Goal: Contribute content

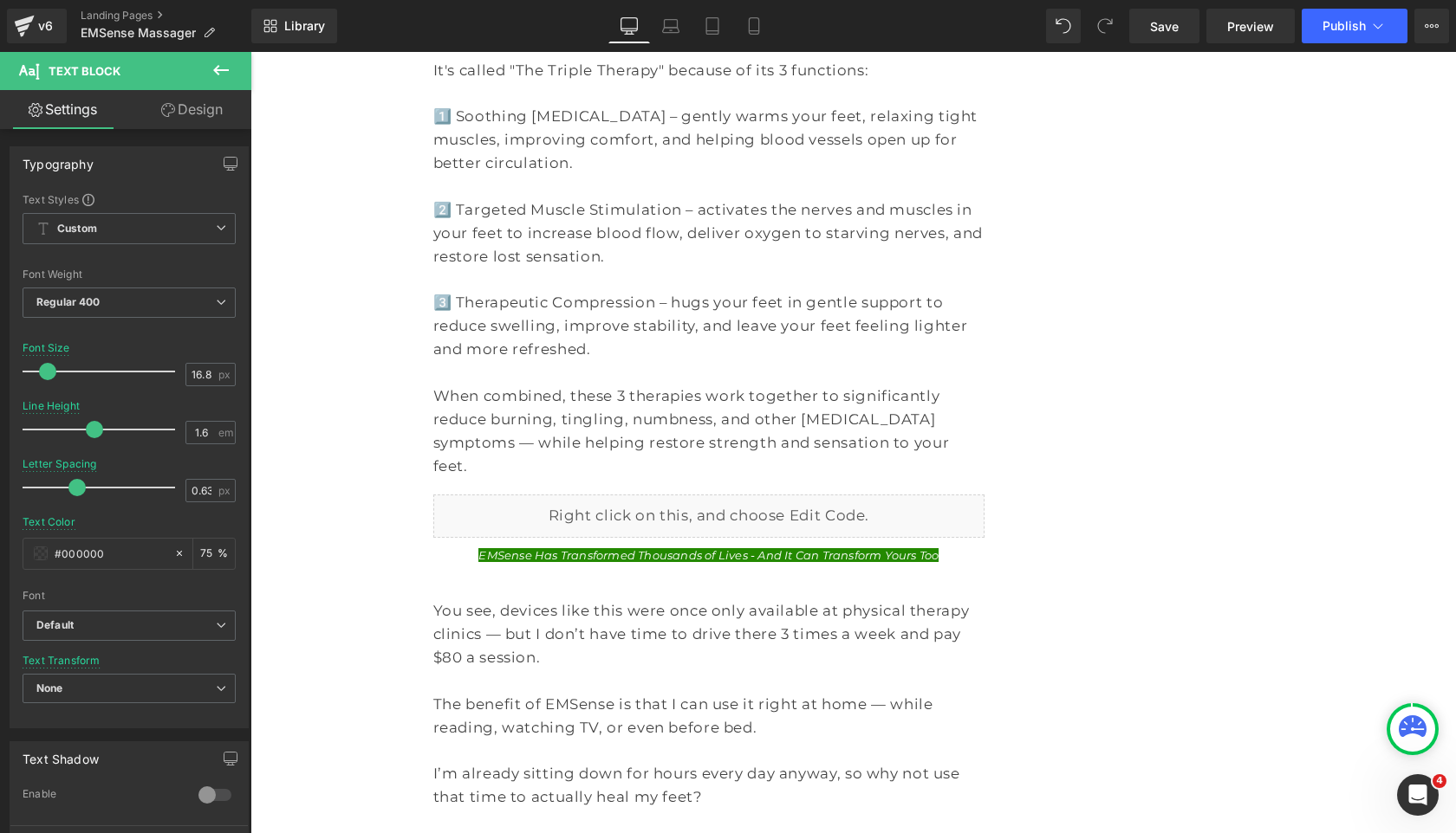
scroll to position [2412, 0]
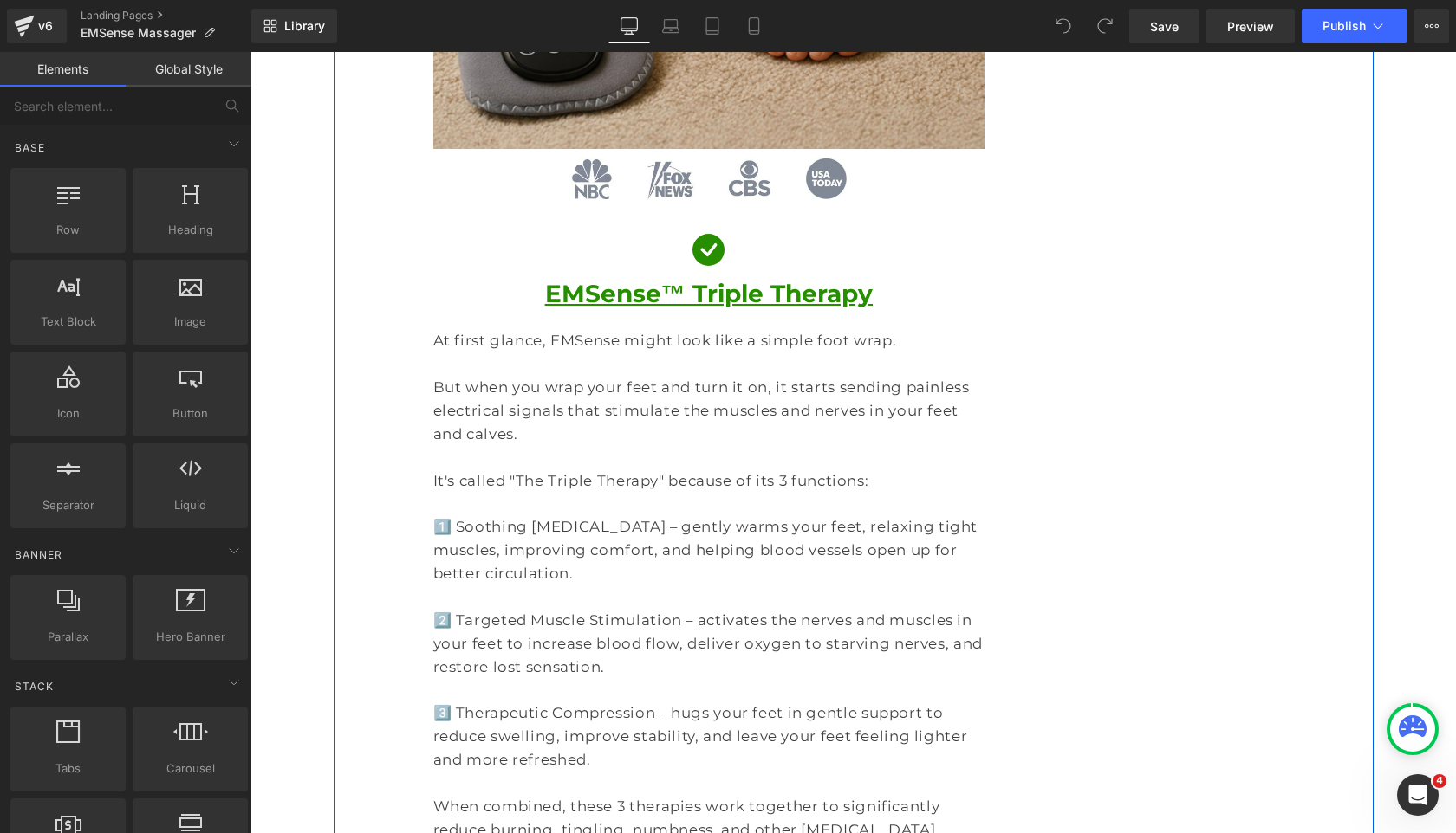
scroll to position [1996, 0]
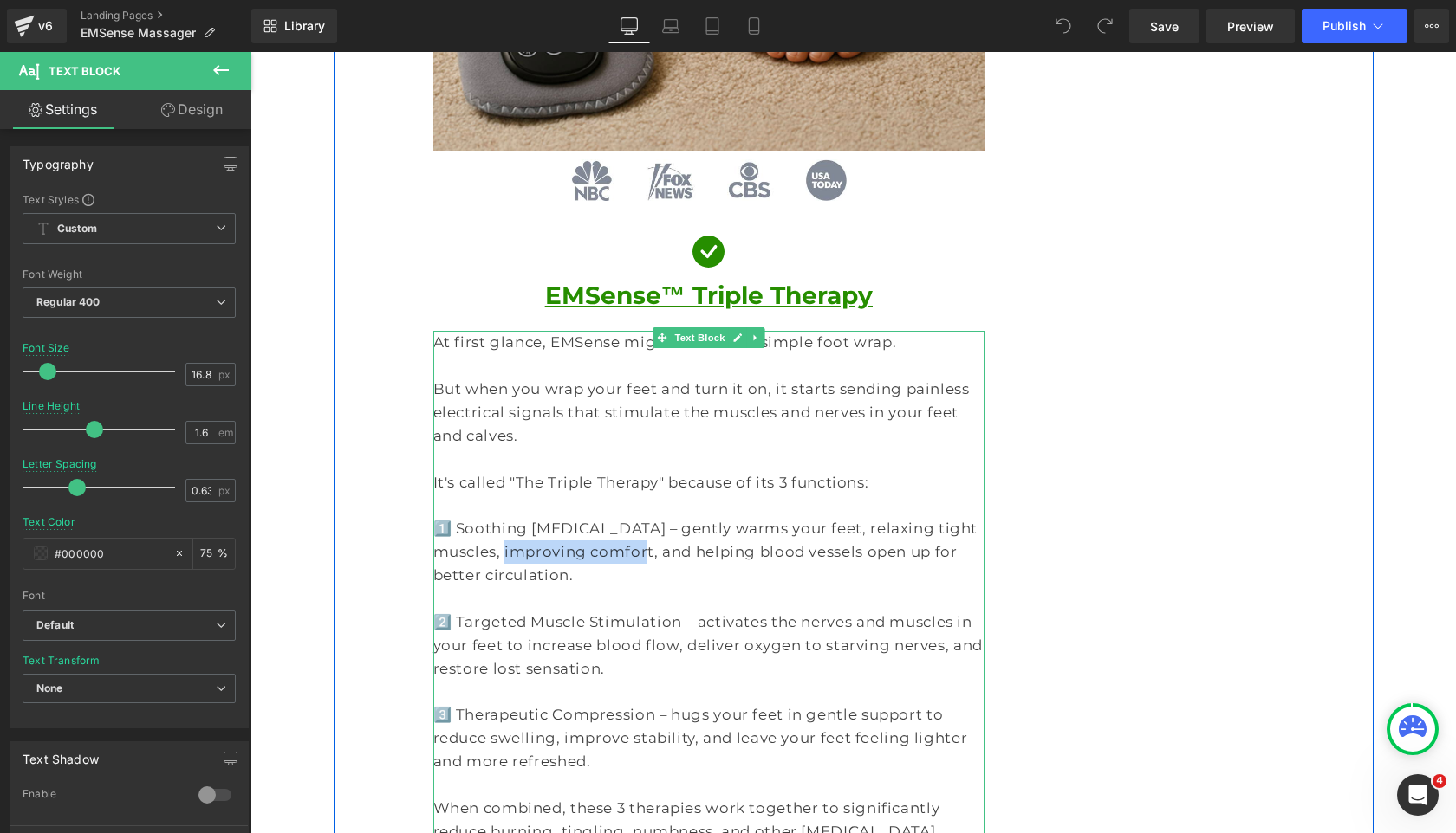
drag, startPoint x: 559, startPoint y: 463, endPoint x: 445, endPoint y: 453, distance: 114.4
click at [445, 517] on p "1️⃣ Soothing [MEDICAL_DATA] – gently warms your feet, relaxing tight muscles, i…" at bounding box center [709, 552] width 552 height 70
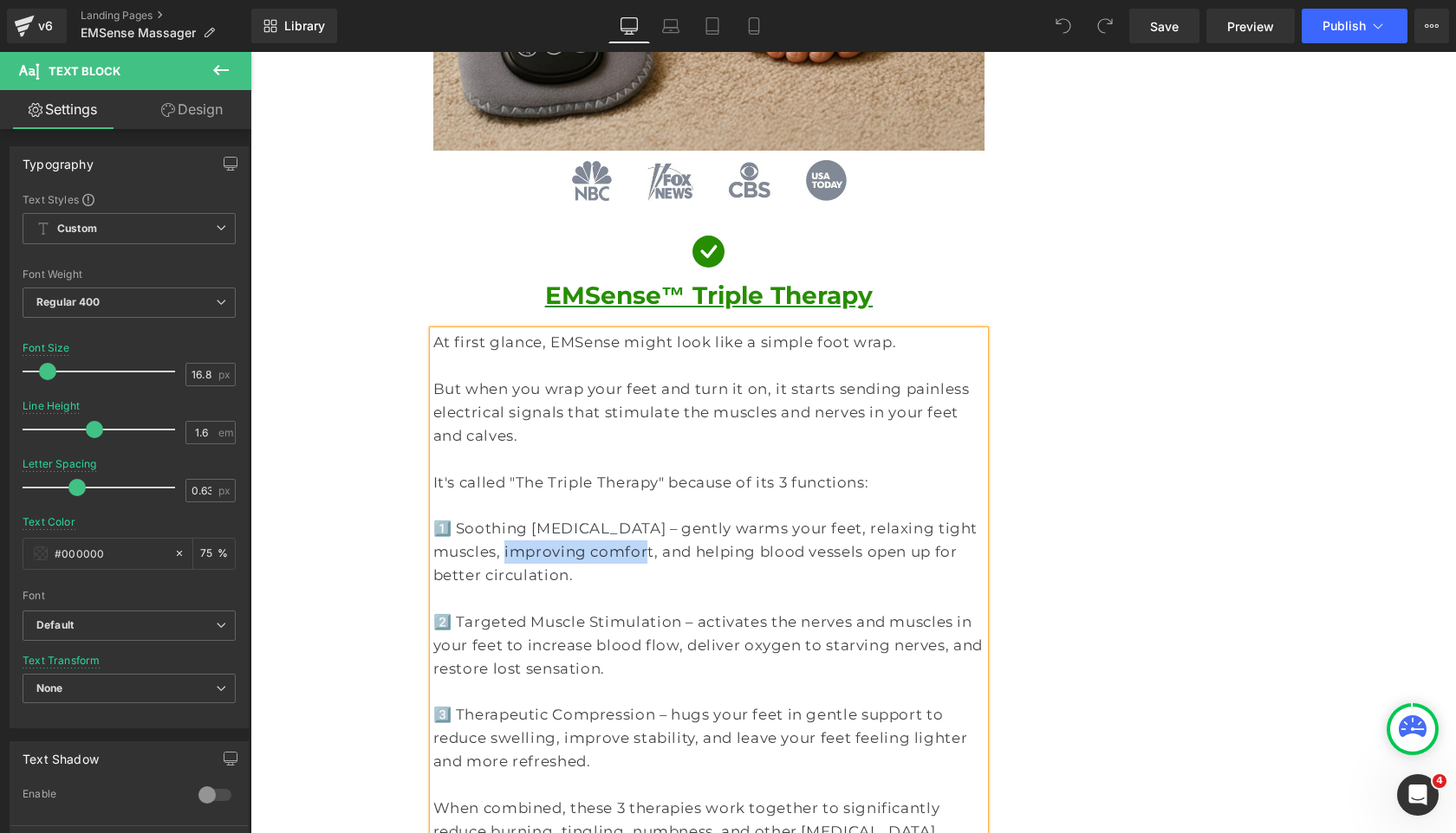
click at [502, 517] on p "1️⃣ Soothing [MEDICAL_DATA] – gently warms your feet, relaxing tight muscles, i…" at bounding box center [709, 552] width 552 height 70
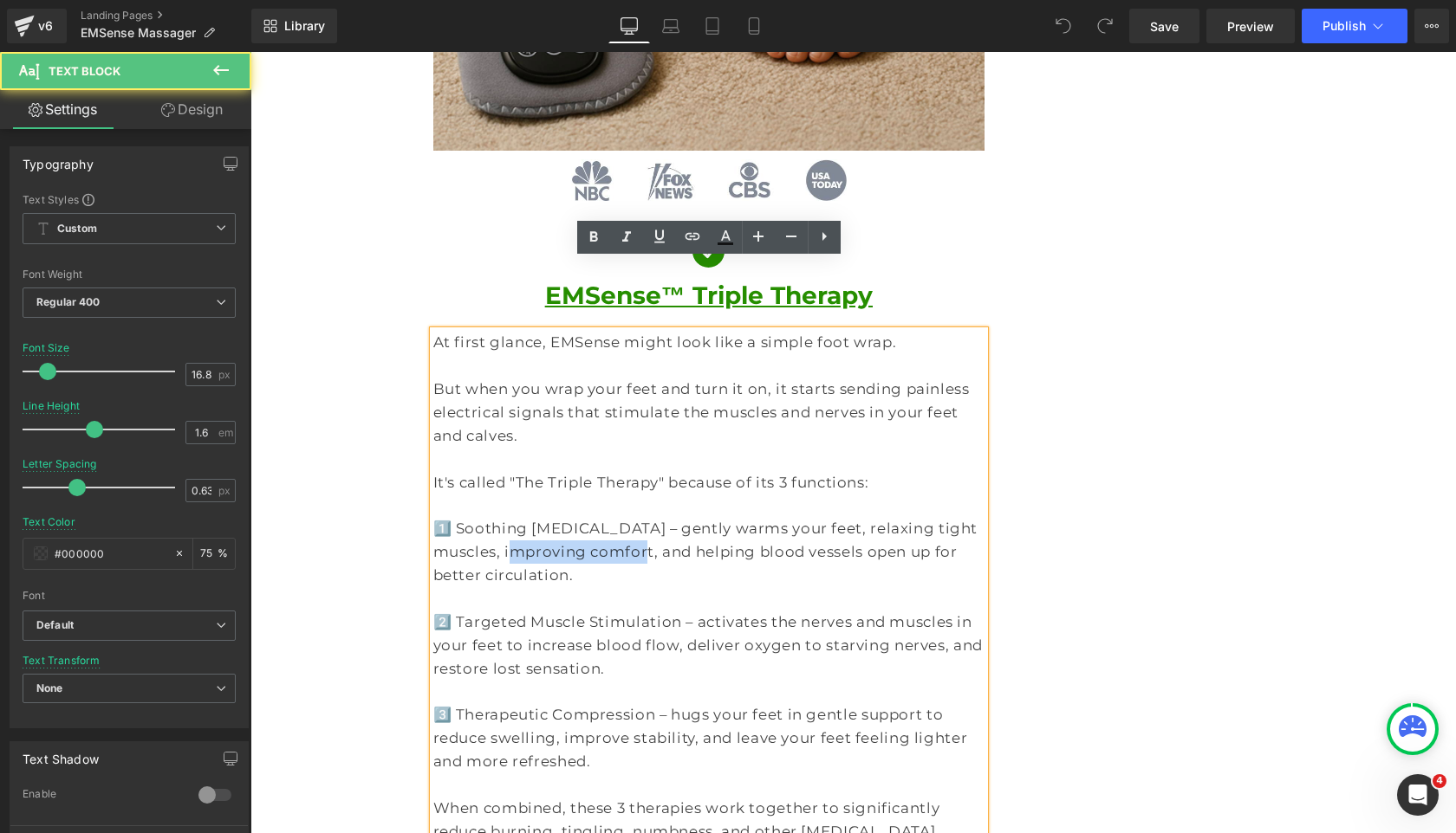
drag, startPoint x: 559, startPoint y: 462, endPoint x: 460, endPoint y: 462, distance: 99.0
click at [460, 517] on p "1️⃣ Soothing [MEDICAL_DATA] – gently warms your feet, relaxing tight muscles, i…" at bounding box center [709, 552] width 552 height 70
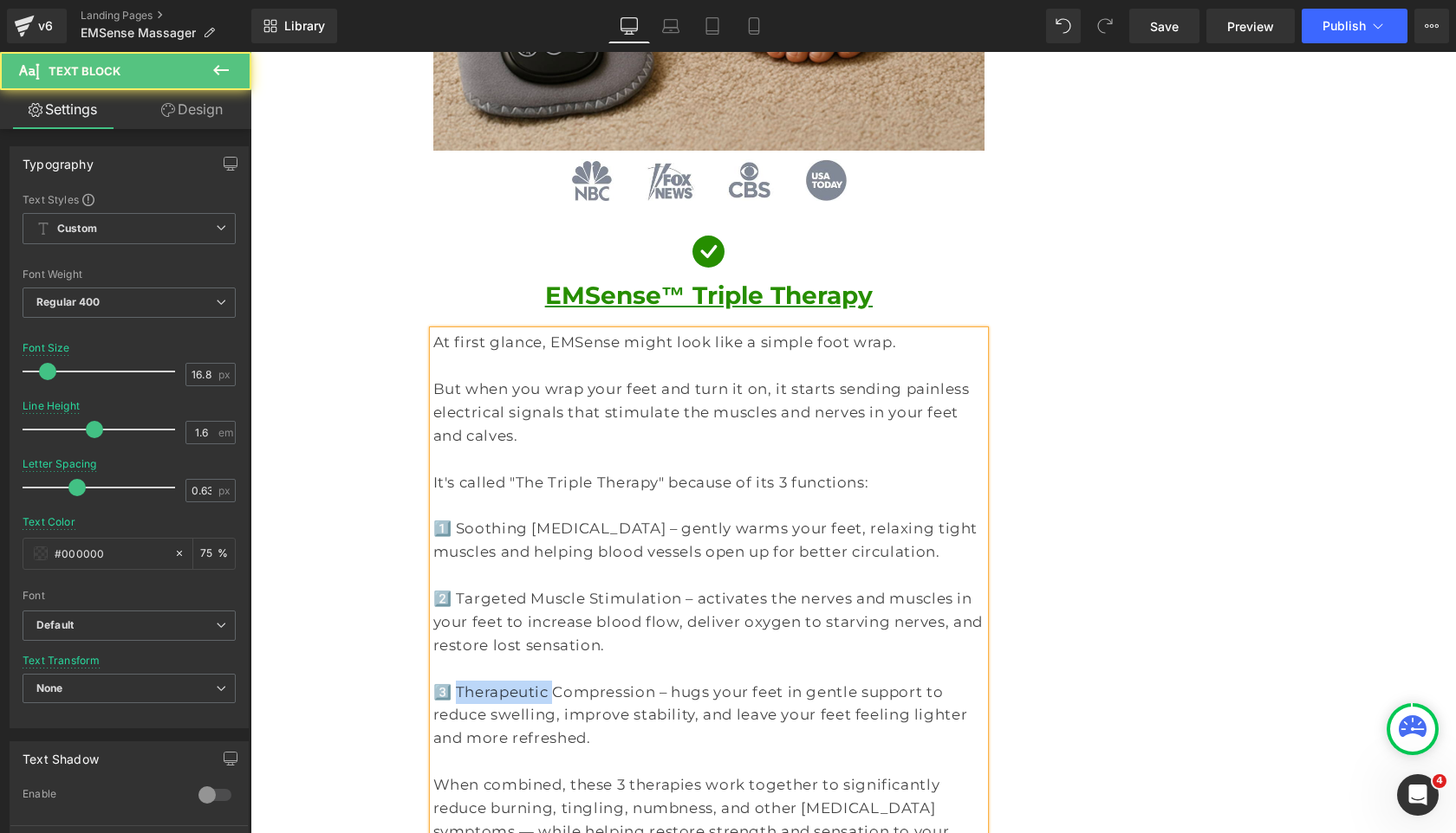
drag, startPoint x: 540, startPoint y: 596, endPoint x: 456, endPoint y: 596, distance: 84.0
click at [456, 681] on p "3️⃣ Therapeutic Compression – hugs your feet in gentle support to reduce swelli…" at bounding box center [709, 716] width 552 height 70
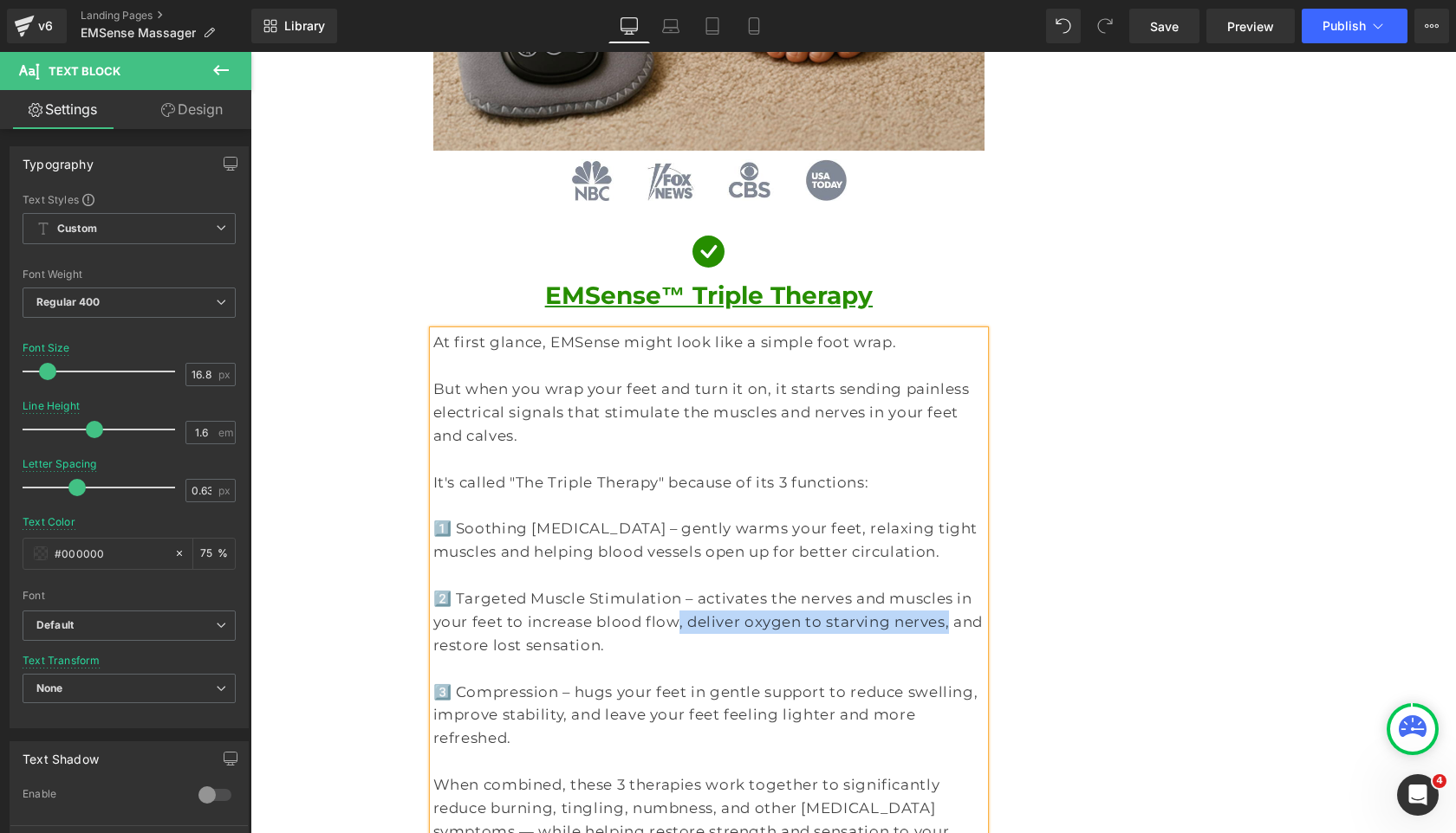
drag, startPoint x: 584, startPoint y: 530, endPoint x: 831, endPoint y: 520, distance: 247.2
click at [831, 587] on p "2️⃣ Targeted Muscle Stimulation – activates the nerves and muscles in your feet…" at bounding box center [709, 622] width 552 height 70
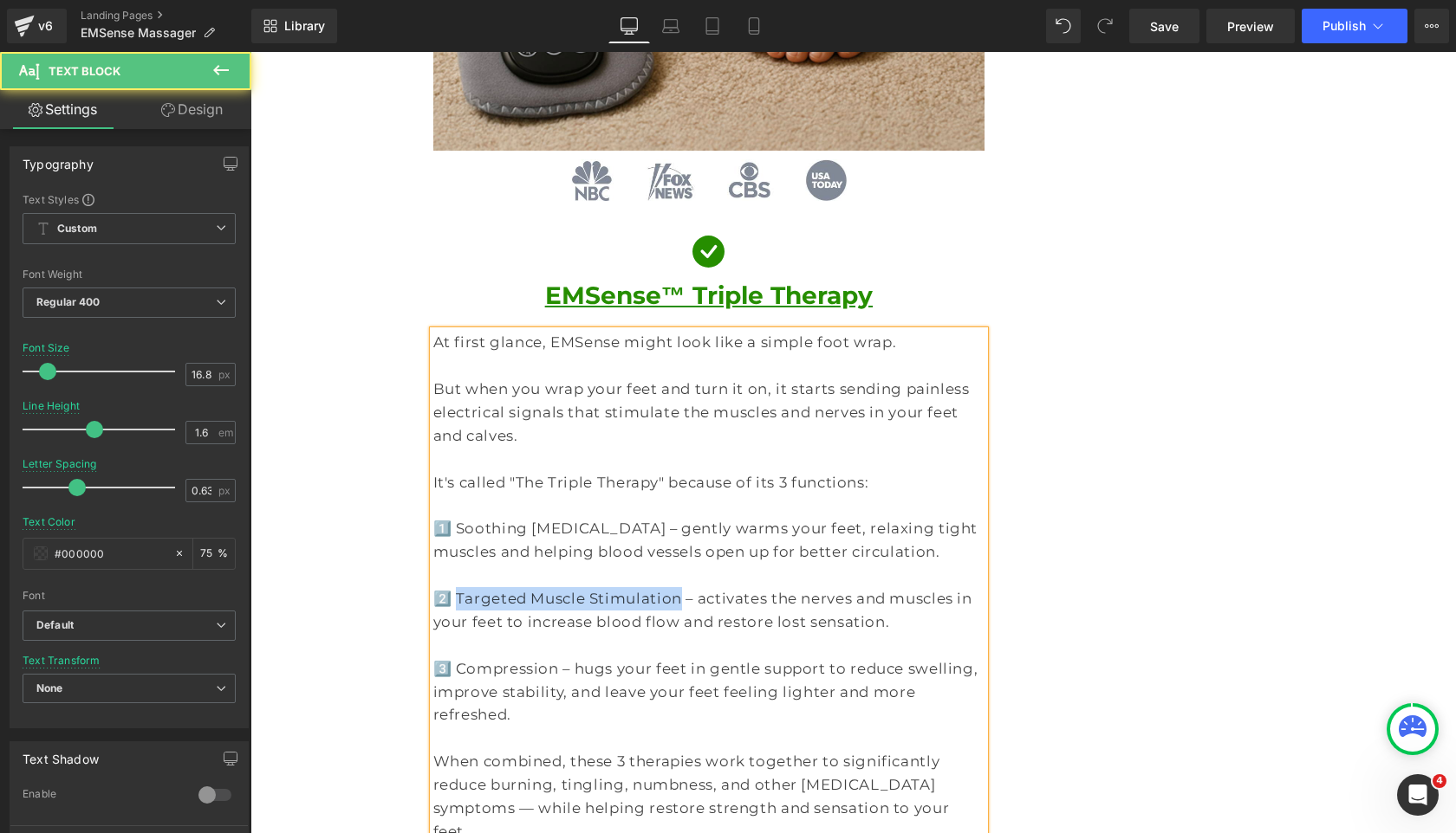
drag, startPoint x: 649, startPoint y: 504, endPoint x: 456, endPoint y: 503, distance: 193.0
click at [456, 587] on p "2️⃣ Targeted Muscle Stimulation – activates the nerves and muscles in your feet…" at bounding box center [709, 610] width 552 height 47
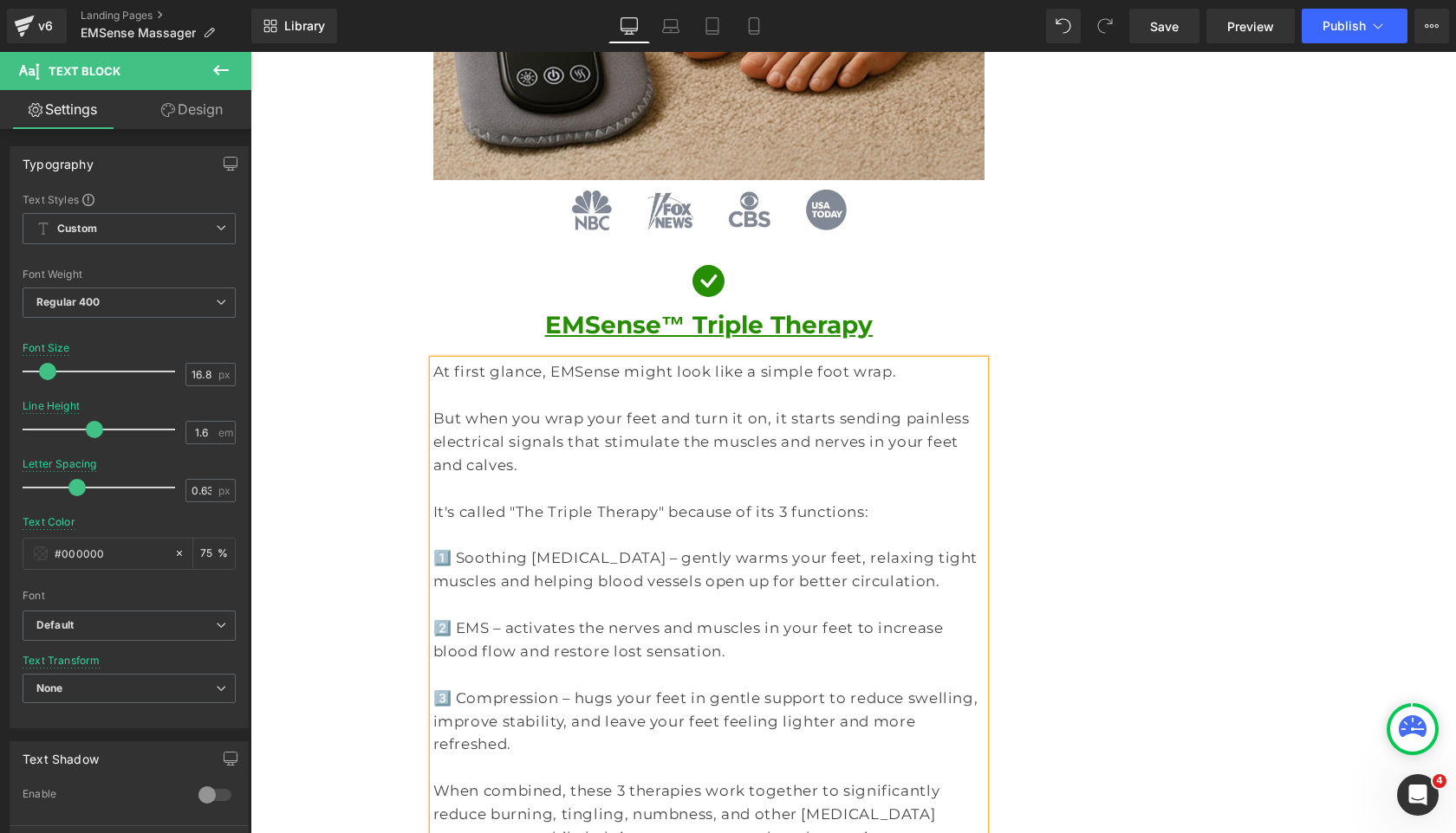
scroll to position [1961, 0]
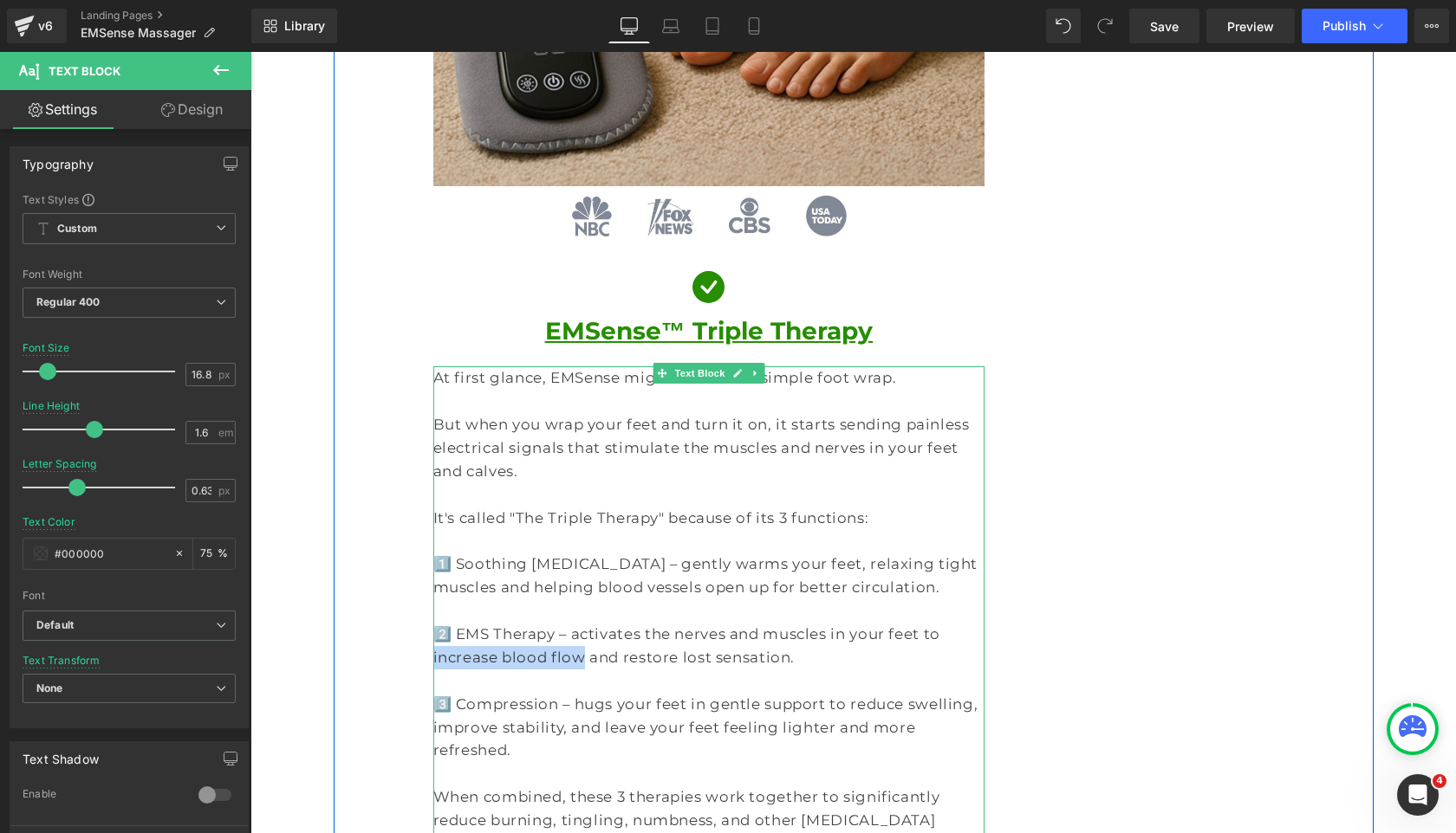
drag, startPoint x: 499, startPoint y: 565, endPoint x: 896, endPoint y: 540, distance: 397.8
click at [896, 623] on p "2️⃣ EMS Therapy – activates the nerves and muscles in your feet to increase blo…" at bounding box center [709, 646] width 552 height 47
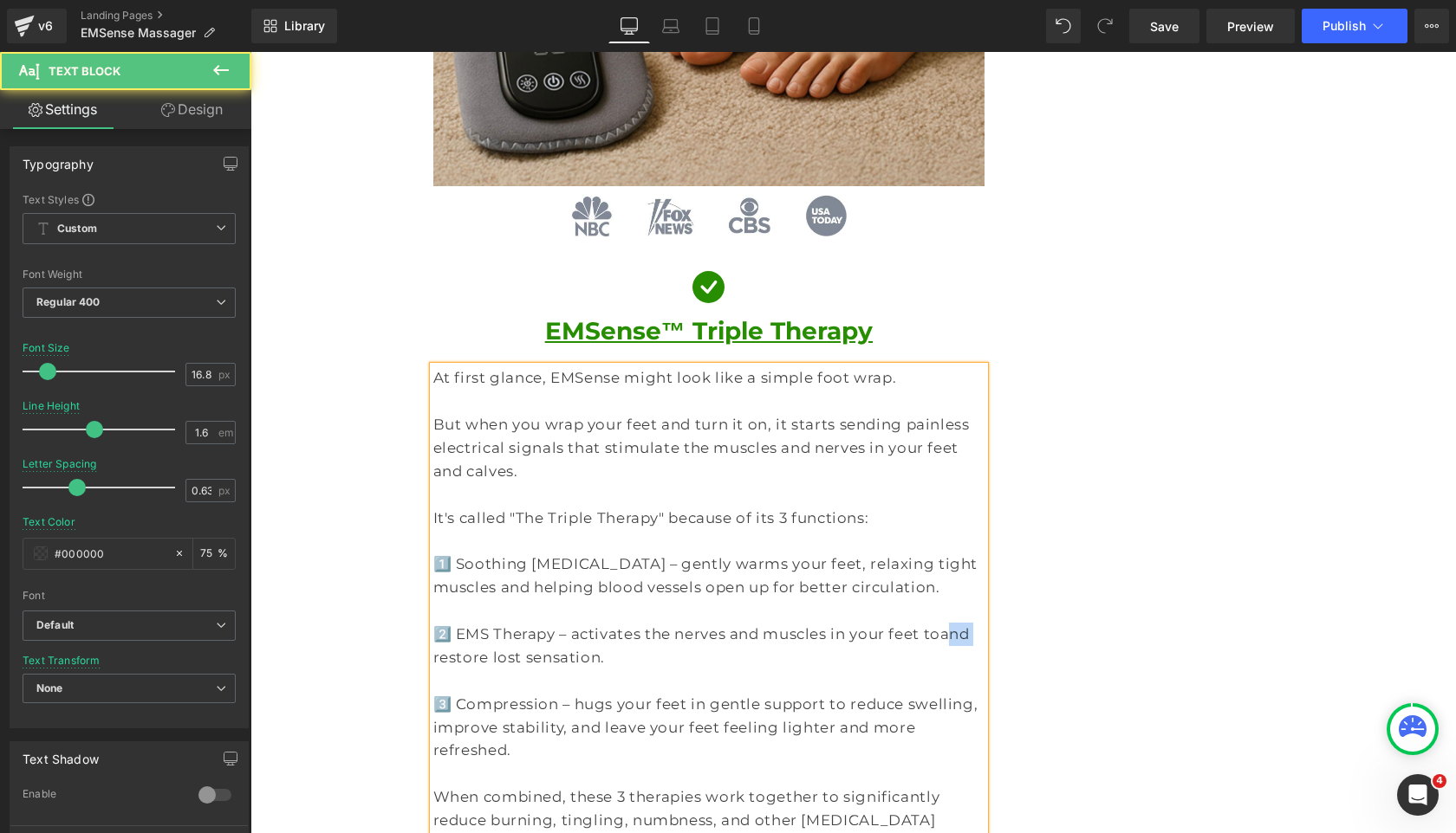
drag, startPoint x: 903, startPoint y: 542, endPoint x: 931, endPoint y: 542, distance: 28.0
click at [931, 626] on span "and restore lost sensation." at bounding box center [701, 646] width 536 height 41
click at [499, 649] on span "restore lost sensation." at bounding box center [535, 657] width 172 height 18
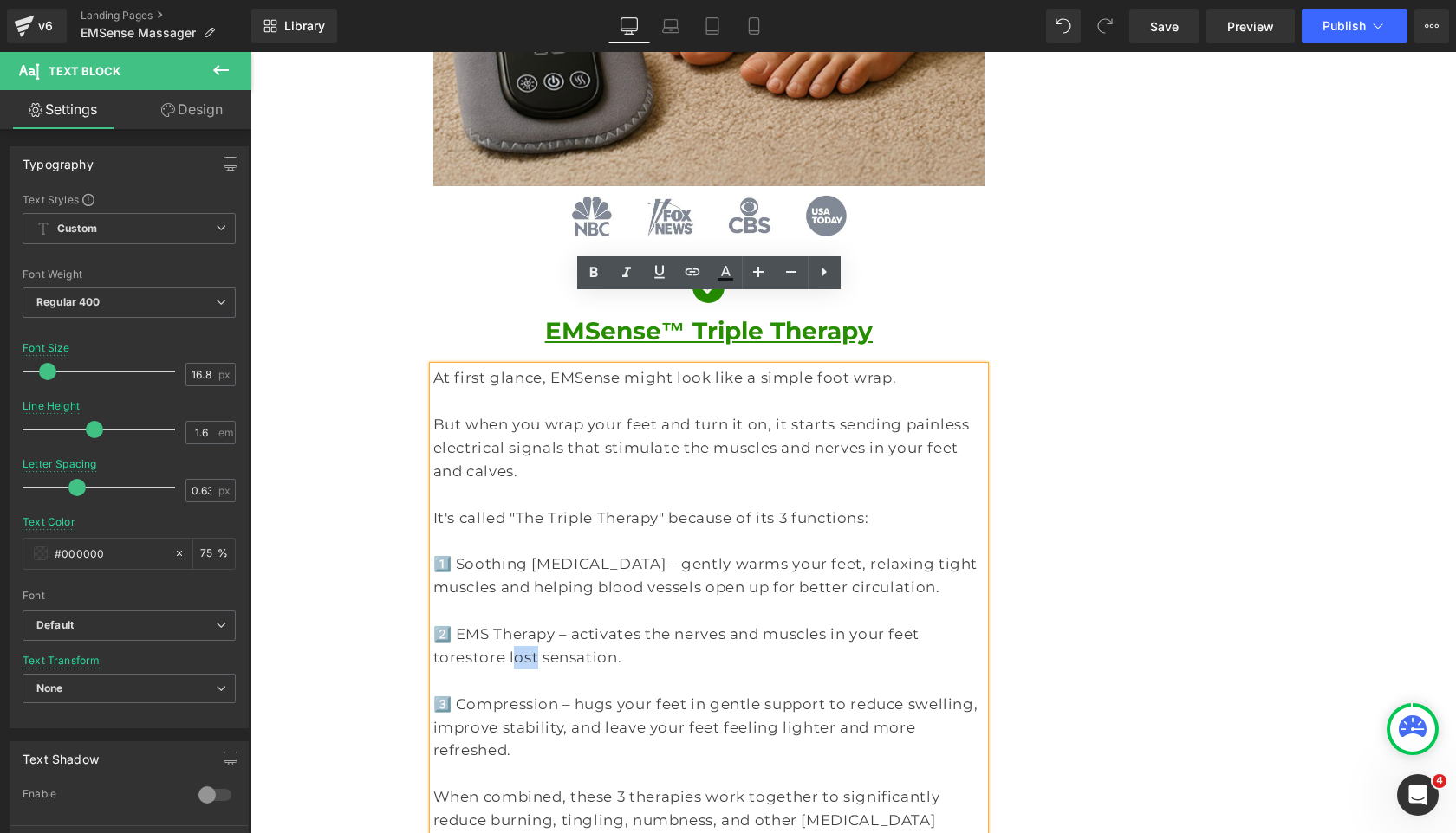
drag, startPoint x: 956, startPoint y: 540, endPoint x: 978, endPoint y: 548, distance: 23.4
click at [622, 649] on span "restore lost sensation." at bounding box center [535, 657] width 172 height 18
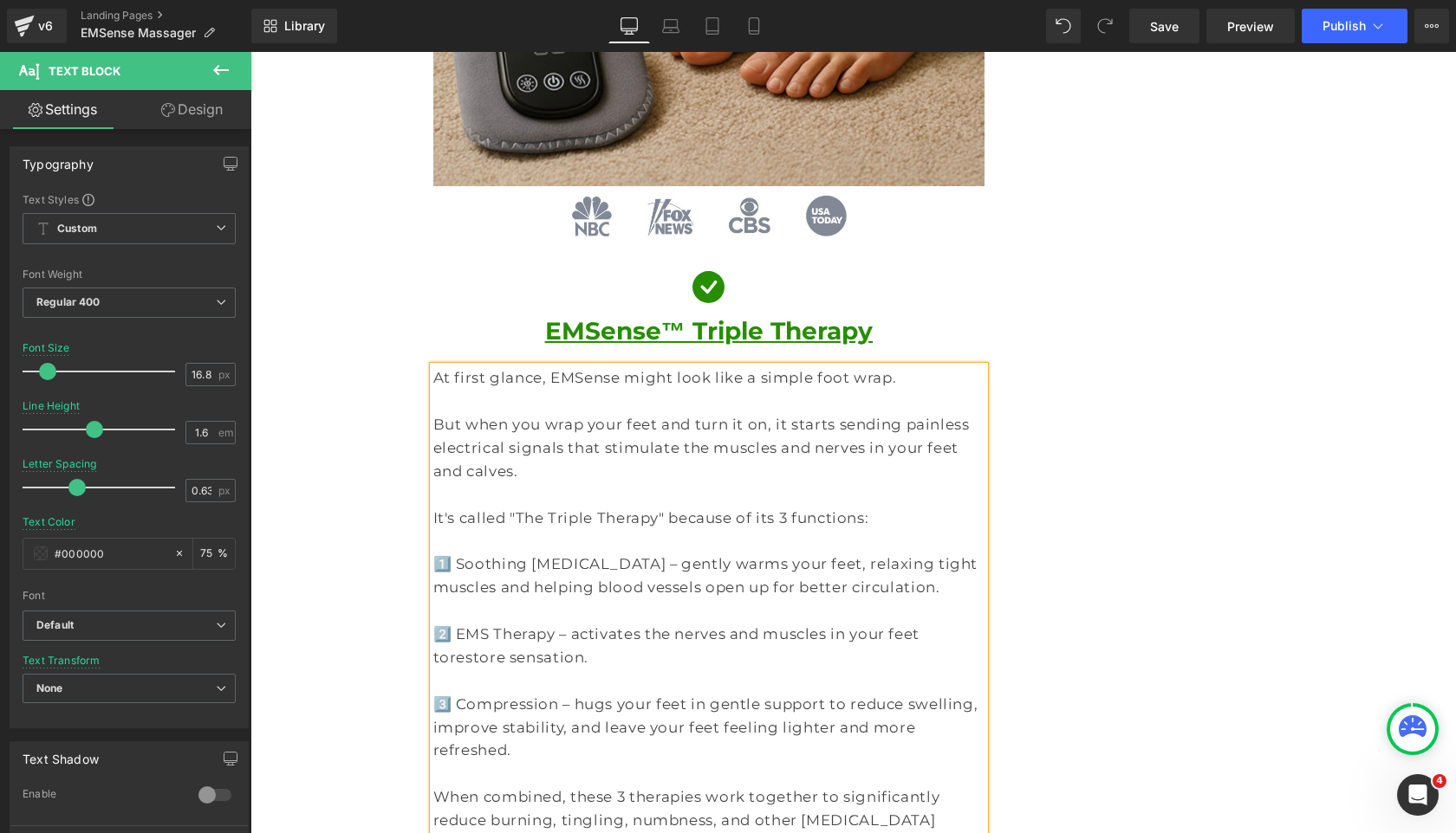
click at [528, 623] on p "2️⃣ EMS Therapy – activates the nerves and muscles in your feet to restore sens…" at bounding box center [709, 646] width 552 height 47
drag, startPoint x: 723, startPoint y: 612, endPoint x: 565, endPoint y: 612, distance: 158.0
click at [565, 693] on p "3️⃣ Compression – hugs your feet in gentle support to reduce swelling, improve …" at bounding box center [709, 728] width 552 height 70
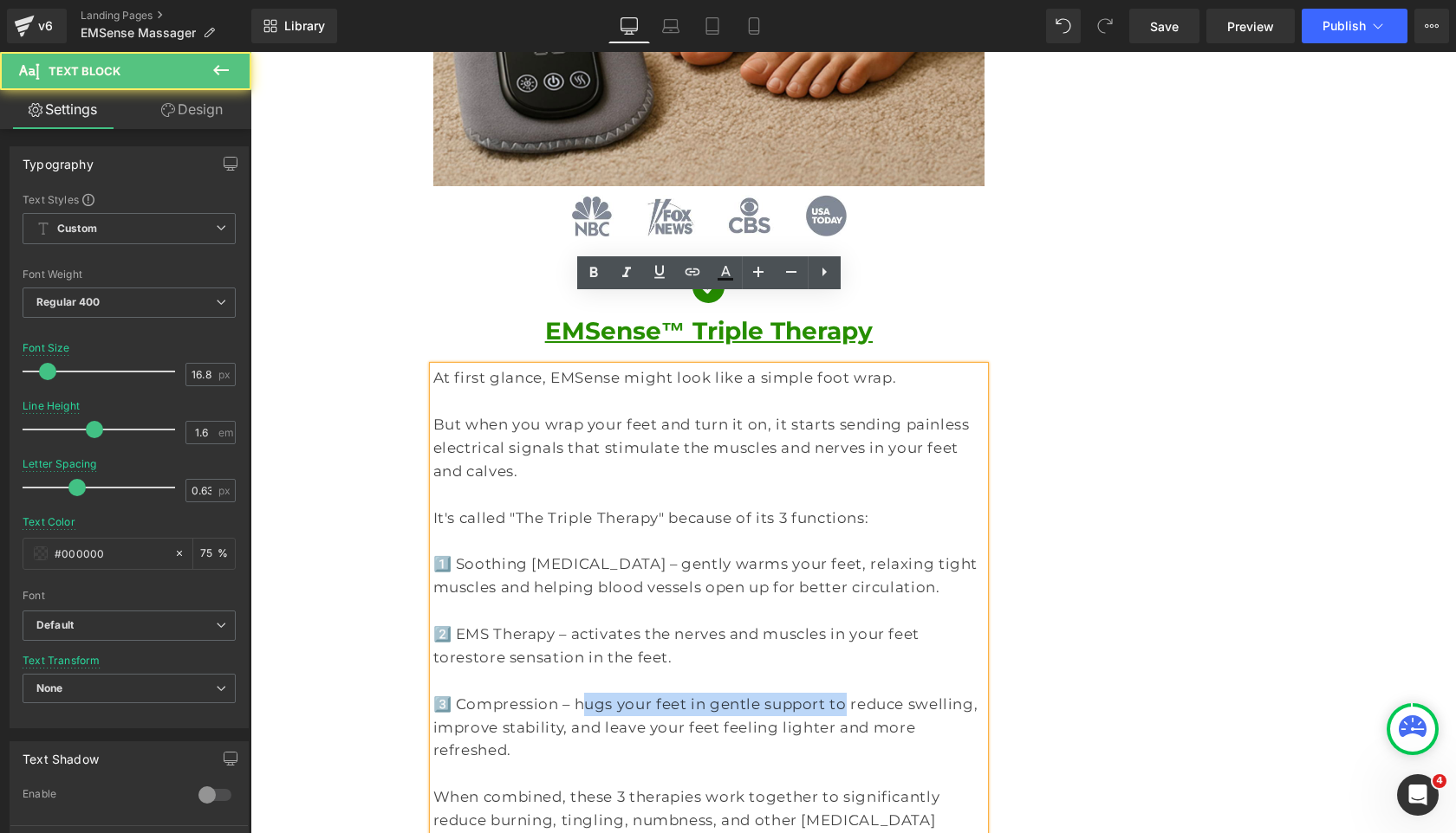
drag, startPoint x: 803, startPoint y: 605, endPoint x: 568, endPoint y: 605, distance: 235.0
click at [568, 693] on p "3️⃣ Compression – hugs your feet in gentle support to reduce swelling, improve …" at bounding box center [709, 728] width 552 height 70
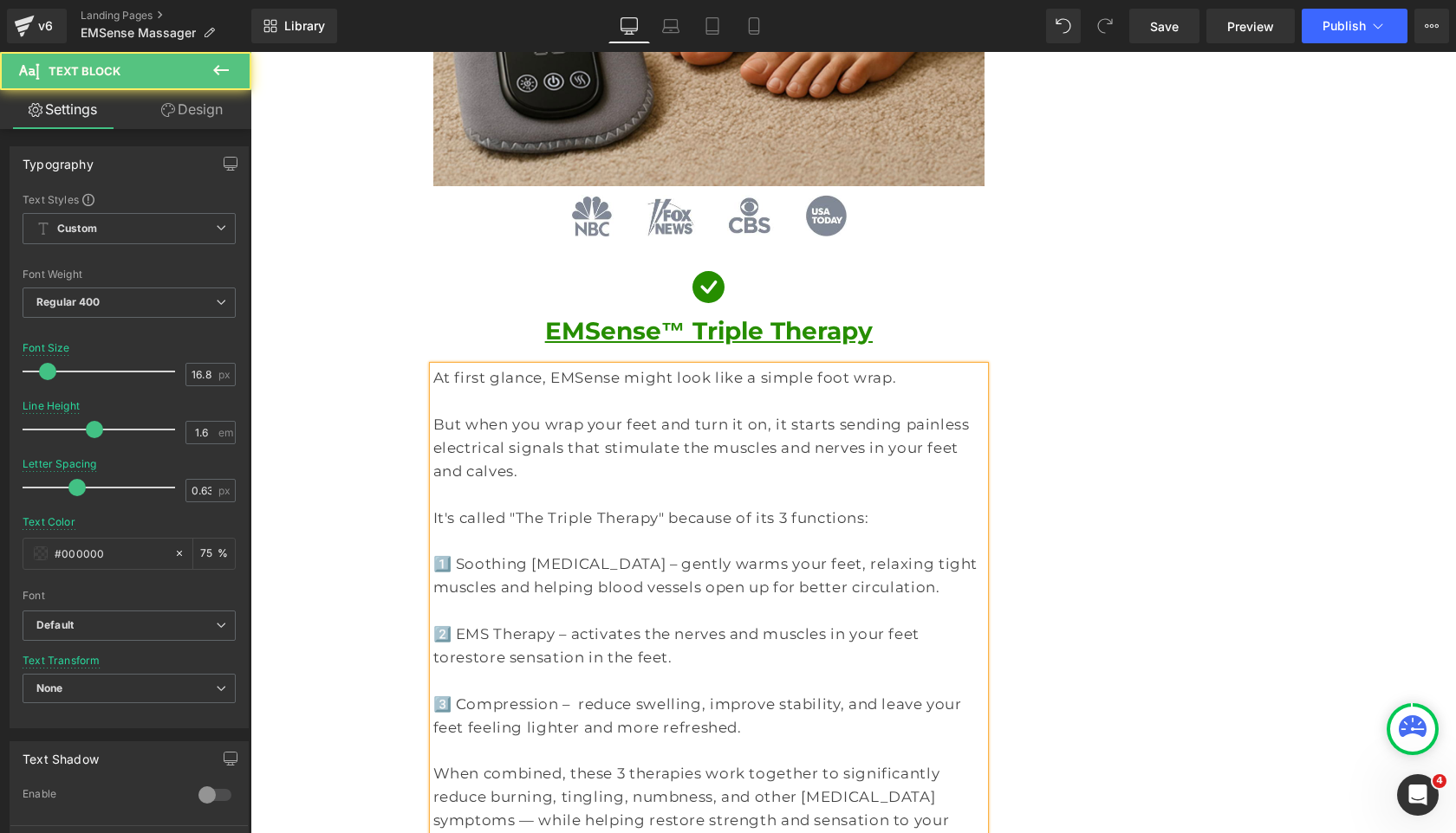
drag, startPoint x: 546, startPoint y: 610, endPoint x: 562, endPoint y: 645, distance: 38.5
click at [546, 693] on p "3️⃣ Compression – reduce swelling, improve stability, and leave your feet feeli…" at bounding box center [709, 716] width 552 height 47
drag, startPoint x: 893, startPoint y: 611, endPoint x: 863, endPoint y: 611, distance: 30.0
click at [863, 693] on p "3️⃣ Compression support – reduce swelling, improve stability, and leave your fe…" at bounding box center [709, 716] width 552 height 47
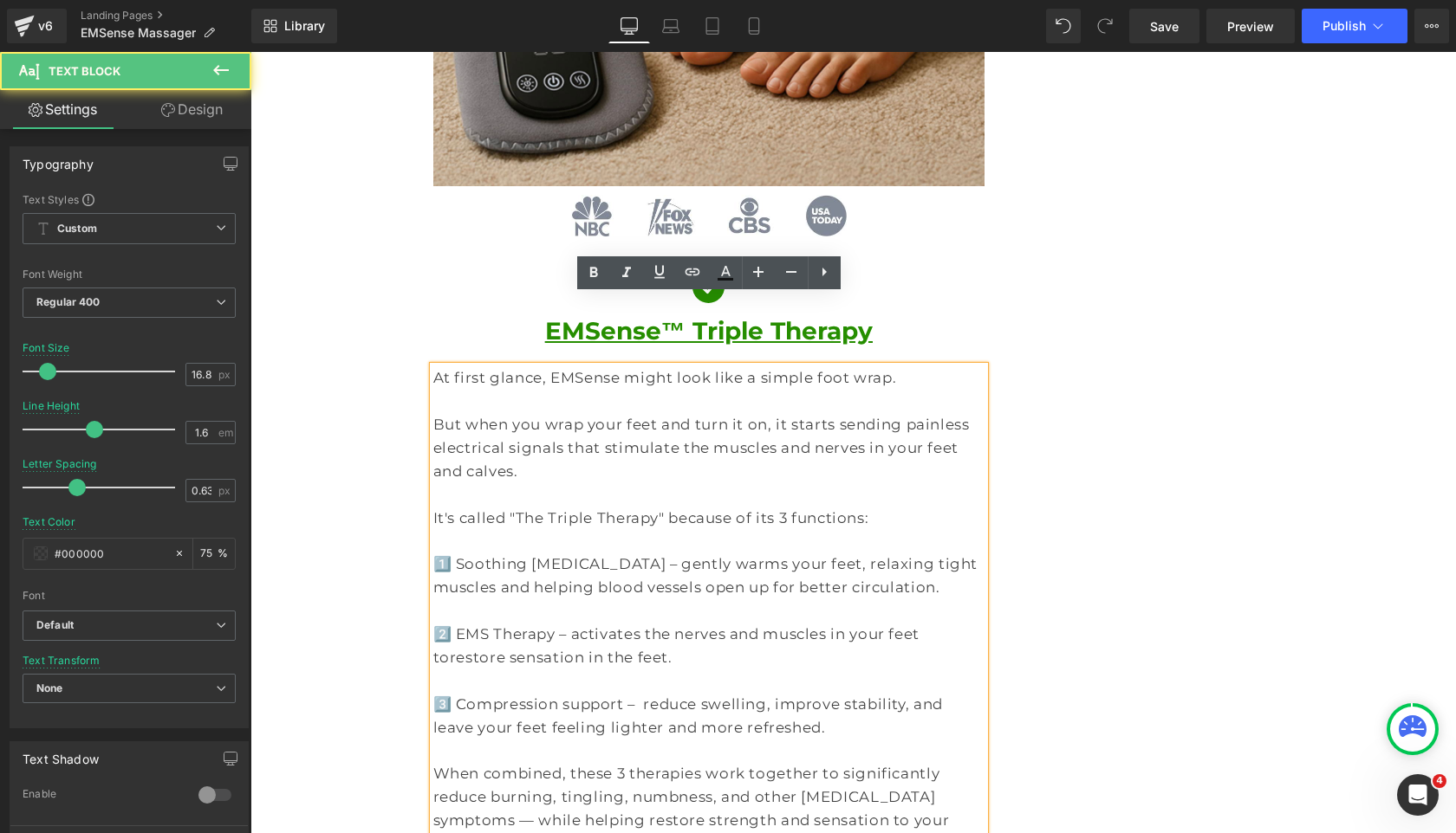
click at [672, 693] on p "3️⃣ Compression support – reduce swelling, improve stability, and leave your fe…" at bounding box center [709, 716] width 552 height 47
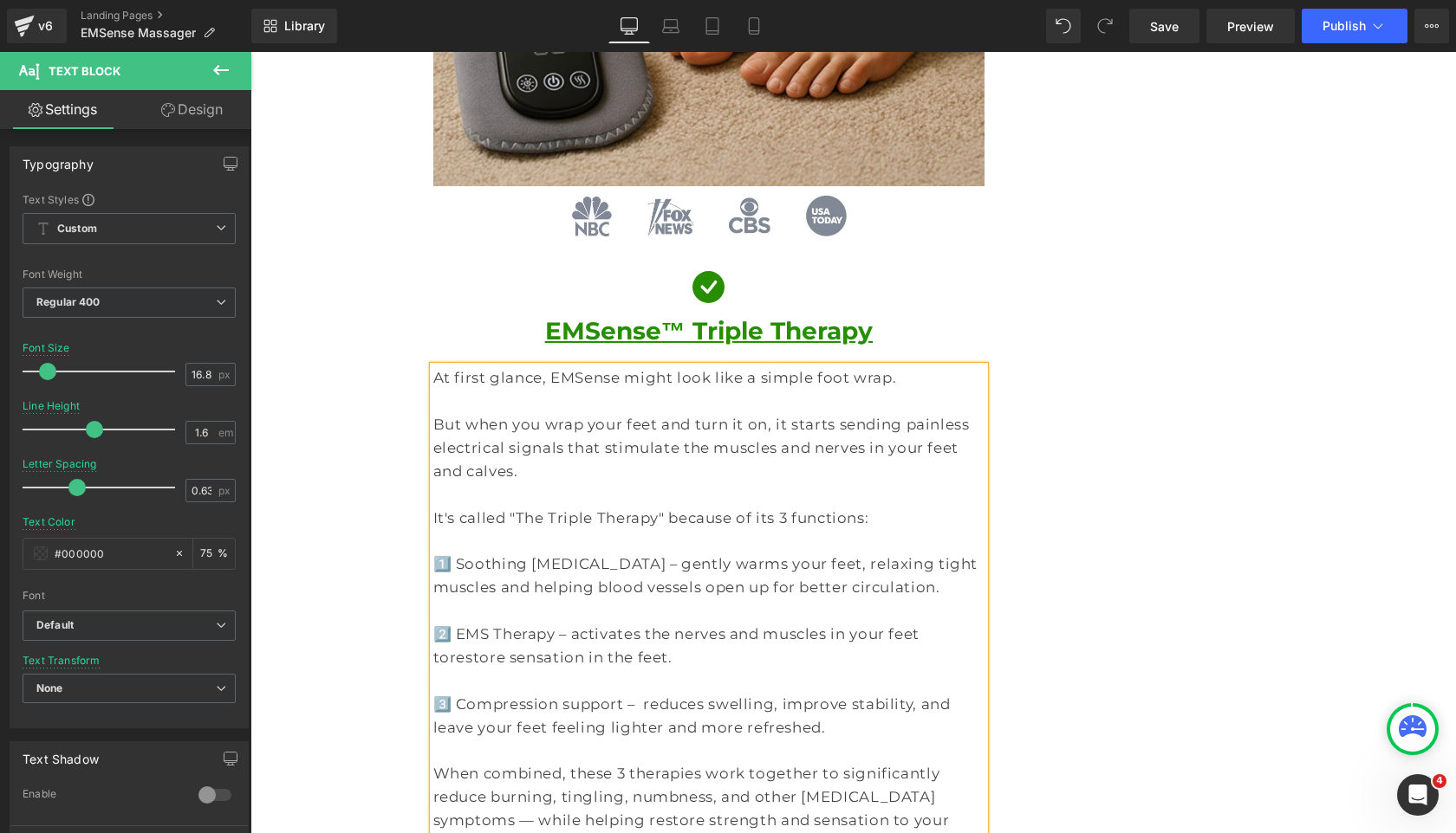
scroll to position [1960, 0]
click at [804, 694] on p "3️⃣ Compression support – reduces swelling, improve stability, and leave your f…" at bounding box center [709, 717] width 552 height 47
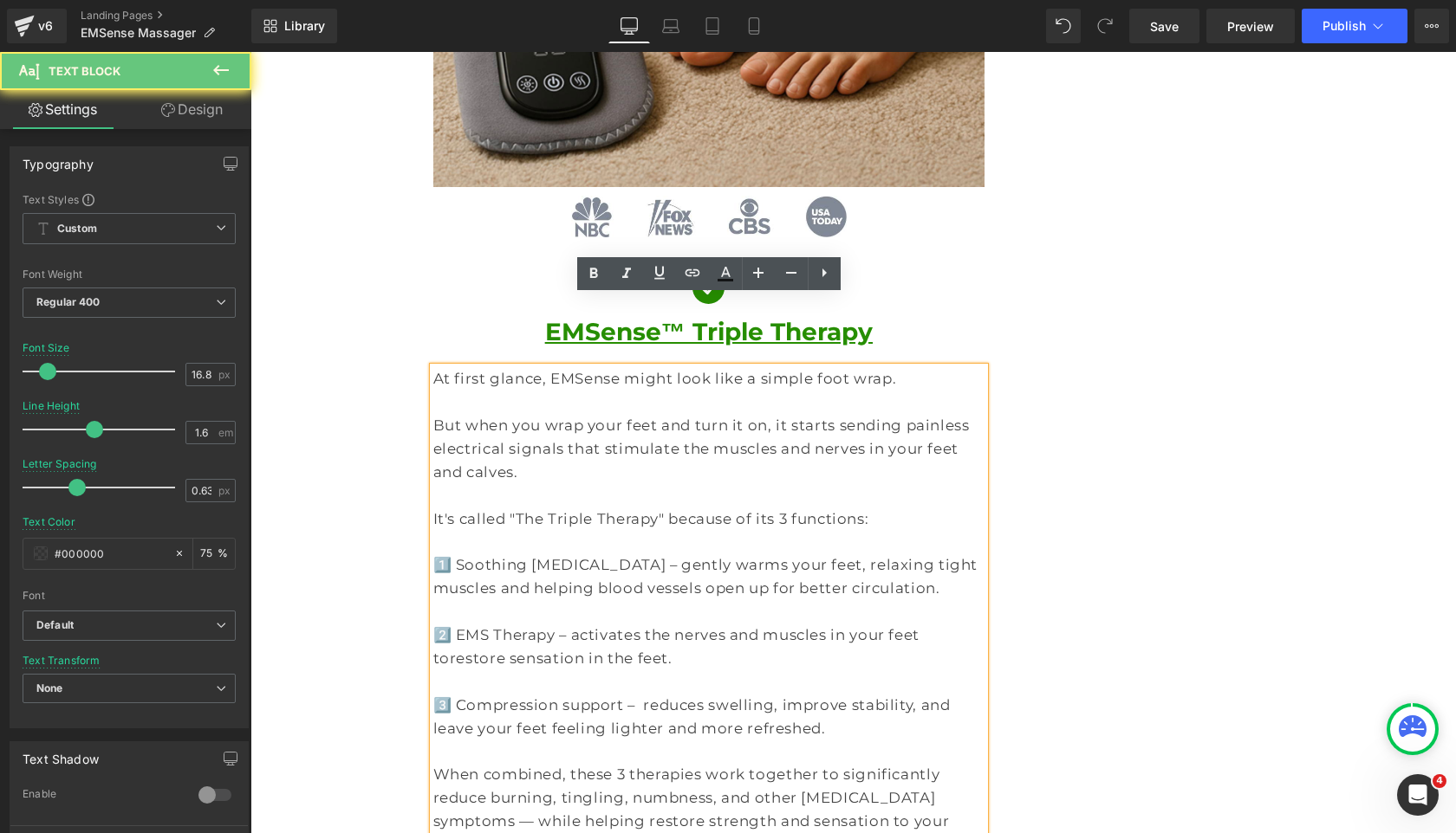
click at [803, 694] on p "3️⃣ Compression support – reduces swelling, improve stability, and leave your f…" at bounding box center [709, 717] width 552 height 47
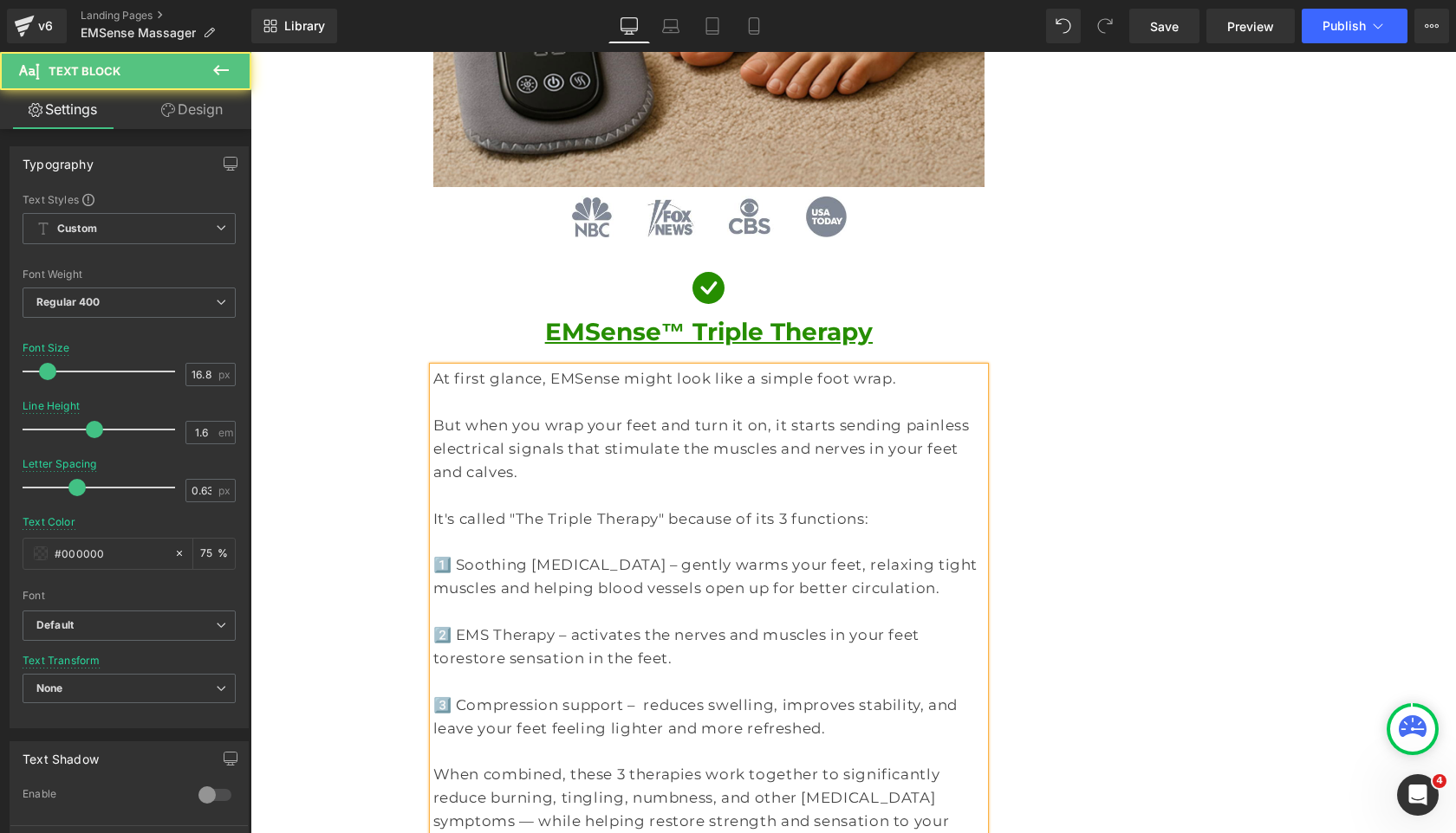
click at [946, 694] on p "3️⃣ Compression support – reduces swelling, improves stability, and leave your …" at bounding box center [709, 717] width 552 height 47
drag, startPoint x: 519, startPoint y: 471, endPoint x: 452, endPoint y: 466, distance: 67.2
click at [452, 554] on p "1️⃣ Soothing Heat Therapy – gently warms your feet, relaxing tight muscles and …" at bounding box center [709, 577] width 552 height 47
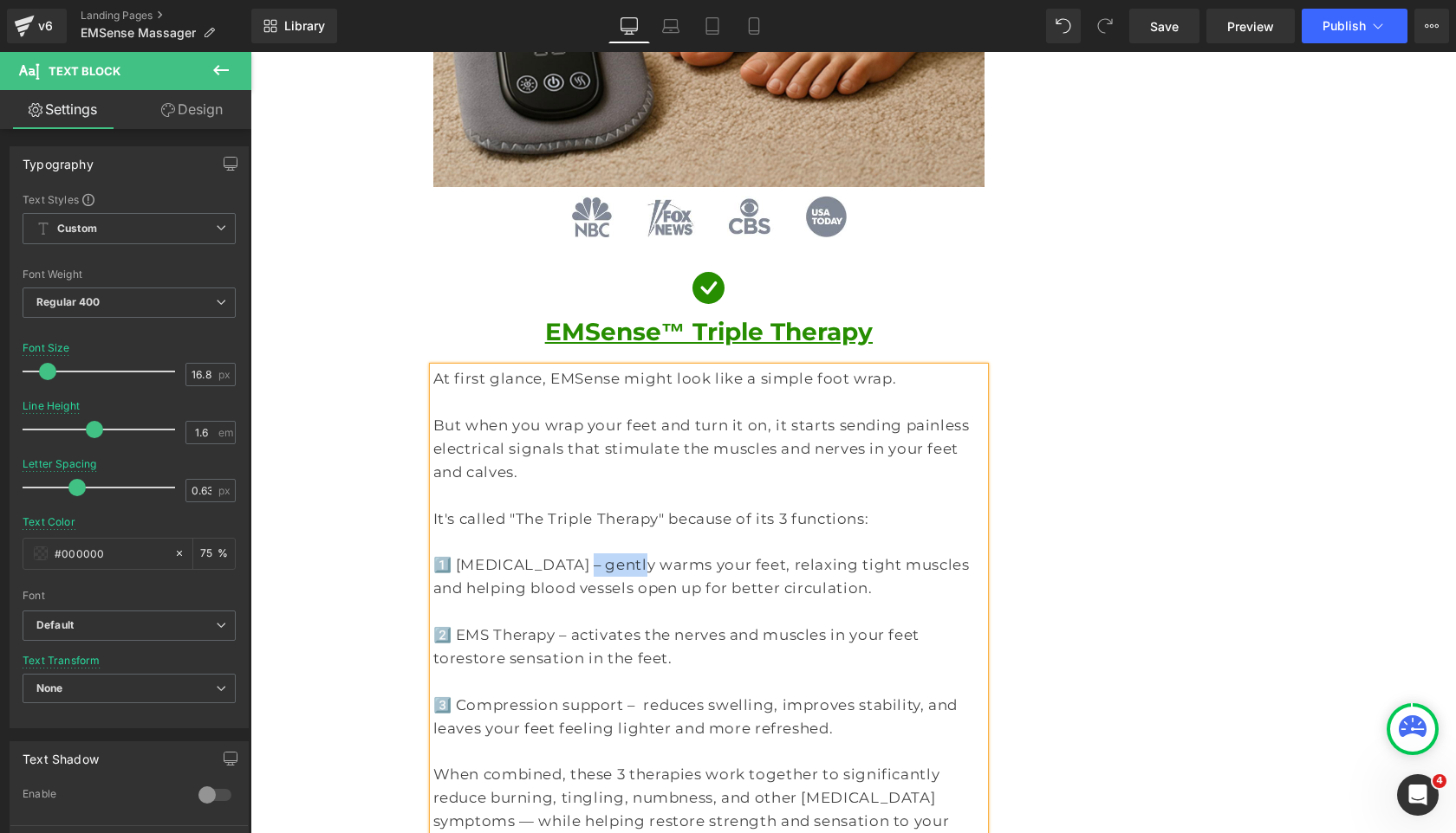
drag, startPoint x: 614, startPoint y: 467, endPoint x: 567, endPoint y: 466, distance: 47.0
click at [567, 554] on p "1️⃣ Heat Therapy – gently warms your feet, relaxing tight muscles and helping b…" at bounding box center [709, 577] width 552 height 47
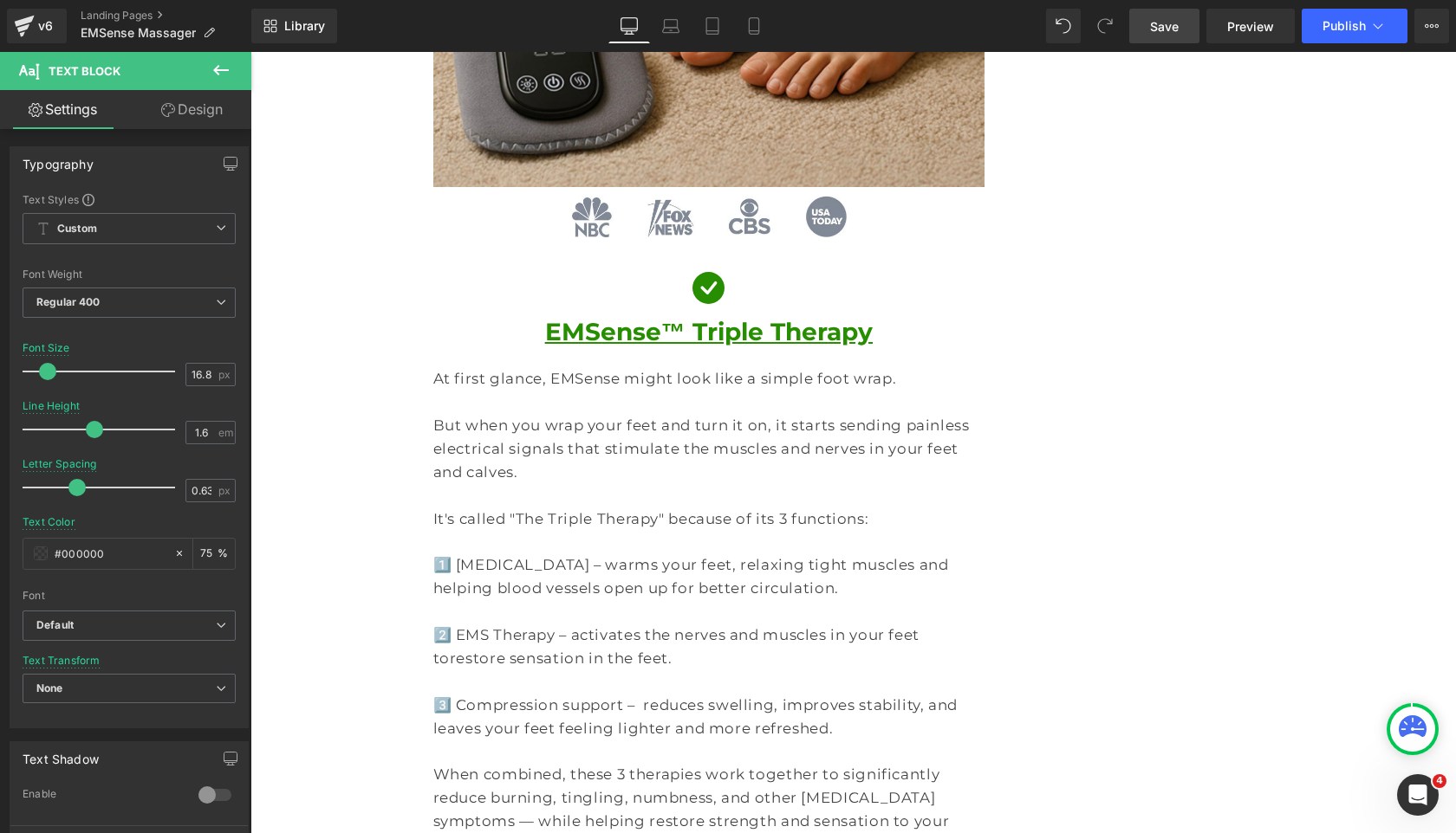
click at [1187, 29] on link "Save" at bounding box center [1164, 26] width 70 height 35
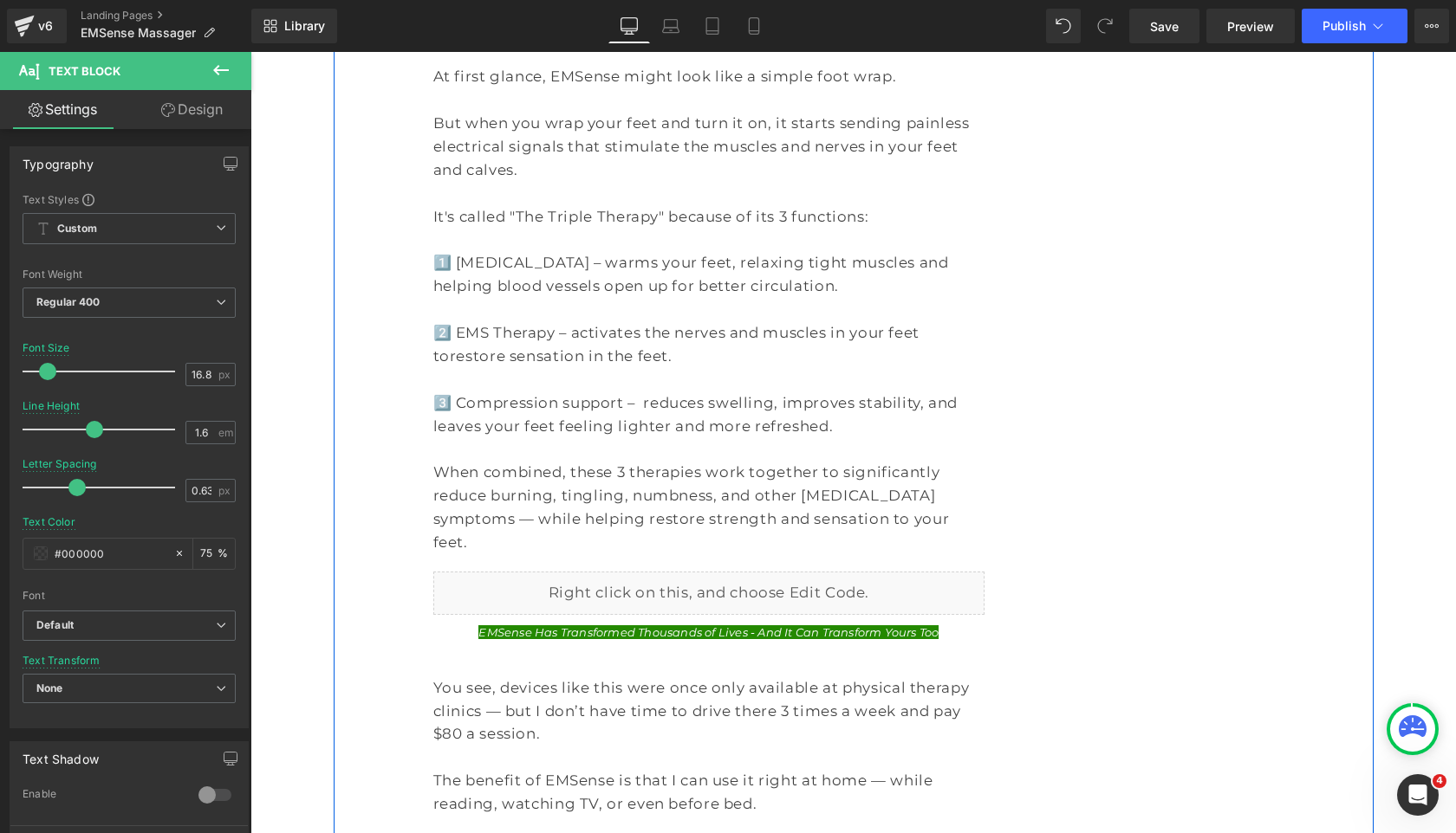
scroll to position [2278, 0]
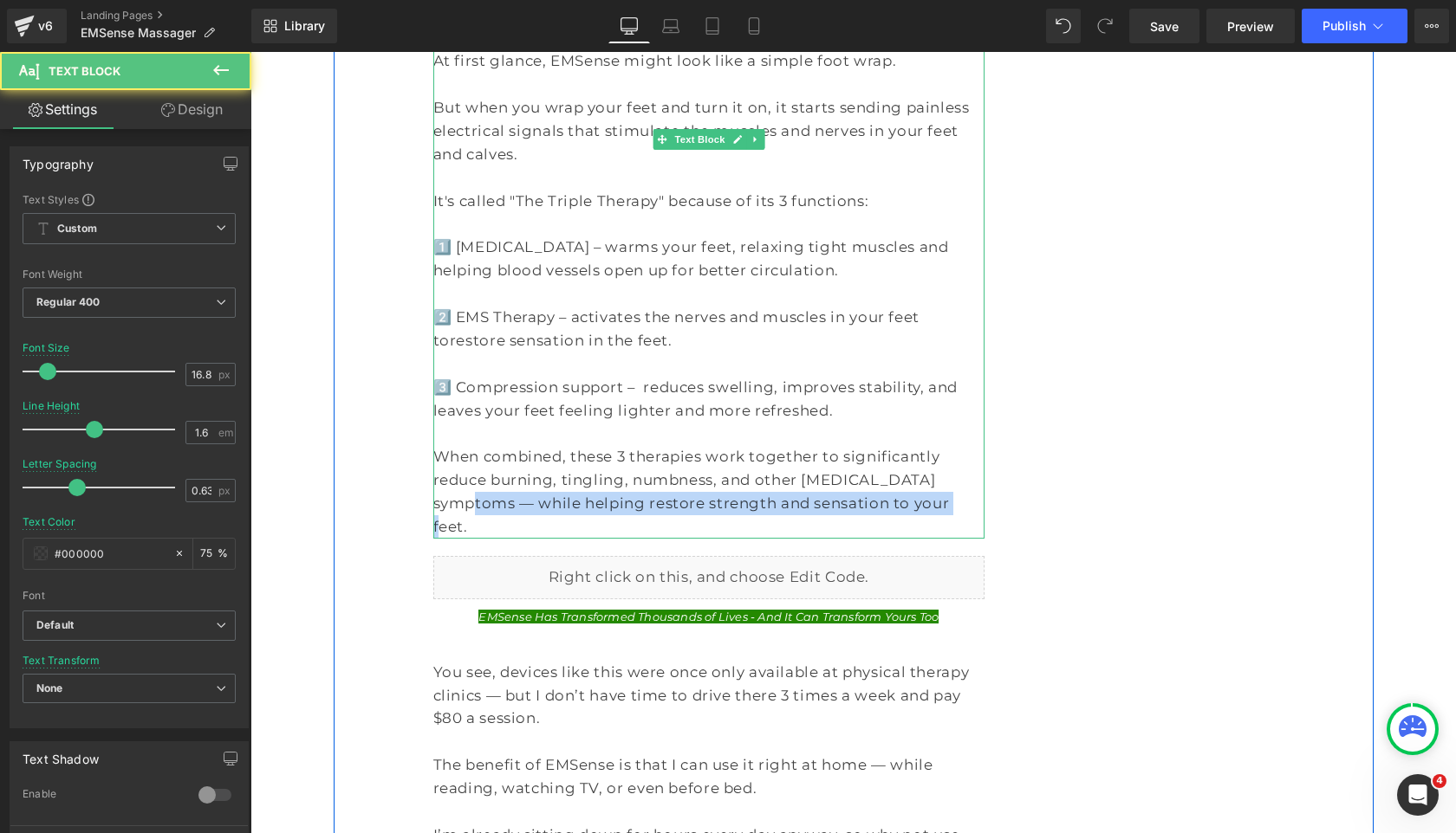
drag, startPoint x: 860, startPoint y: 387, endPoint x: 882, endPoint y: 410, distance: 31.8
click at [882, 445] on p "When combined, these 3 therapies work together to significantly reduce burning,…" at bounding box center [709, 492] width 552 height 94
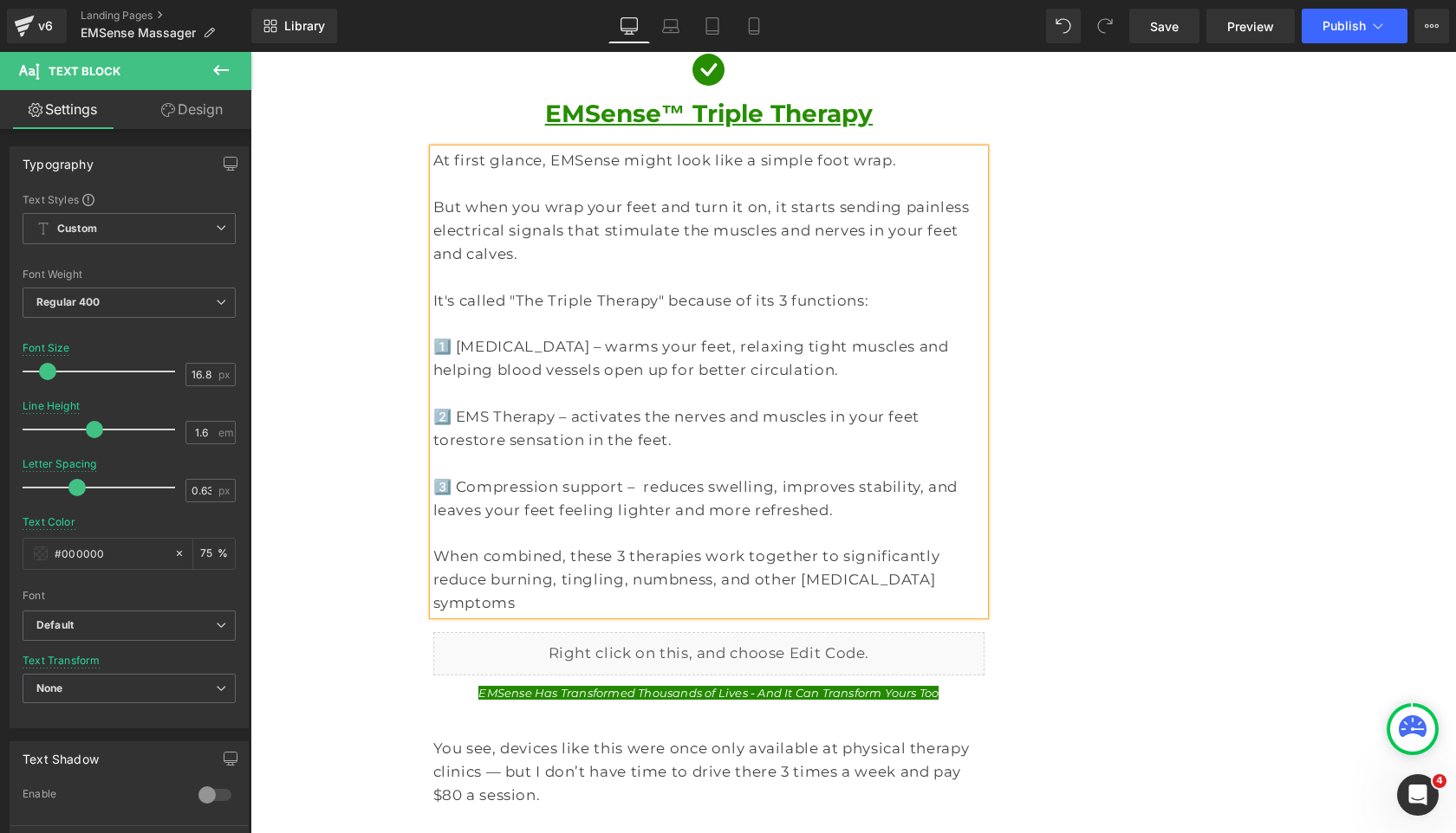
scroll to position [2138, 0]
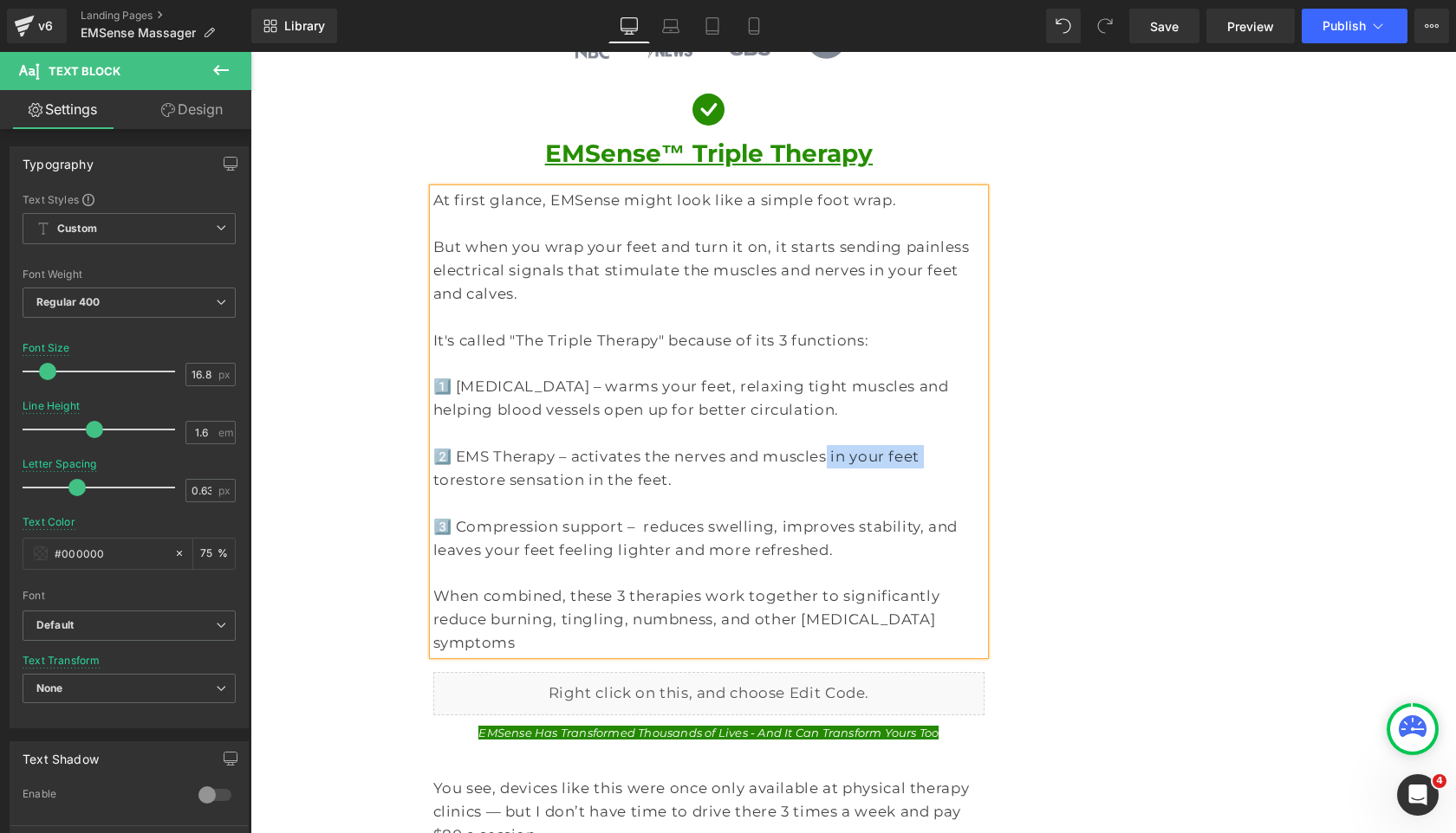
drag, startPoint x: 800, startPoint y: 361, endPoint x: 886, endPoint y: 361, distance: 86.0
click at [886, 445] on p "2️⃣ EMS Therapy – activates the nerves and muscles in your feet to restore sens…" at bounding box center [709, 468] width 552 height 47
click at [872, 448] on span "restore sensation in the feet." at bounding box center [708, 468] width 549 height 41
drag, startPoint x: 626, startPoint y: 361, endPoint x: 566, endPoint y: 362, distance: 60.0
click at [566, 445] on p "2️⃣ EMS Therapy – activates the nerves and muscles to restore strength and sens…" at bounding box center [709, 468] width 552 height 47
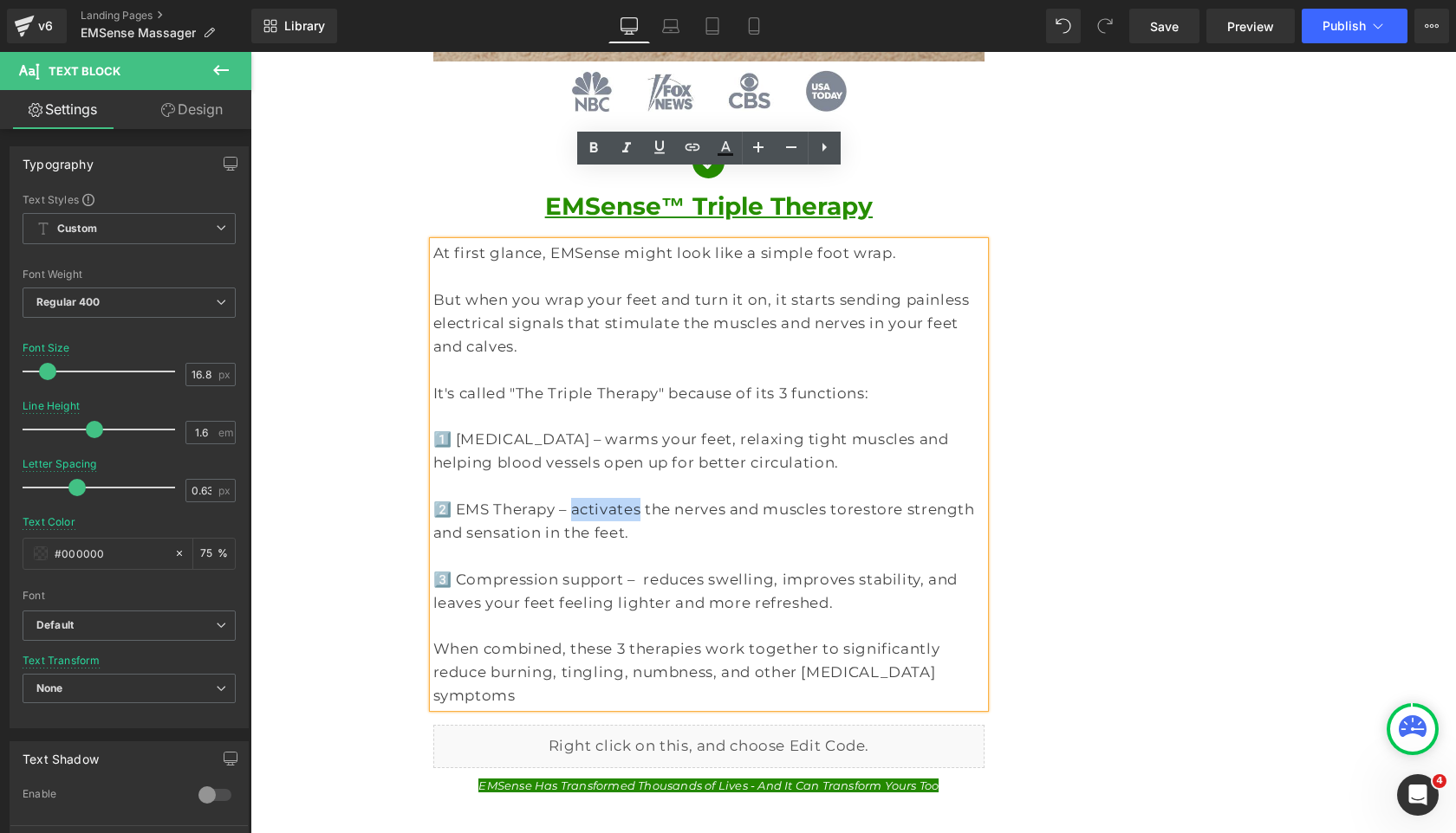
scroll to position [1992, 0]
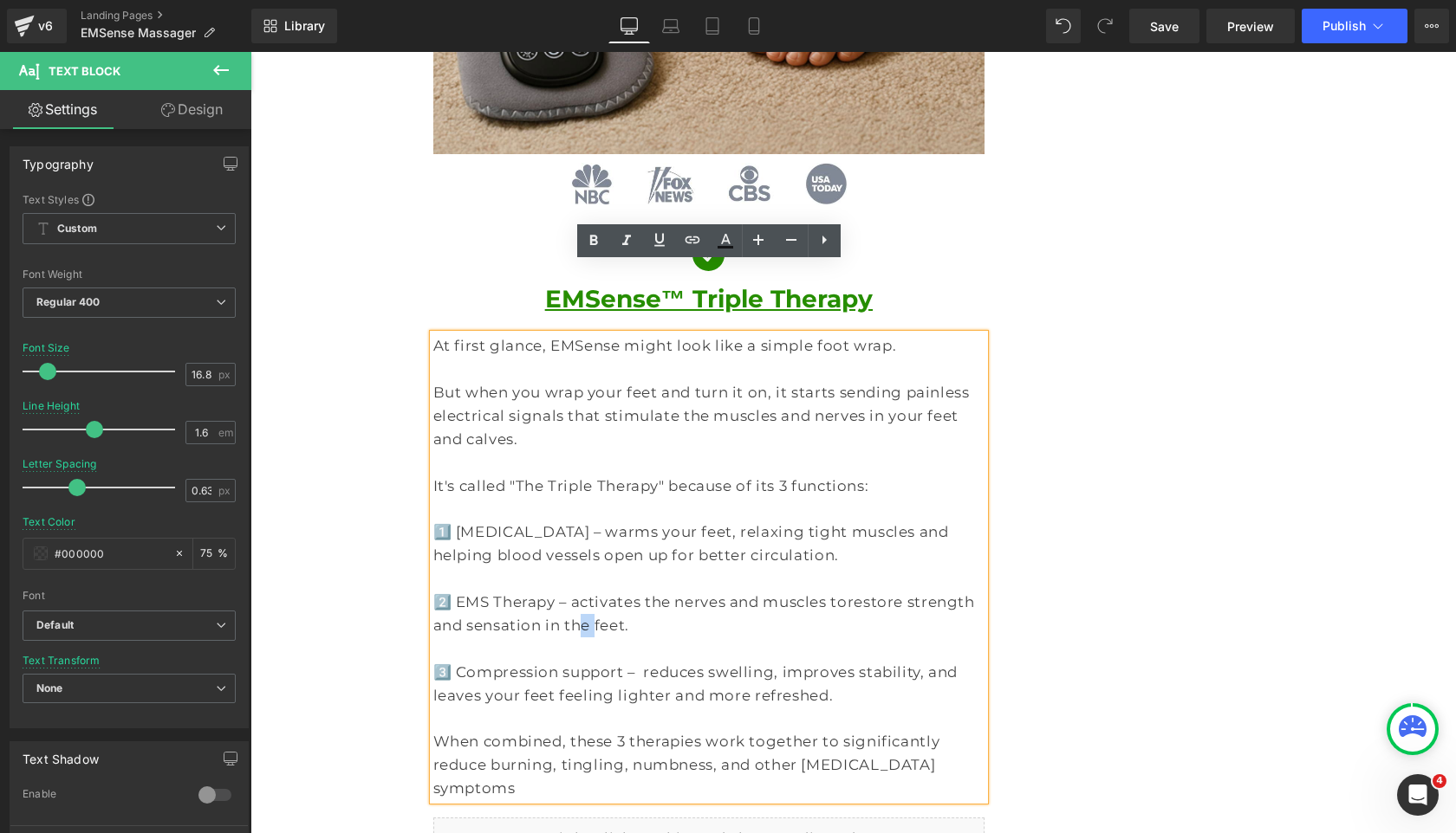
drag, startPoint x: 543, startPoint y: 530, endPoint x: 524, endPoint y: 530, distance: 19.0
click at [524, 593] on span "restore strength and sensation in the feet." at bounding box center [704, 614] width 542 height 41
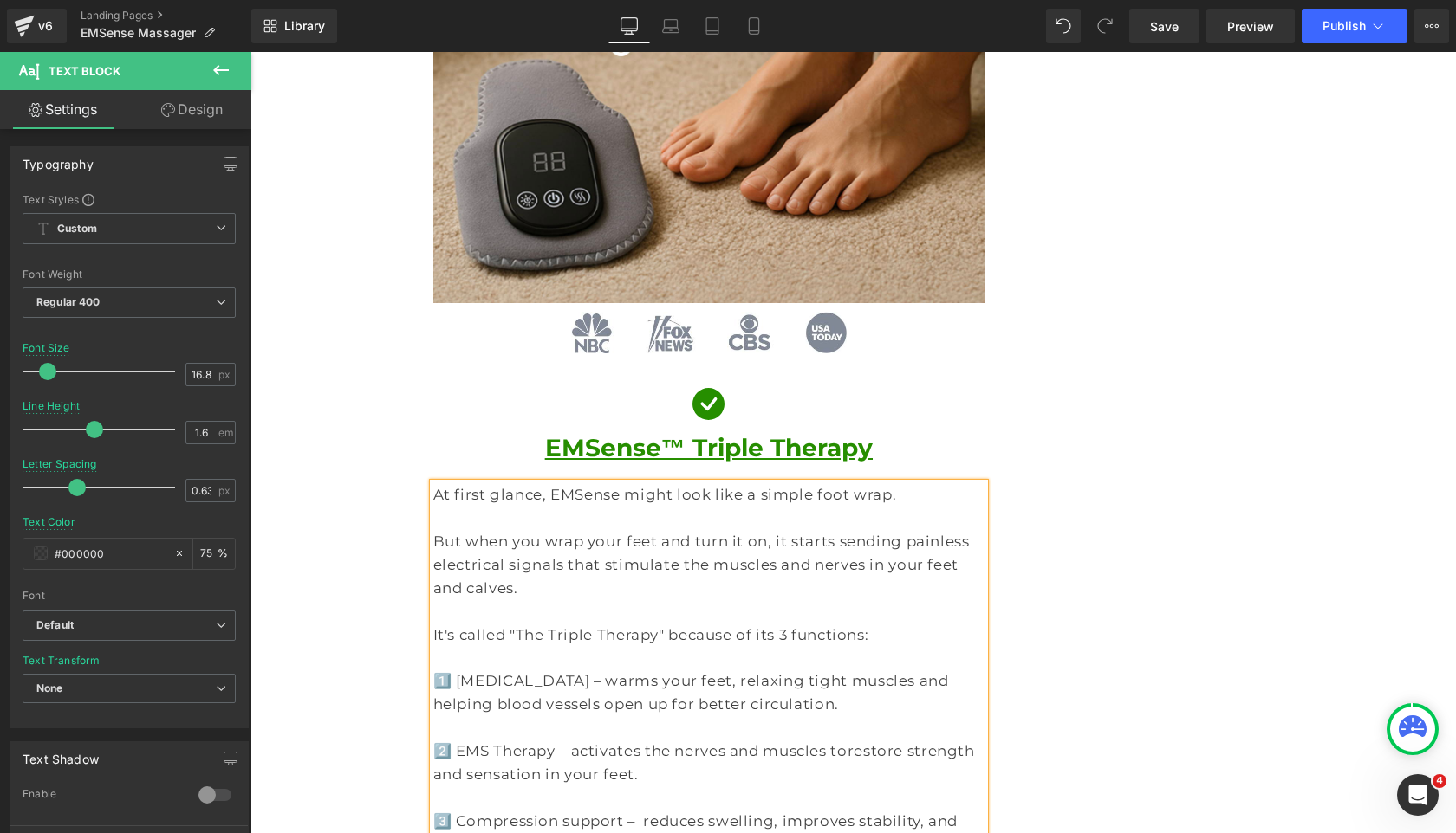
scroll to position [1760, 0]
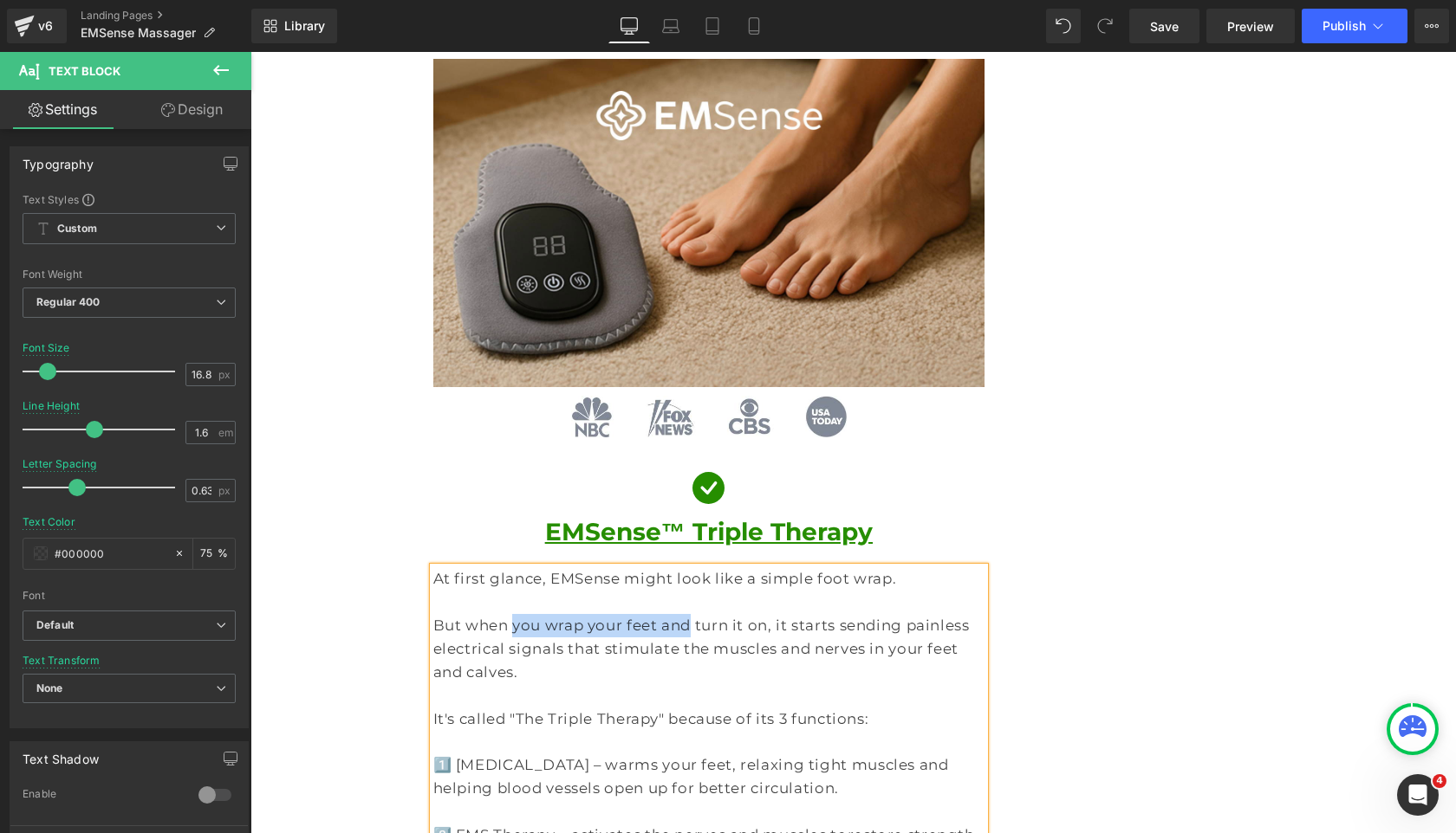
drag, startPoint x: 500, startPoint y: 557, endPoint x: 659, endPoint y: 554, distance: 159.0
click at [659, 615] on p "But when you wrap your feet and turn it on, it starts sending painless electric…" at bounding box center [709, 650] width 552 height 70
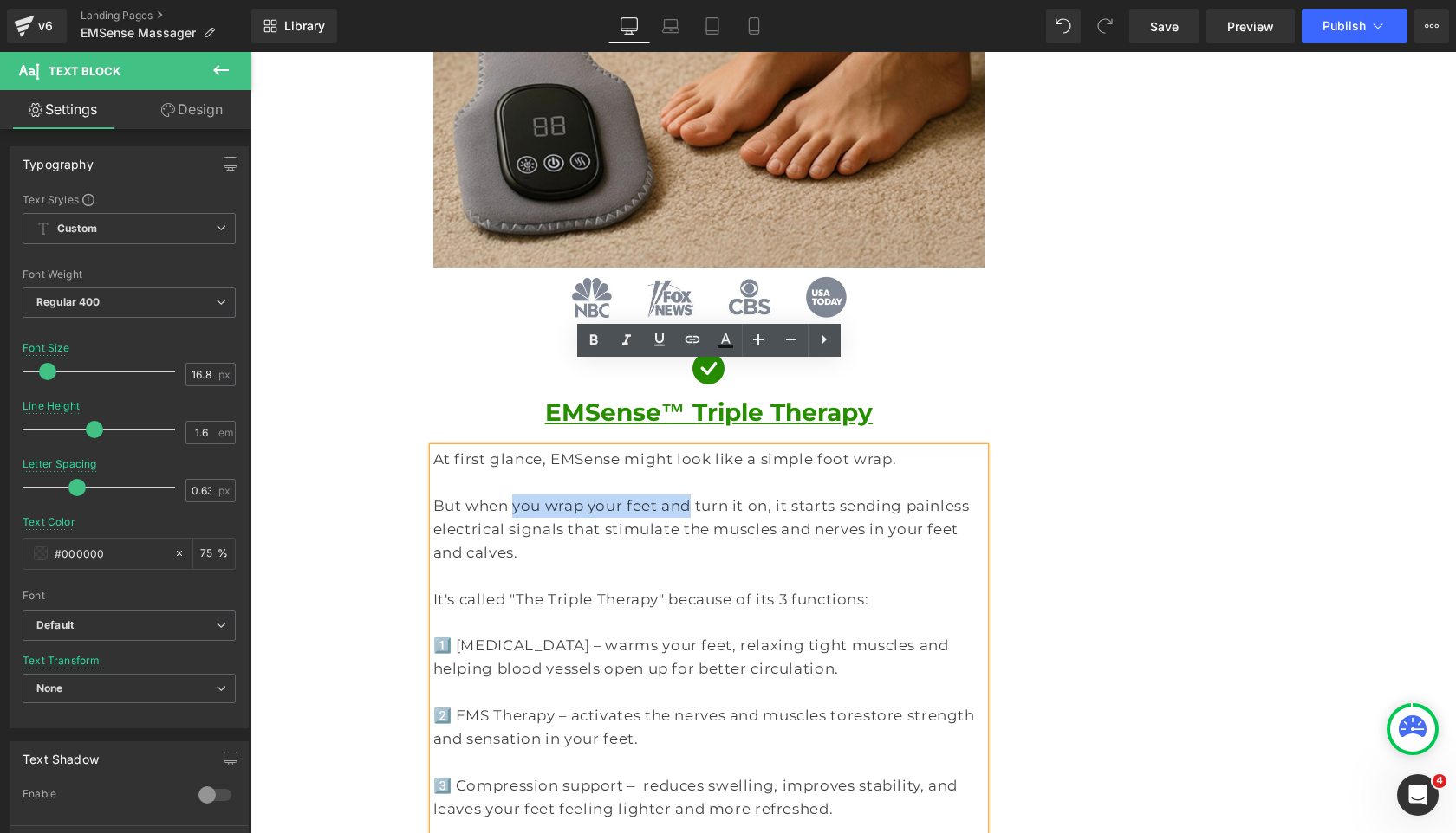
scroll to position [1927, 0]
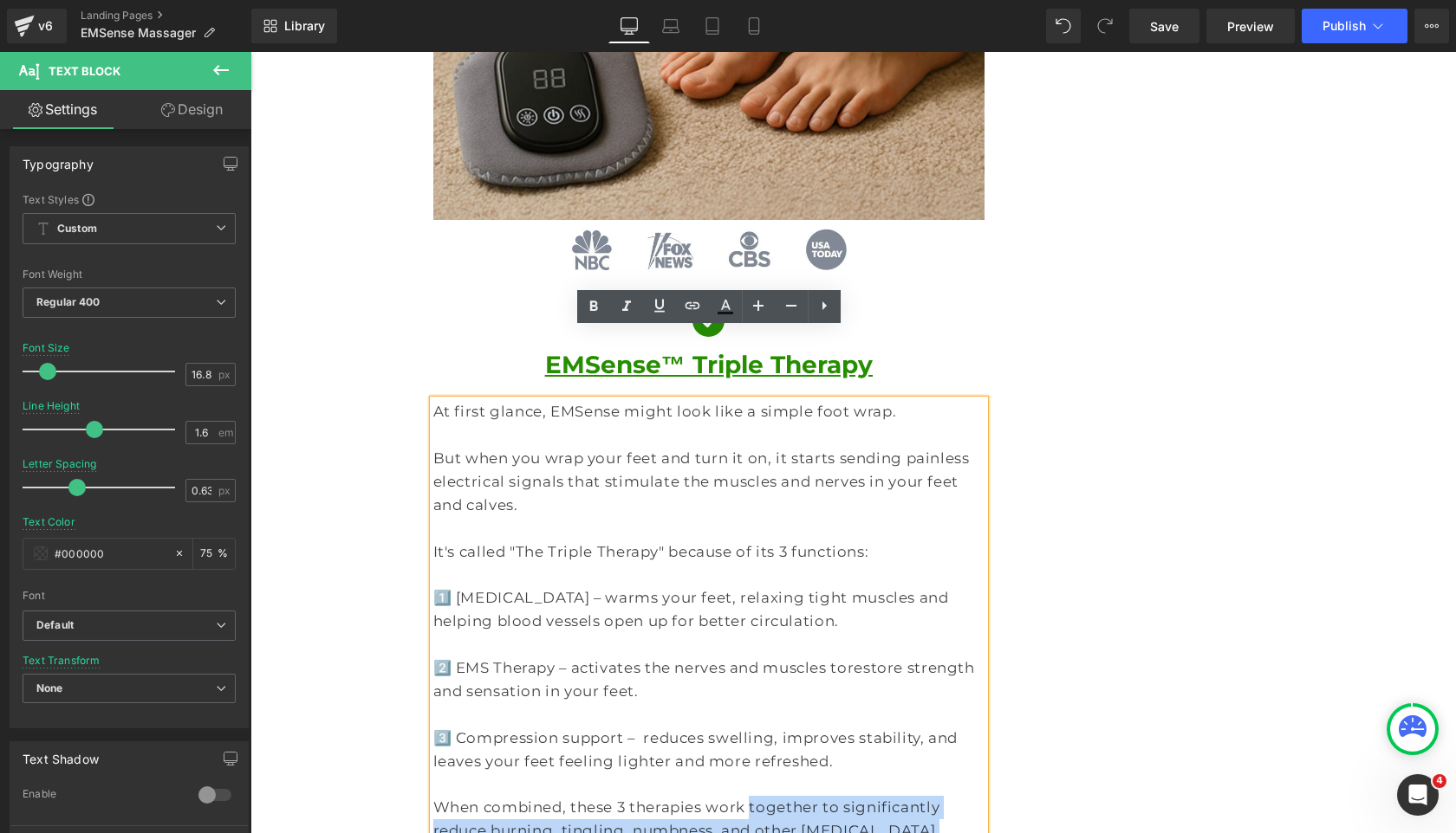
drag, startPoint x: 717, startPoint y: 707, endPoint x: 860, endPoint y: 734, distance: 145.5
click at [860, 796] on p "When combined, these 3 therapies work together to significantly reduce burning,…" at bounding box center [709, 831] width 552 height 70
drag, startPoint x: 874, startPoint y: 737, endPoint x: 600, endPoint y: 710, distance: 275.3
click at [600, 796] on p "When combined, these 3 therapies work together to significantly reduce burning,…" at bounding box center [709, 831] width 552 height 70
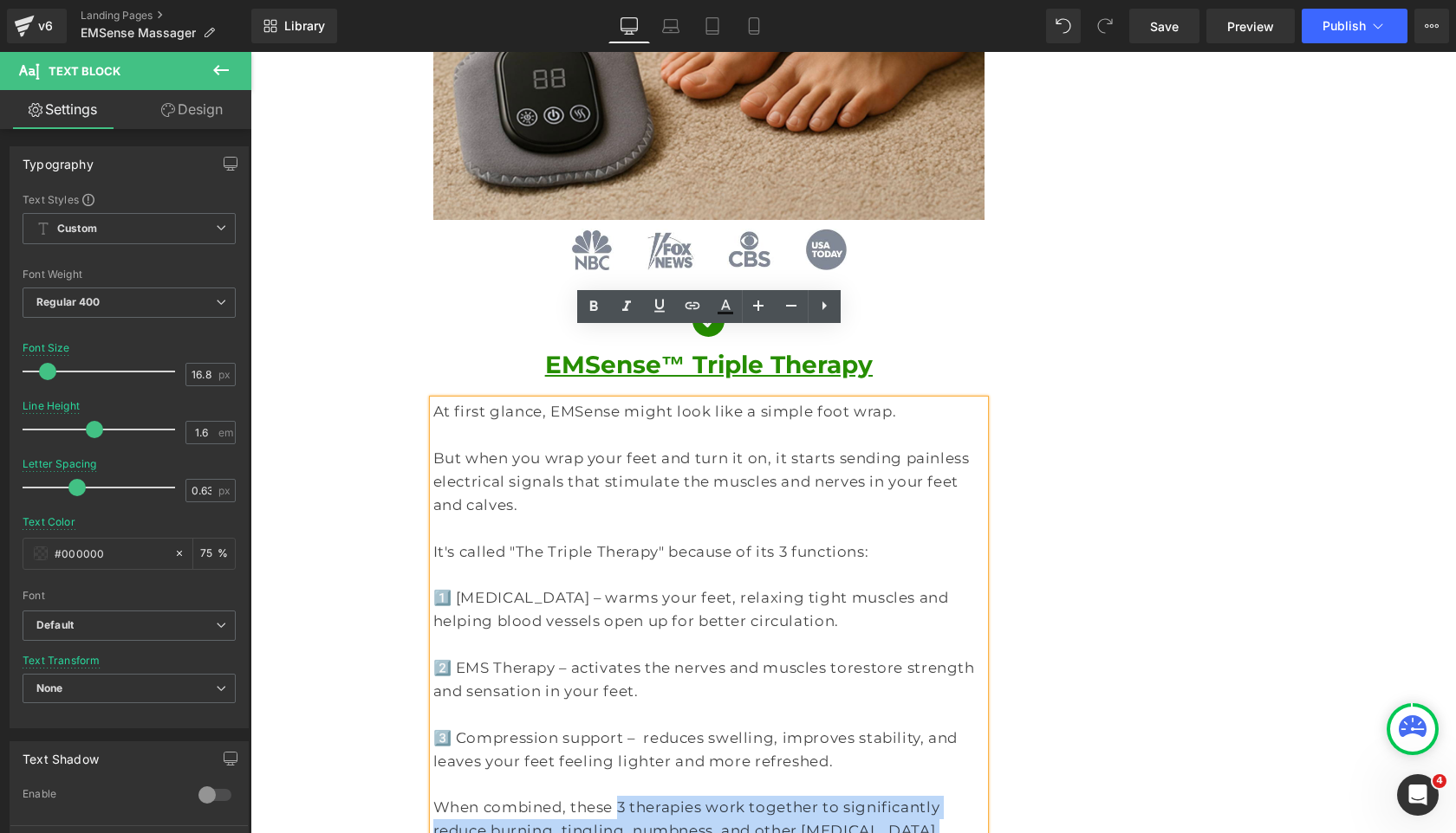
copy p "3 therapies work together to significantly reduce burning, tingling, numbness, …"
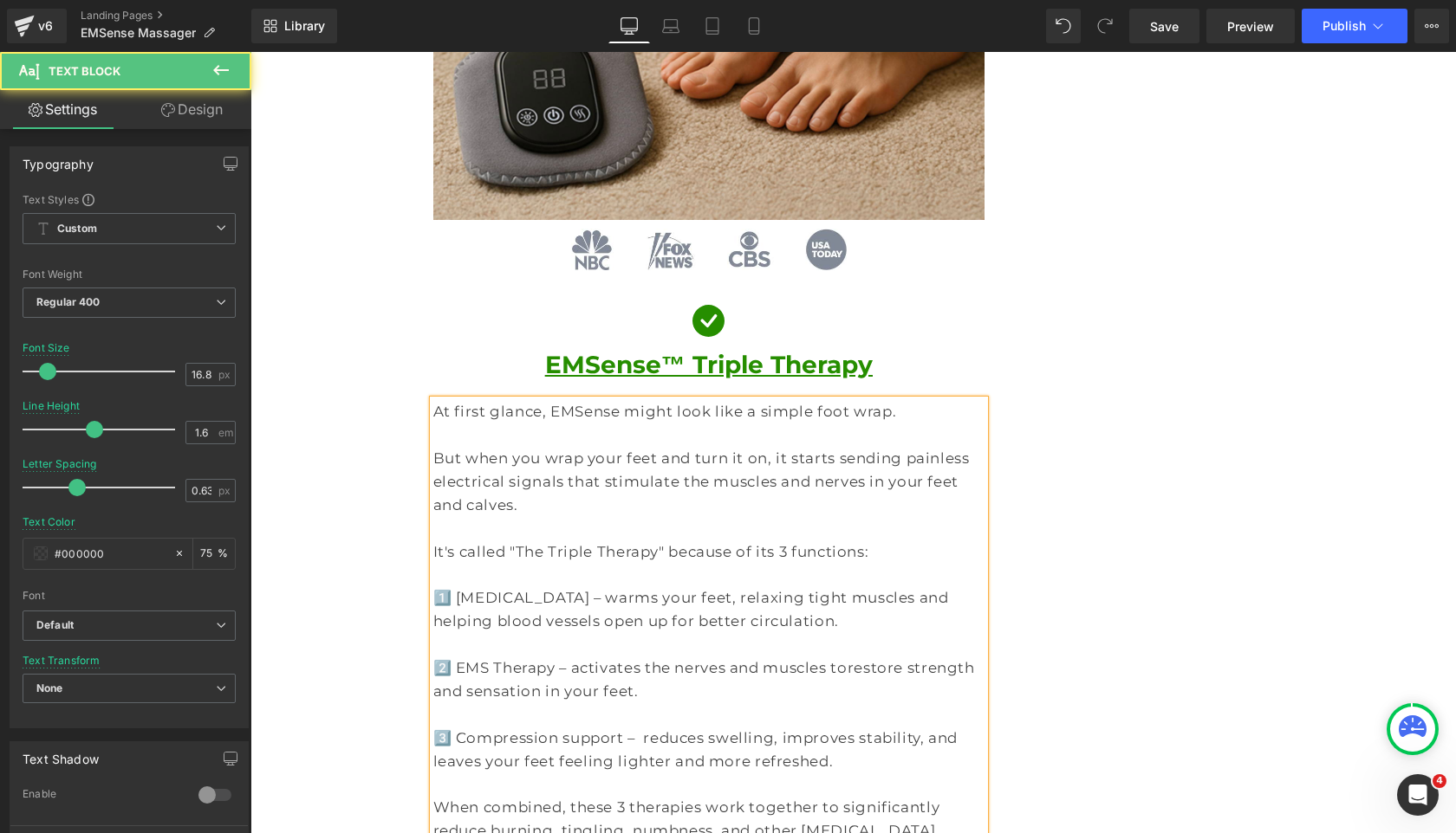
click at [752, 447] on p "But when you wrap your feet and turn it on, it starts sending painless electric…" at bounding box center [709, 482] width 552 height 70
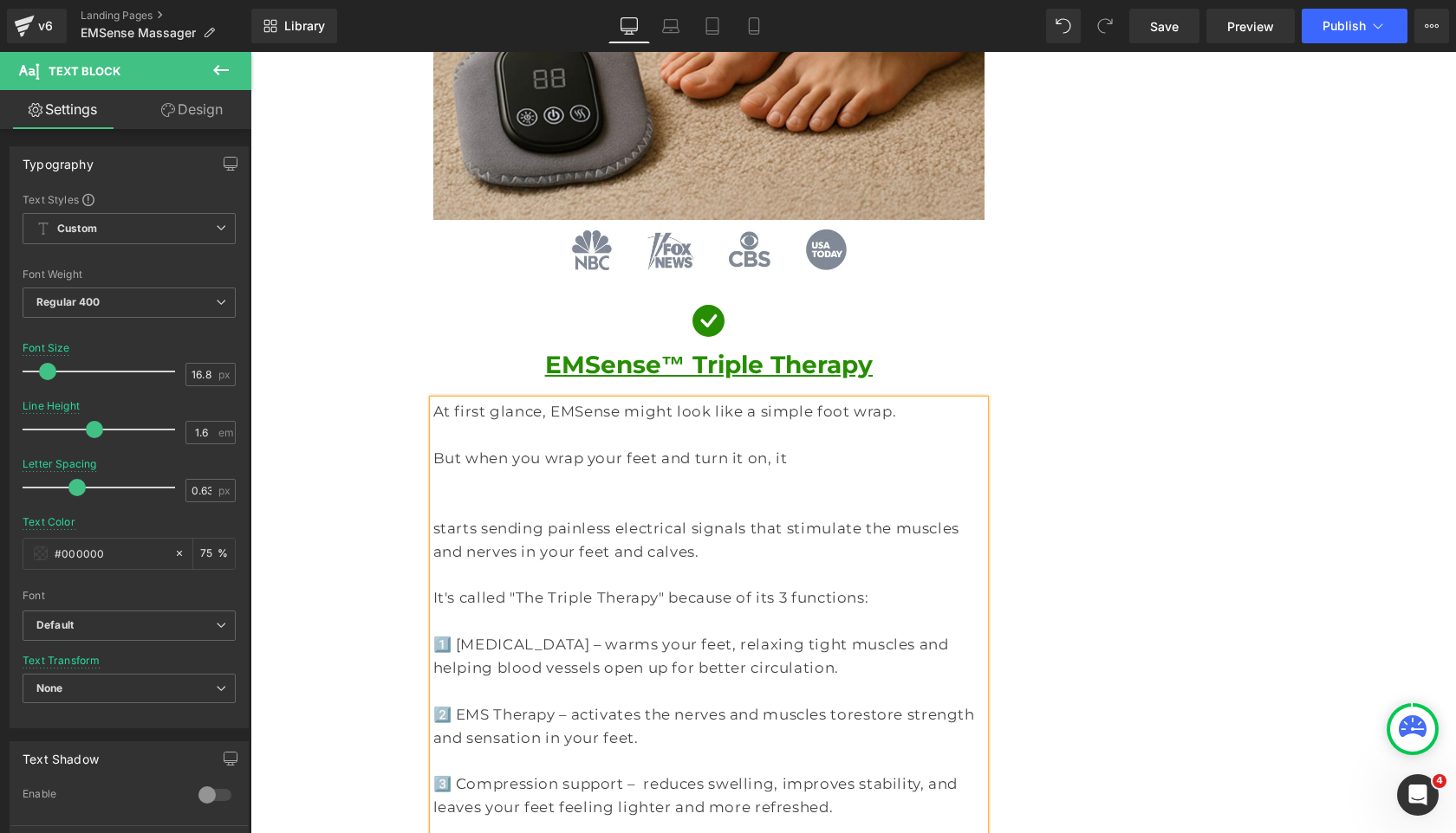
click at [762, 447] on p "But when you wrap your feet and turn it on, it" at bounding box center [709, 458] width 552 height 23
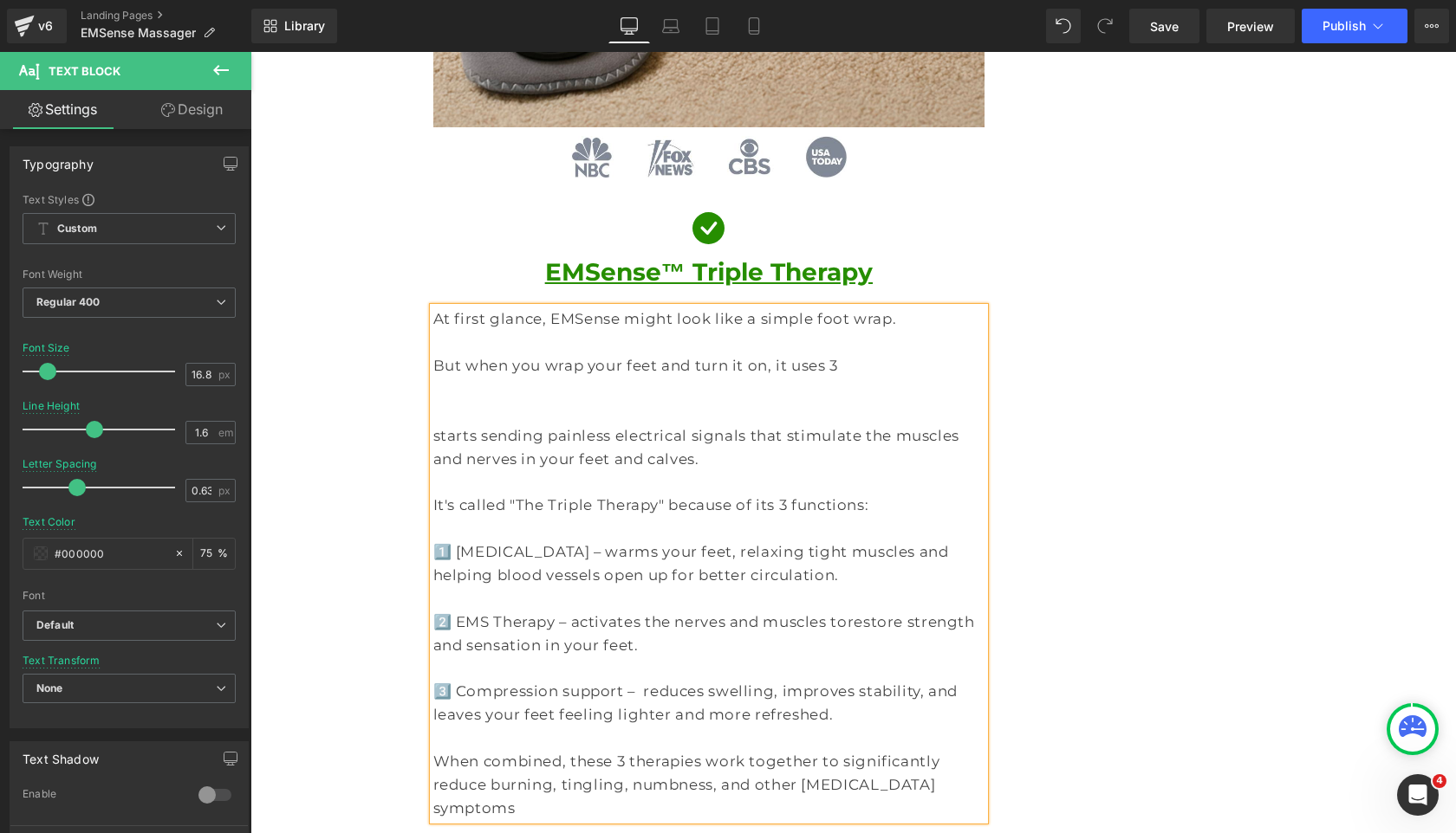
scroll to position [2008, 0]
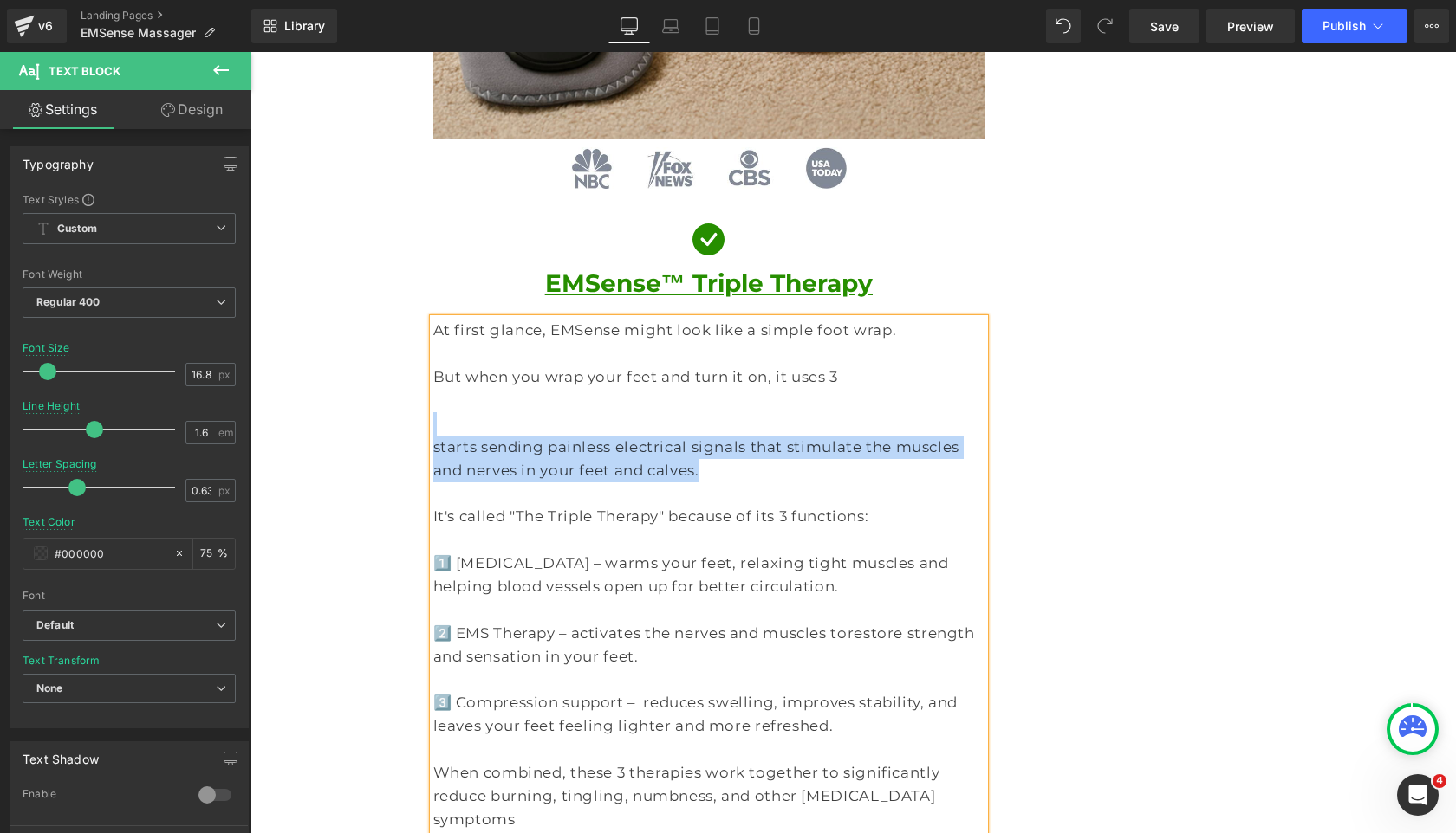
drag, startPoint x: 793, startPoint y: 403, endPoint x: 834, endPoint y: 356, distance: 62.4
click at [834, 356] on div "At first glance, EMSense might look like a simple foot wrap. But when you wrap …" at bounding box center [709, 575] width 552 height 512
click at [834, 413] on p at bounding box center [709, 424] width 552 height 23
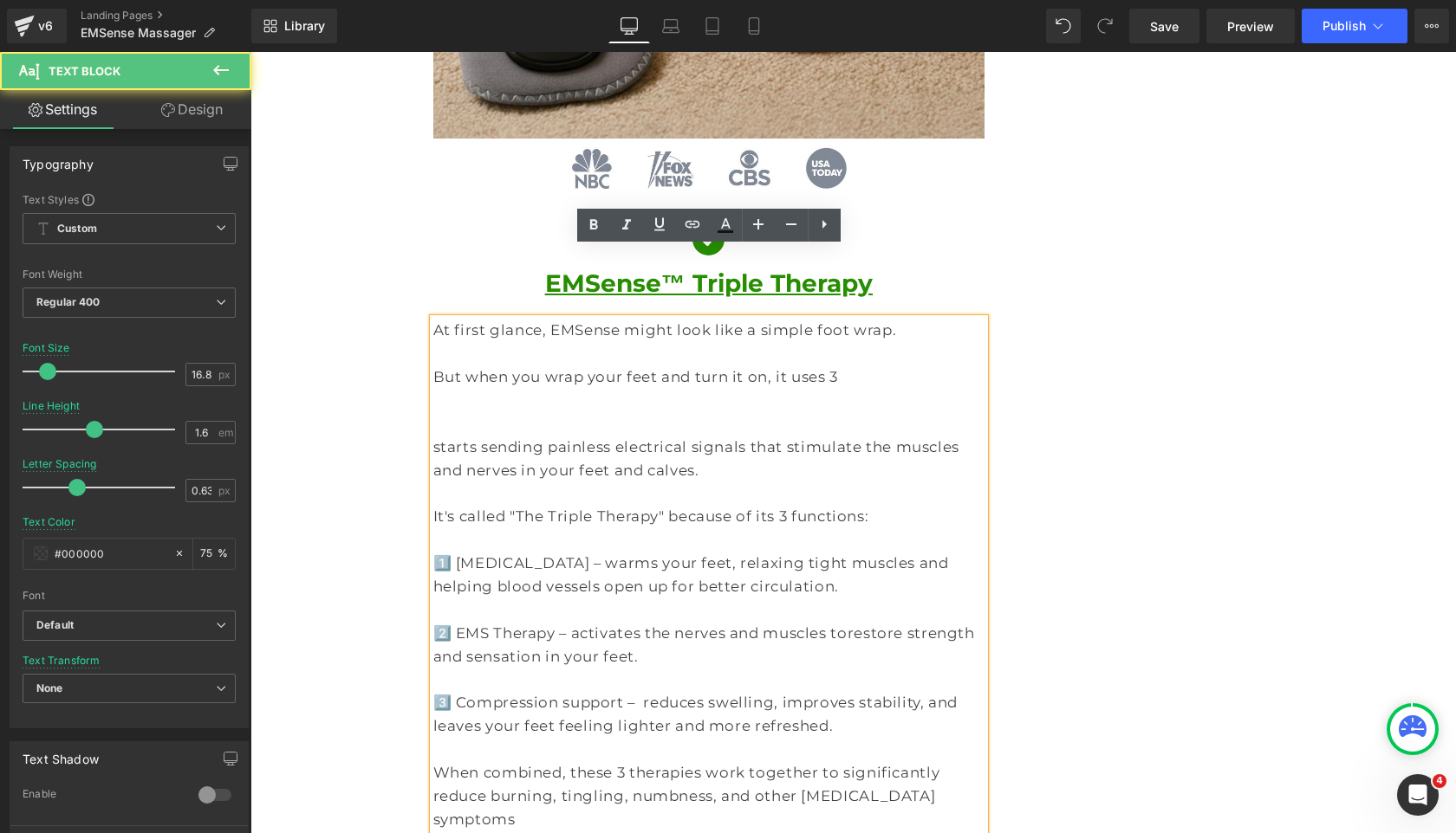
drag, startPoint x: 736, startPoint y: 303, endPoint x: 825, endPoint y: 299, distance: 89.1
click at [826, 366] on p "But when you wrap your feet and turn it on, it uses 3" at bounding box center [709, 377] width 552 height 23
click at [825, 366] on p "But when you wrap your feet and turn it on, it uses 3" at bounding box center [709, 377] width 552 height 23
drag, startPoint x: 753, startPoint y: 304, endPoint x: 549, endPoint y: 338, distance: 206.8
click at [549, 338] on div "At first glance, EMSense might look like a simple foot wrap. But when you wrap …" at bounding box center [709, 575] width 552 height 512
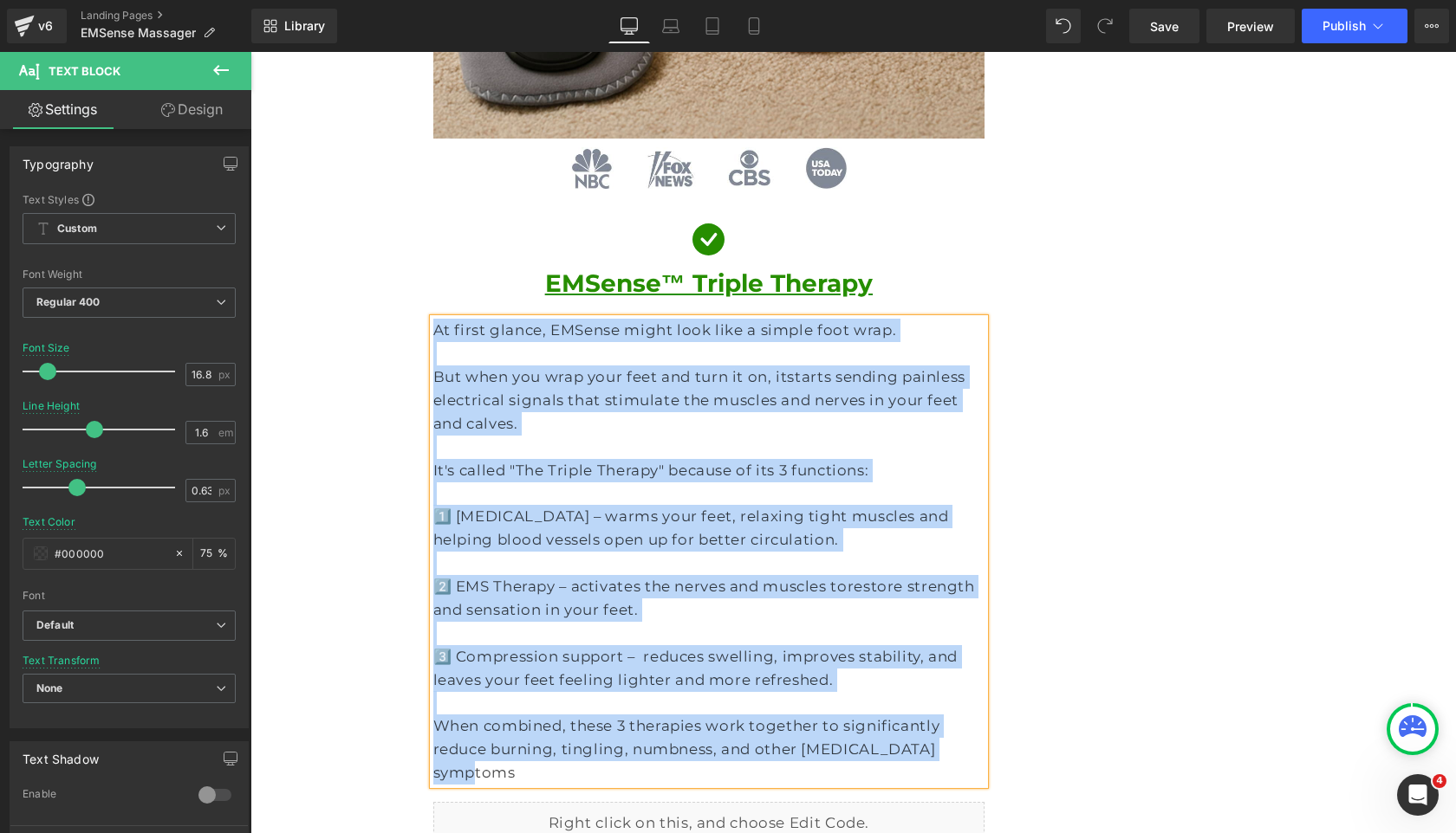
copy div "At first glance, EMSense might look like a simple foot wrap. But when you wrap …"
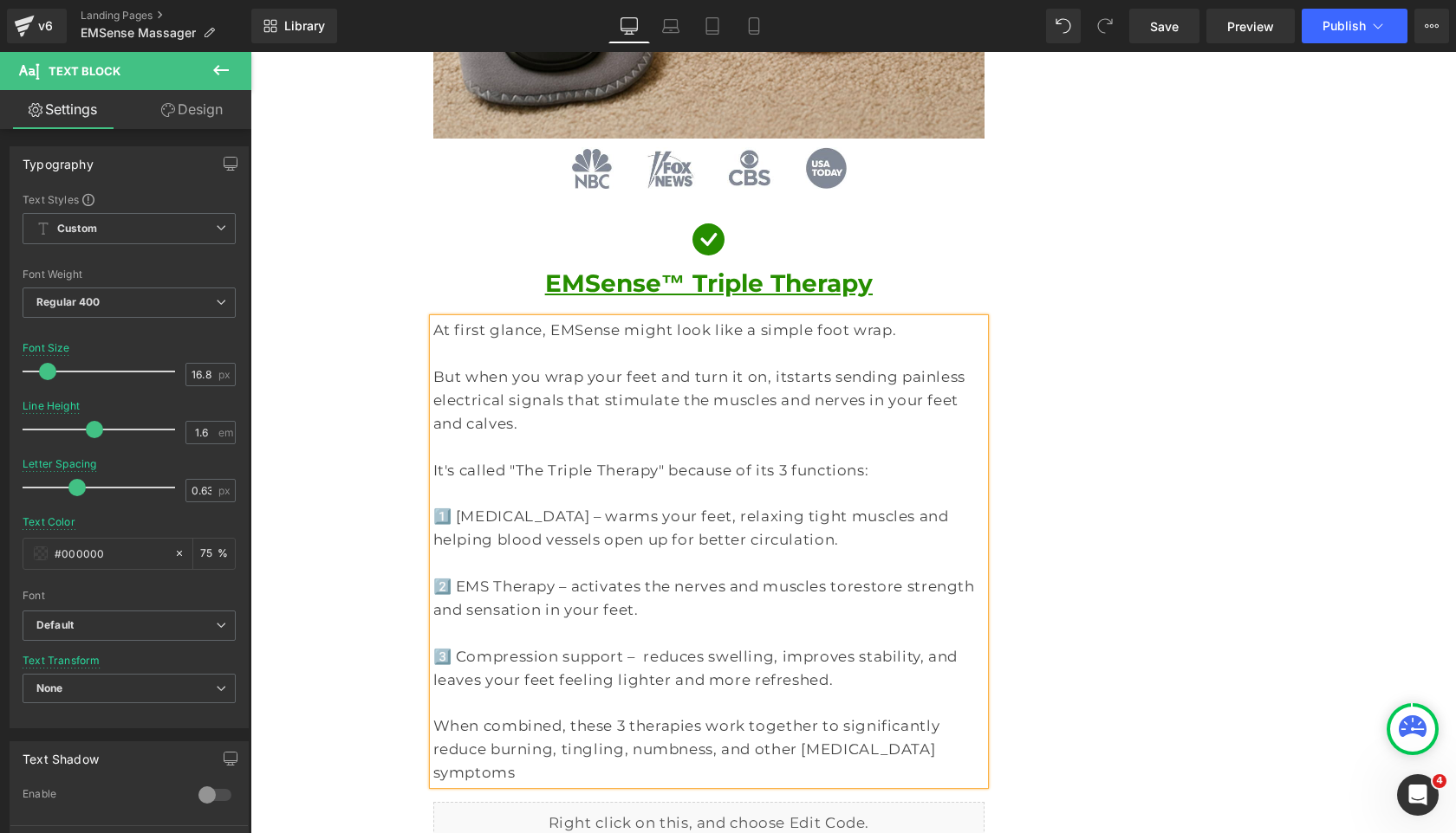
click at [672, 459] on p "It's called "The Triple Therapy" because of its 3 functions:" at bounding box center [709, 470] width 552 height 23
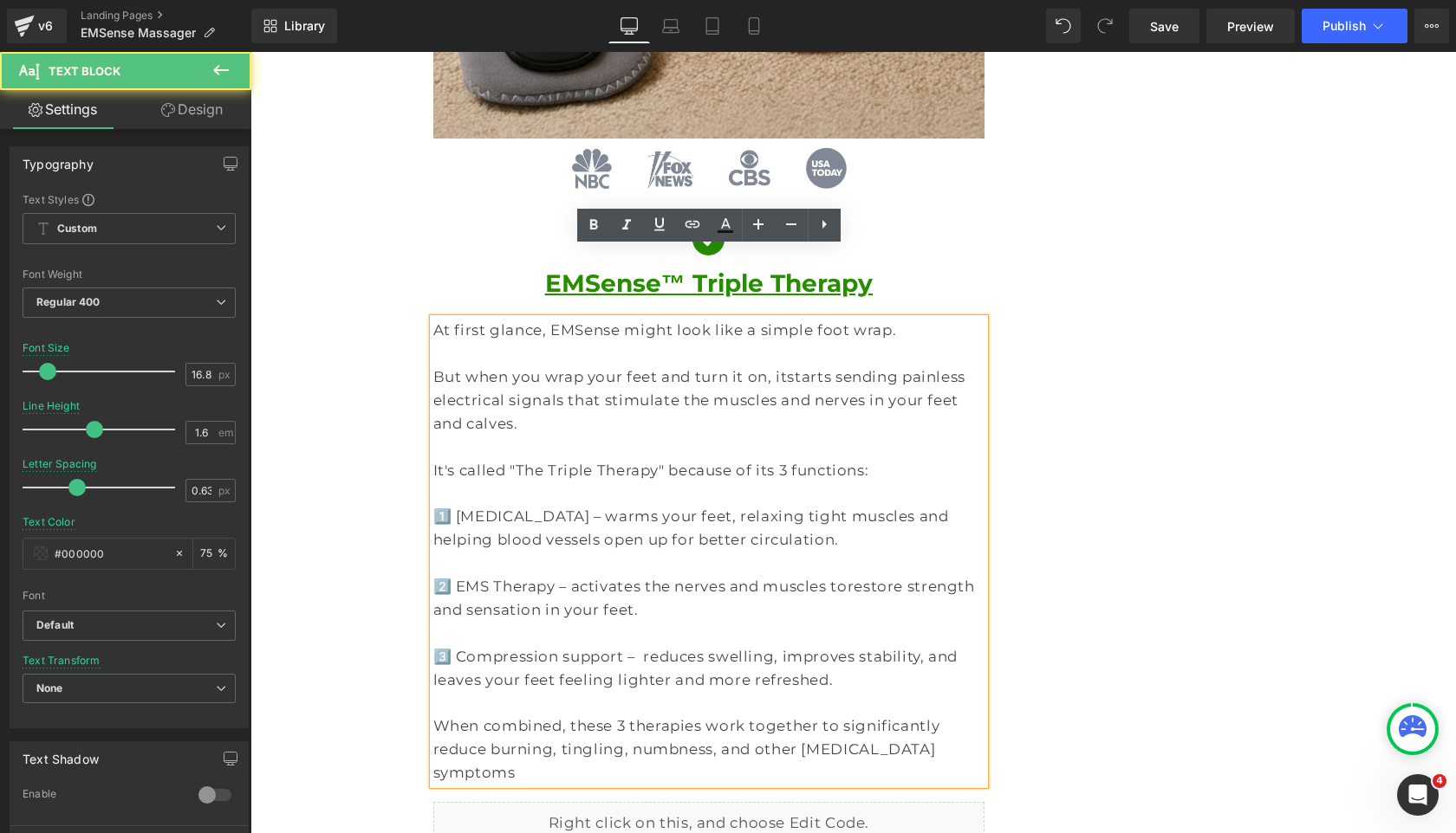
click at [859, 459] on p "It's called "The Triple Therapy" because of its 3 functions:" at bounding box center [709, 470] width 552 height 23
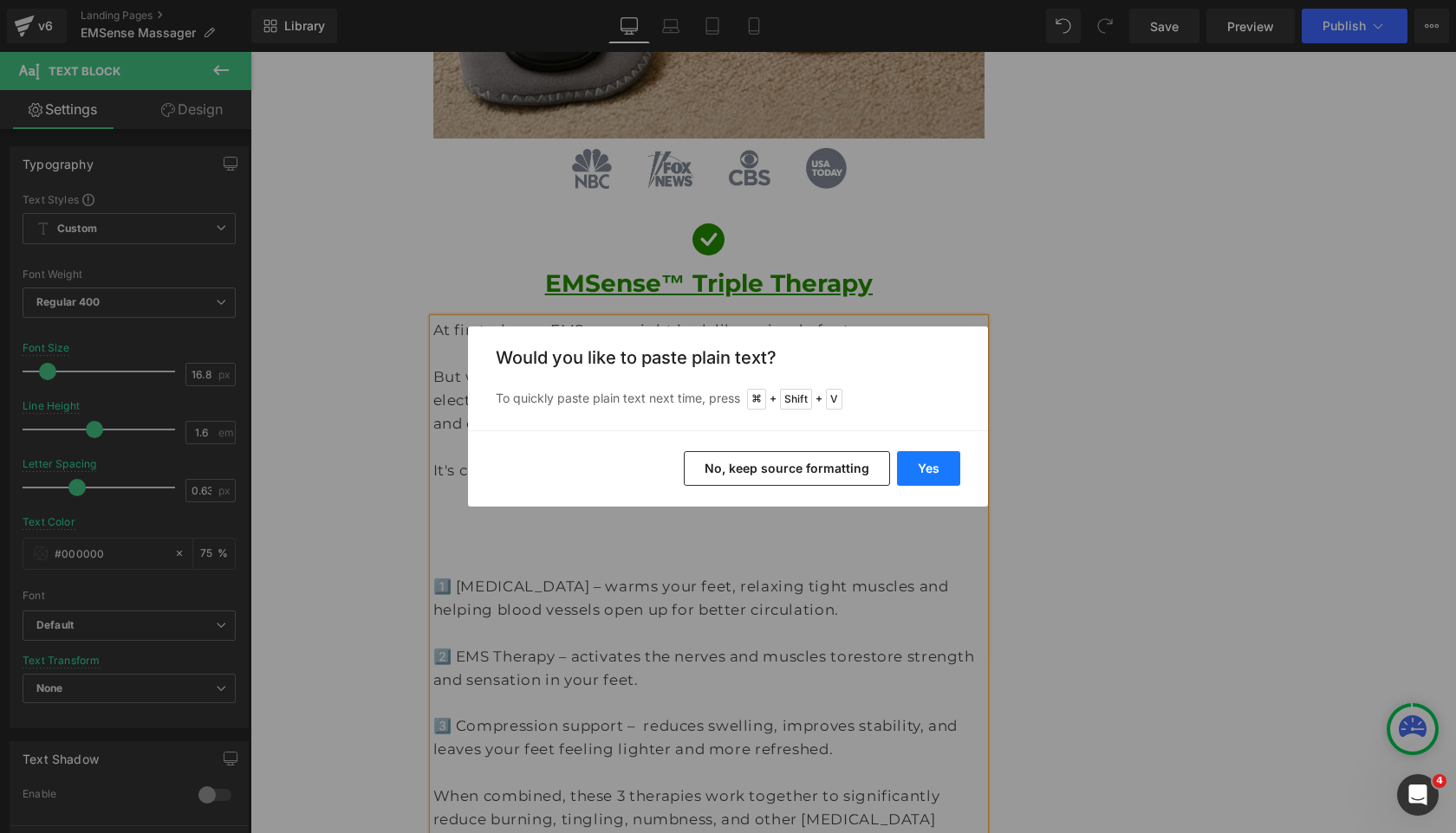
click at [920, 469] on button "Yes" at bounding box center [928, 469] width 64 height 35
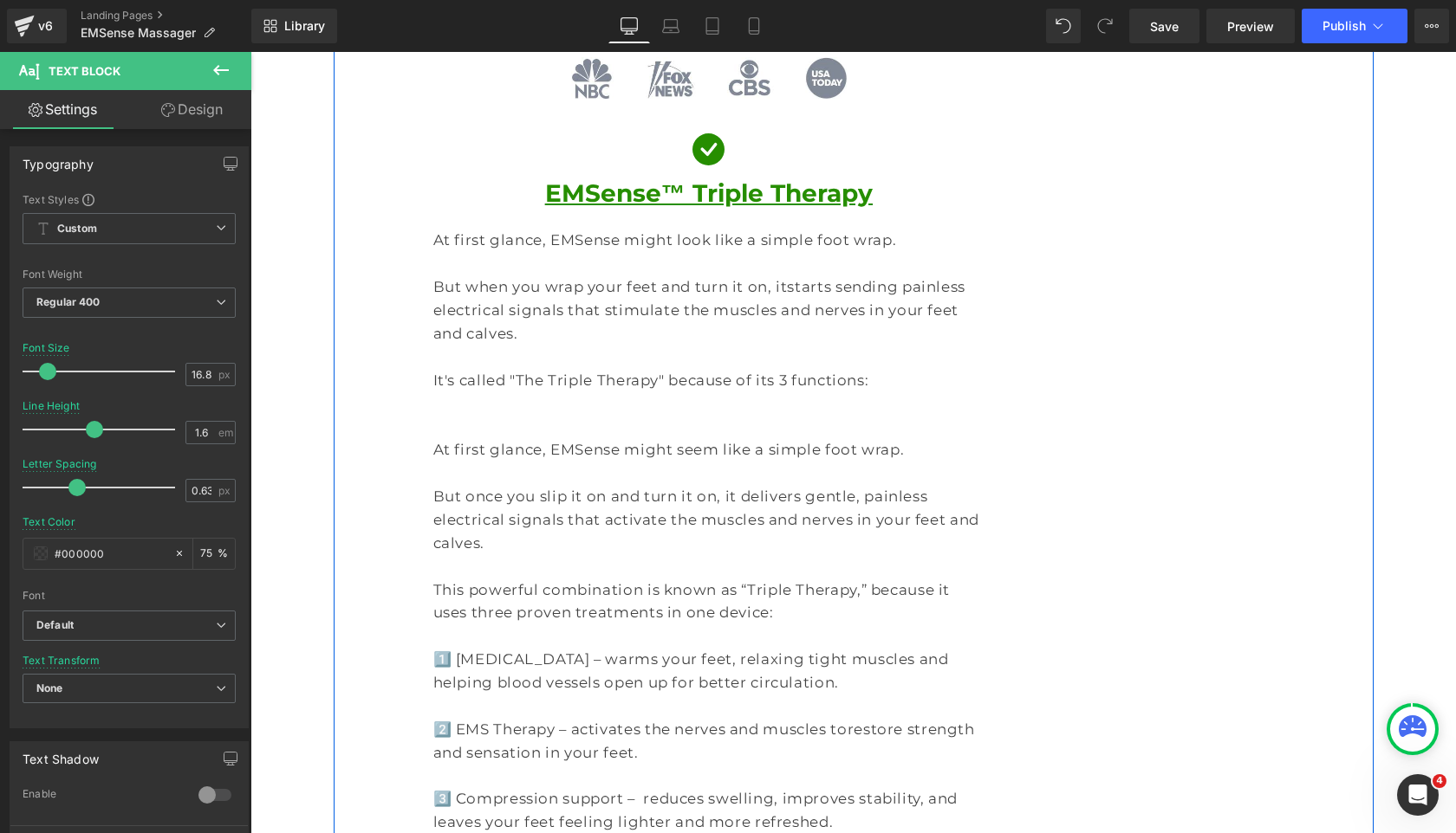
scroll to position [2157, 0]
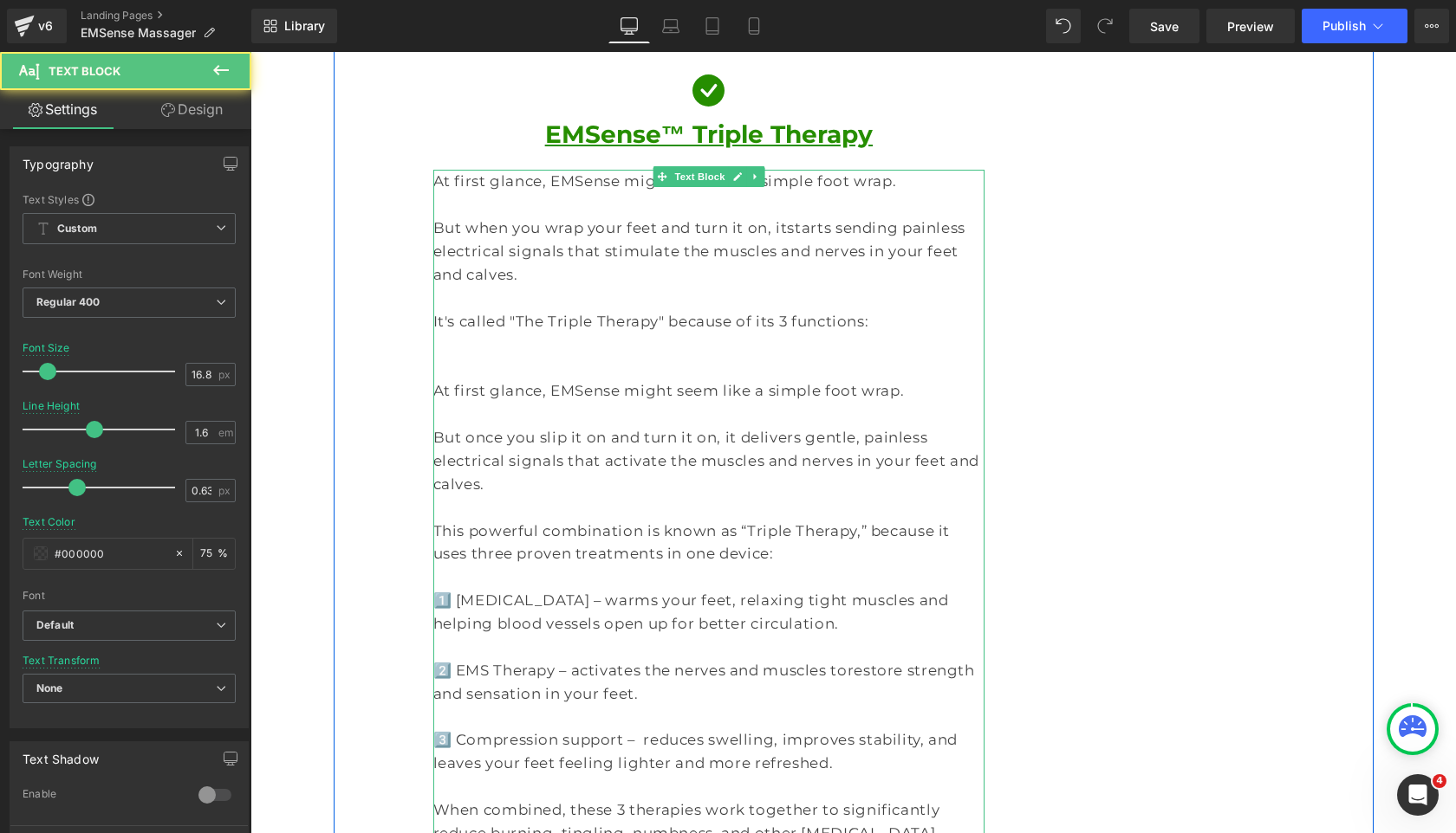
click at [454, 427] on p "But once you slip it on and turn it on, it delivers gentle, painless electrical…" at bounding box center [709, 462] width 552 height 70
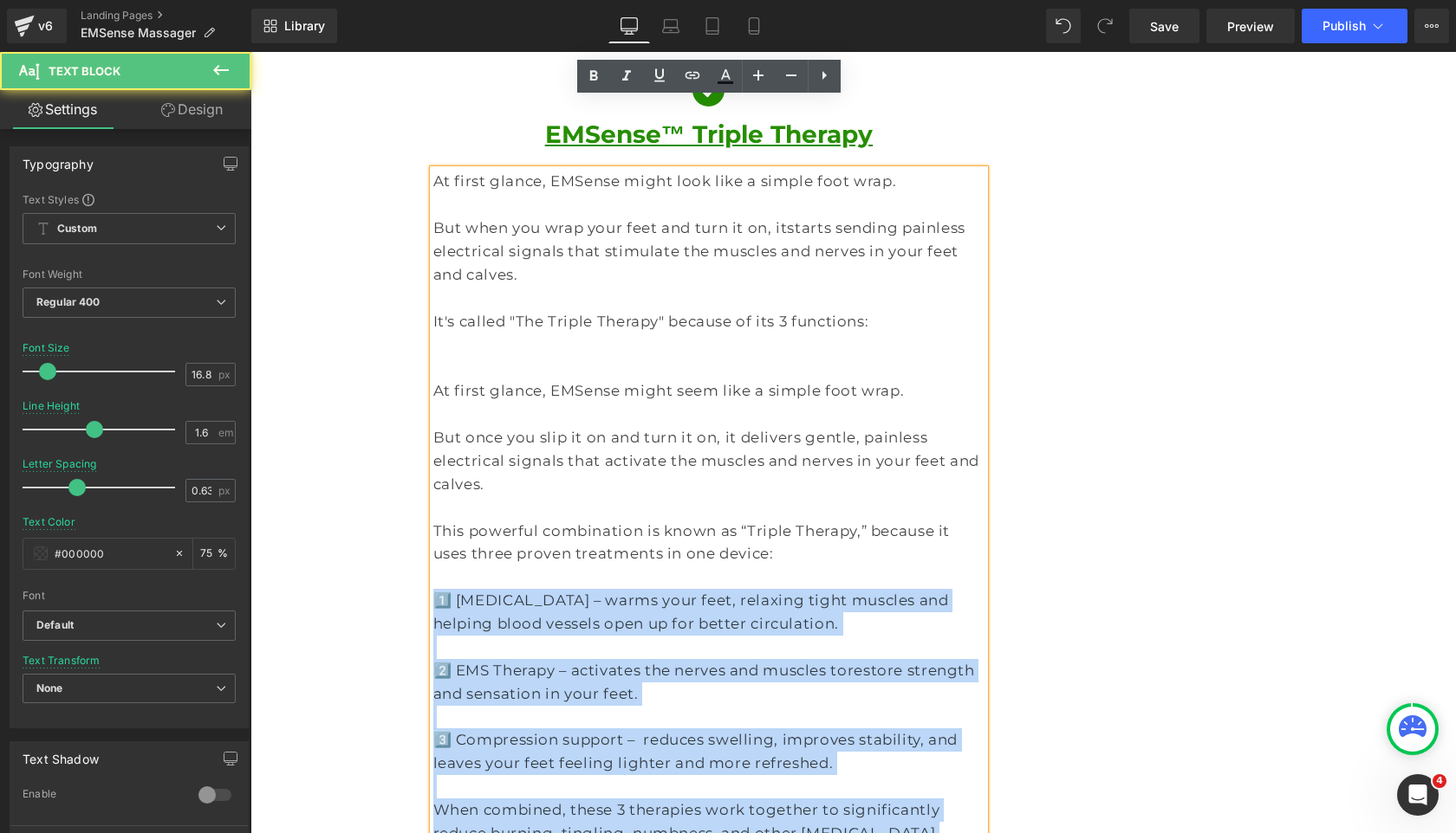
drag, startPoint x: 435, startPoint y: 482, endPoint x: 921, endPoint y: 719, distance: 540.7
click at [921, 719] on div "At first glance, EMSense might look like a simple foot wrap. But when you wrap …" at bounding box center [709, 519] width 552 height 698
copy div "1️⃣ Heat Therapy – warms your feet, relaxing tight muscles and helping blood ve…"
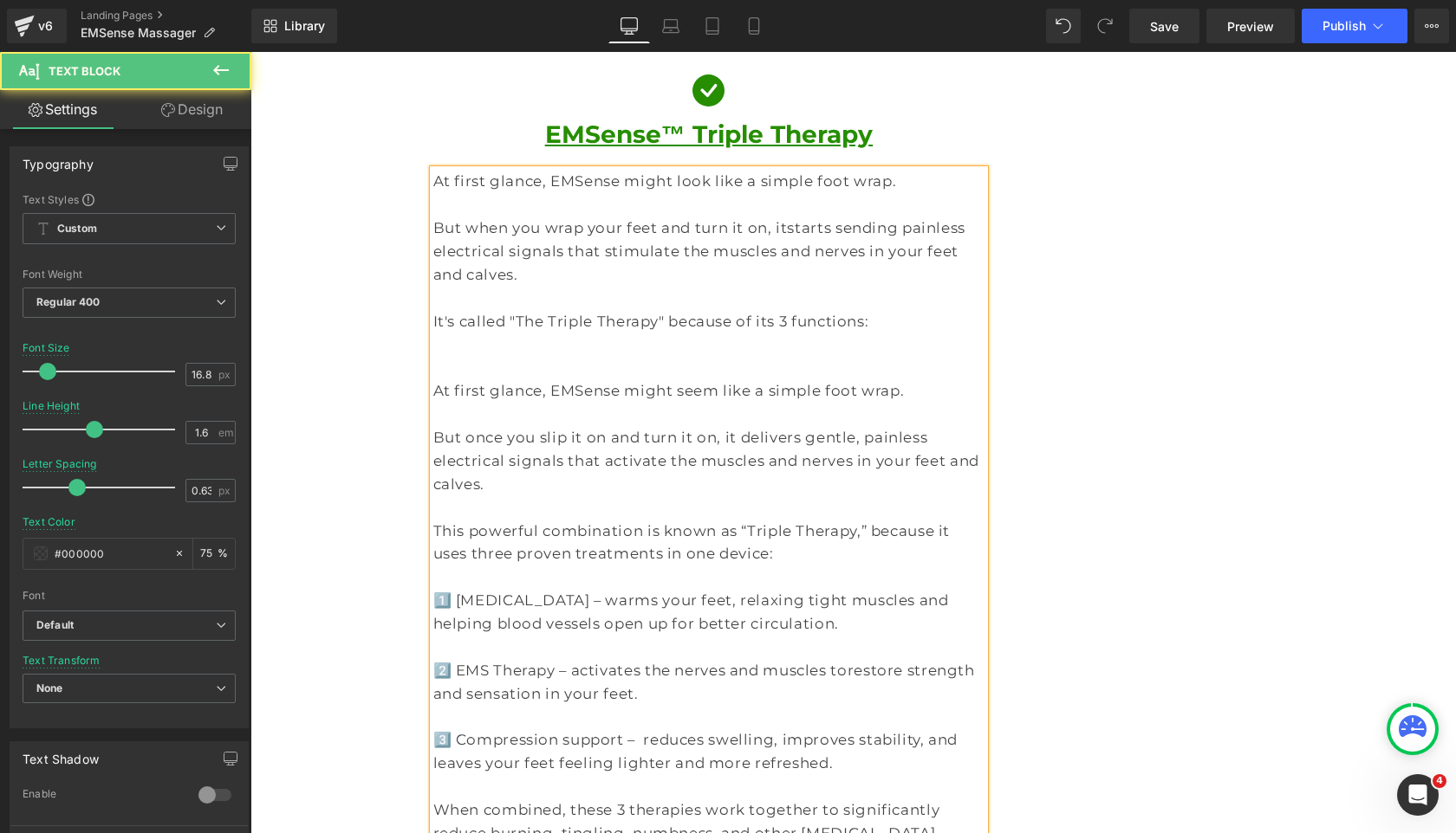
click at [628, 334] on p at bounding box center [709, 345] width 552 height 23
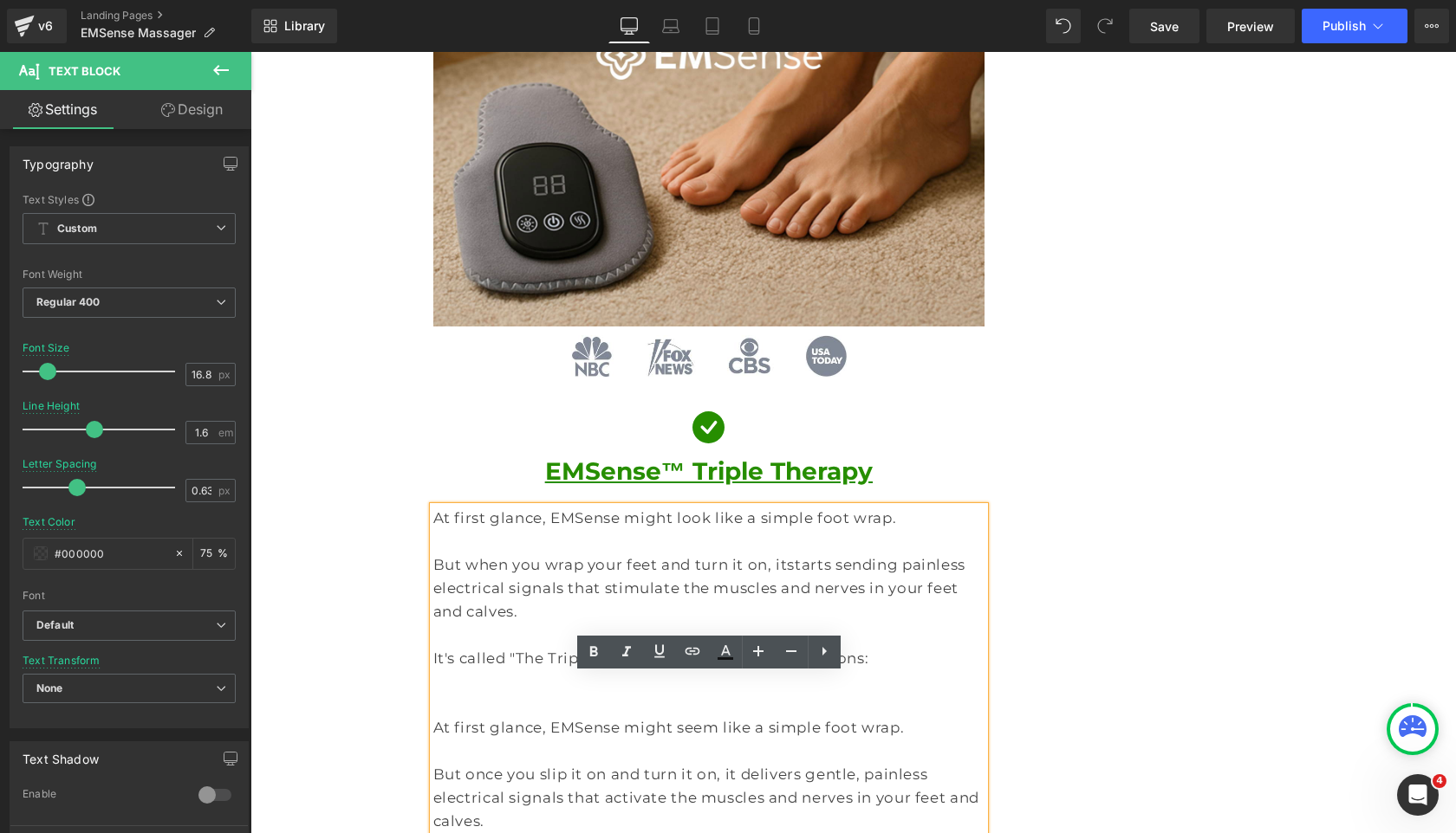
scroll to position [1854, 0]
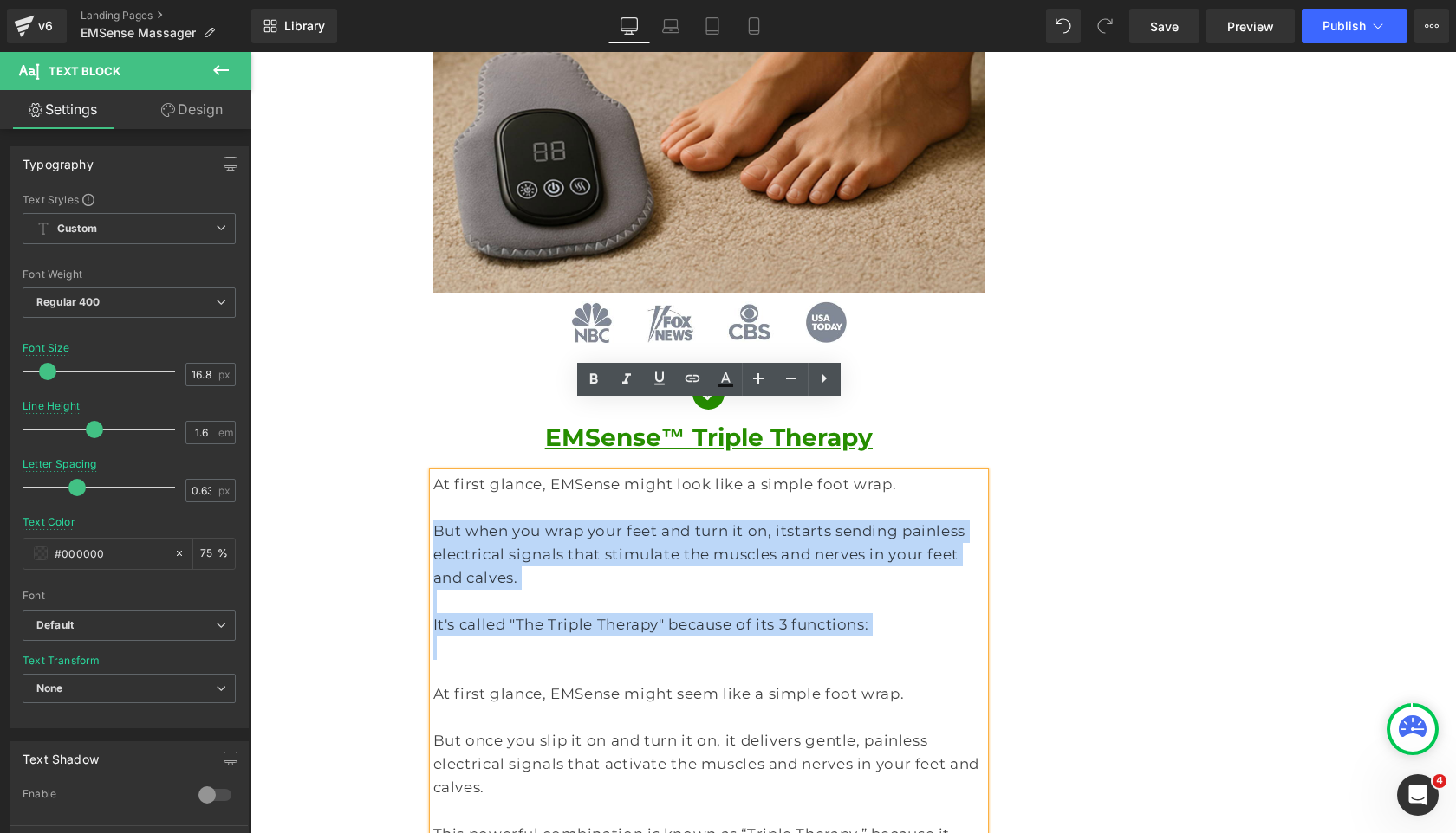
drag, startPoint x: 775, startPoint y: 557, endPoint x: 437, endPoint y: 460, distance: 351.6
click at [437, 473] on div "At first glance, EMSense might look like a simple foot wrap. But when you wrap …" at bounding box center [709, 822] width 552 height 698
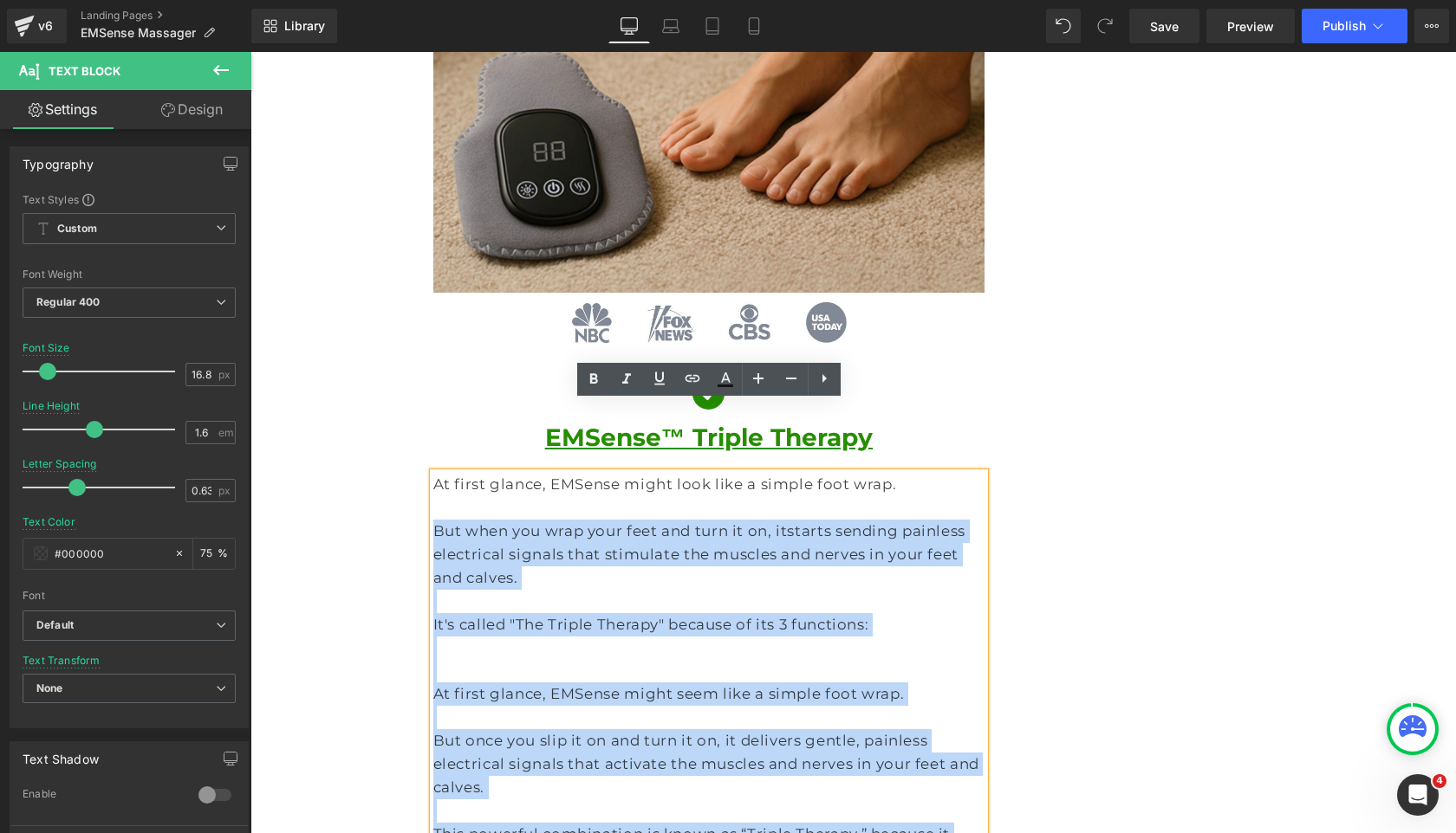
drag, startPoint x: 912, startPoint y: 745, endPoint x: 432, endPoint y: 465, distance: 555.7
click at [433, 473] on div "At first glance, EMSense might look like a simple foot wrap. But when you wrap …" at bounding box center [709, 822] width 552 height 698
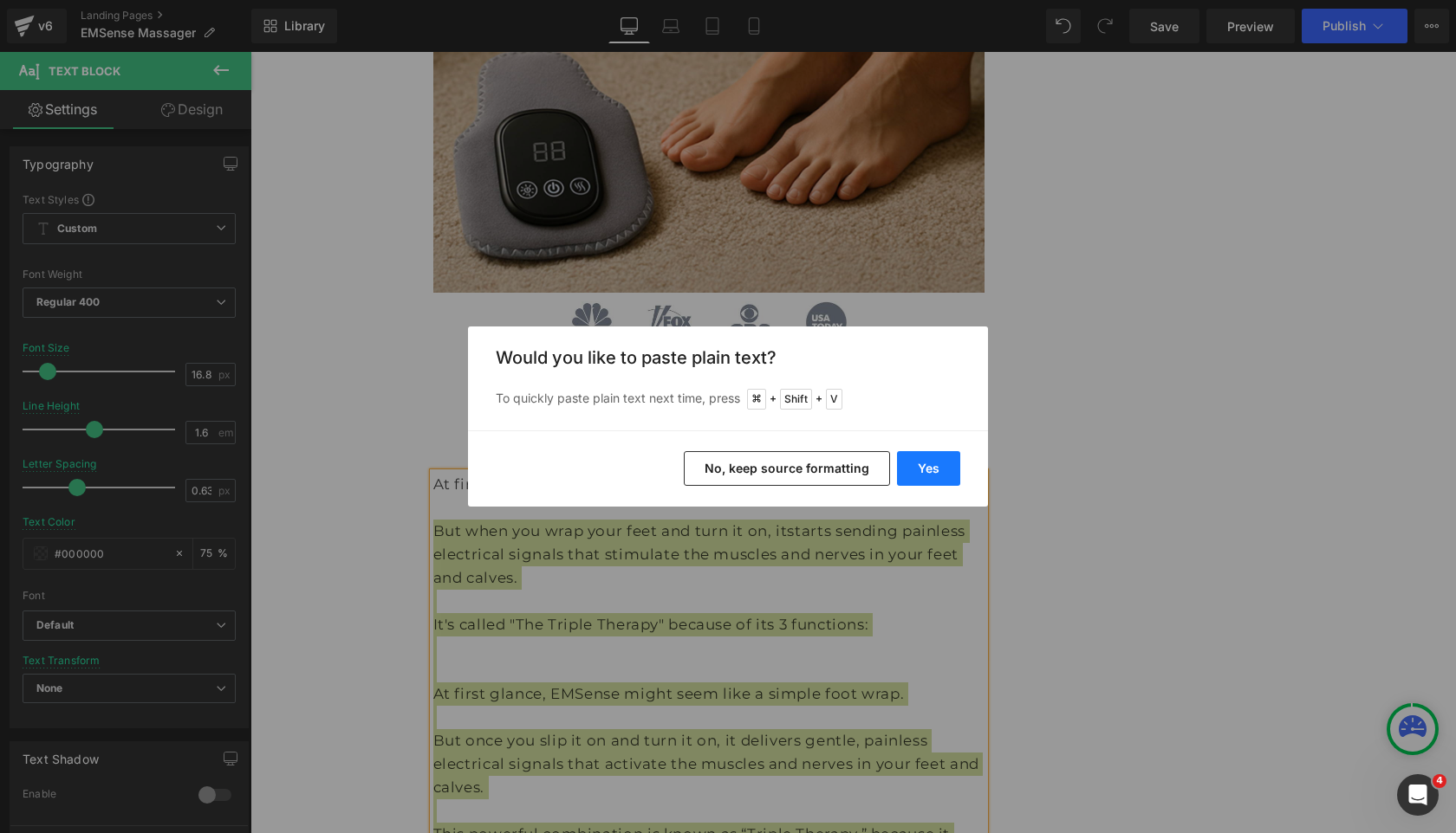
click at [914, 468] on button "Yes" at bounding box center [928, 469] width 64 height 35
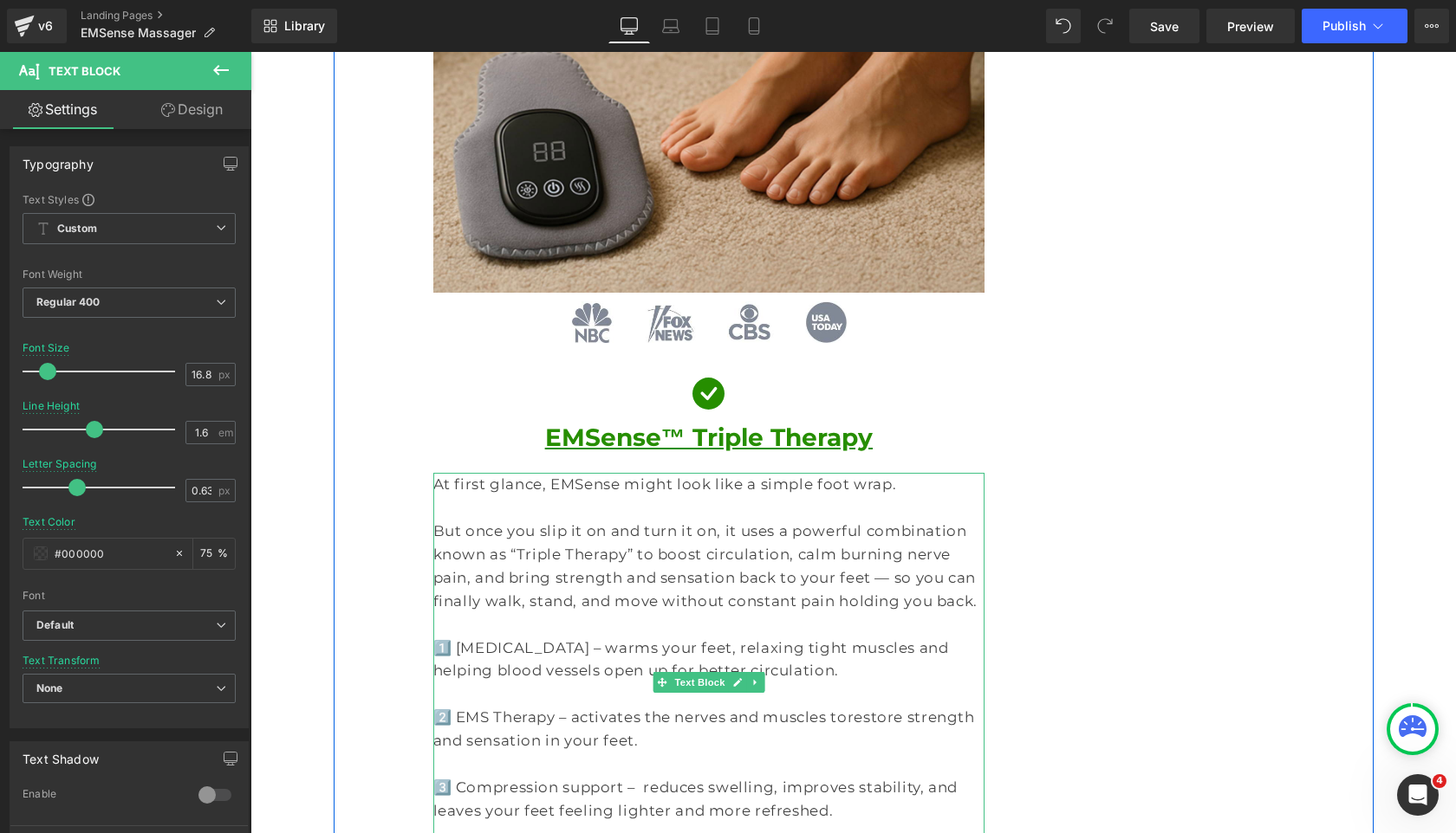
scroll to position [2017, 0]
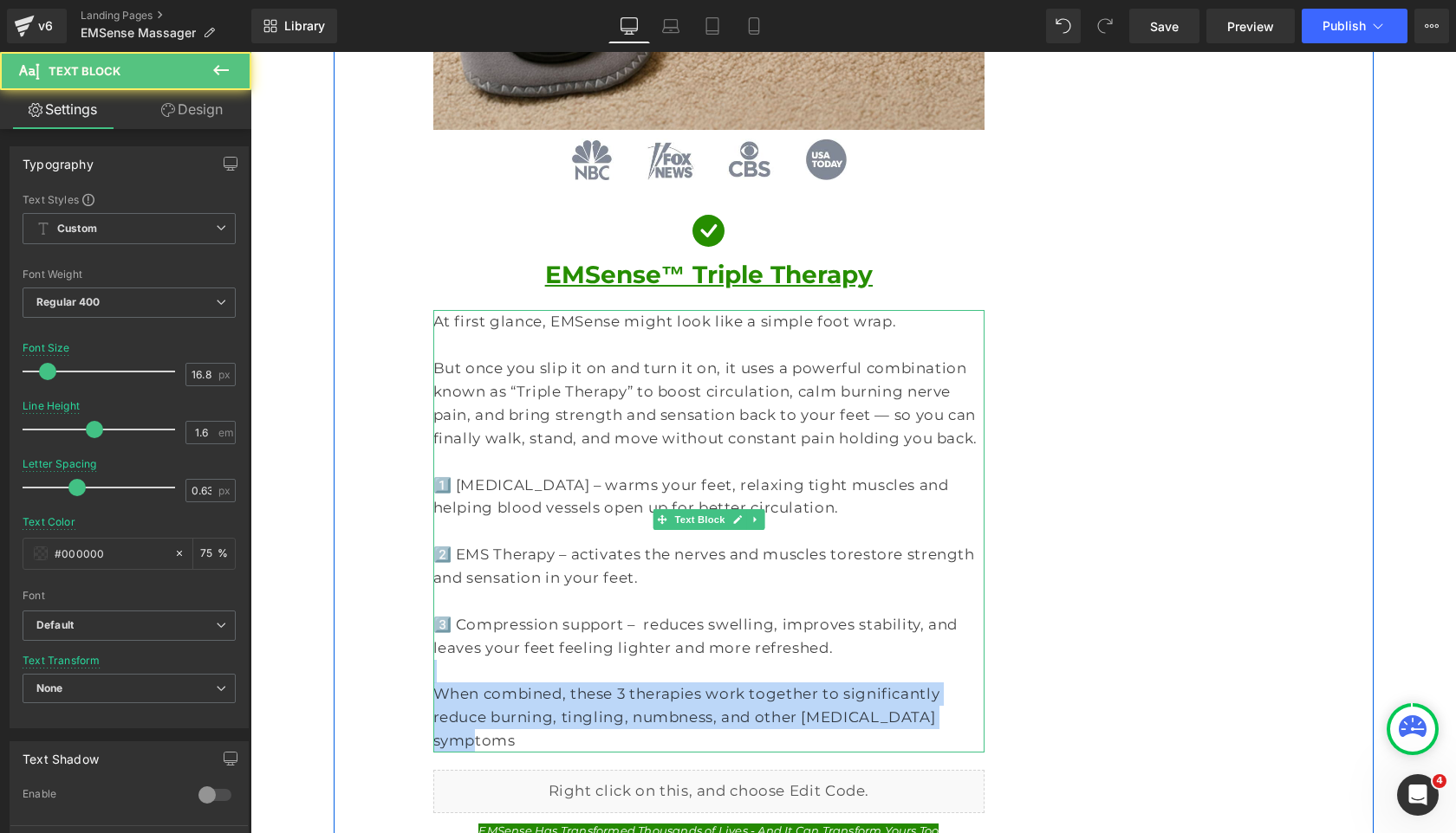
drag, startPoint x: 818, startPoint y: 609, endPoint x: 869, endPoint y: 652, distance: 66.7
click at [869, 652] on div "At first glance, EMSense might look like a simple foot wrap. But once you slip …" at bounding box center [709, 532] width 552 height 442
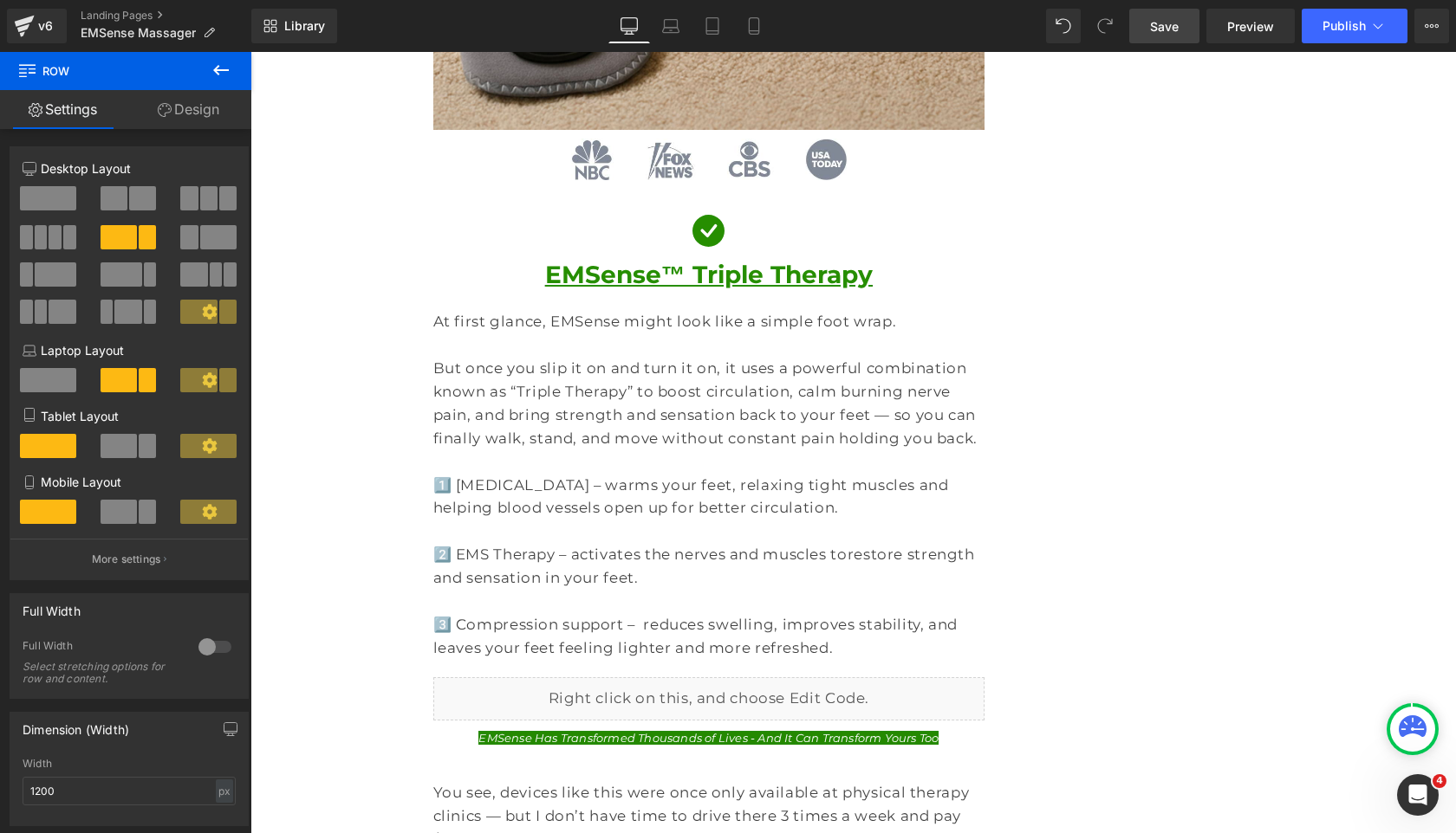
click at [1154, 23] on span "Save" at bounding box center [1164, 27] width 29 height 18
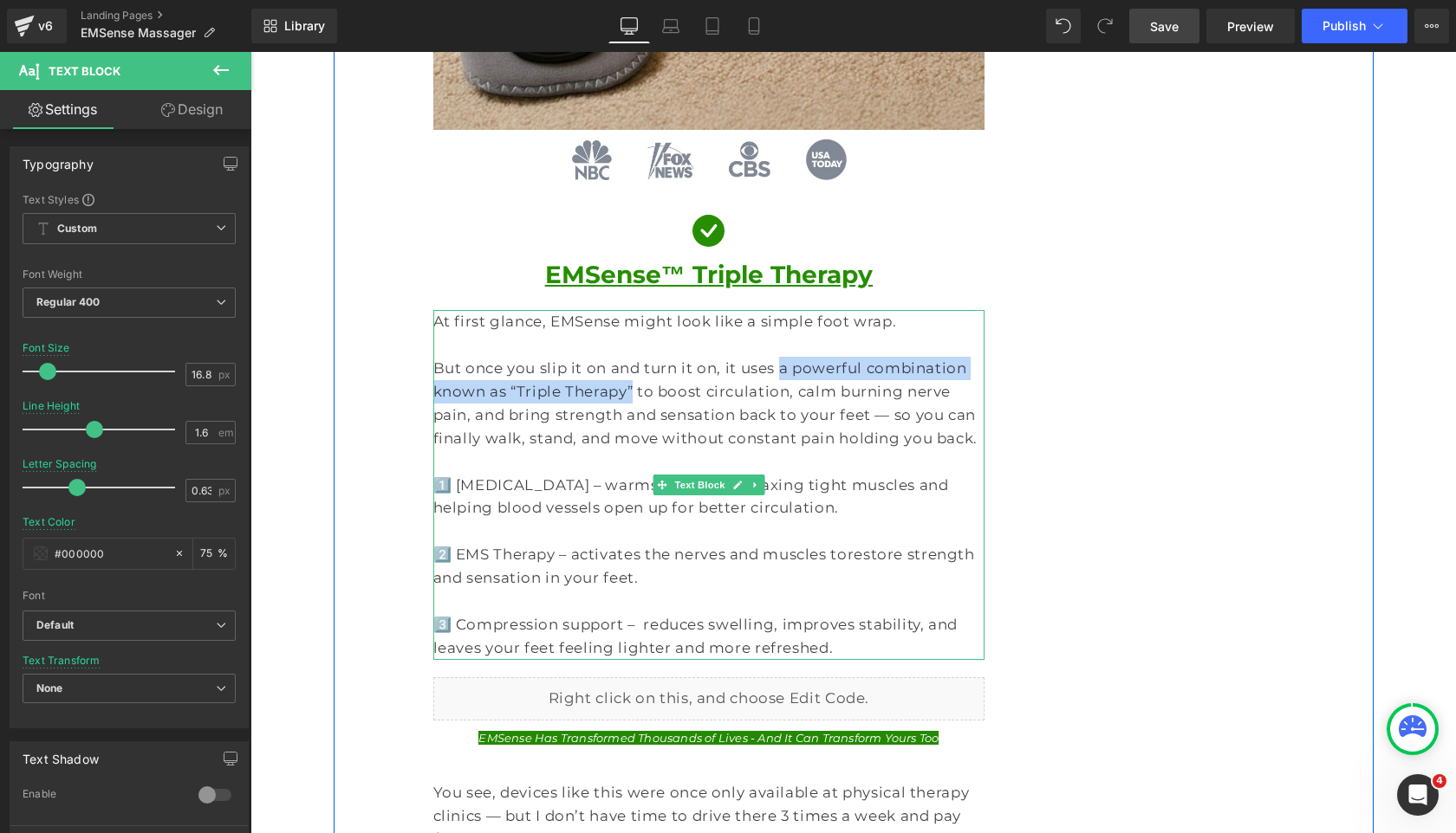
drag, startPoint x: 545, startPoint y: 323, endPoint x: 746, endPoint y: 301, distance: 202.2
click at [746, 357] on p "But once you slip it on and turn it on, it uses a powerful combination known as…" at bounding box center [709, 404] width 552 height 94
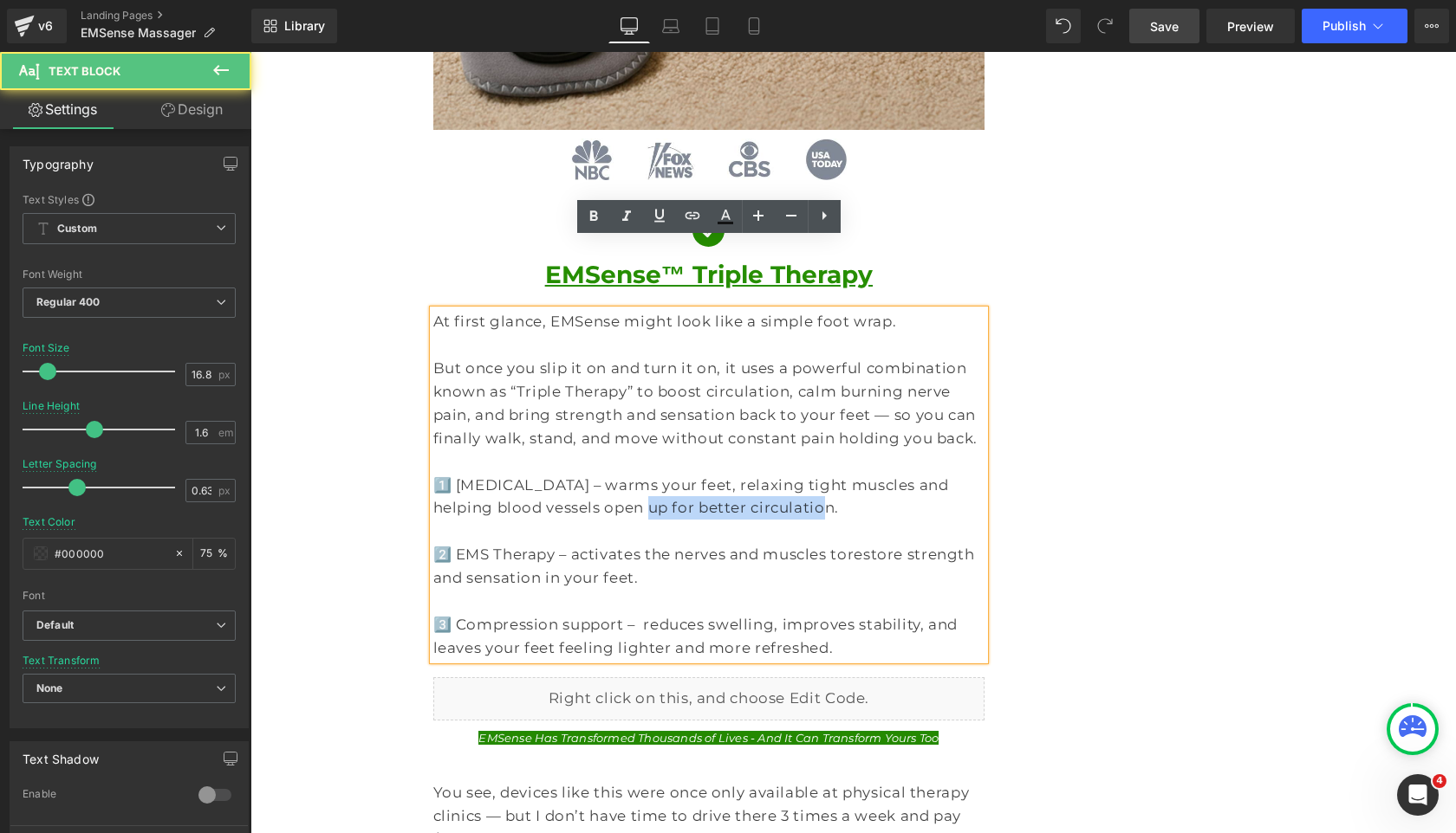
drag, startPoint x: 546, startPoint y: 440, endPoint x: 711, endPoint y: 440, distance: 165.0
click at [711, 474] on p "1️⃣ Heat Therapy – warms your feet, relaxing tight muscles and helping blood ve…" at bounding box center [709, 497] width 552 height 47
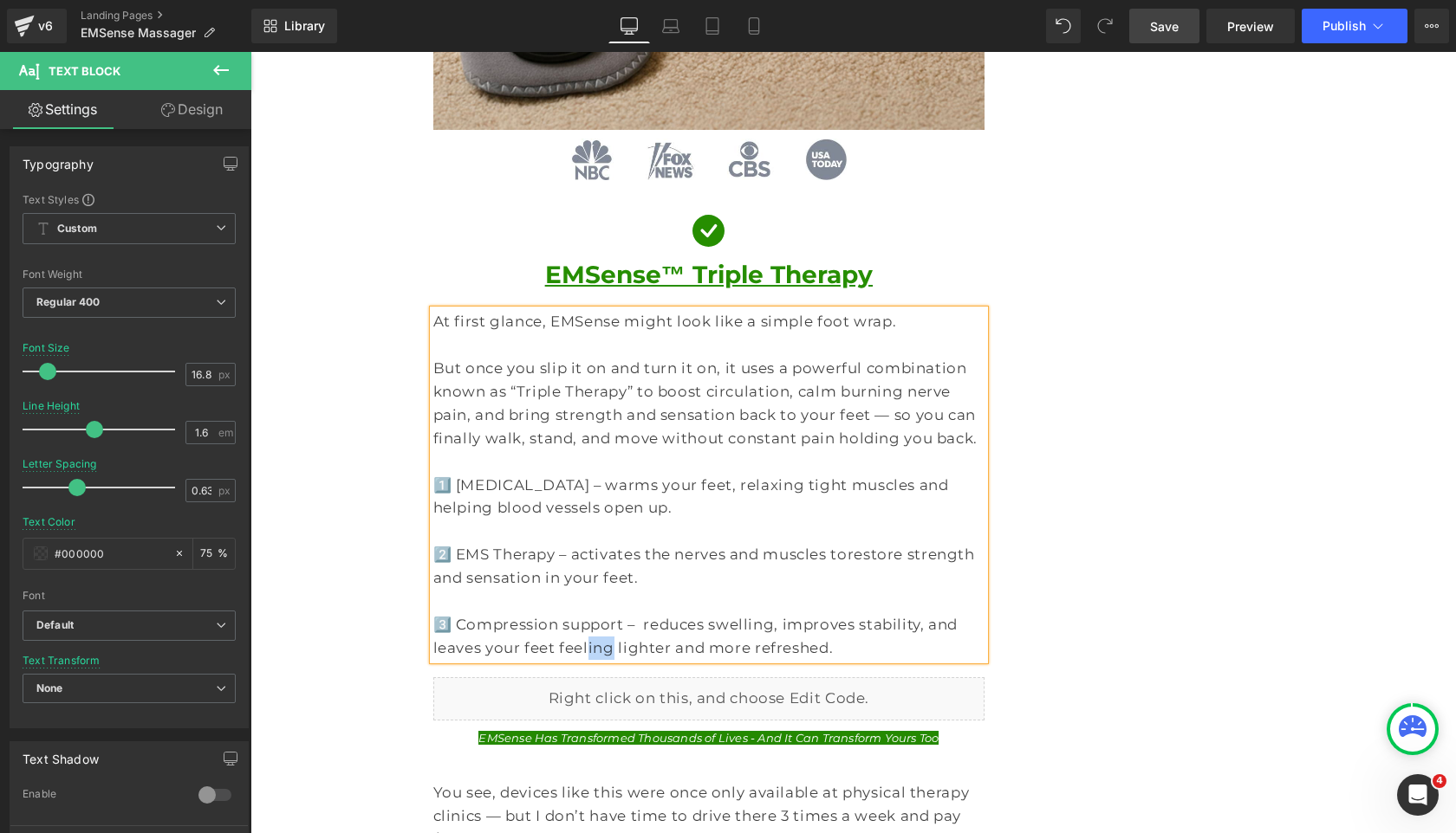
drag, startPoint x: 543, startPoint y: 578, endPoint x: 525, endPoint y: 578, distance: 18.0
click at [525, 614] on p "3️⃣ Compression support – reduces swelling, improves stability, and leaves your…" at bounding box center [709, 637] width 552 height 47
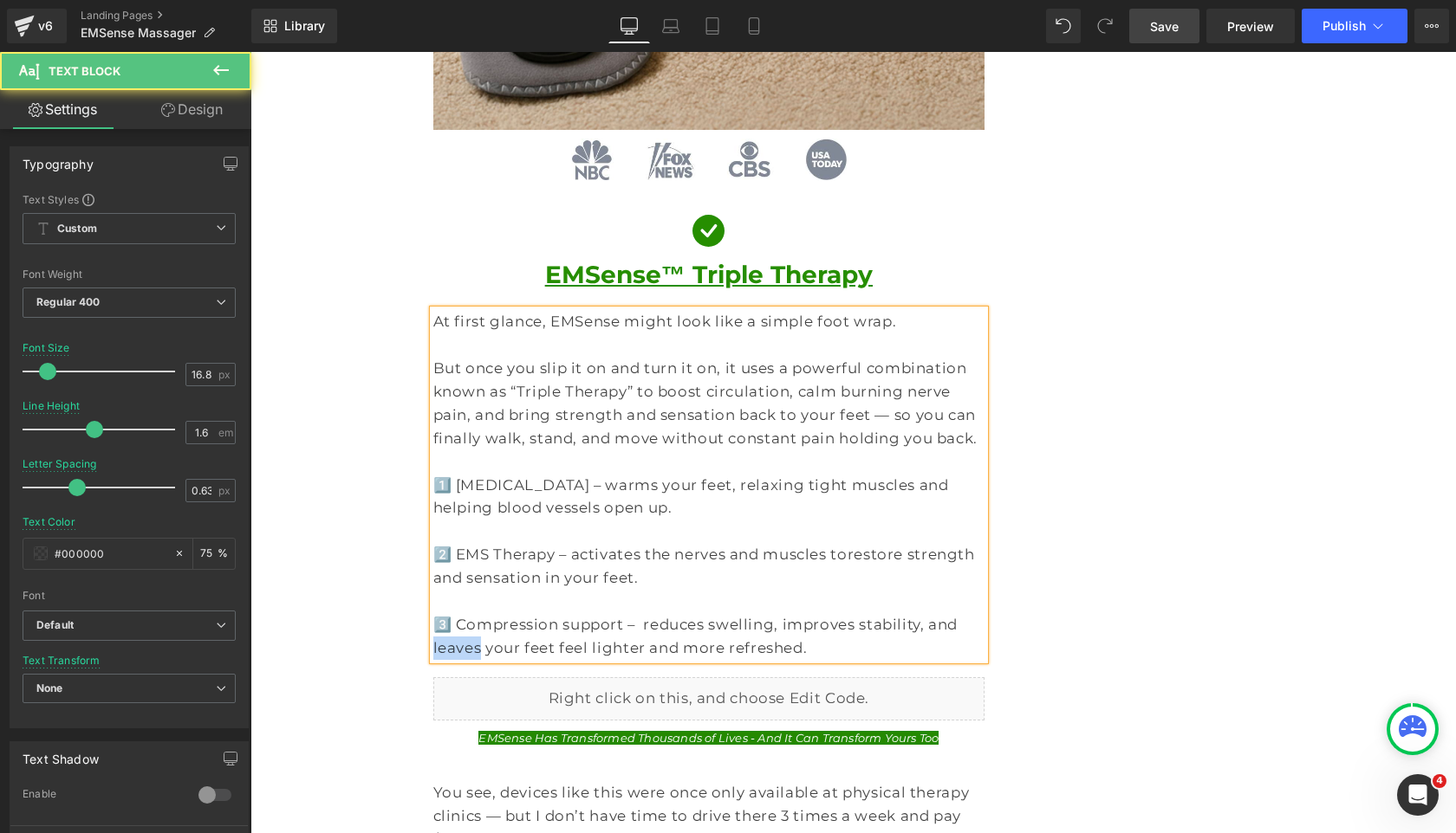
drag, startPoint x: 907, startPoint y: 554, endPoint x: 951, endPoint y: 554, distance: 44.0
click at [951, 614] on p "3️⃣ Compression support – reduces swelling, improves stability, and leaves your…" at bounding box center [709, 637] width 552 height 47
click at [1158, 25] on span "Save" at bounding box center [1164, 27] width 29 height 18
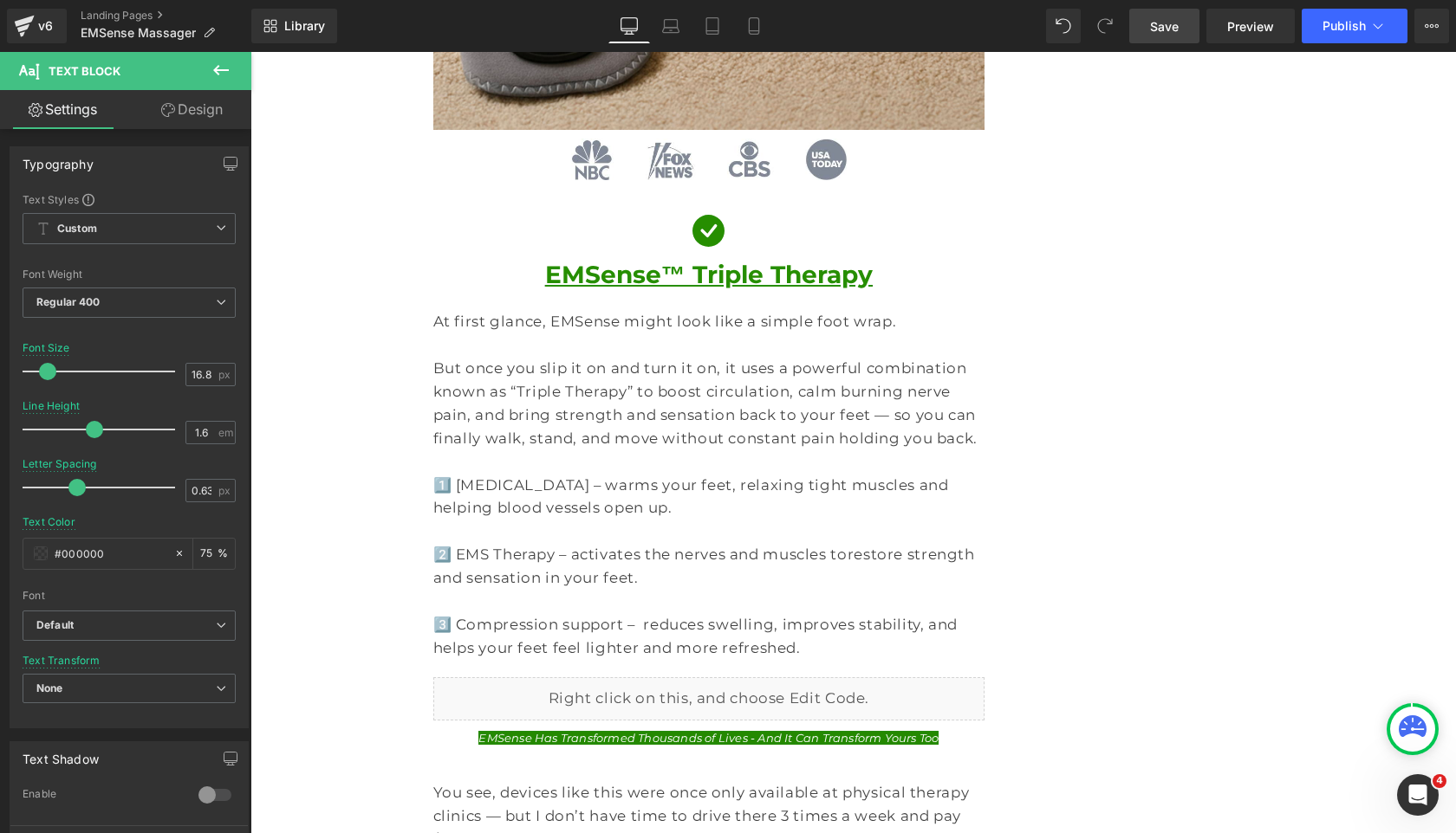
drag, startPoint x: 1177, startPoint y: 22, endPoint x: 828, endPoint y: 268, distance: 427.0
click at [1177, 22] on span "Save" at bounding box center [1164, 27] width 29 height 18
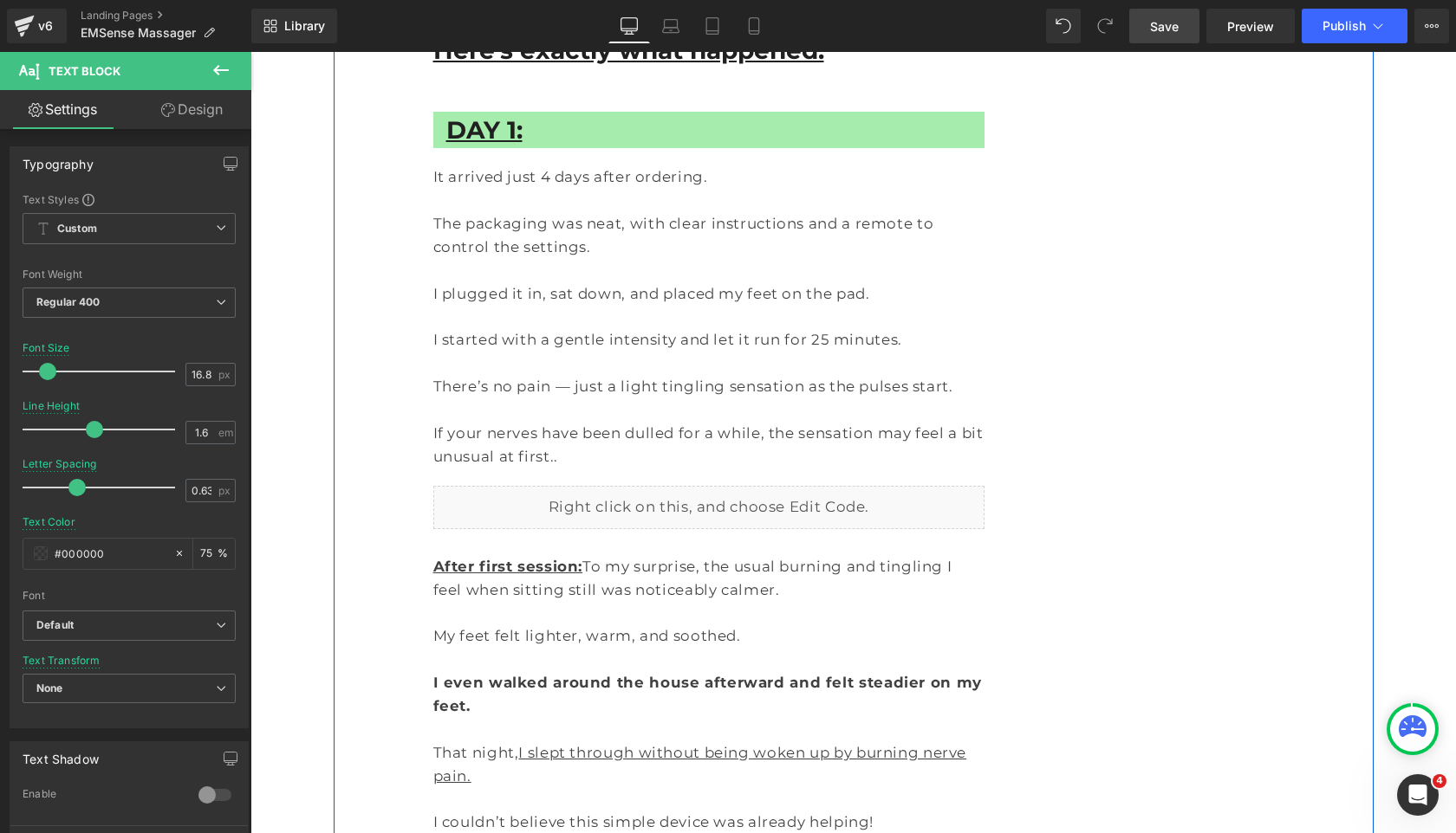
scroll to position [4388, 0]
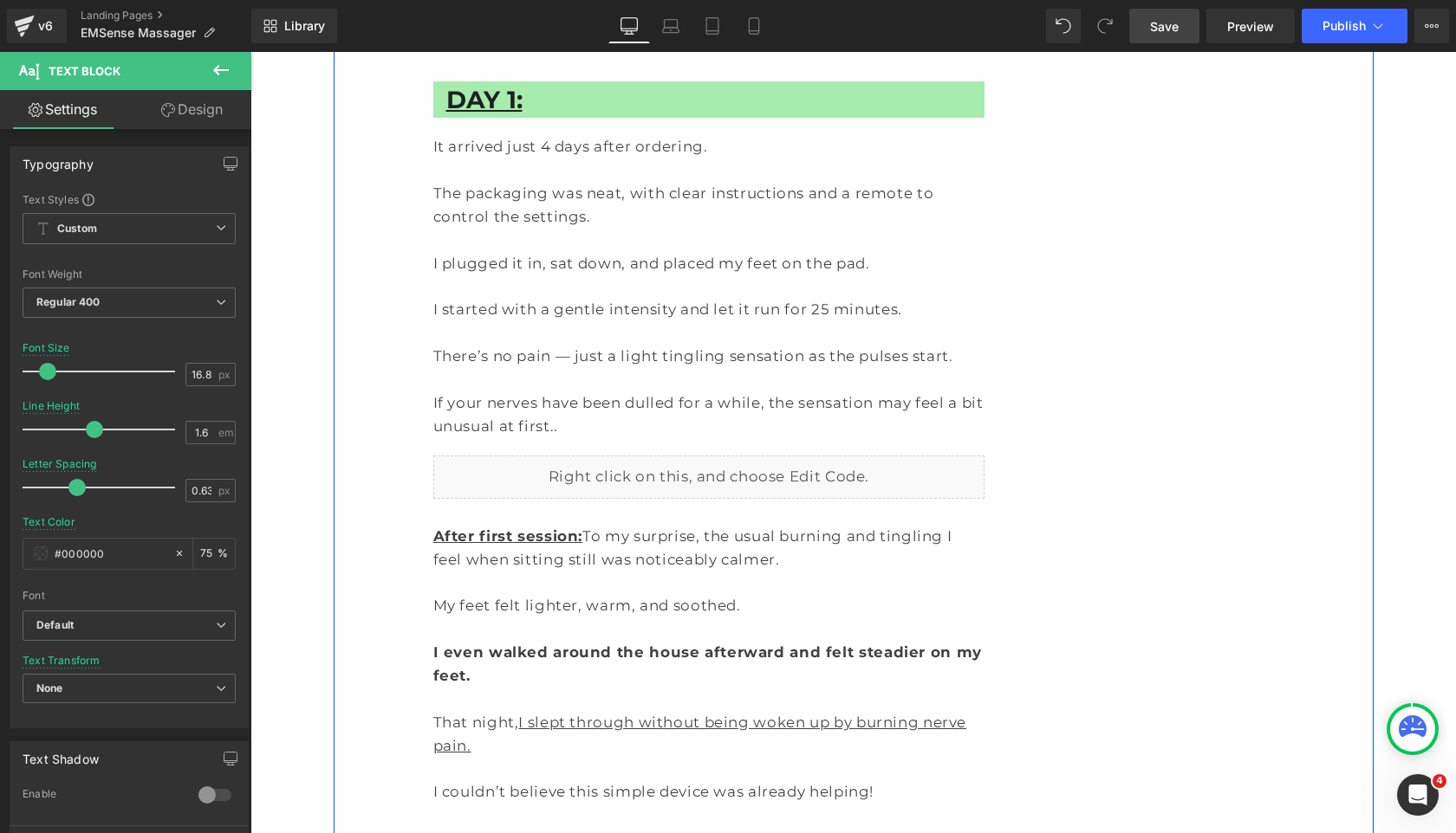
click at [728, 456] on div "Liquid" at bounding box center [709, 477] width 552 height 43
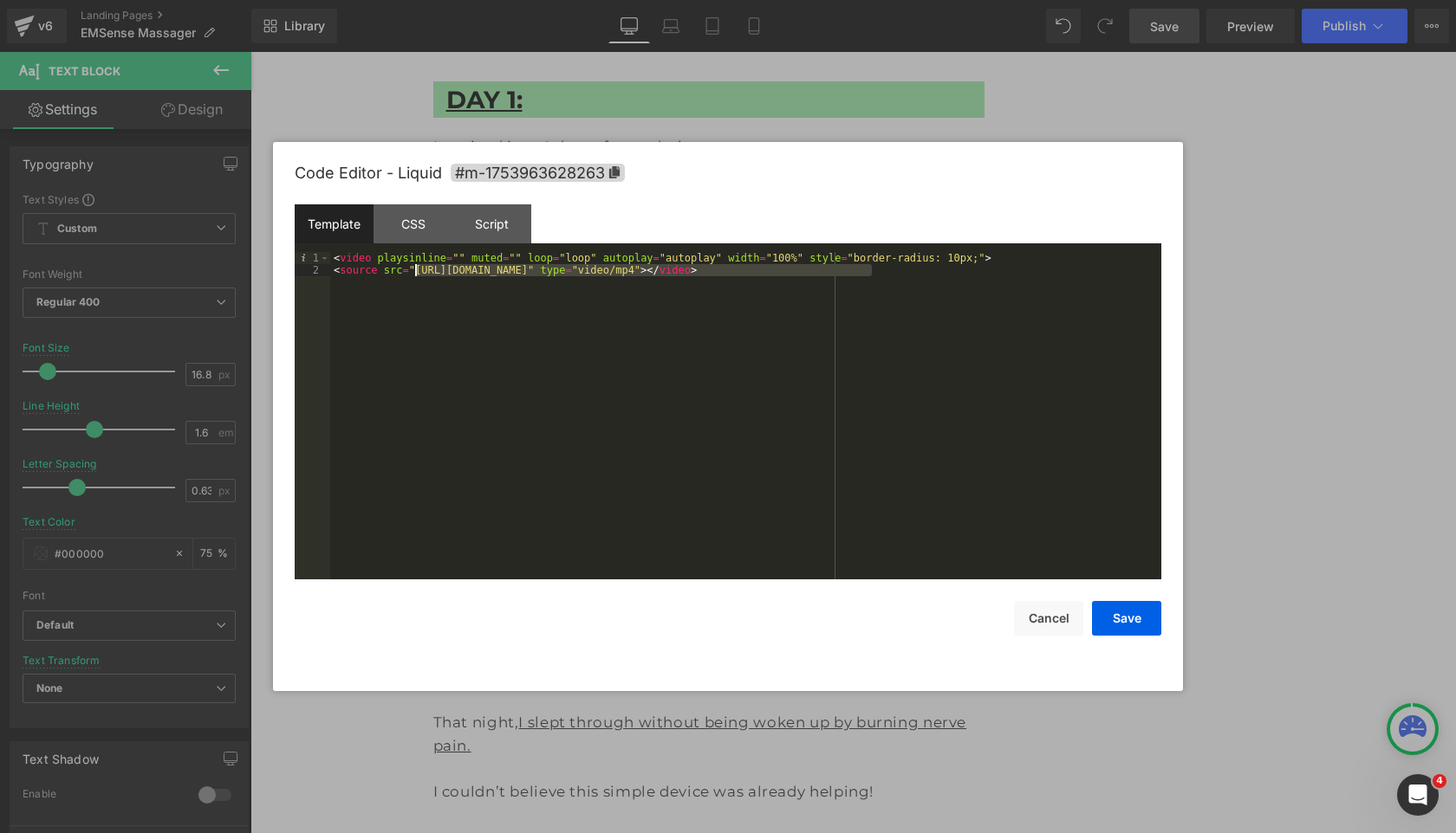
drag, startPoint x: 870, startPoint y: 271, endPoint x: 416, endPoint y: 273, distance: 454.0
click at [416, 273] on div "< video playsinline = "" muted = "" loop = "loop" autoplay = "autoplay" width =…" at bounding box center [746, 428] width 831 height 352
click at [1135, 622] on button "Save" at bounding box center [1126, 619] width 69 height 35
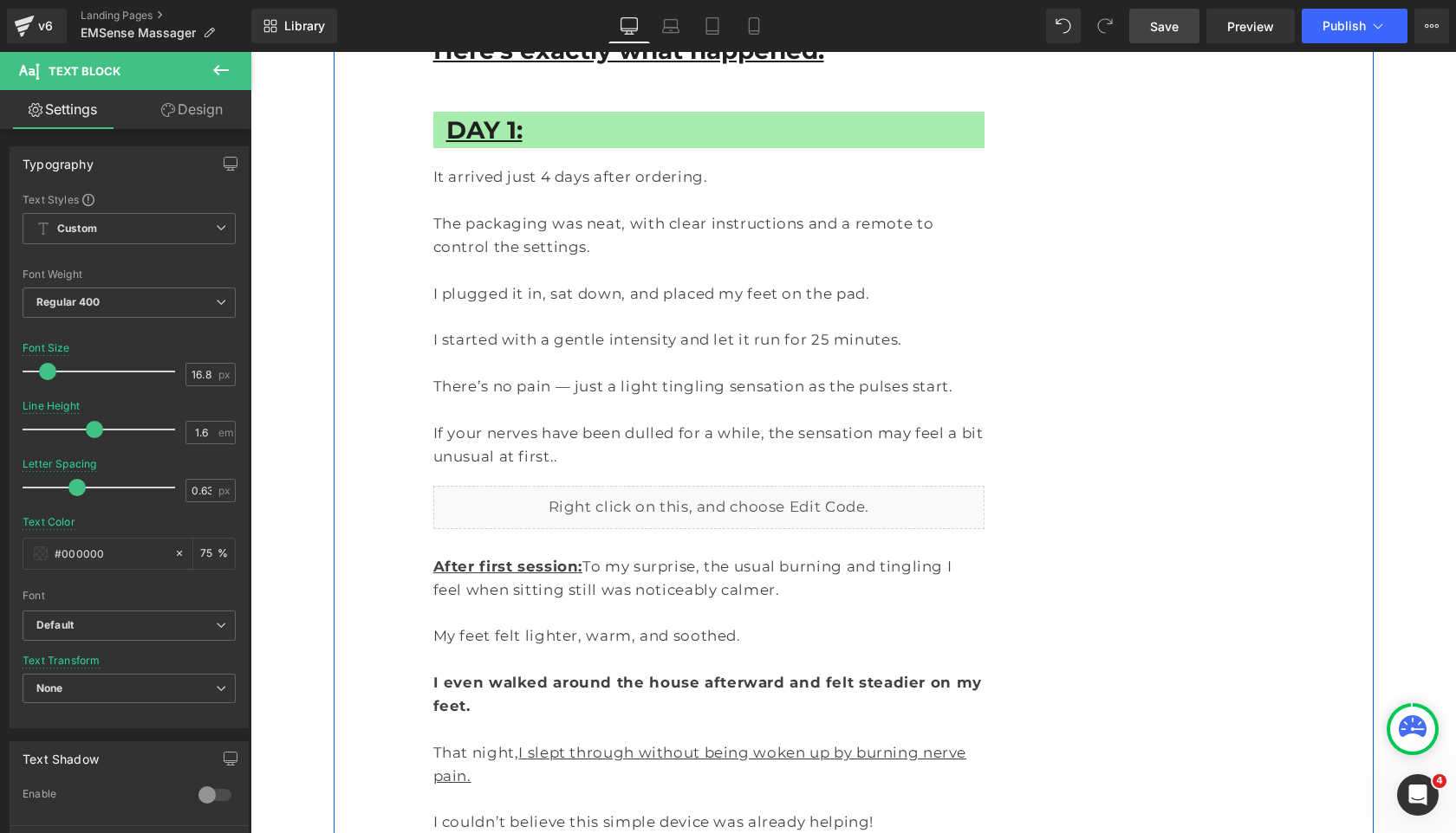
scroll to position [4760, 0]
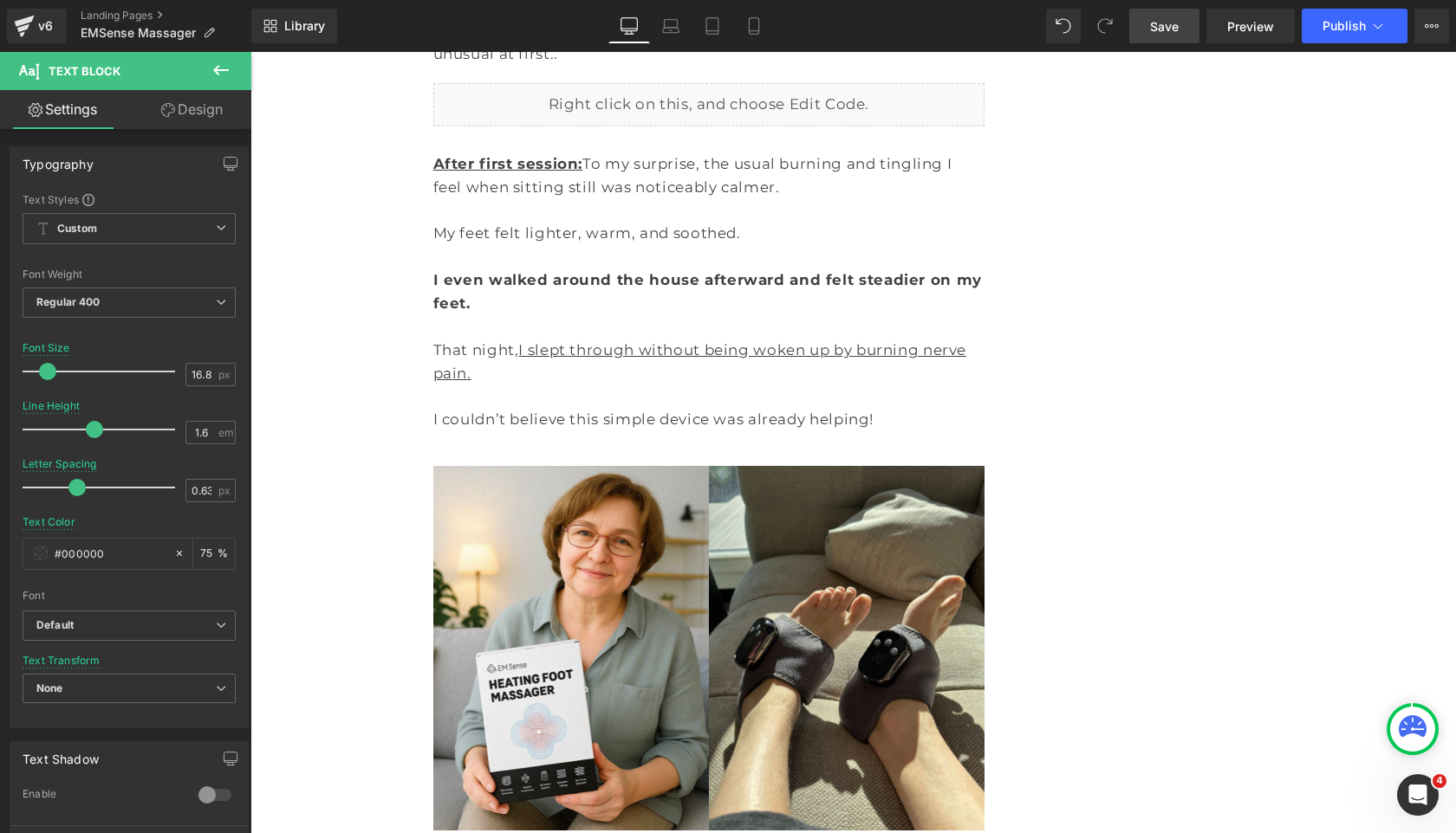
drag, startPoint x: 1158, startPoint y: 27, endPoint x: 736, endPoint y: 454, distance: 600.3
click at [1158, 27] on span "Save" at bounding box center [1164, 27] width 29 height 18
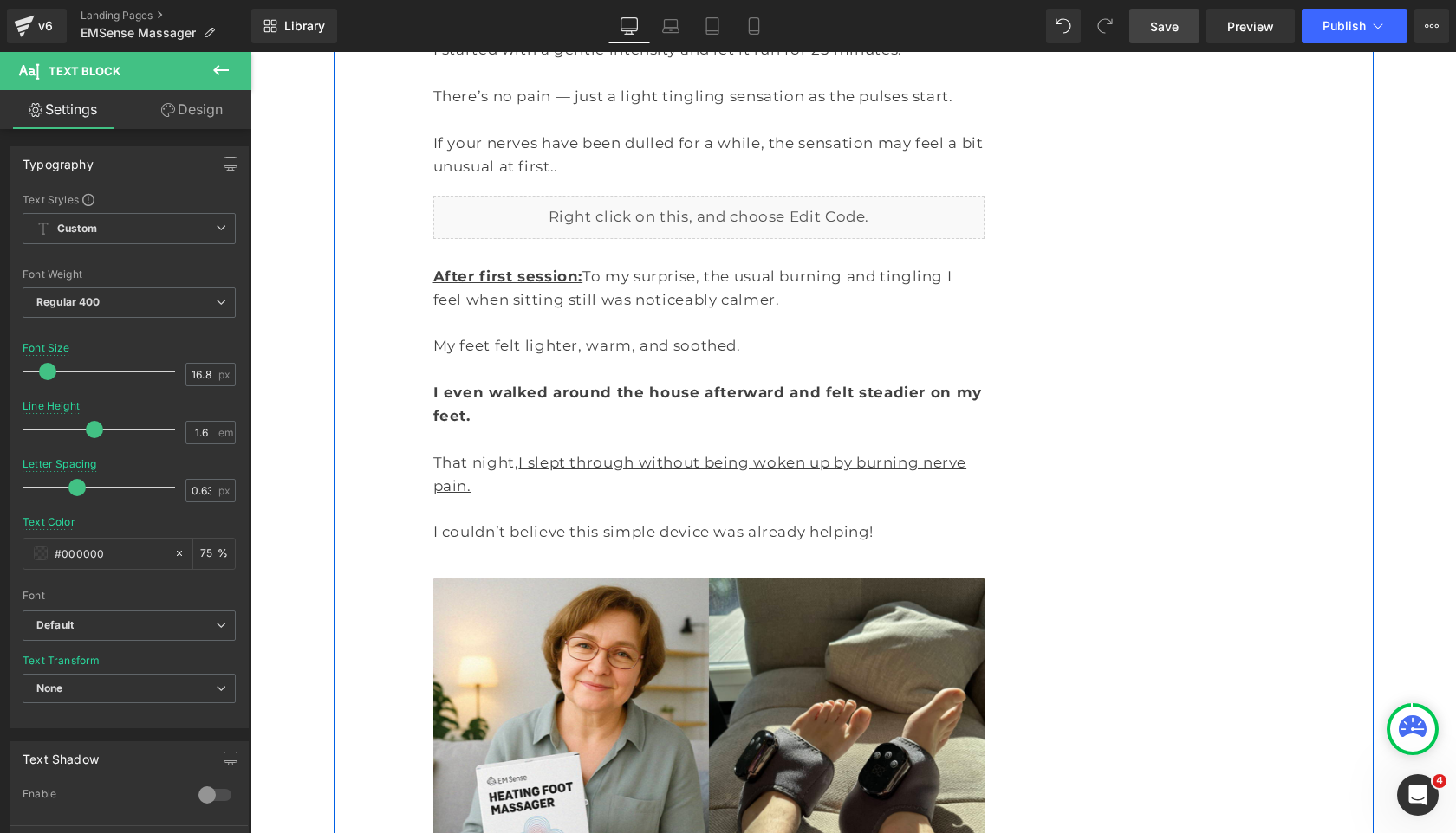
scroll to position [4643, 0]
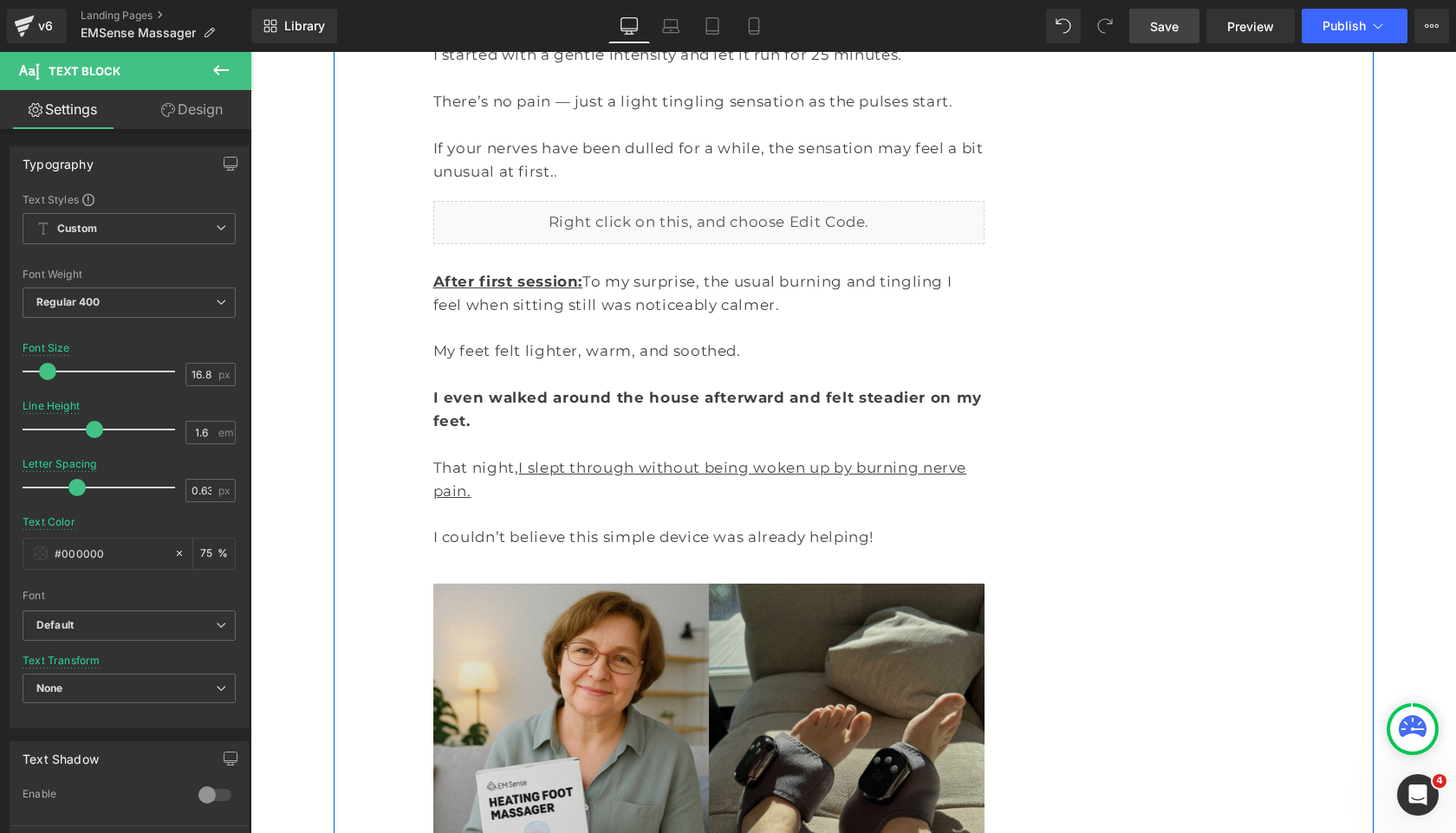
click at [710, 608] on img at bounding box center [709, 767] width 552 height 365
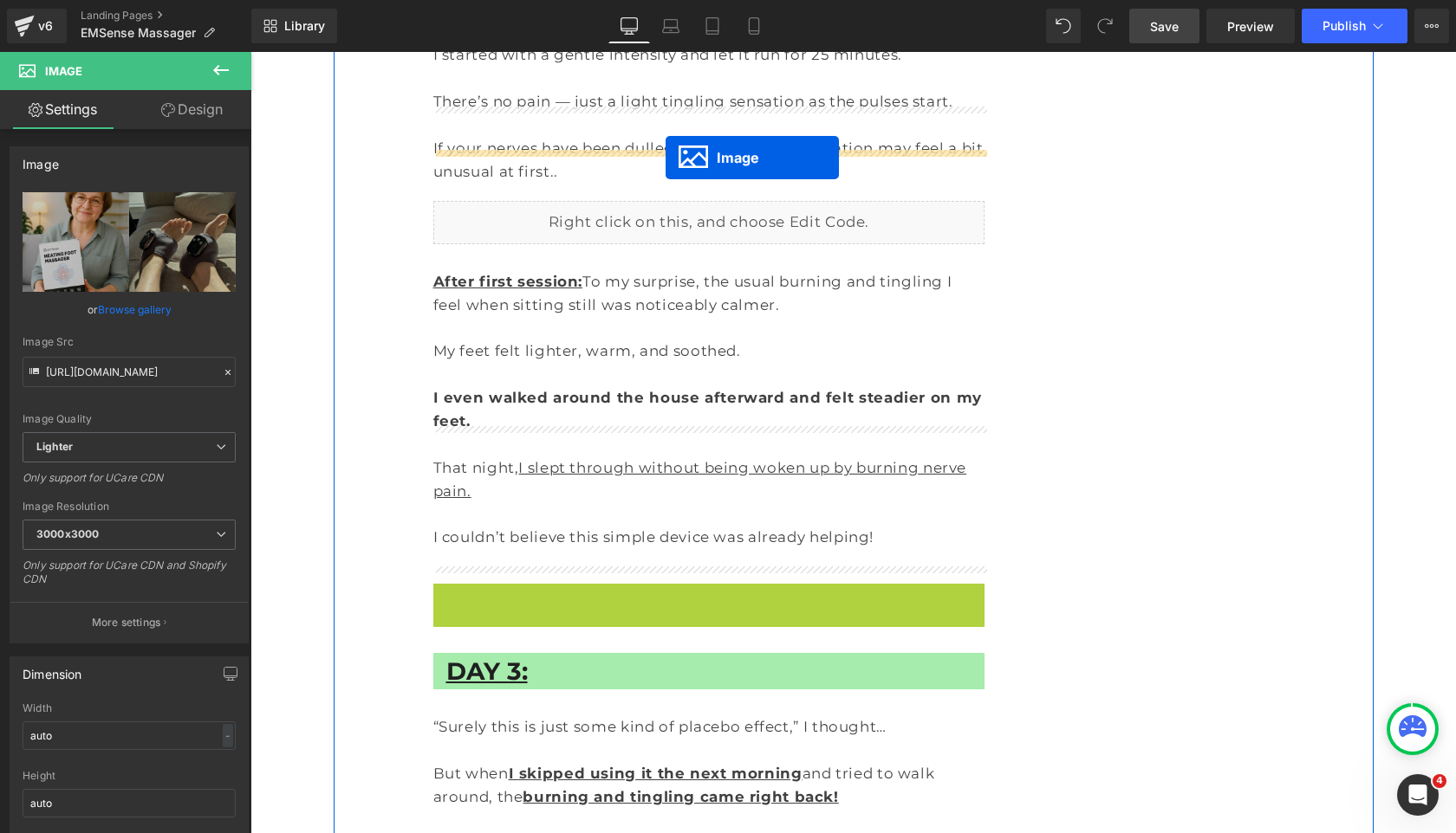
drag, startPoint x: 706, startPoint y: 627, endPoint x: 665, endPoint y: 158, distance: 470.8
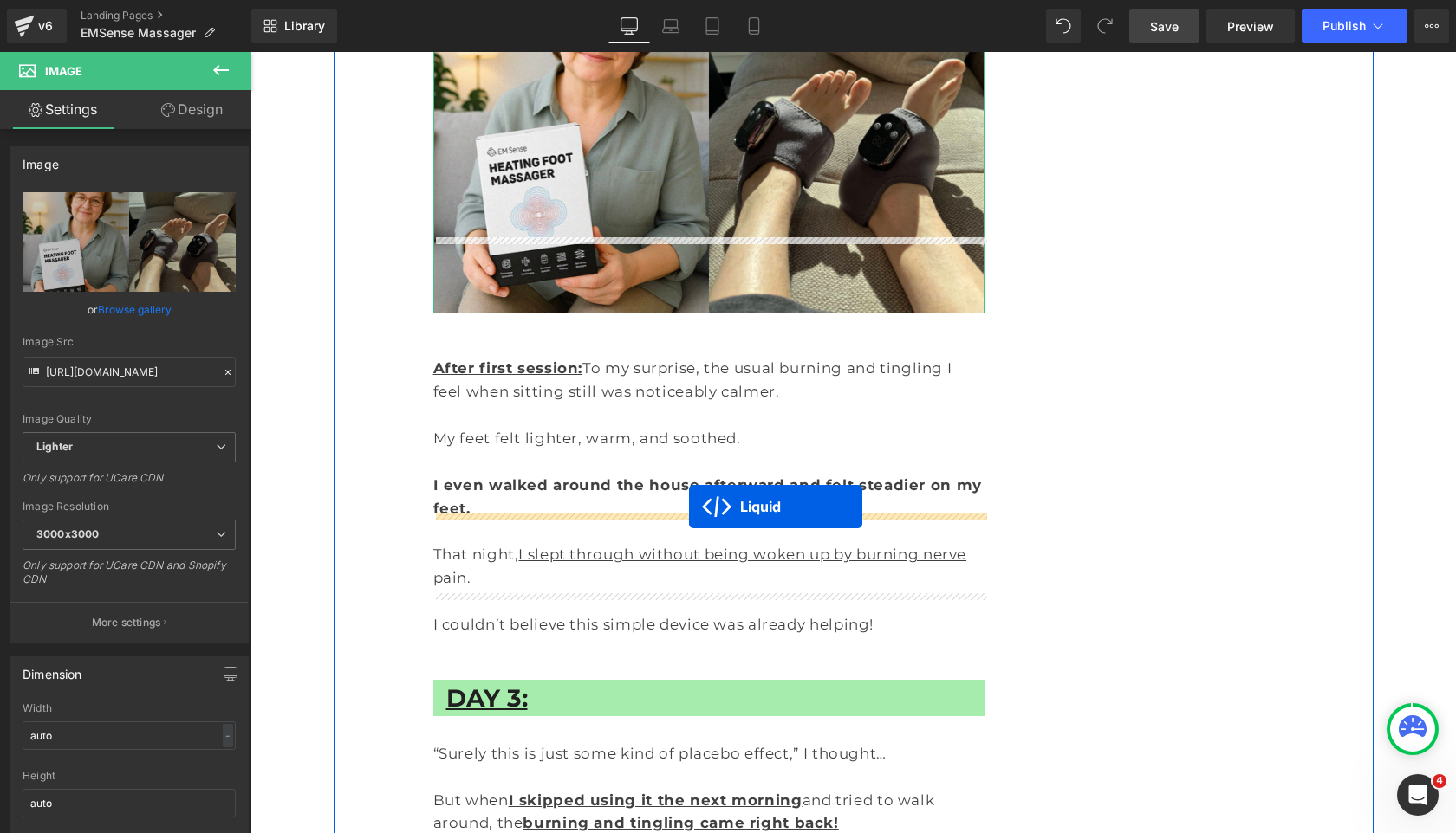
drag, startPoint x: 696, startPoint y: 123, endPoint x: 688, endPoint y: 505, distance: 382.1
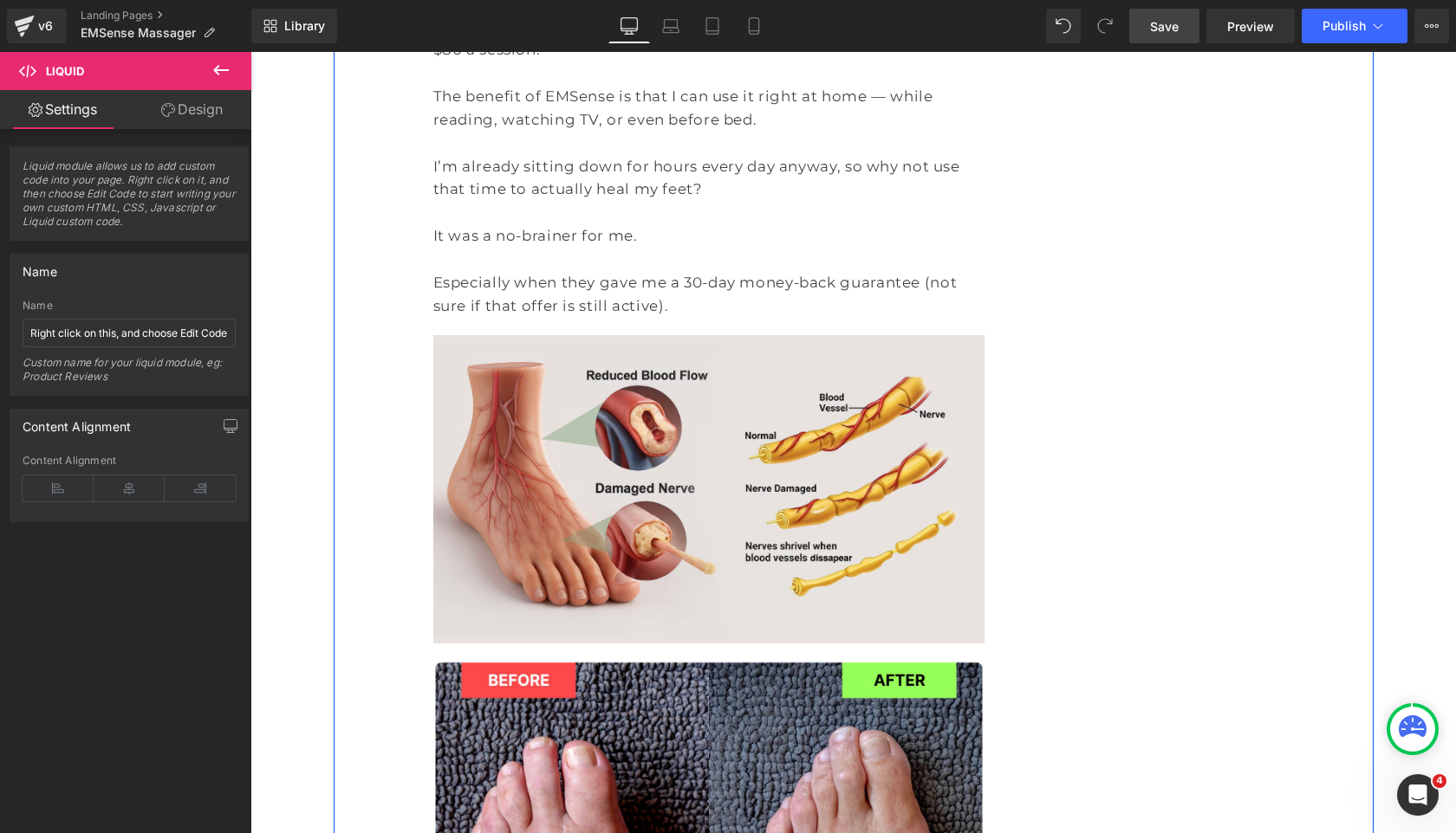
scroll to position [2798, 0]
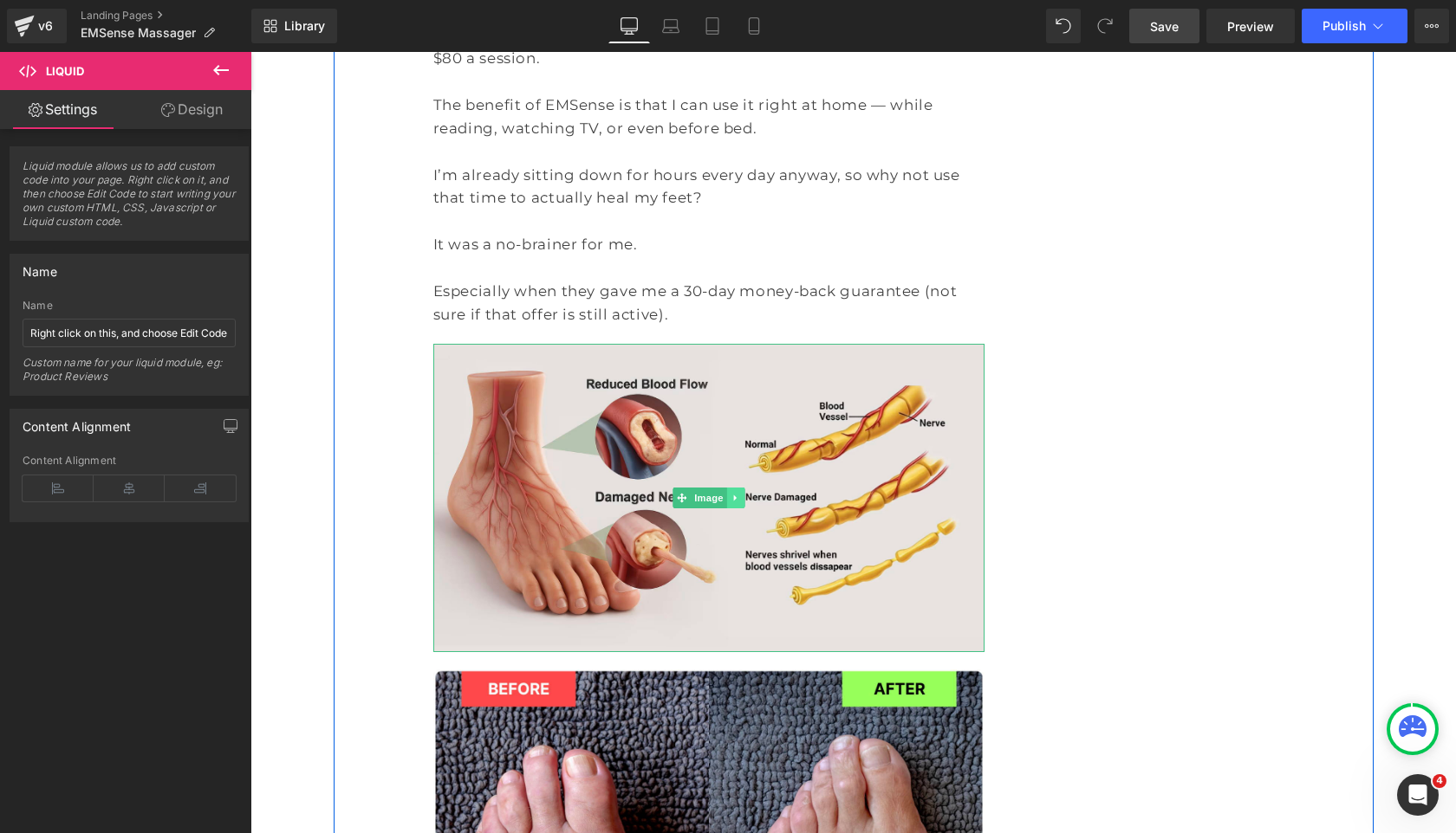
click at [737, 493] on icon at bounding box center [735, 498] width 9 height 10
click at [741, 493] on icon at bounding box center [745, 498] width 9 height 9
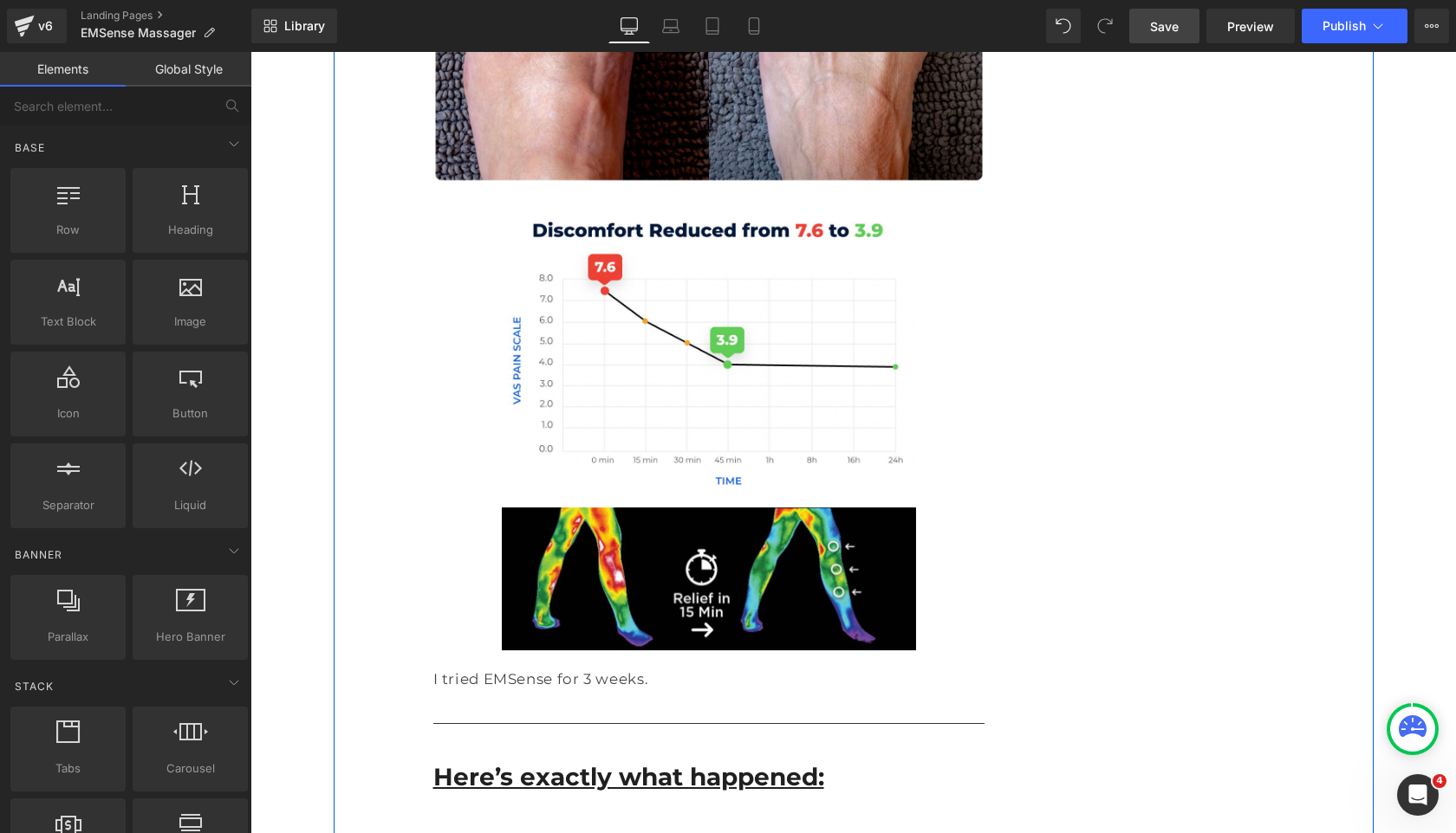
scroll to position [3380, 0]
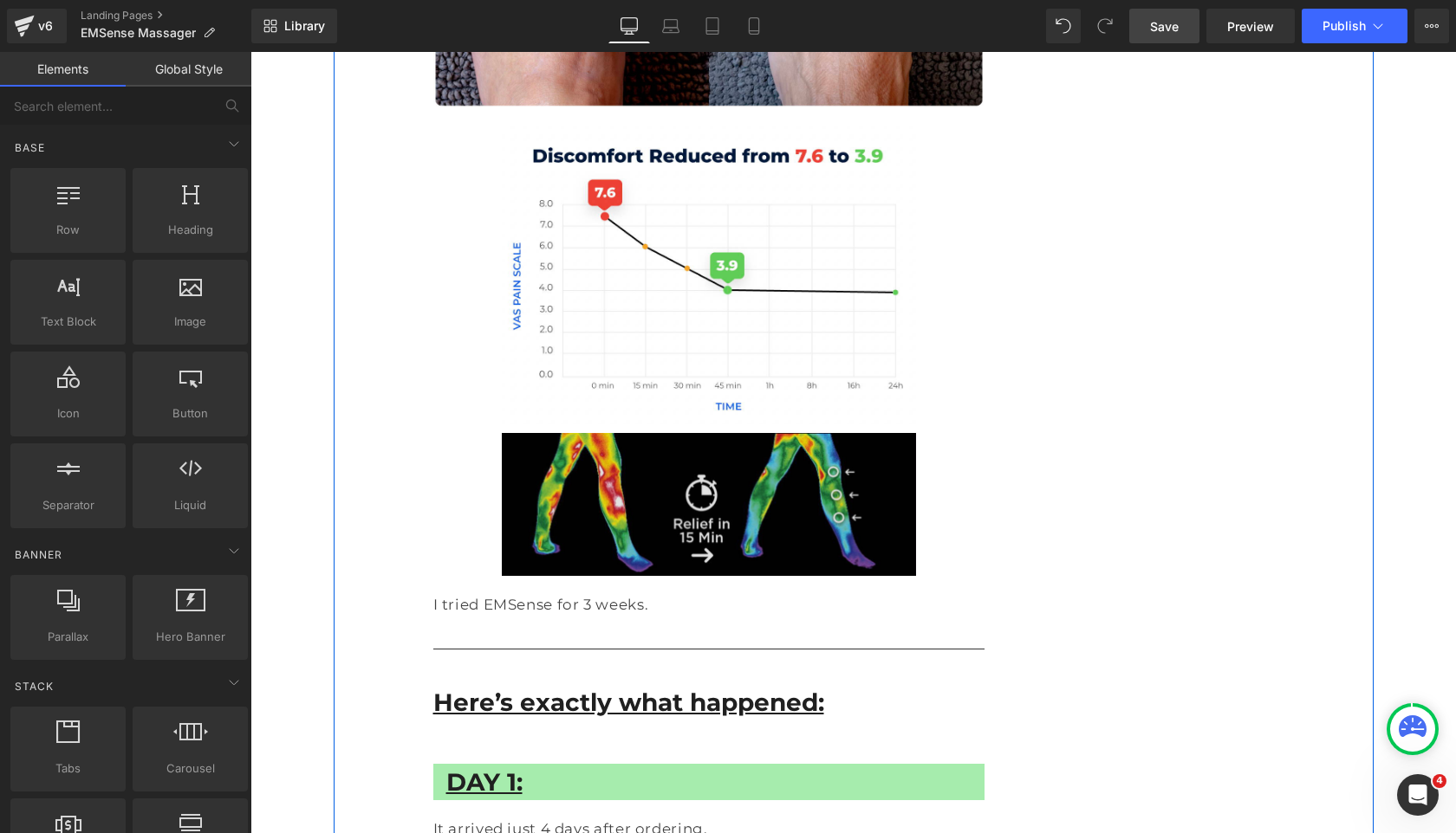
click at [730, 433] on div "Image" at bounding box center [709, 504] width 552 height 142
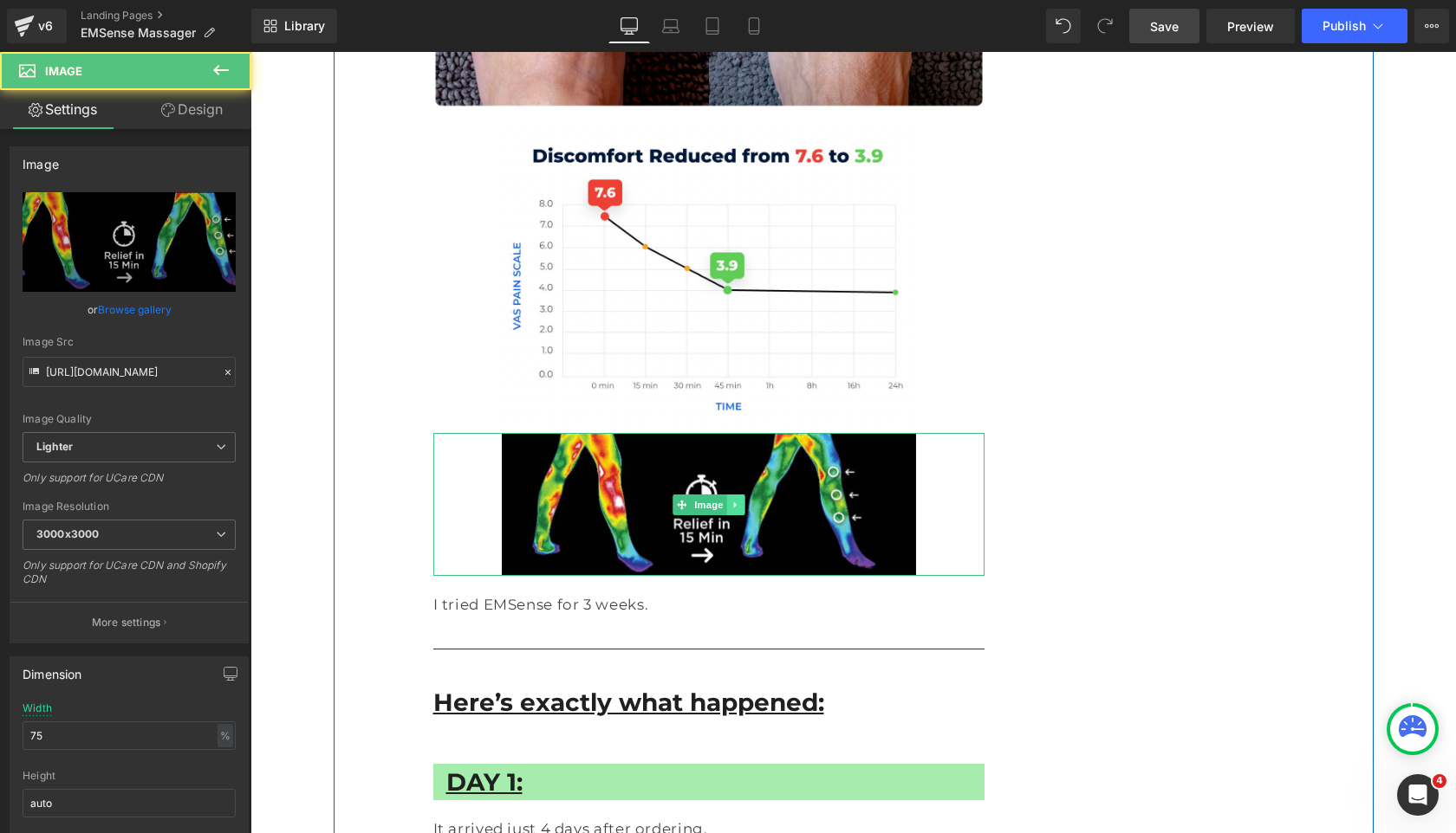
click at [737, 499] on icon at bounding box center [735, 504] width 9 height 10
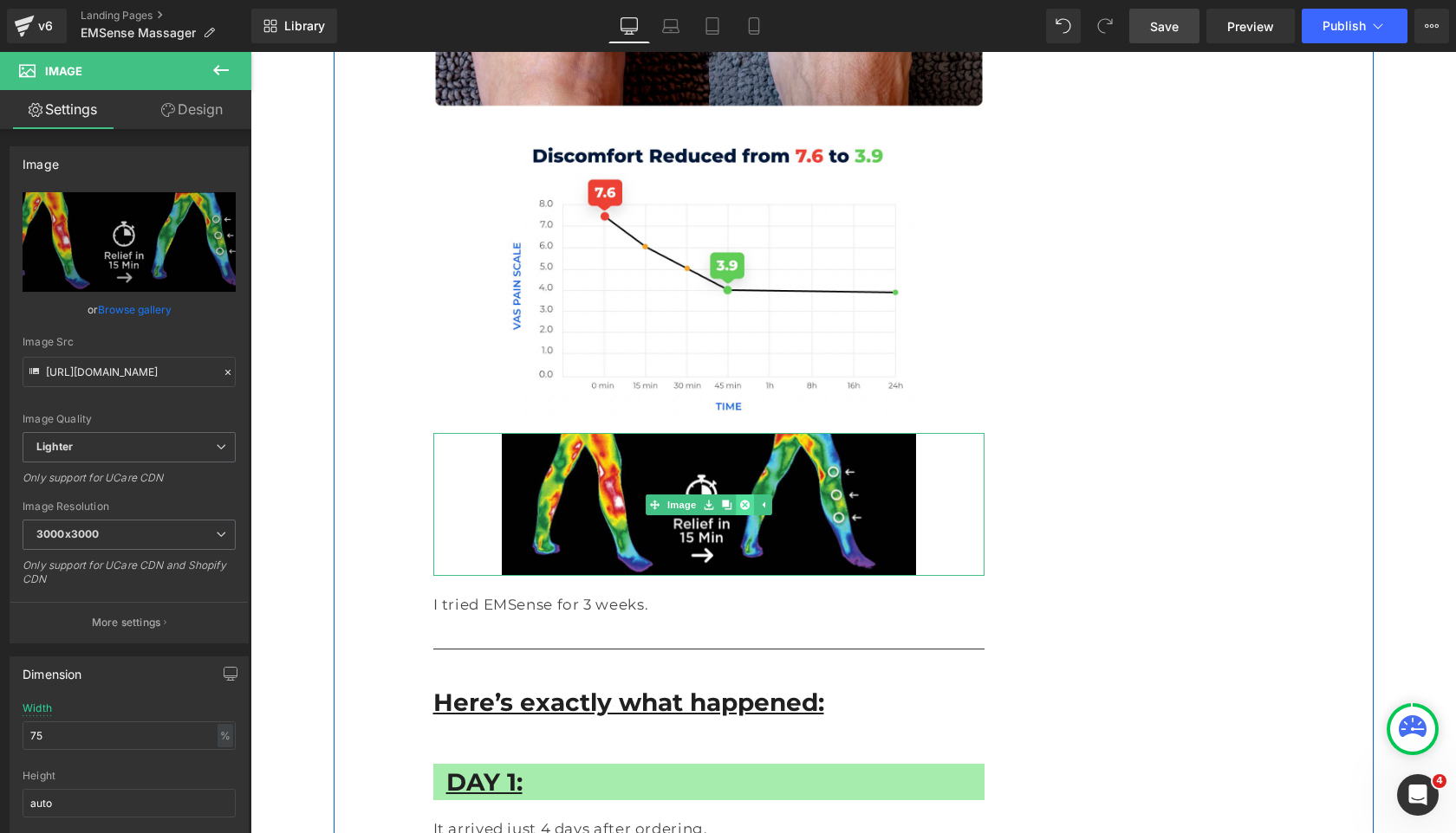
click at [752, 495] on link at bounding box center [745, 505] width 18 height 21
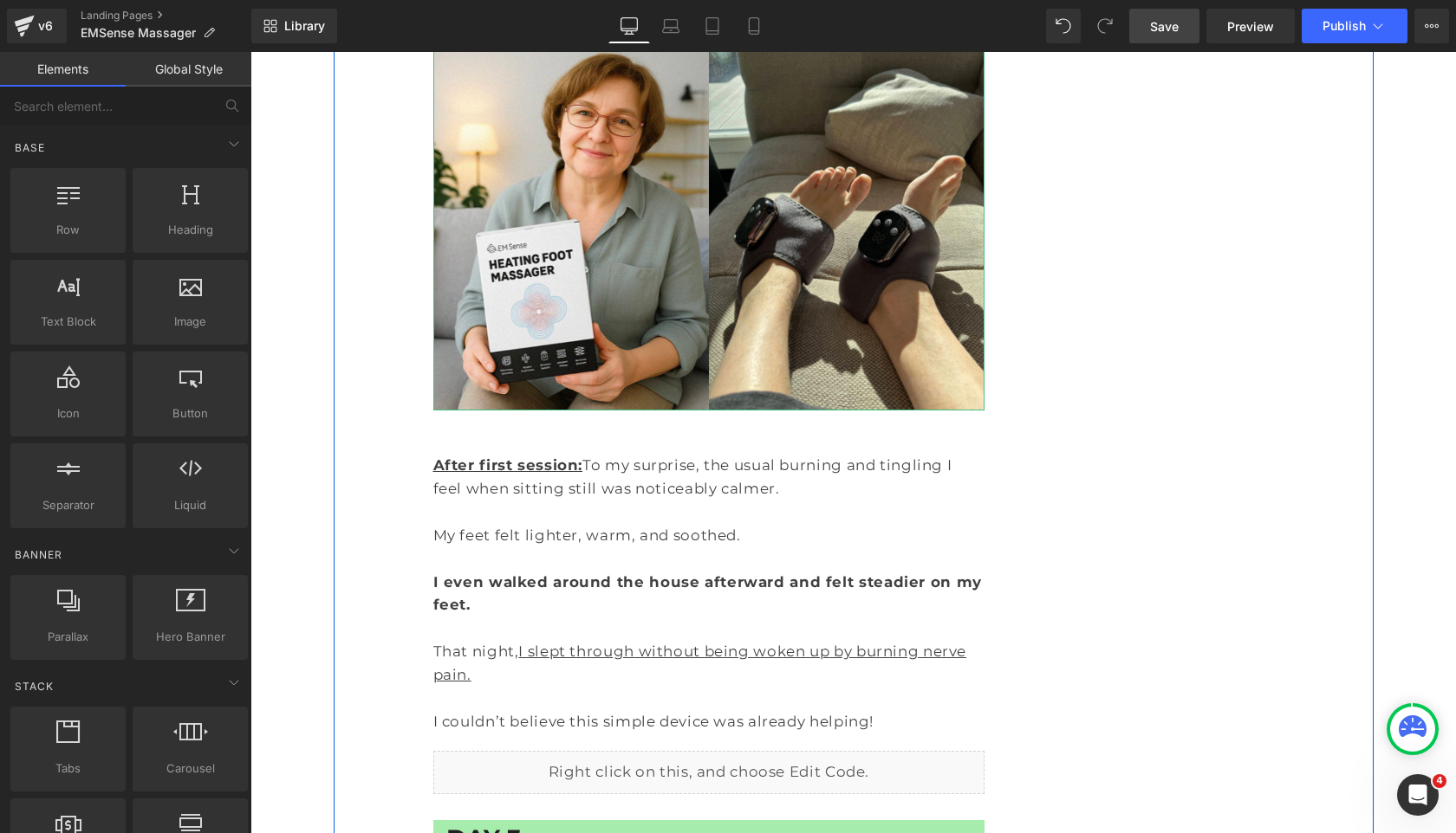
scroll to position [4480, 0]
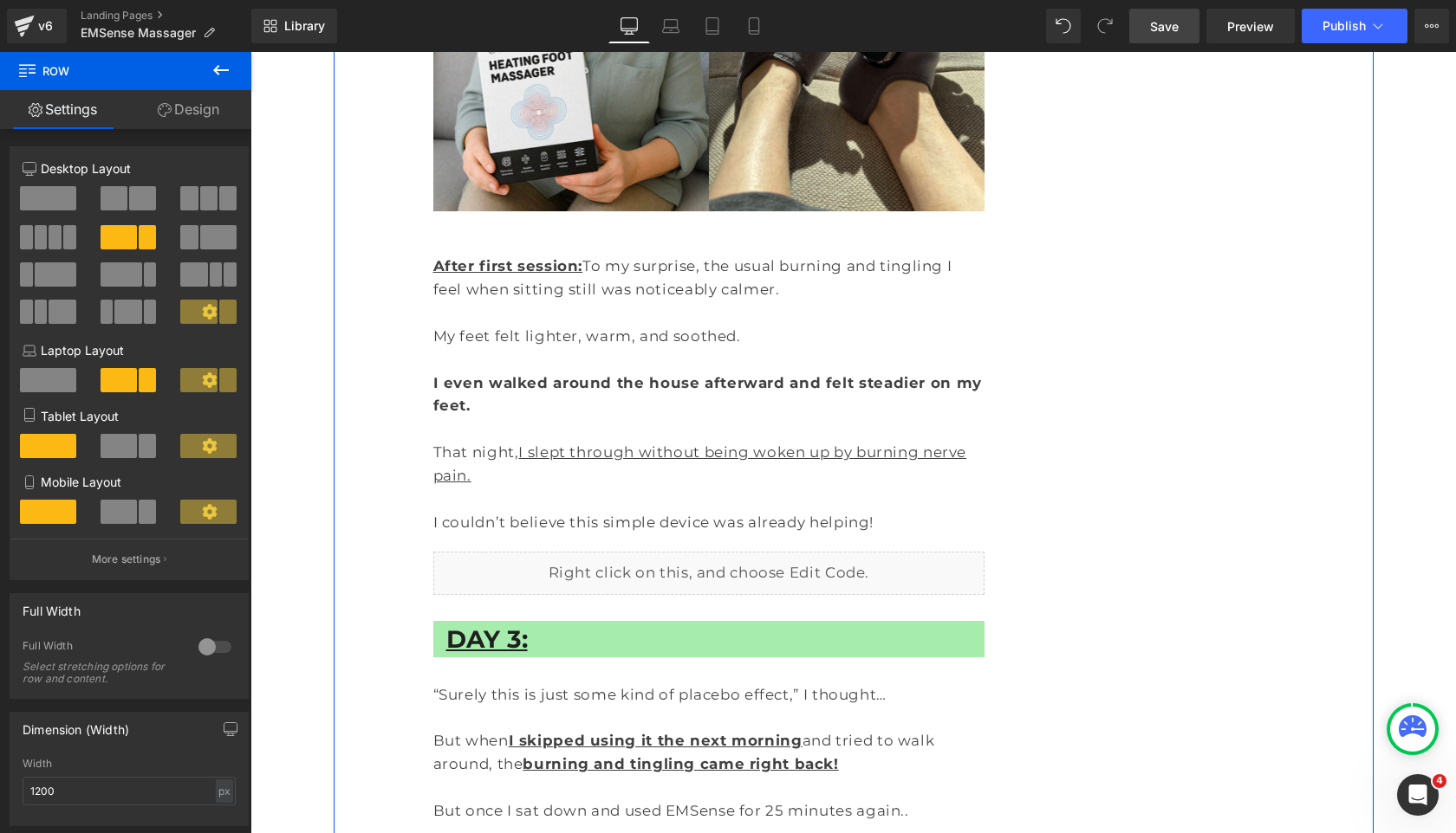
scroll to position [4567, 0]
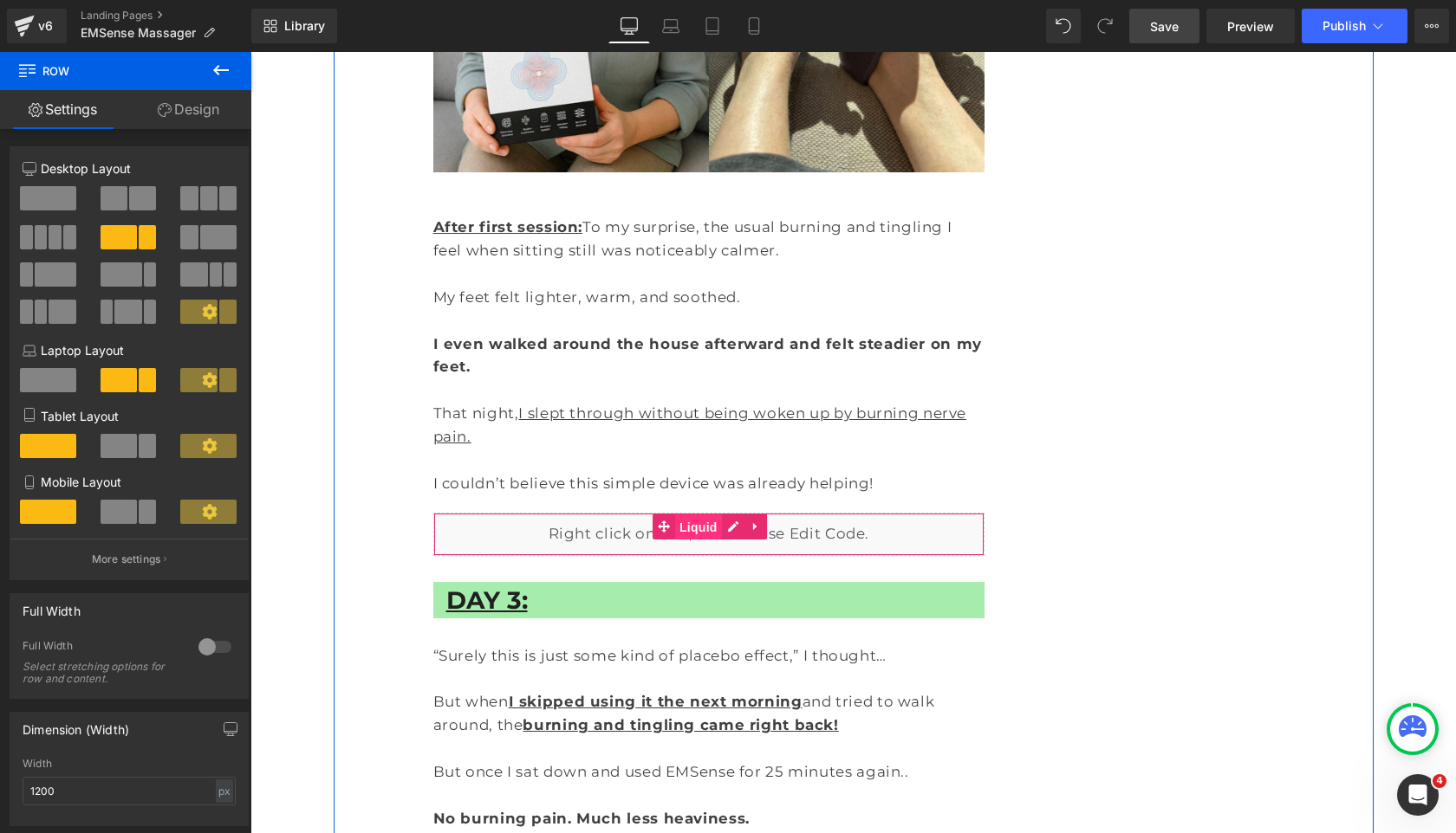
click at [707, 514] on span "Liquid" at bounding box center [698, 527] width 47 height 26
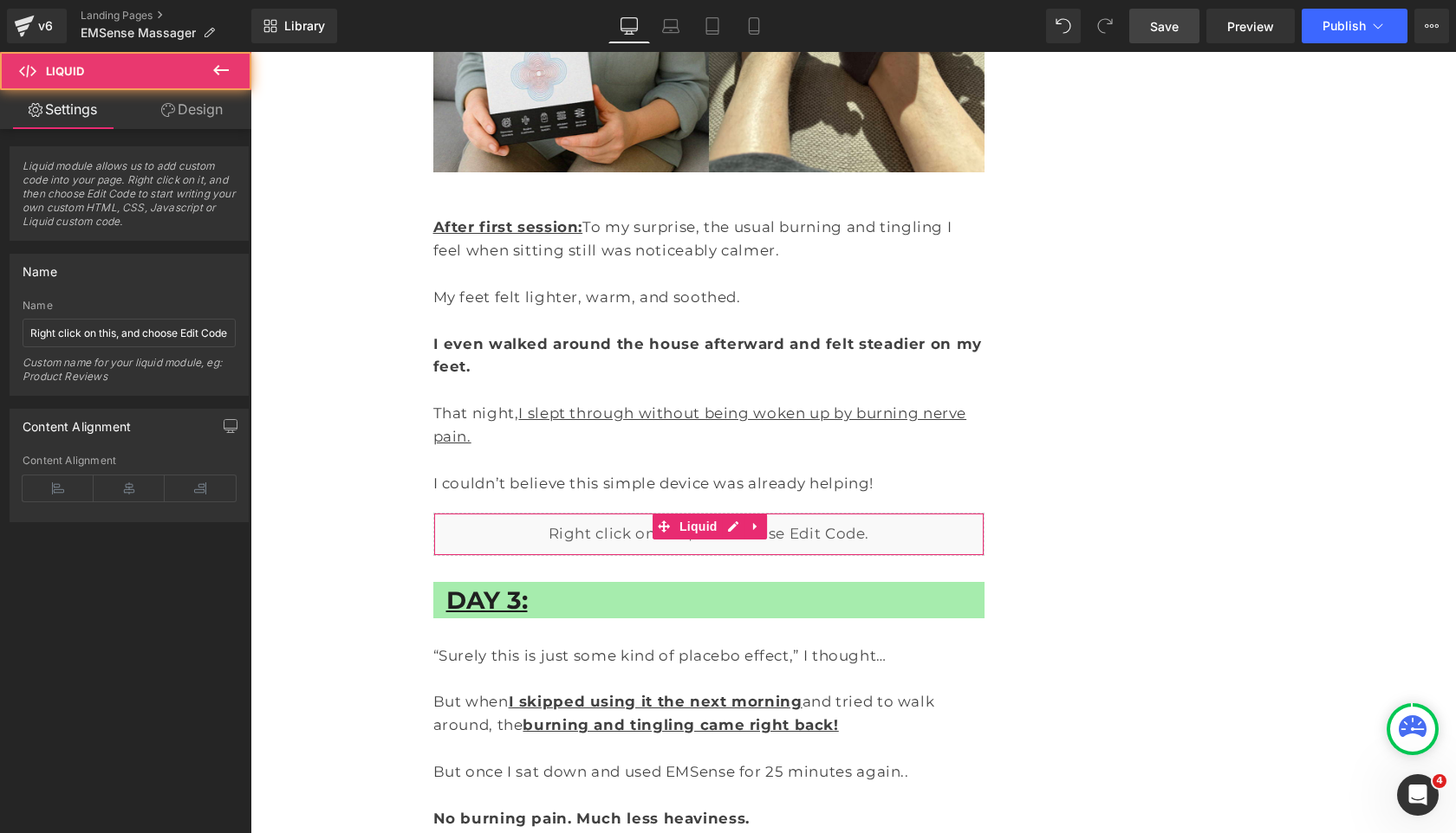
click at [188, 108] on link "Design" at bounding box center [192, 110] width 125 height 39
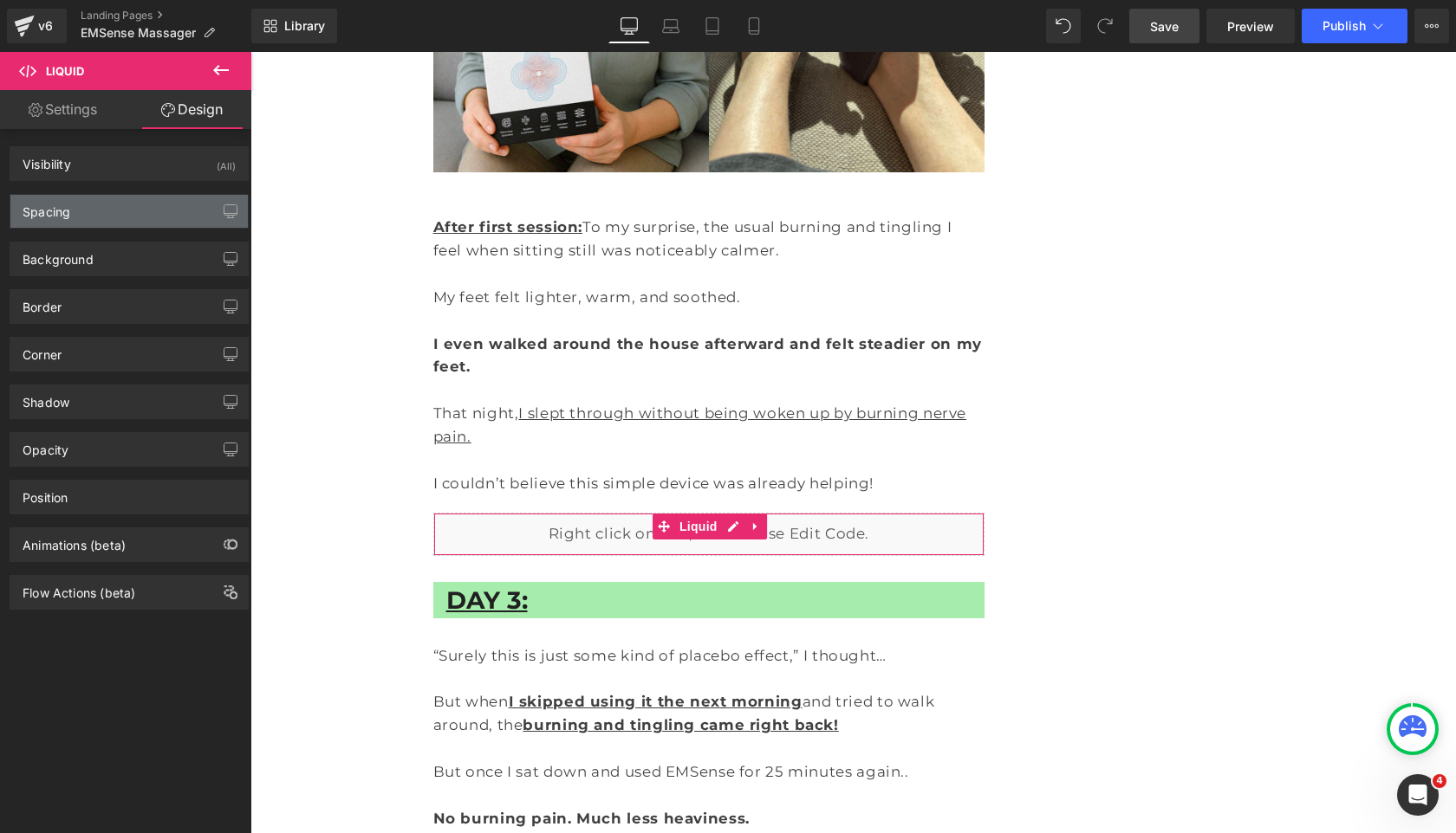
click at [117, 202] on div "Spacing" at bounding box center [129, 212] width 238 height 33
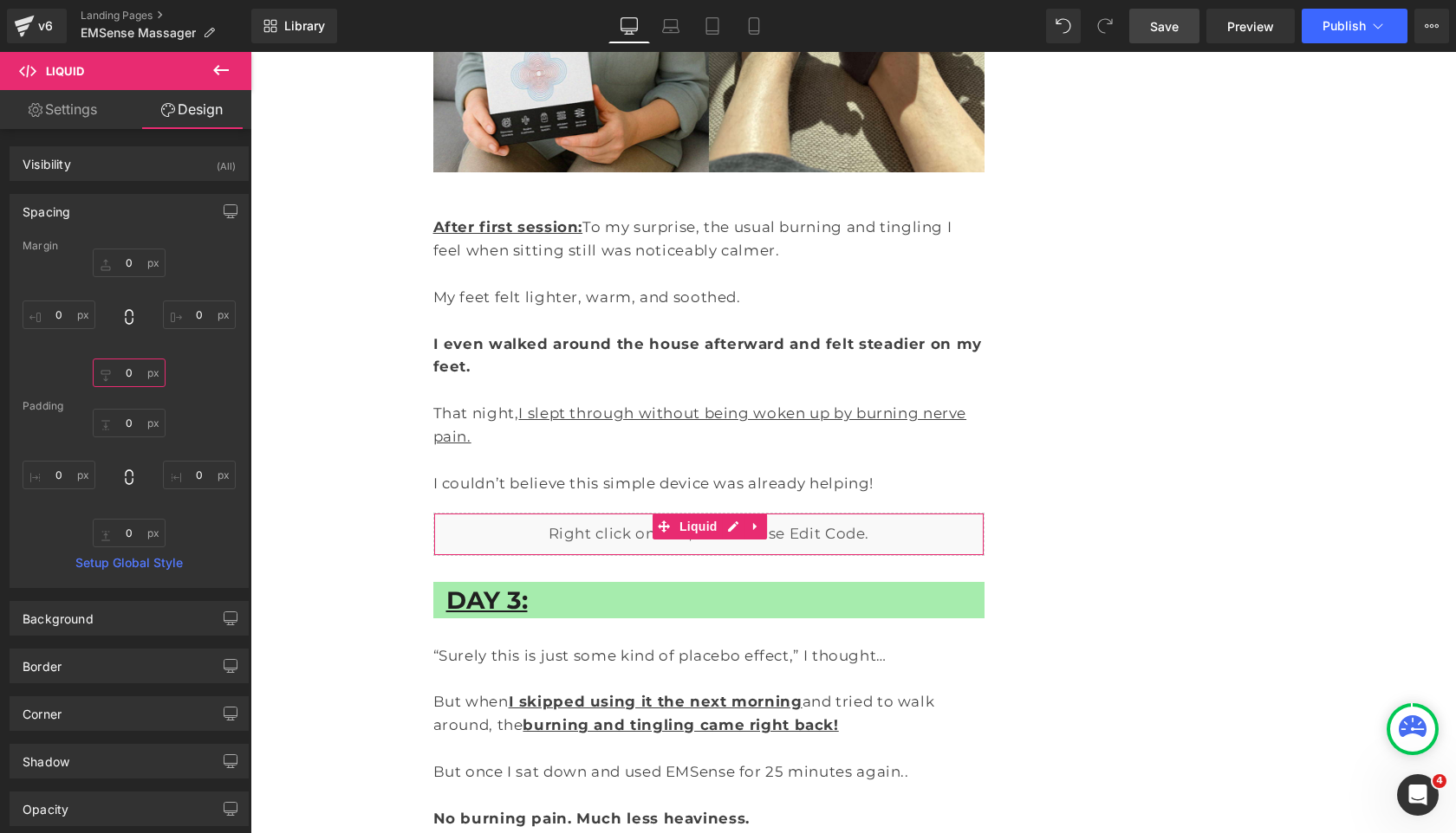
click at [117, 372] on input "0" at bounding box center [129, 372] width 73 height 29
type input "1"
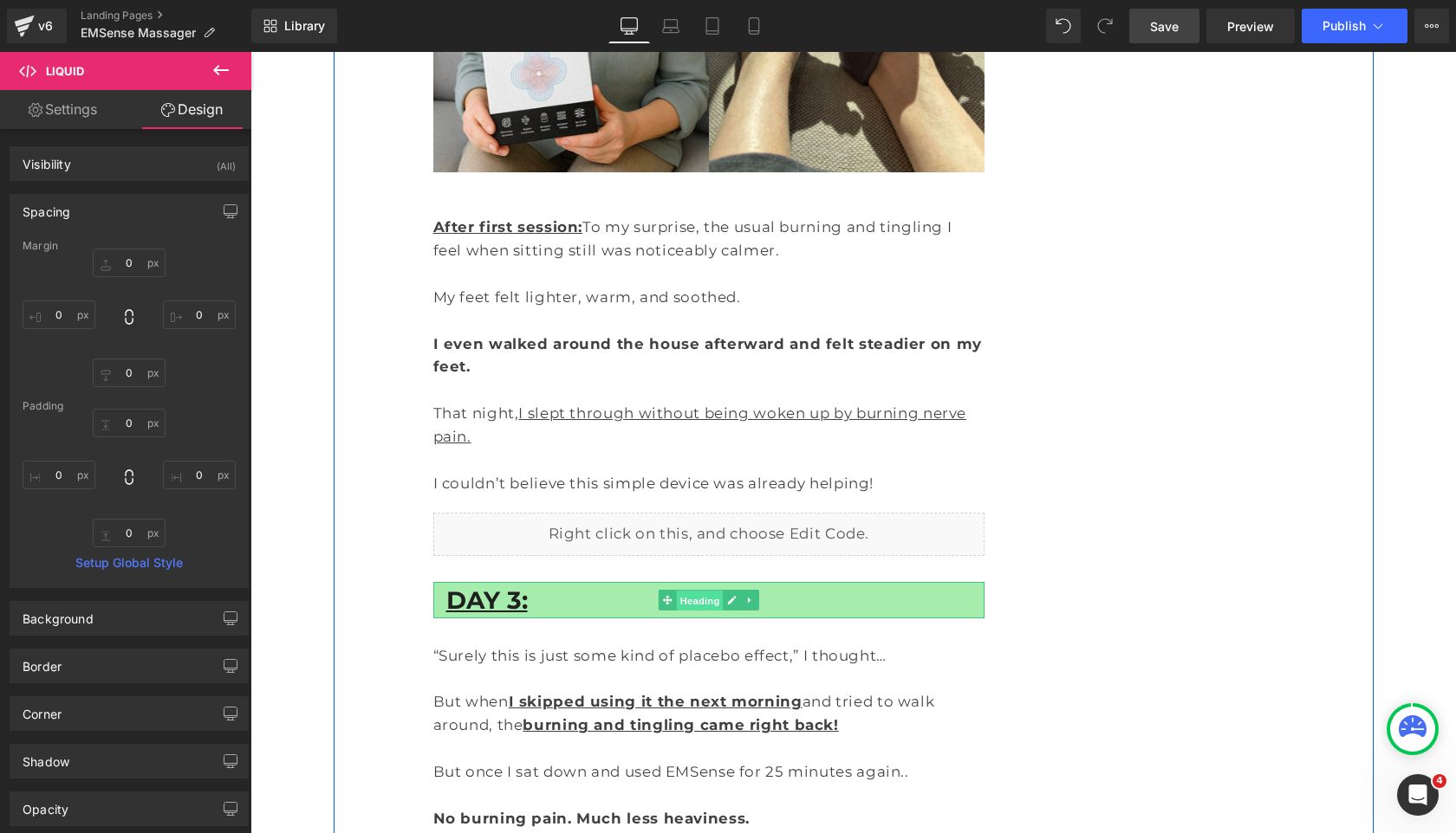
click at [703, 590] on span "Heading" at bounding box center [699, 600] width 47 height 21
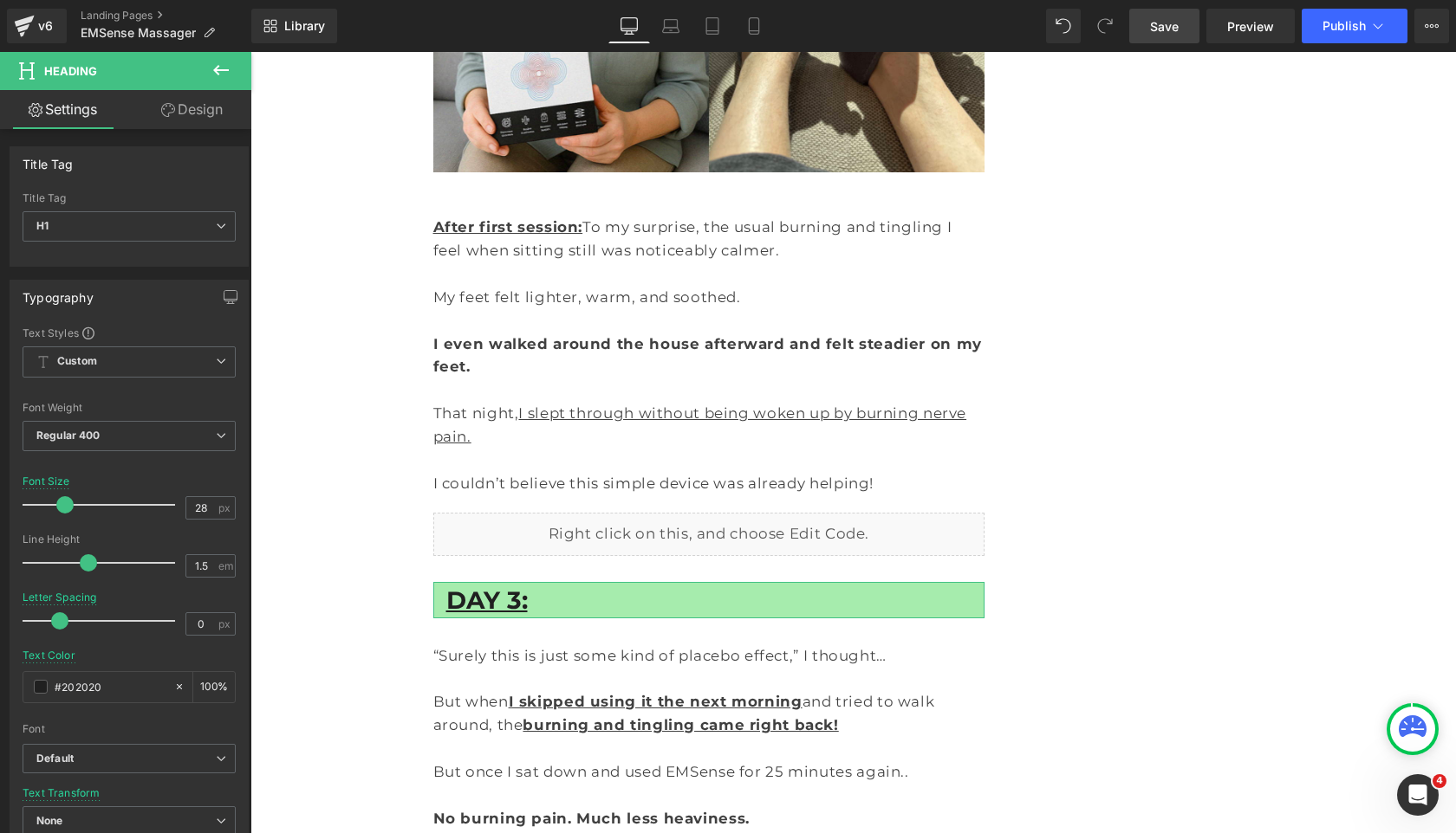
click at [161, 113] on icon at bounding box center [168, 110] width 14 height 14
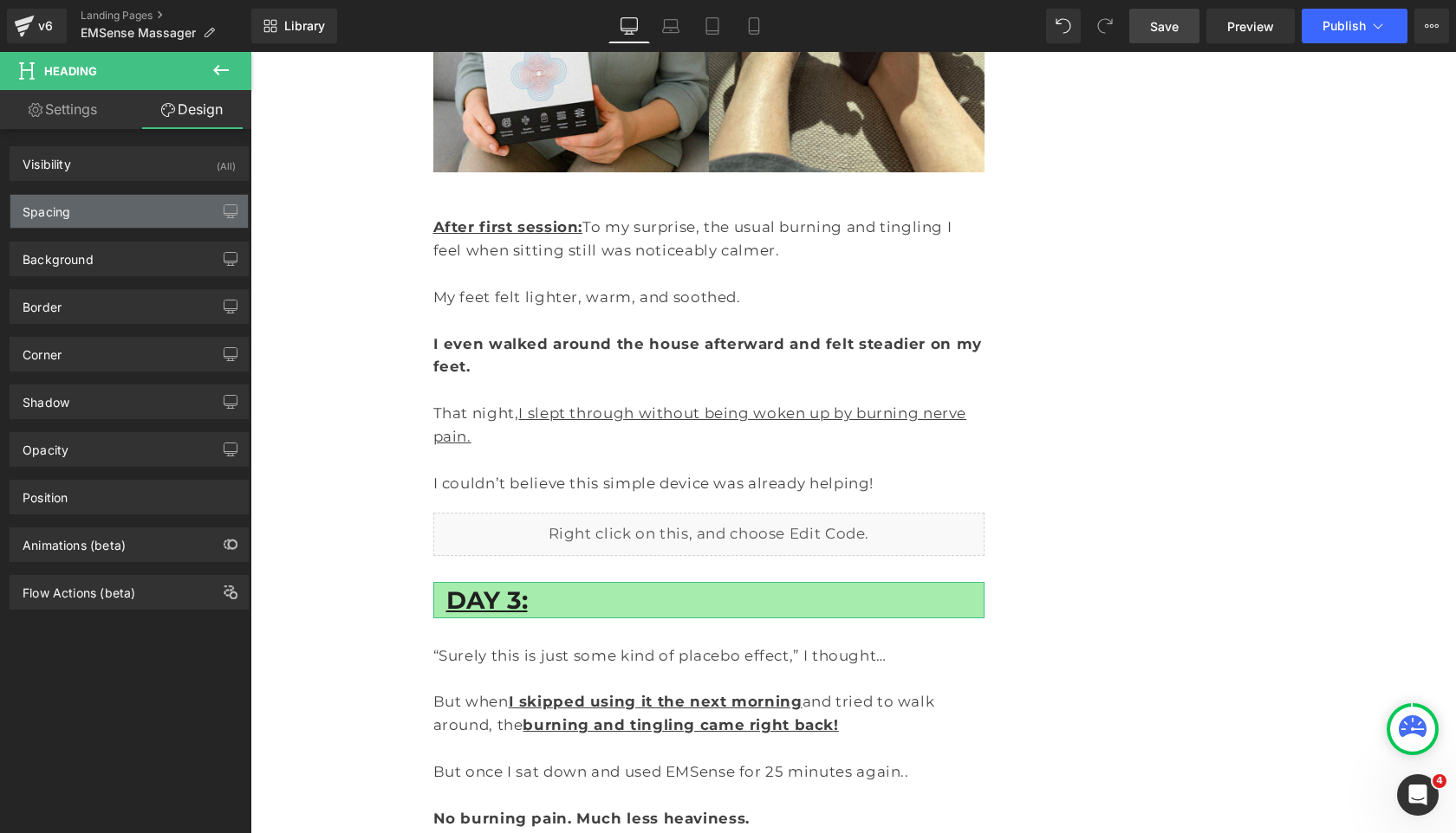
type input "30"
type input "0"
type input "20"
type input "0"
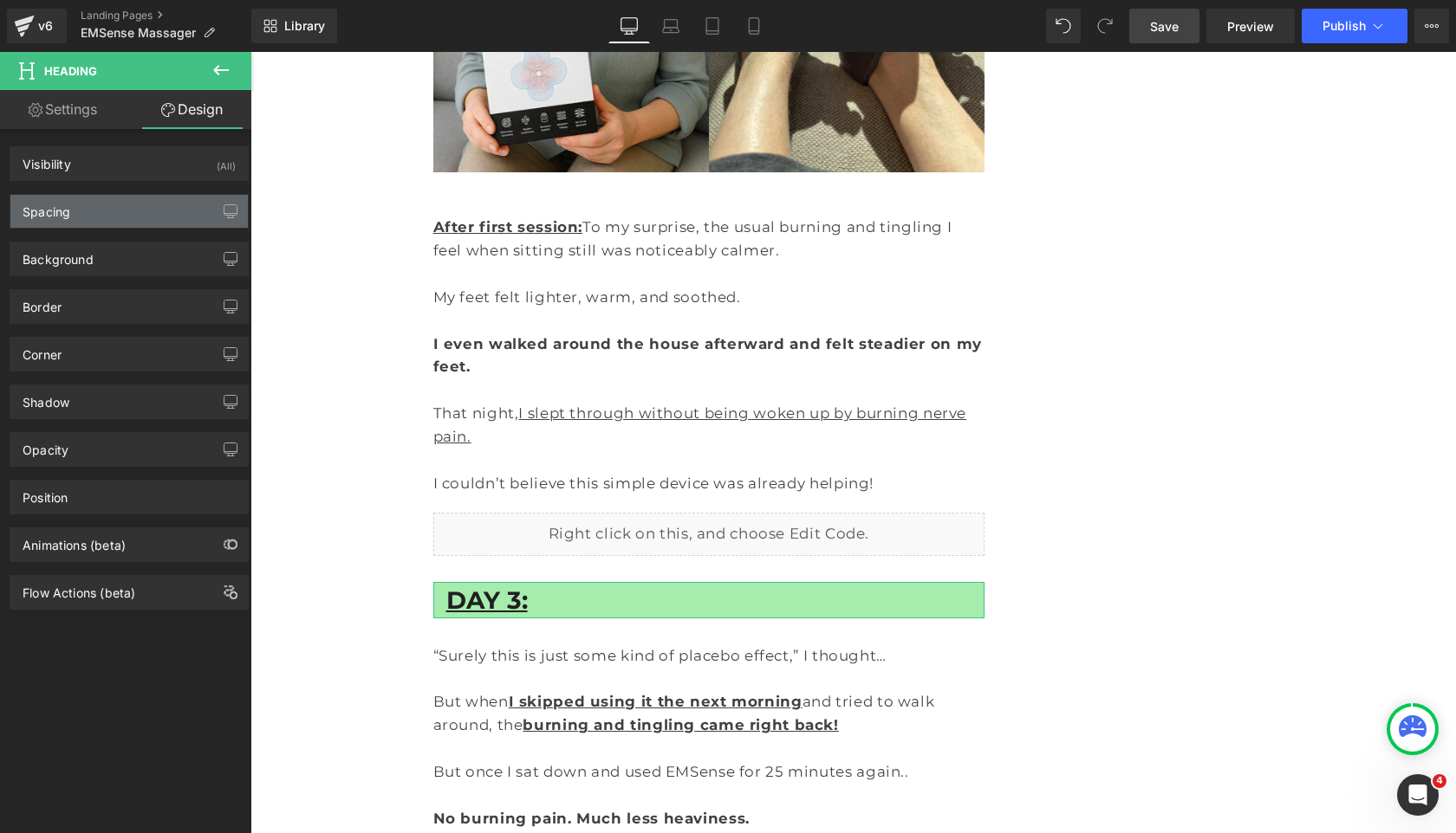
type input "15"
type input "0"
type input "15"
click at [142, 207] on div "Spacing" at bounding box center [129, 212] width 238 height 33
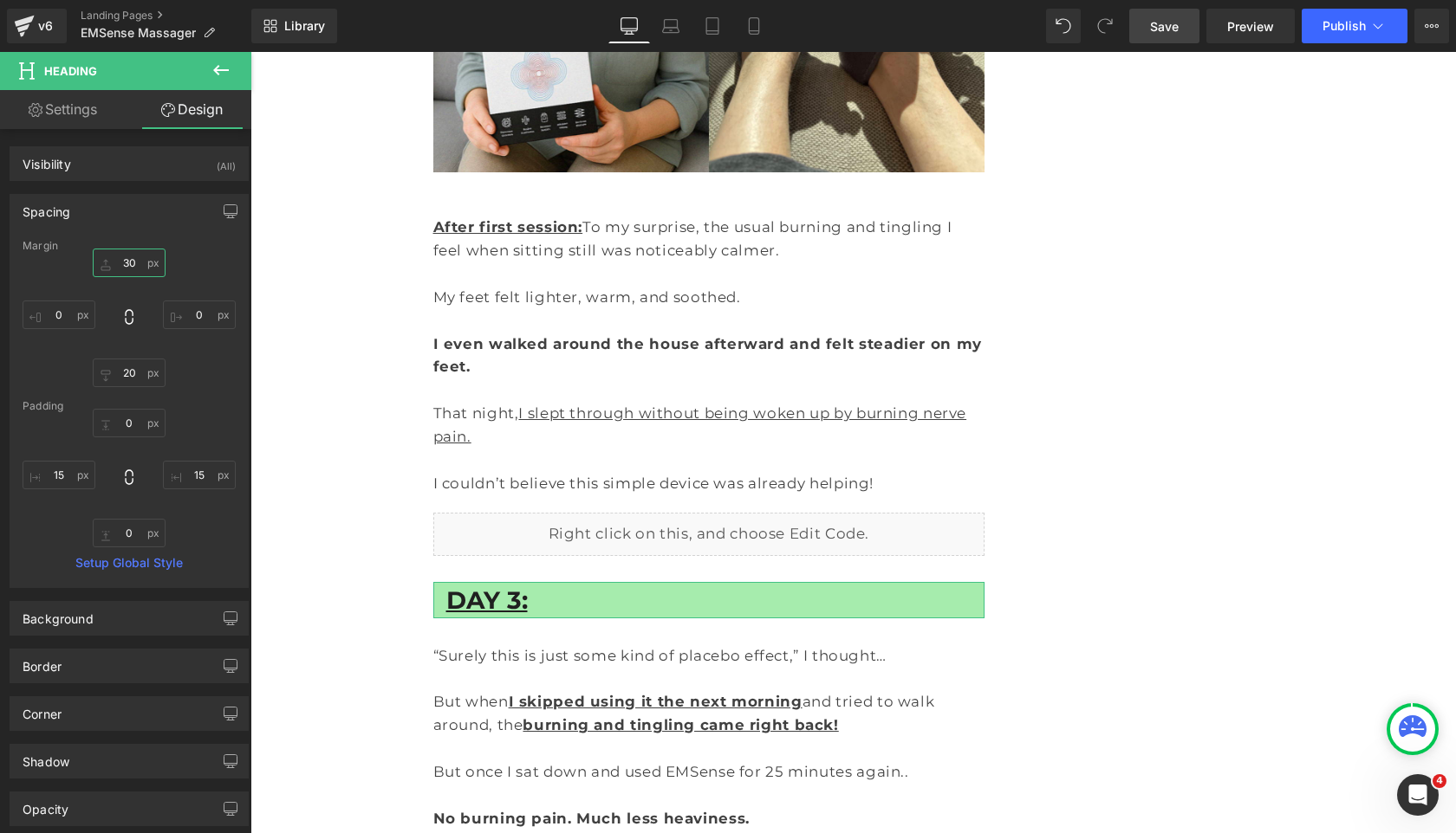
click at [120, 258] on input "30" at bounding box center [129, 263] width 73 height 29
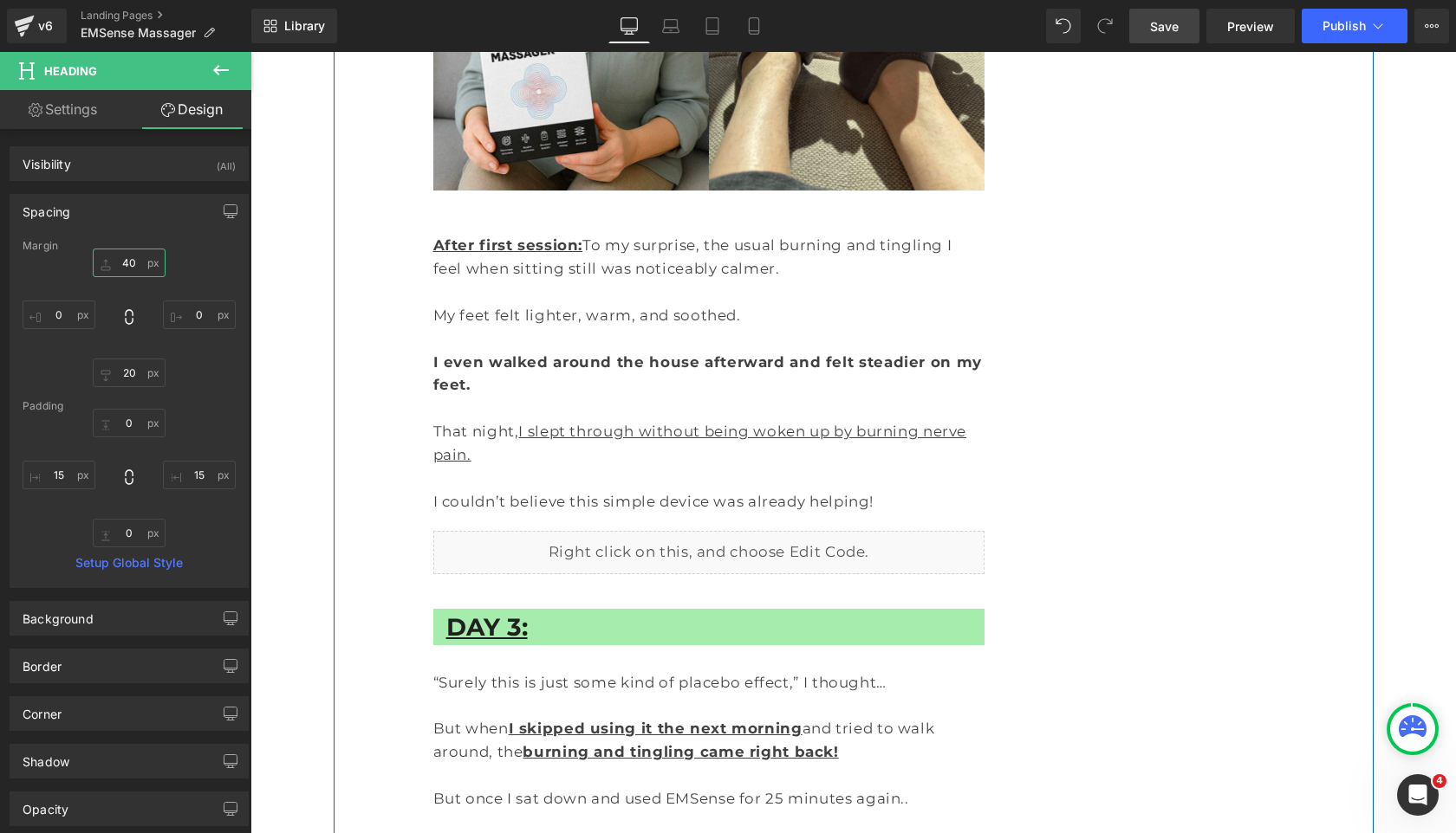
scroll to position [4394, 0]
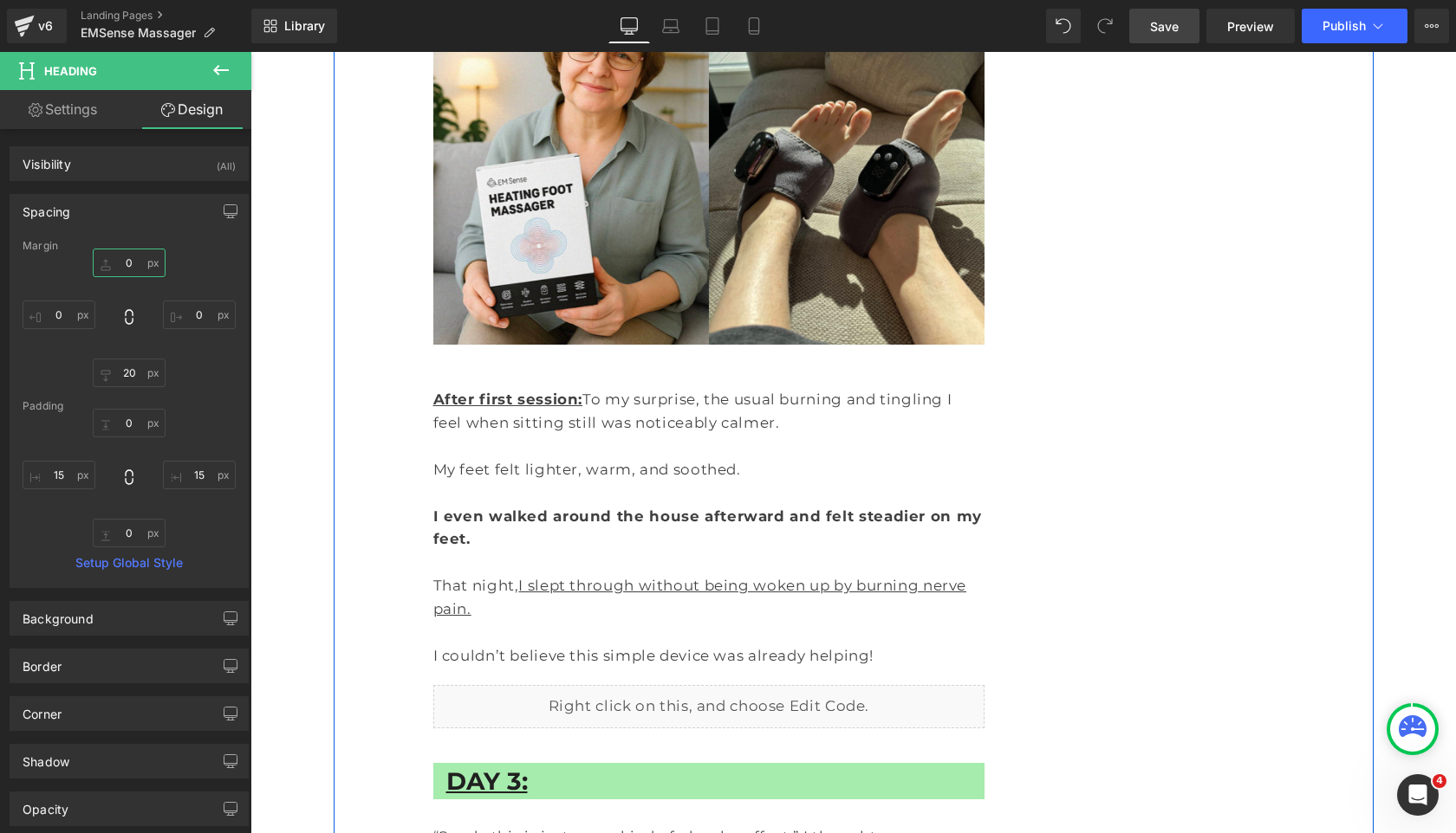
type input "50"
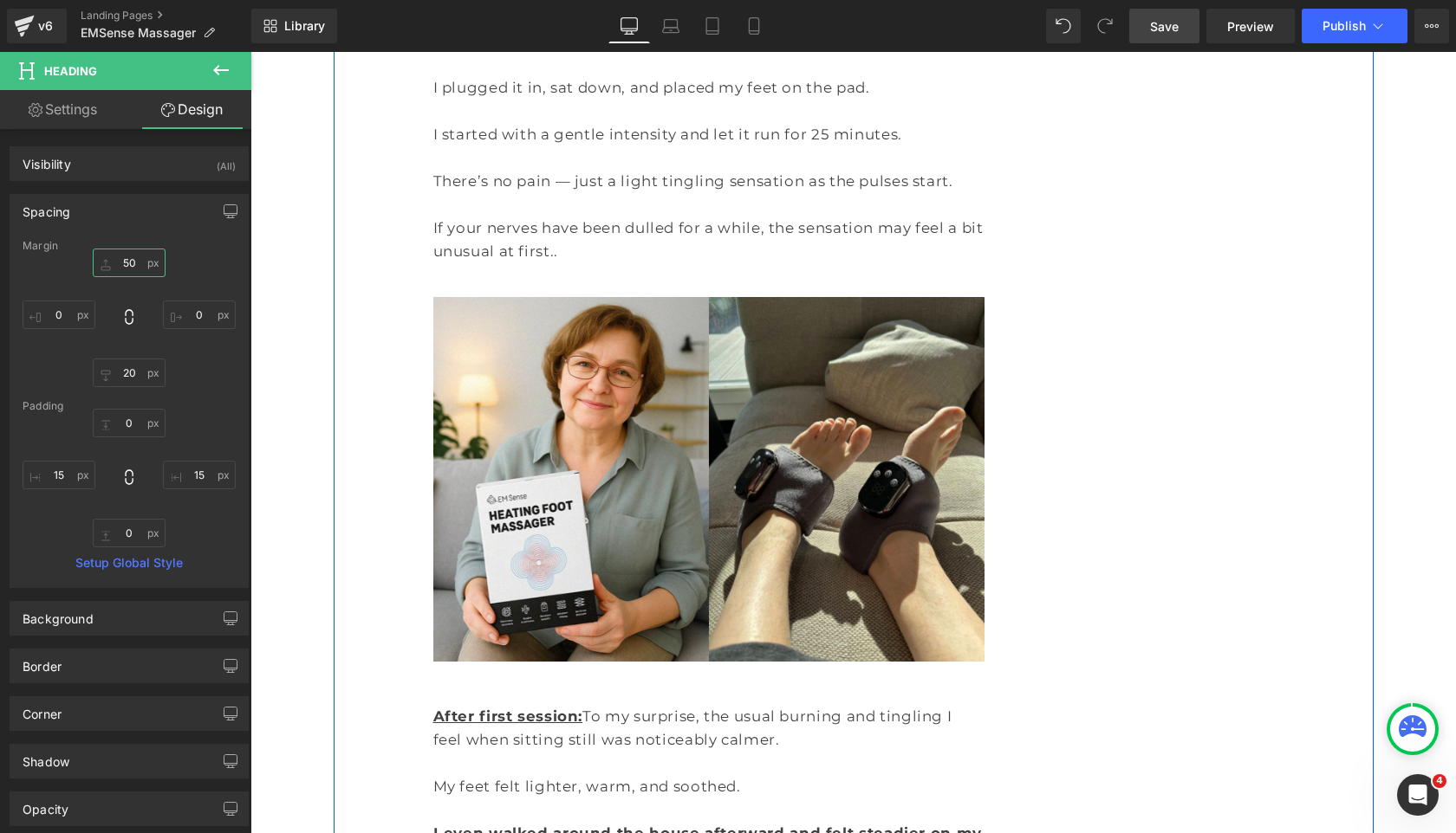
scroll to position [4061, 0]
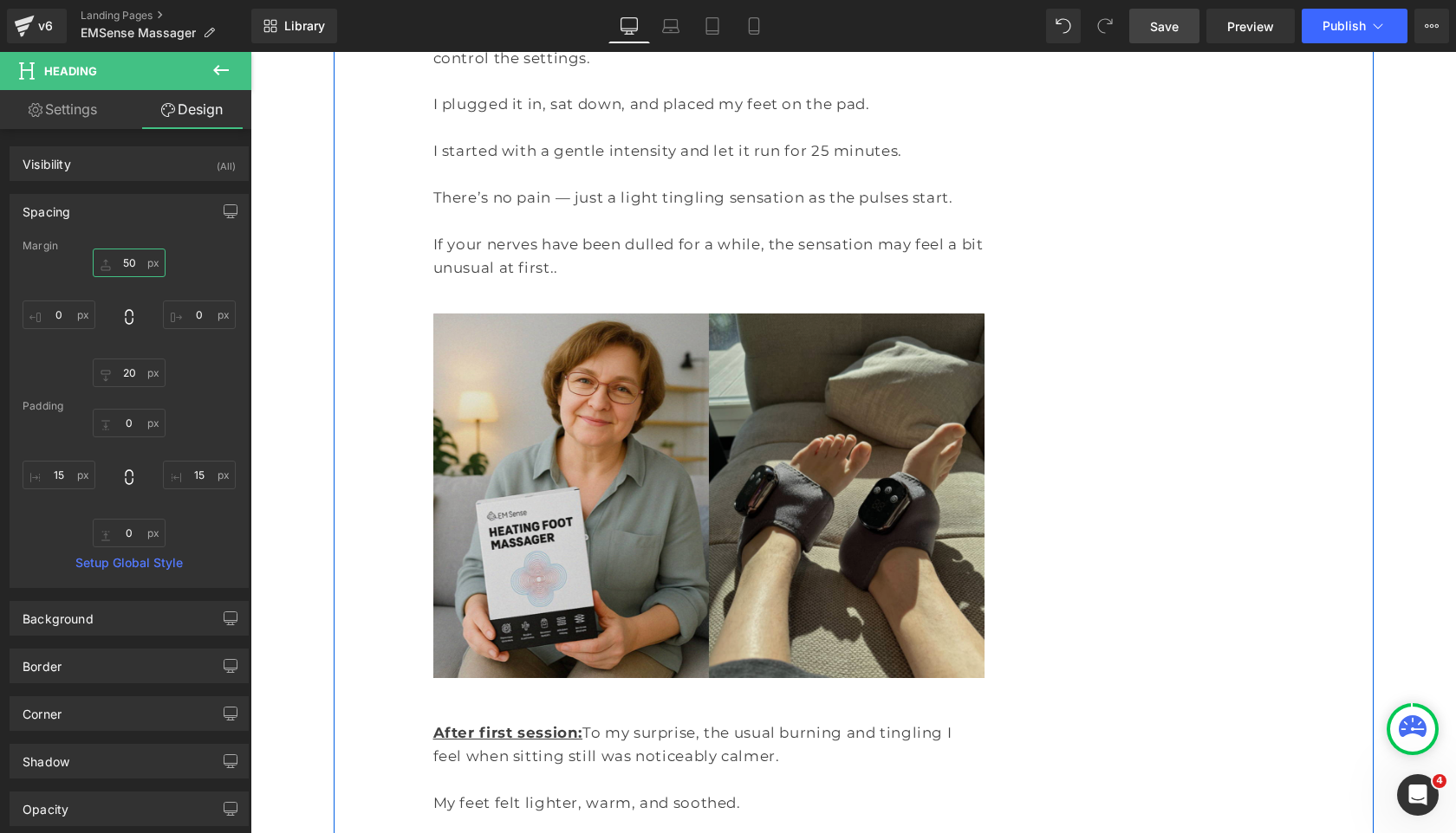
drag, startPoint x: 681, startPoint y: 413, endPoint x: 638, endPoint y: 387, distance: 50.2
click at [682, 486] on span at bounding box center [682, 496] width 18 height 21
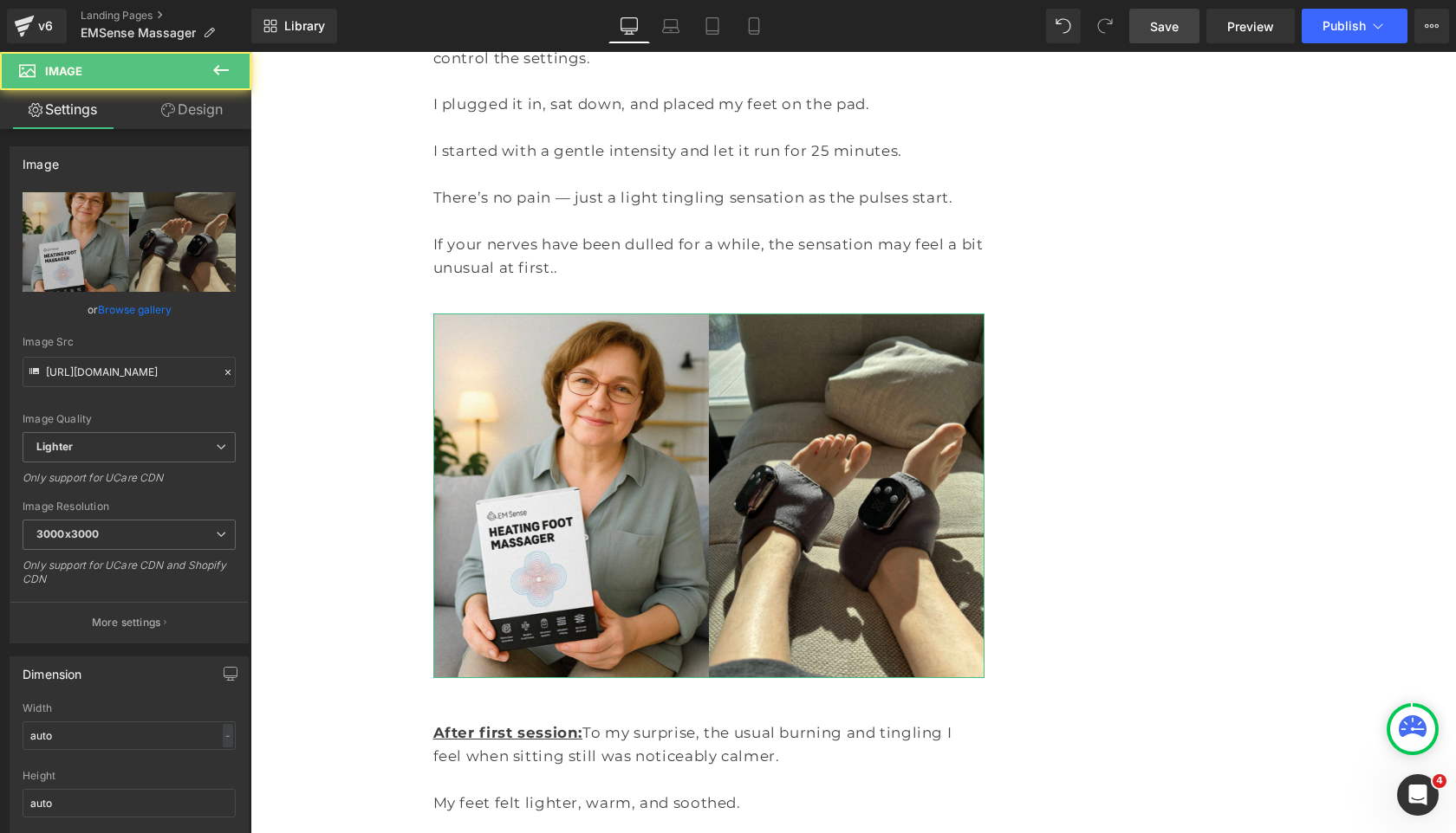
click at [184, 112] on link "Design" at bounding box center [192, 110] width 125 height 39
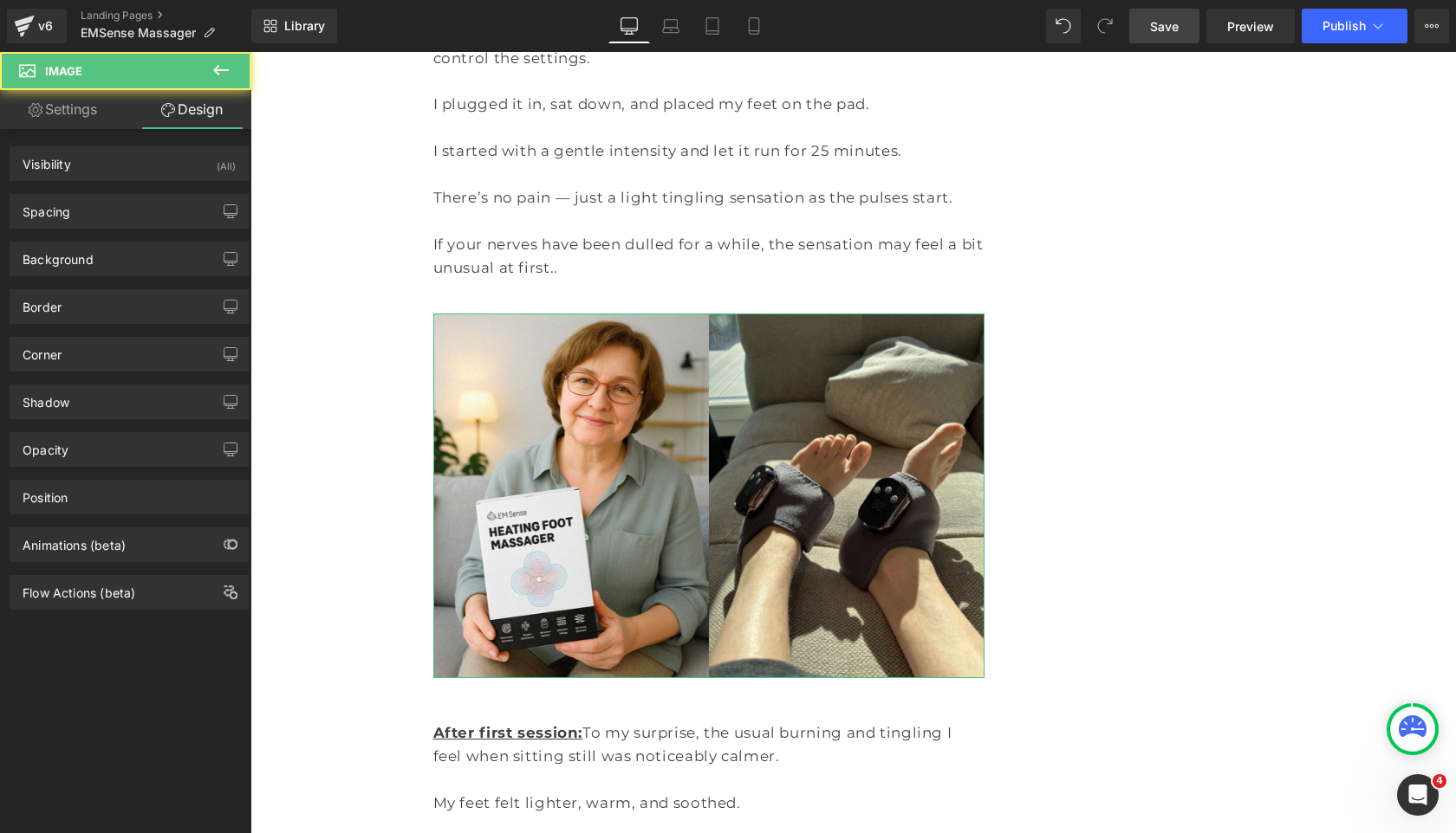
type input "20"
type input "0"
type input "20"
type input "0"
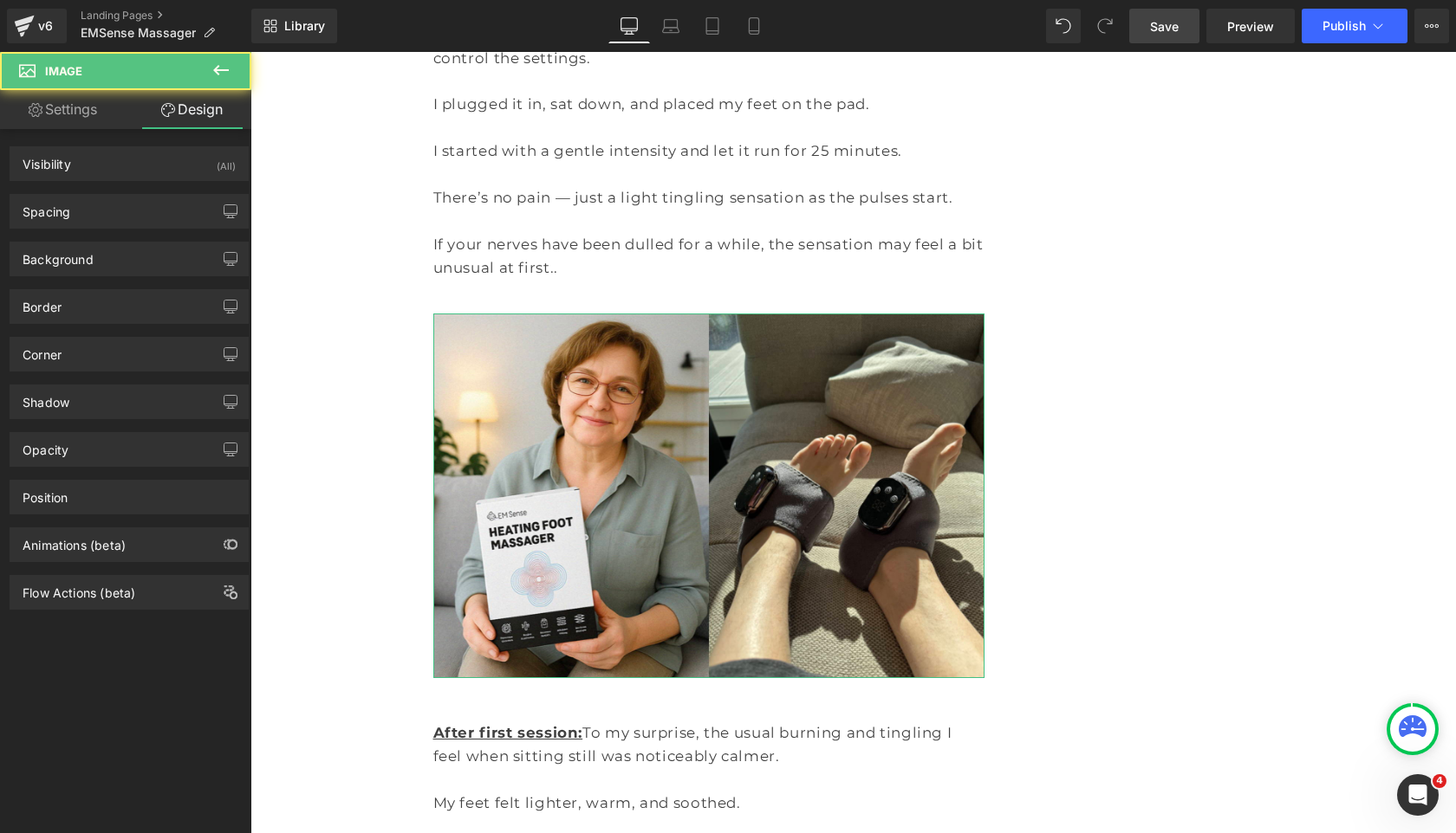
type input "0"
click at [137, 233] on div "Background Color & Image color transparent Color transparent 0 % Image Replace …" at bounding box center [129, 252] width 259 height 48
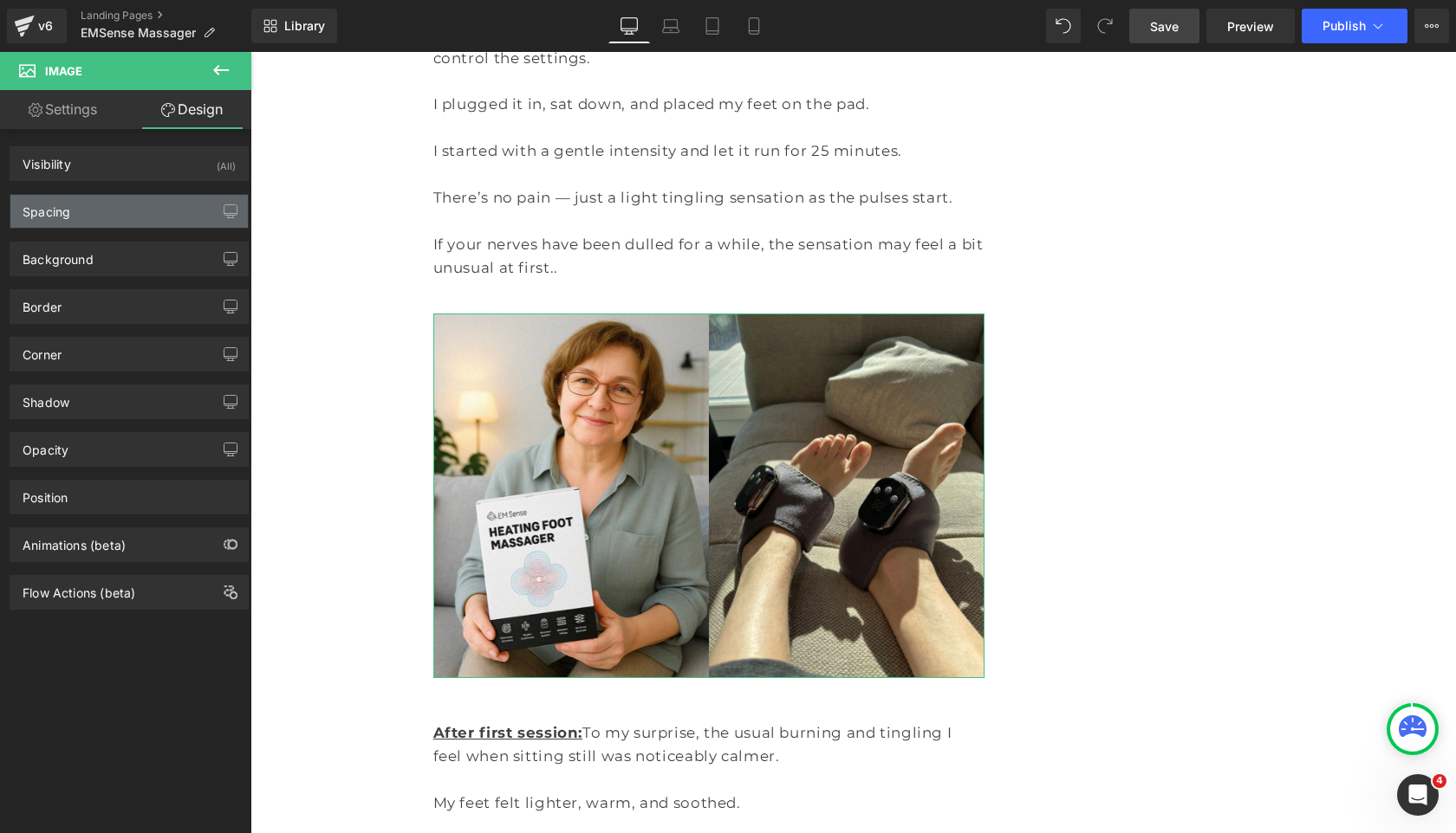
click at [137, 207] on div "Spacing" at bounding box center [129, 212] width 238 height 33
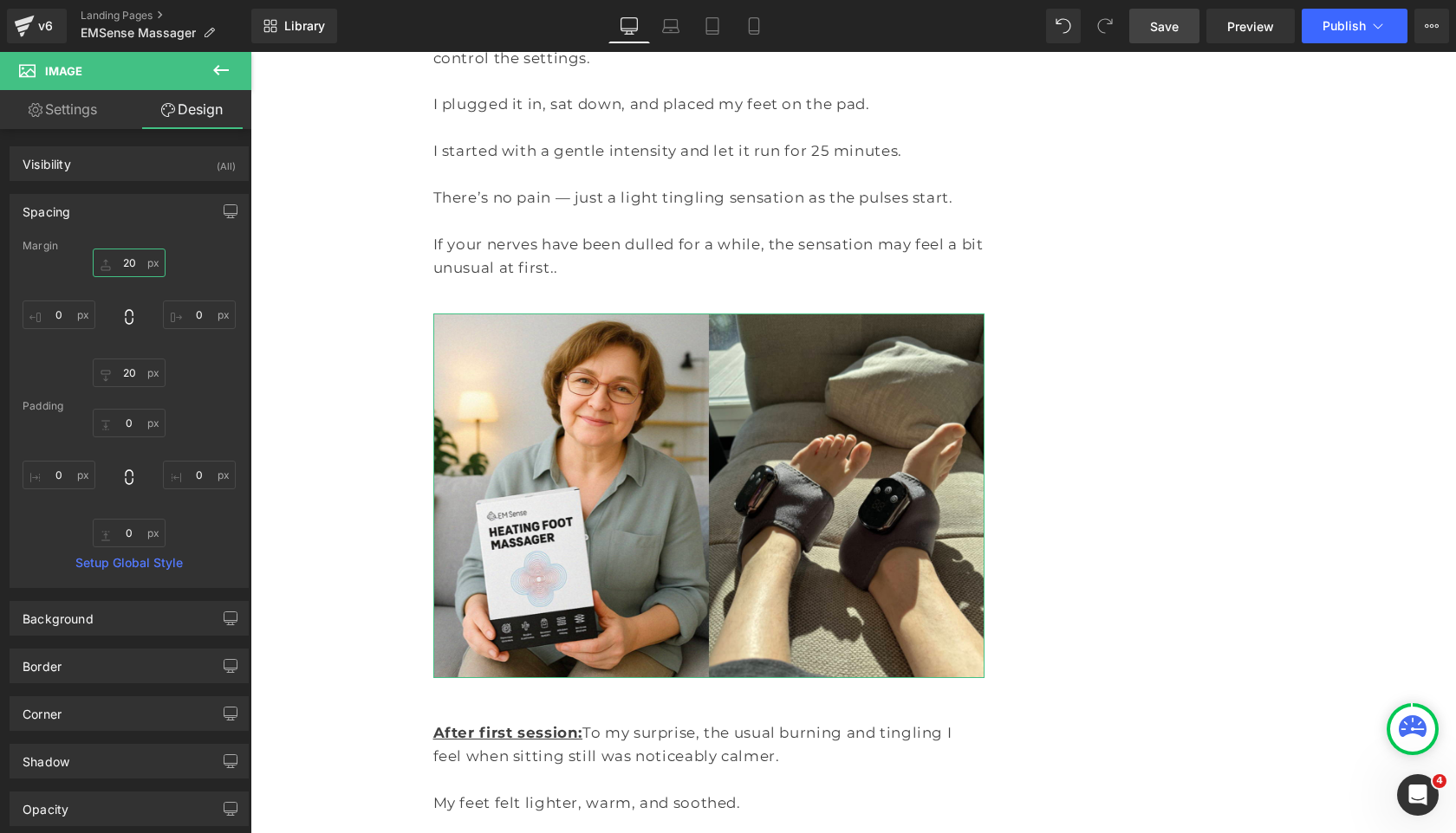
click at [123, 257] on input "20" at bounding box center [129, 263] width 73 height 29
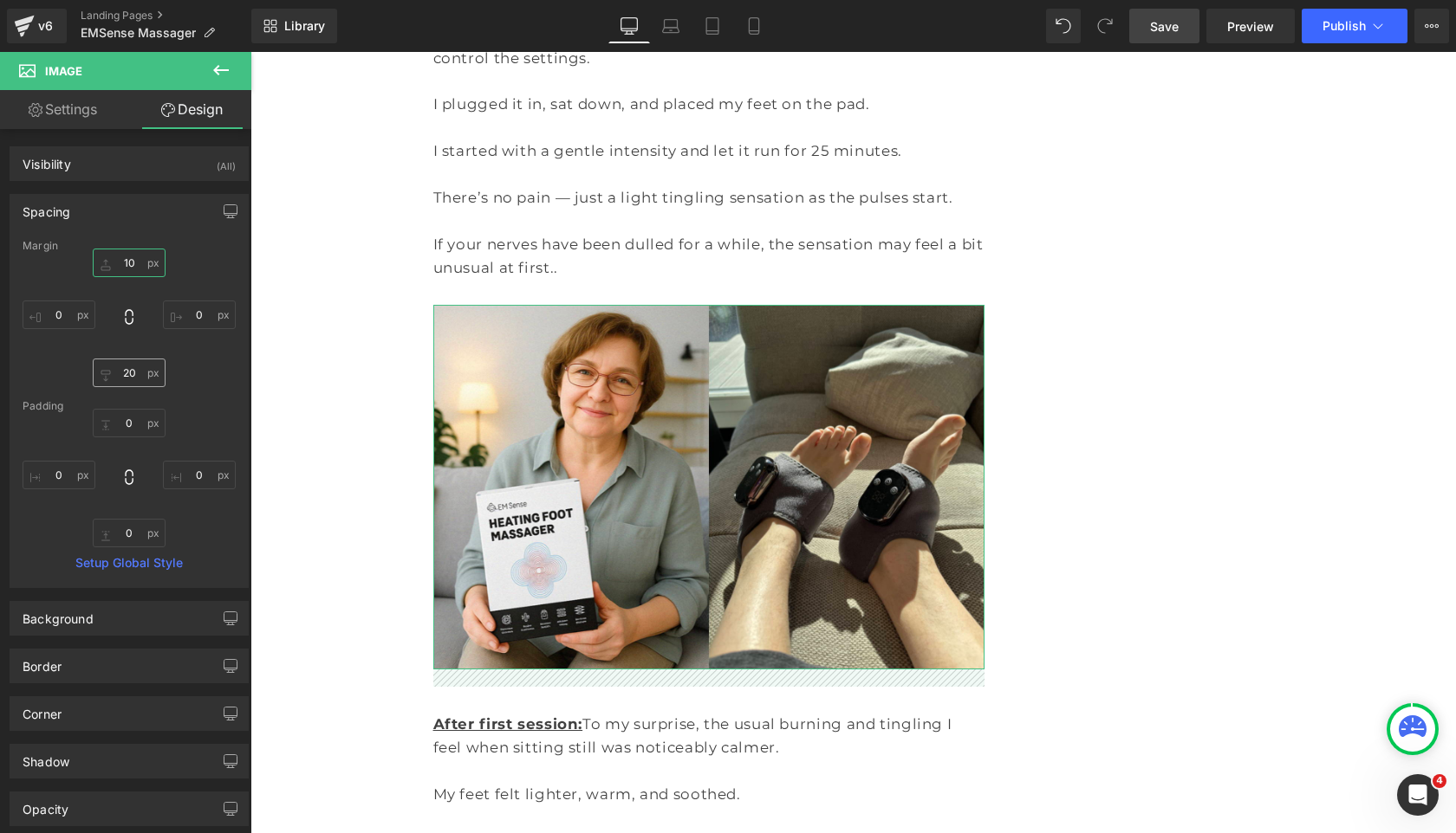
type input "10"
click at [127, 370] on input "20" at bounding box center [129, 372] width 73 height 29
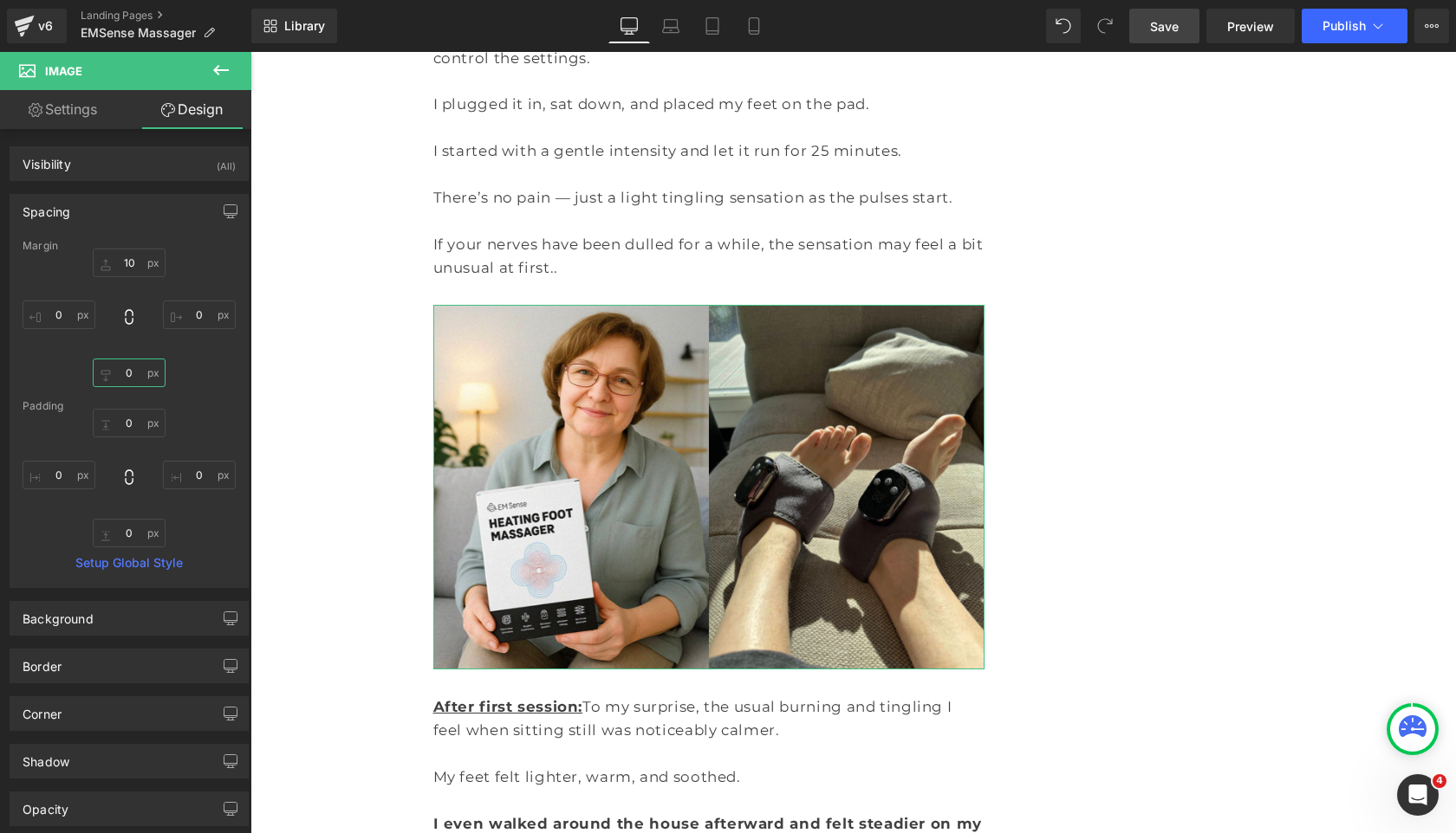
type input "10"
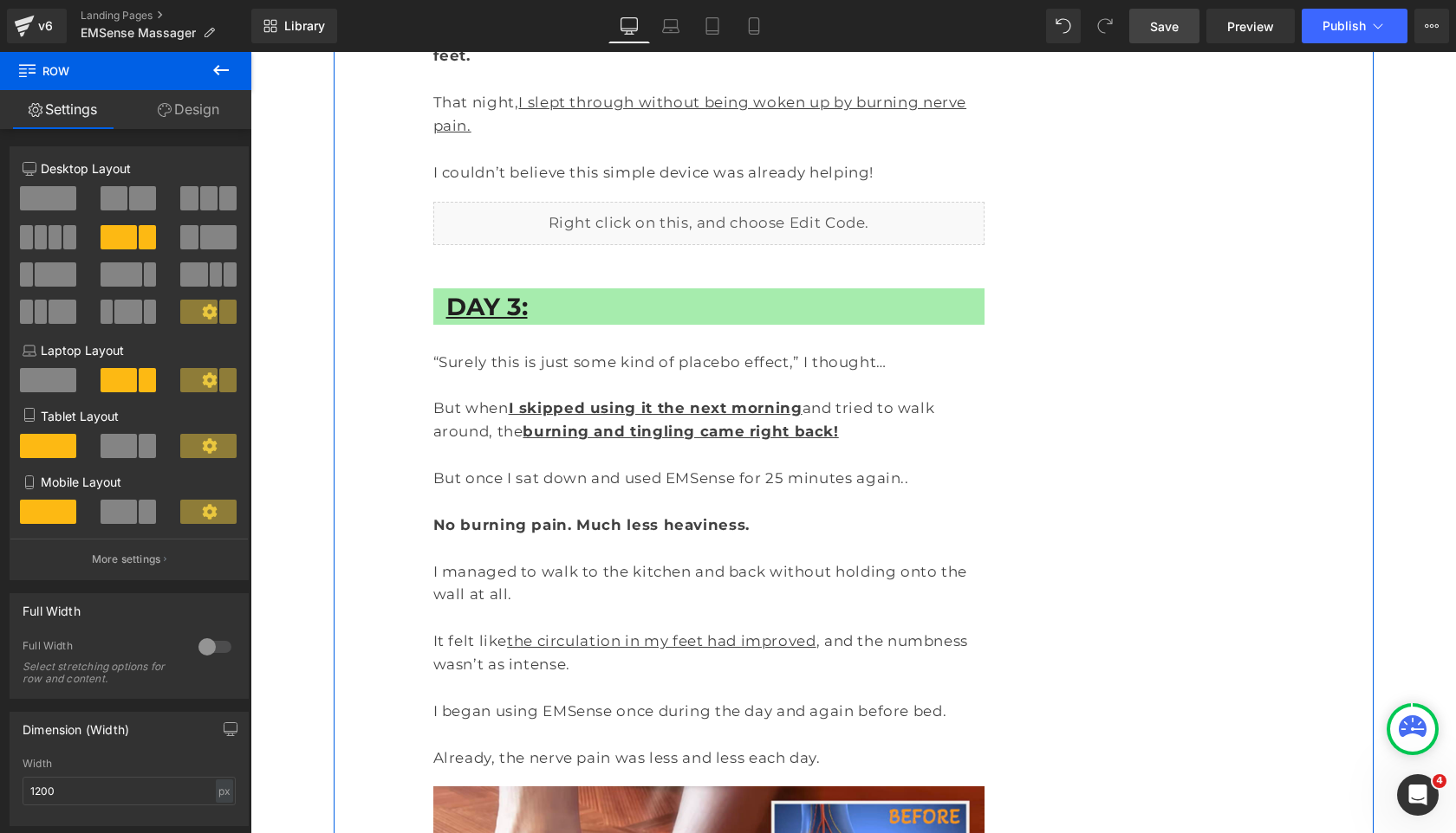
scroll to position [4863, 0]
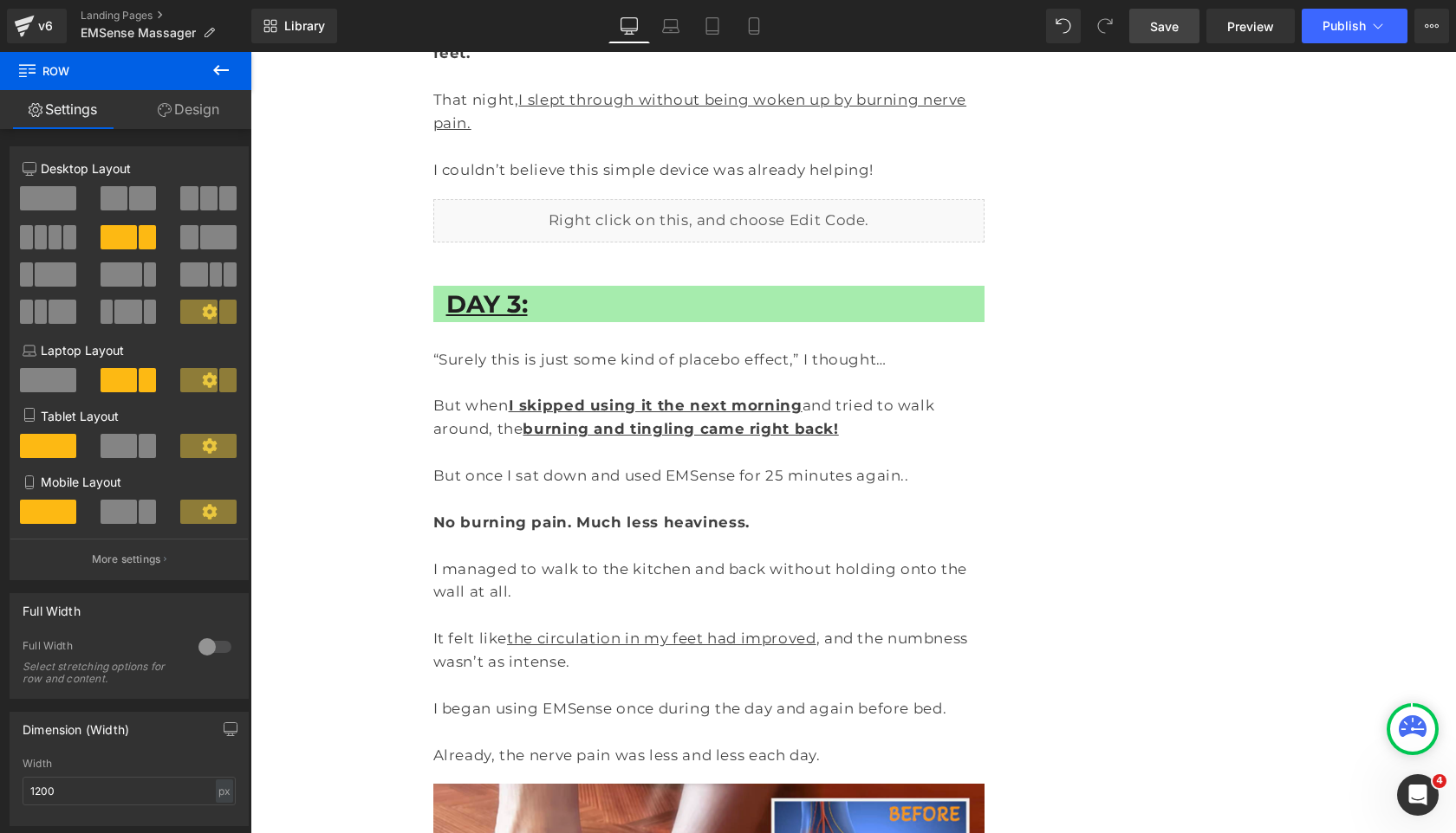
click at [1160, 29] on span "Save" at bounding box center [1164, 27] width 29 height 18
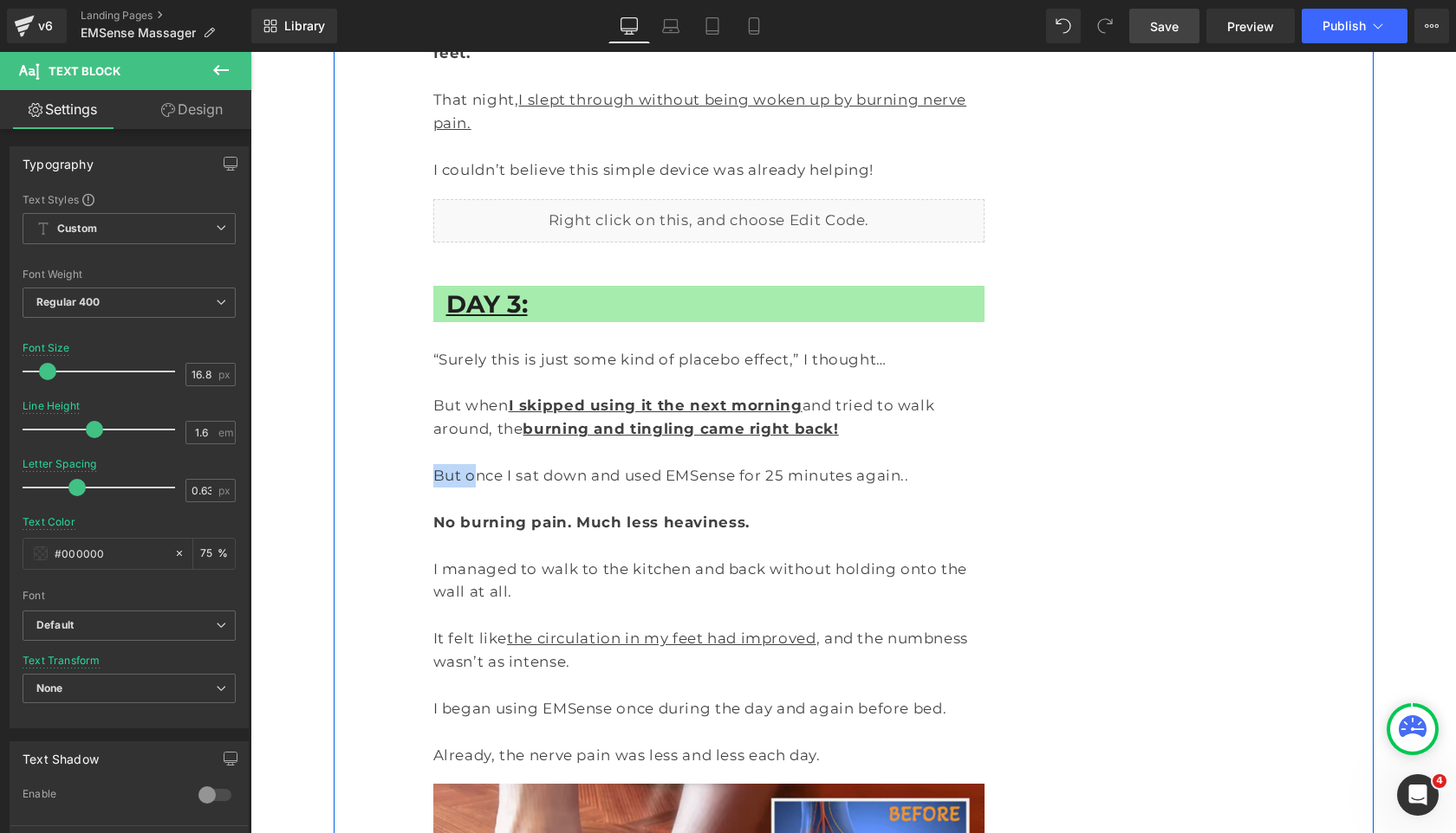
drag, startPoint x: 466, startPoint y: 335, endPoint x: 423, endPoint y: 338, distance: 43.1
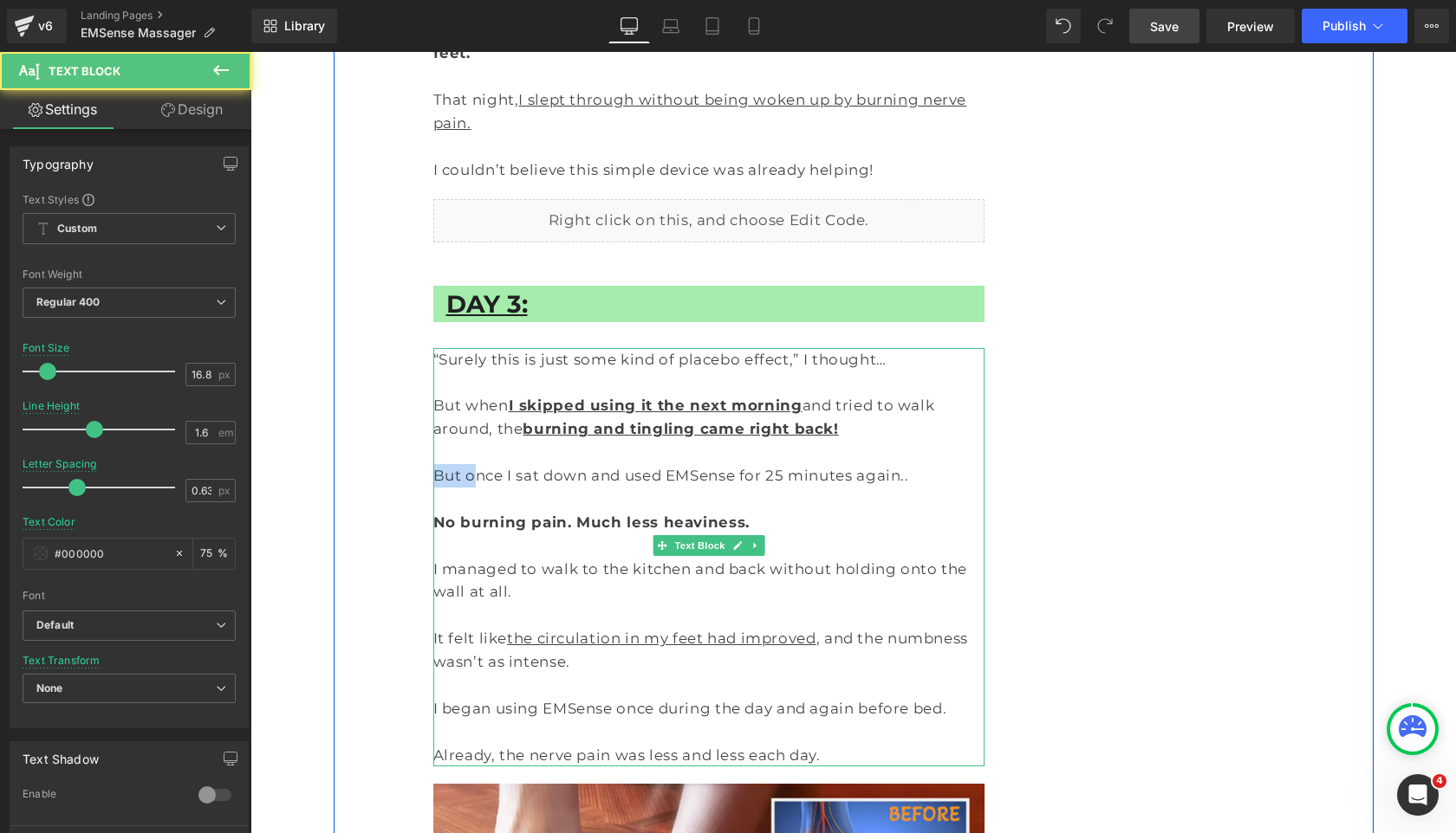
click at [447, 464] on p "But once I sat down and used EMSense for 25 minutes again.." at bounding box center [709, 475] width 552 height 23
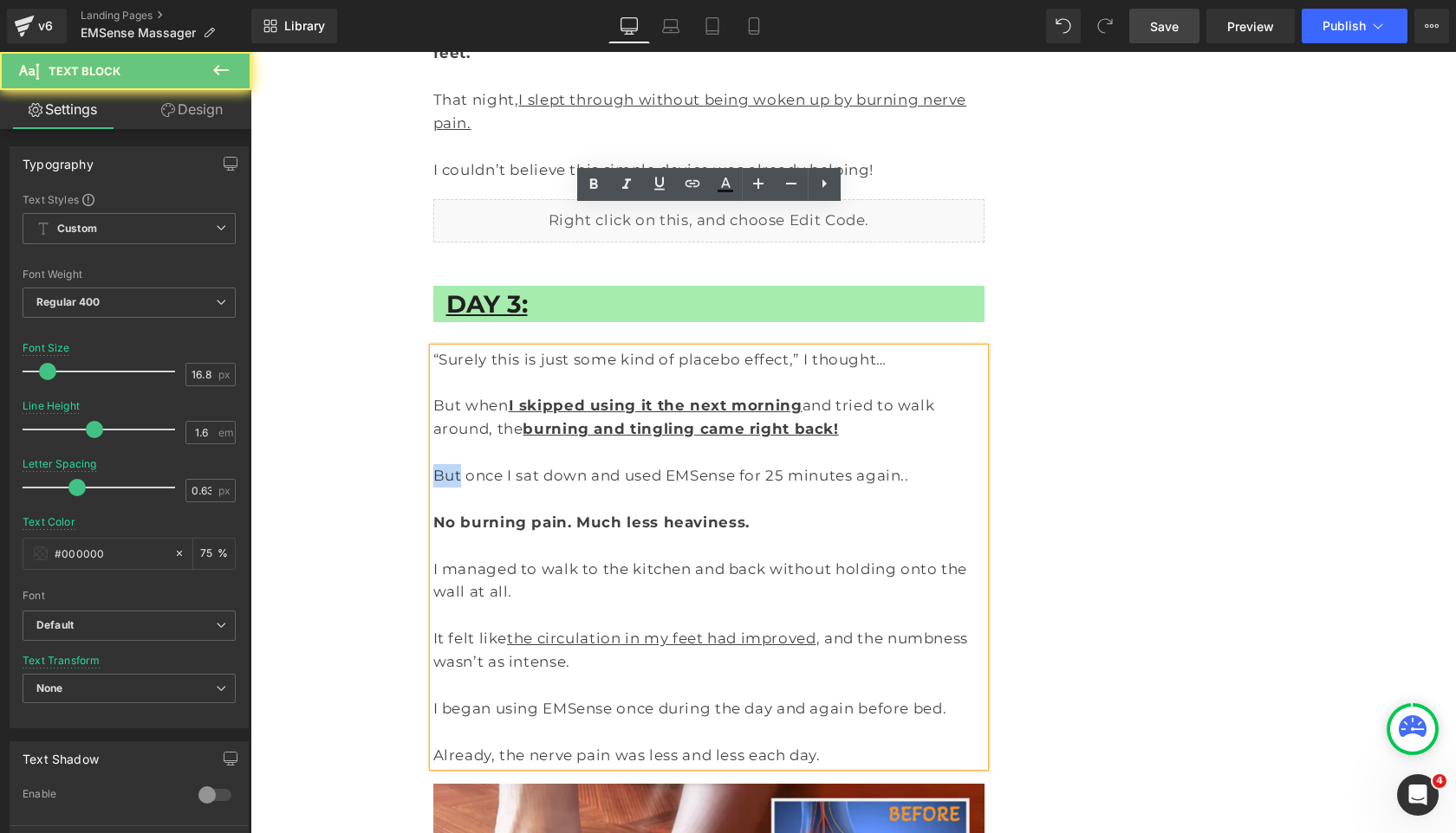
drag, startPoint x: 456, startPoint y: 338, endPoint x: 408, endPoint y: 338, distance: 48.0
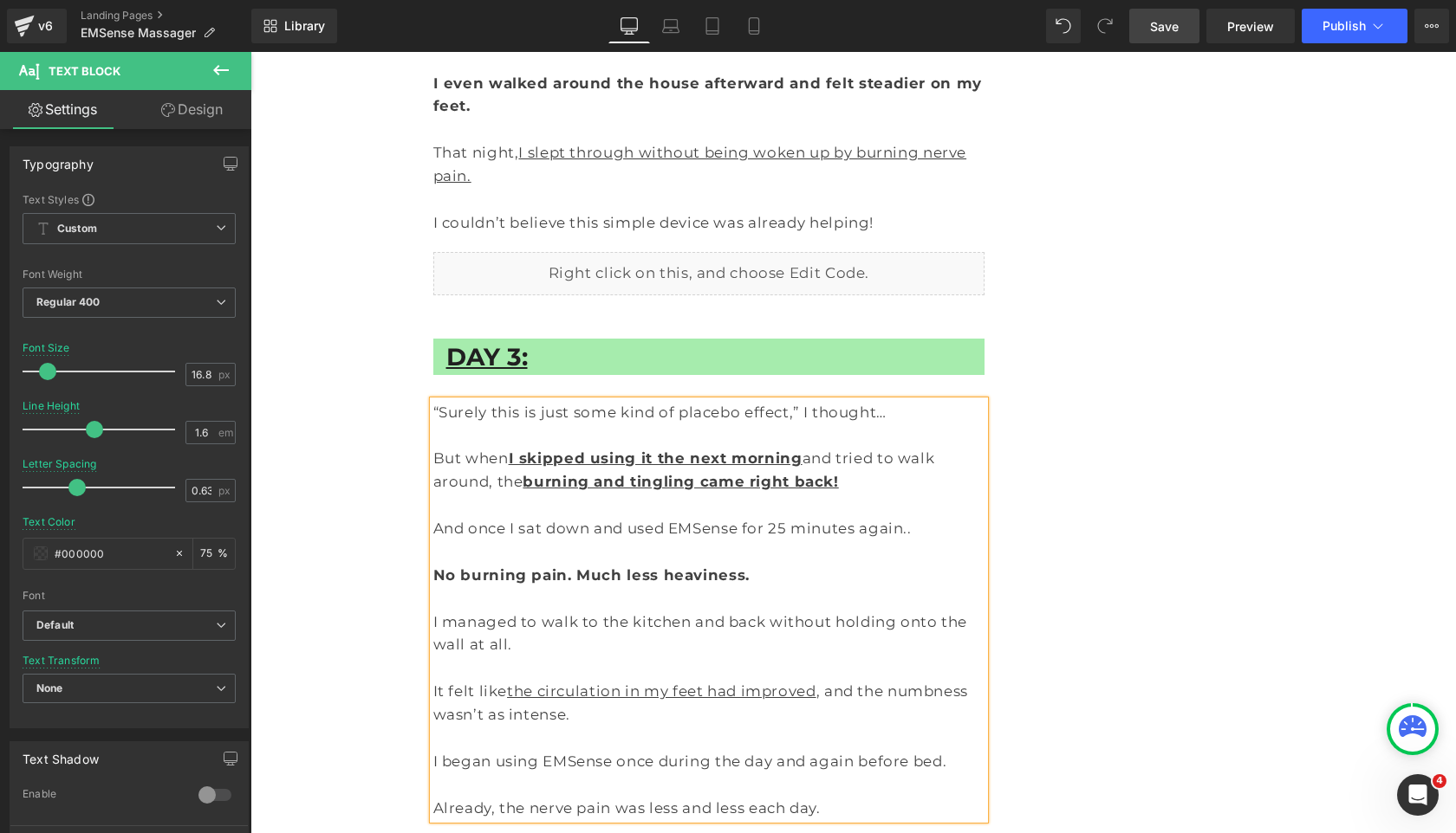
scroll to position [4804, 0]
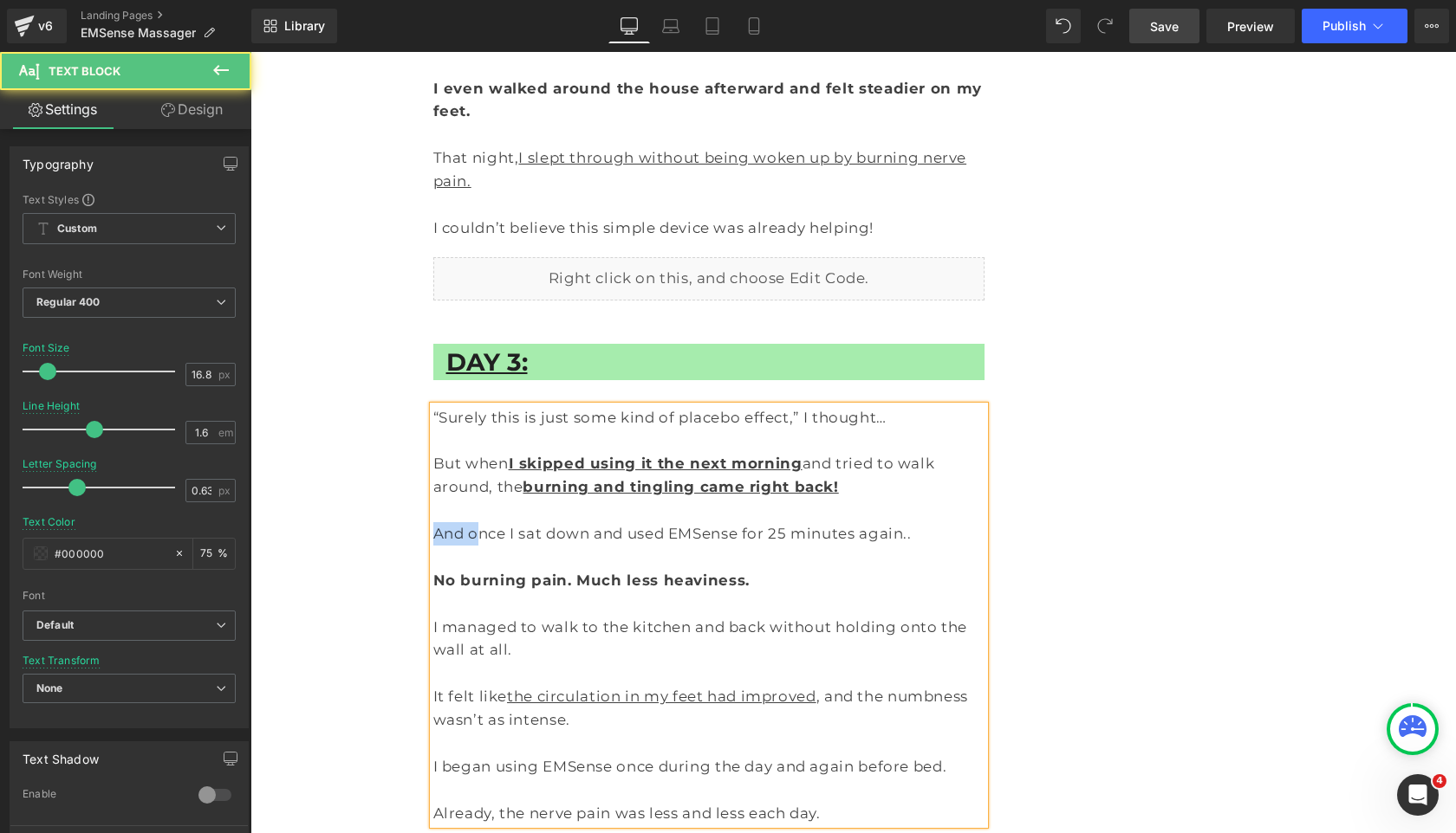
drag, startPoint x: 476, startPoint y: 398, endPoint x: 365, endPoint y: 398, distance: 111.0
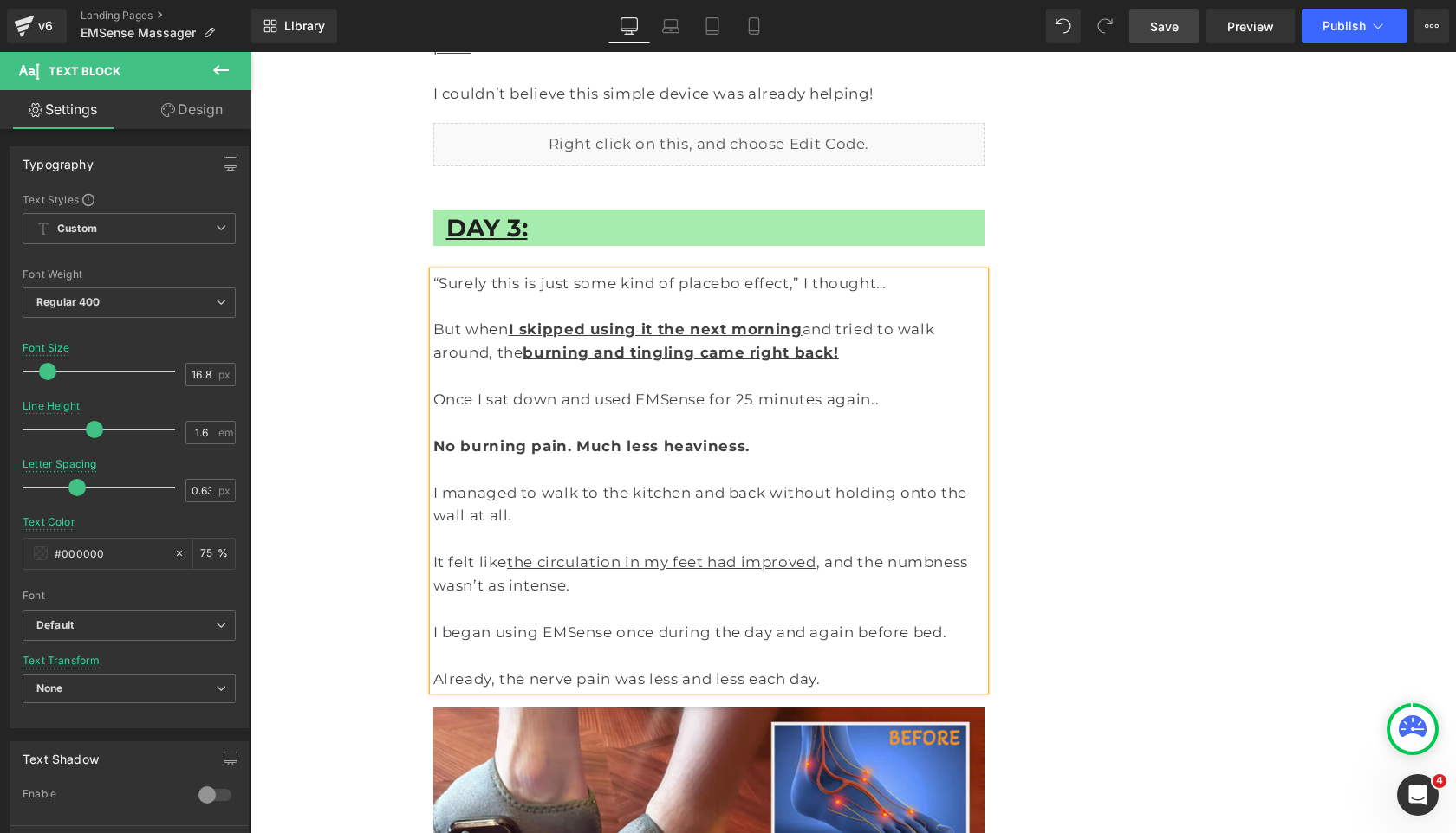
scroll to position [4940, 0]
click at [1156, 20] on span "Save" at bounding box center [1164, 27] width 29 height 18
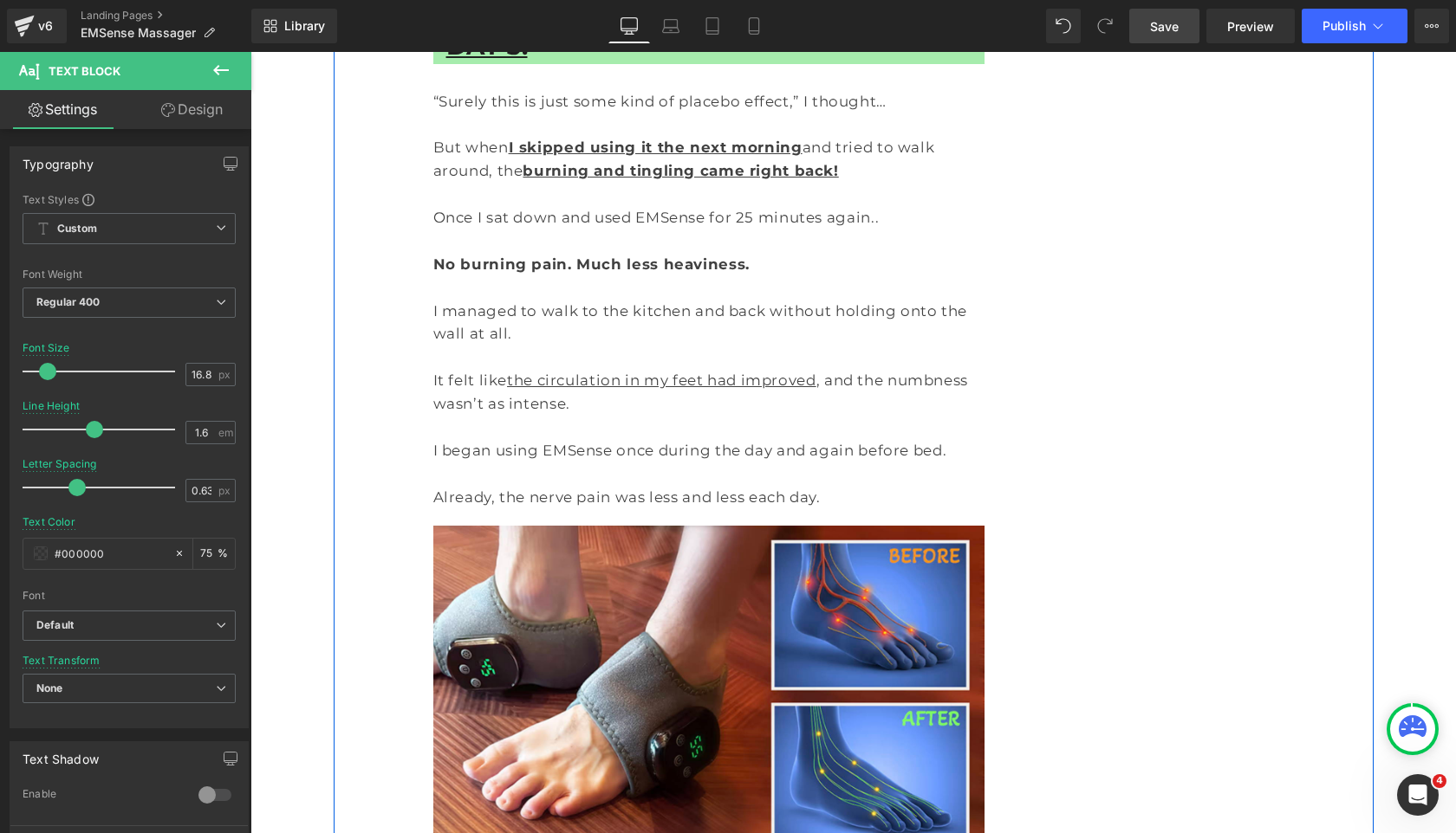
scroll to position [5125, 0]
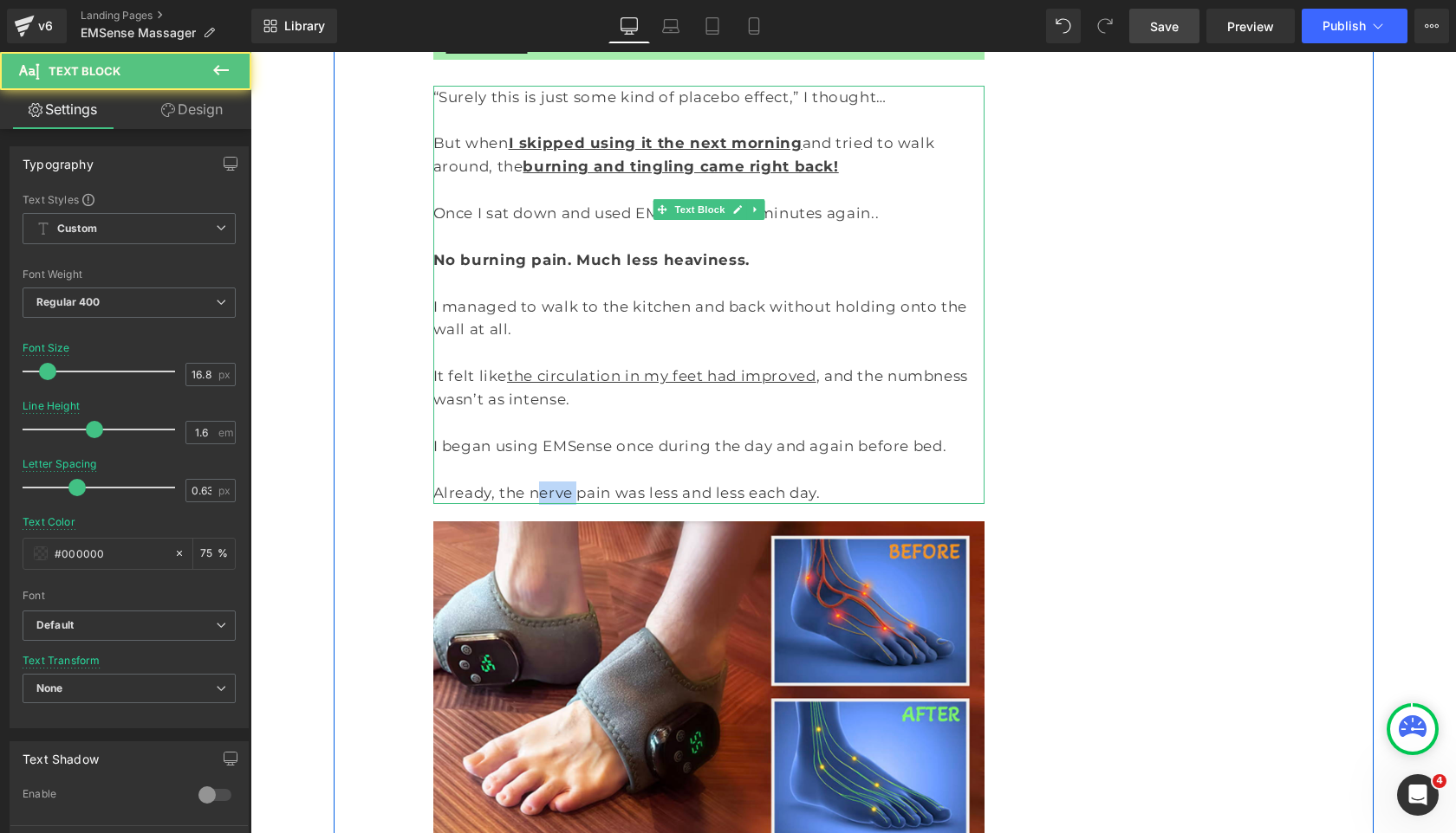
drag, startPoint x: 563, startPoint y: 332, endPoint x: 528, endPoint y: 332, distance: 35.0
click at [528, 482] on p "Already, the nerve pain was less and less each day." at bounding box center [709, 493] width 552 height 23
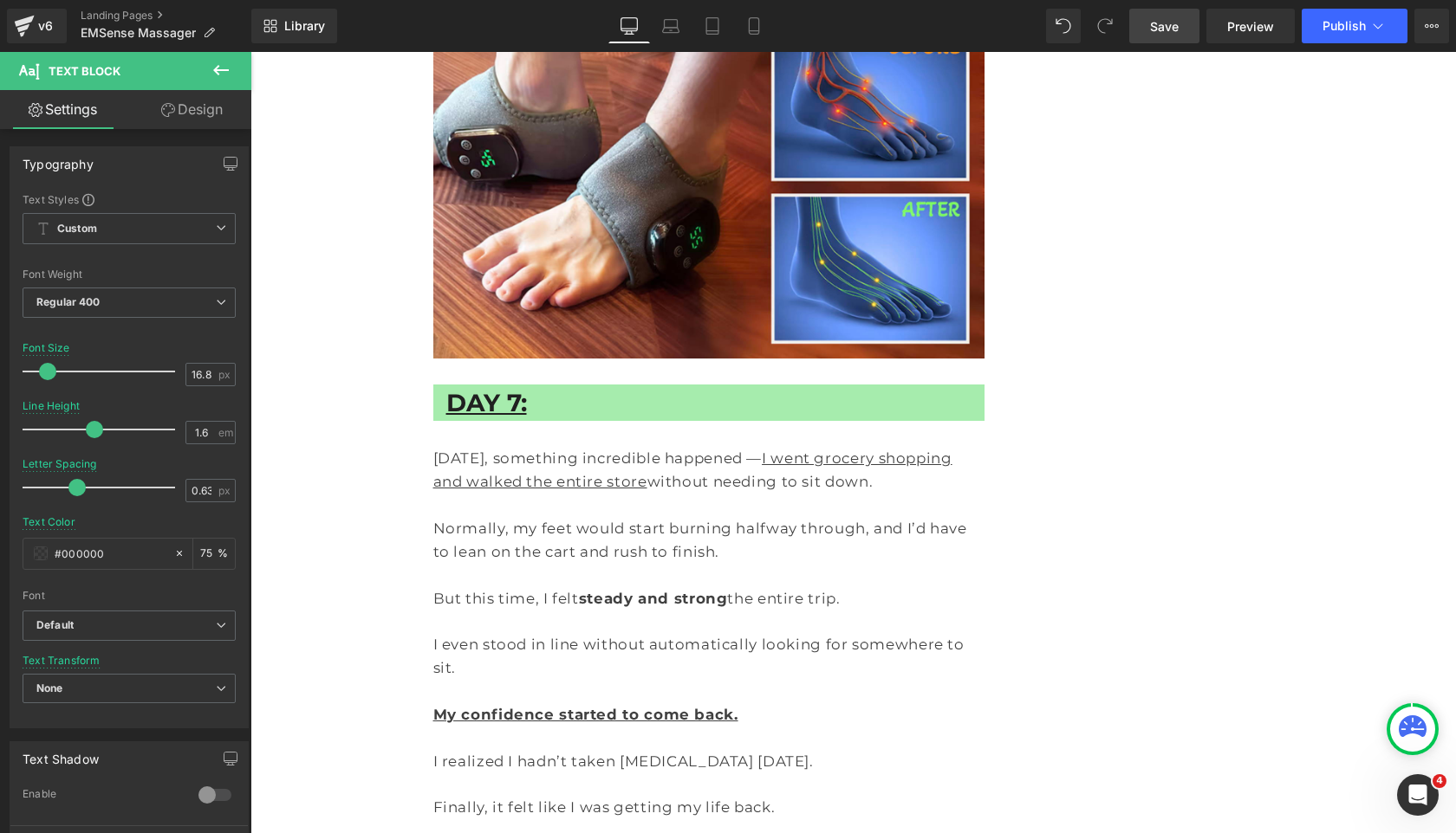
scroll to position [5631, 0]
click at [1173, 23] on span "Save" at bounding box center [1164, 27] width 29 height 18
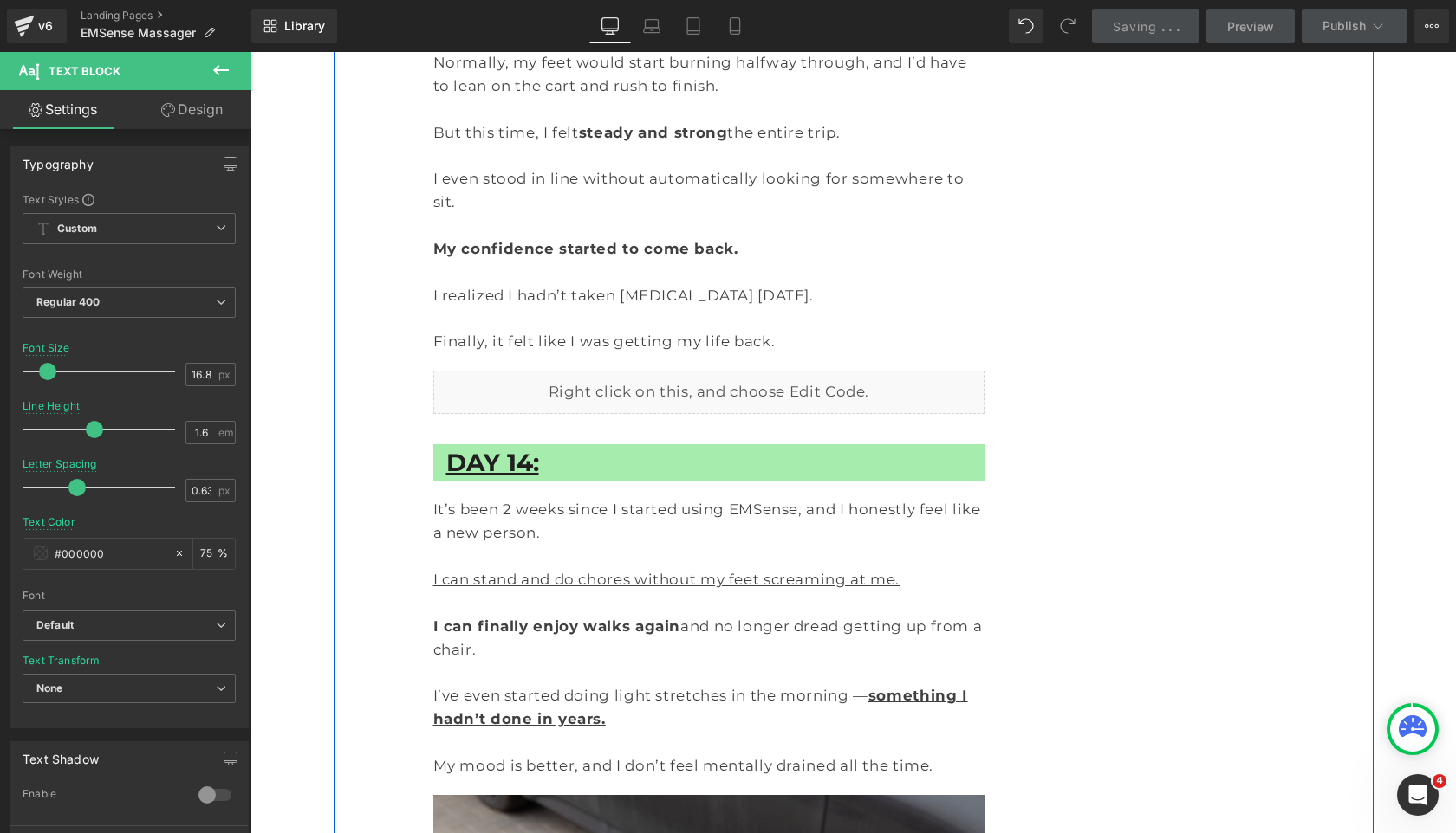
scroll to position [6690, 0]
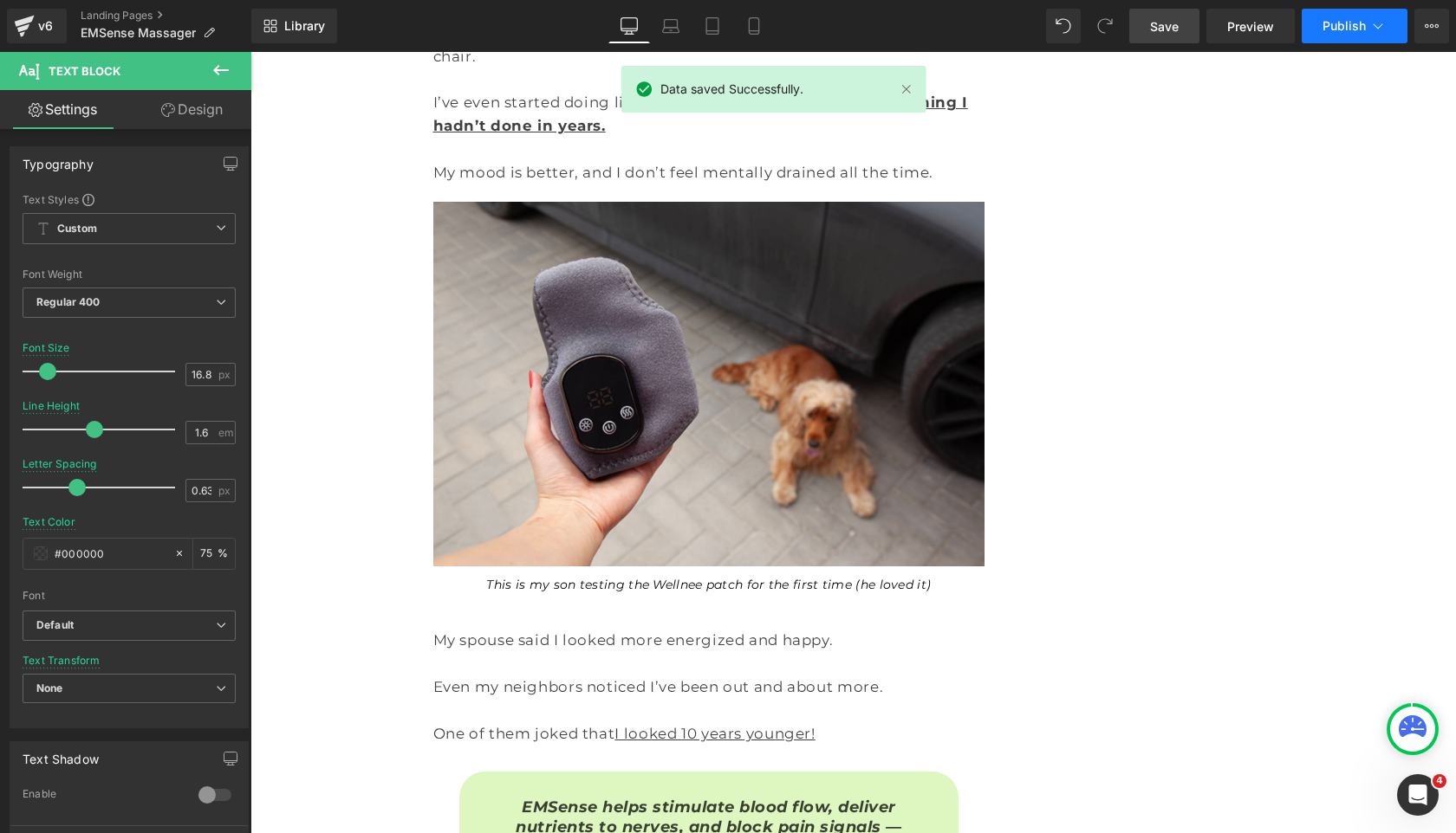
click at [1338, 36] on button "Publish" at bounding box center [1354, 26] width 106 height 35
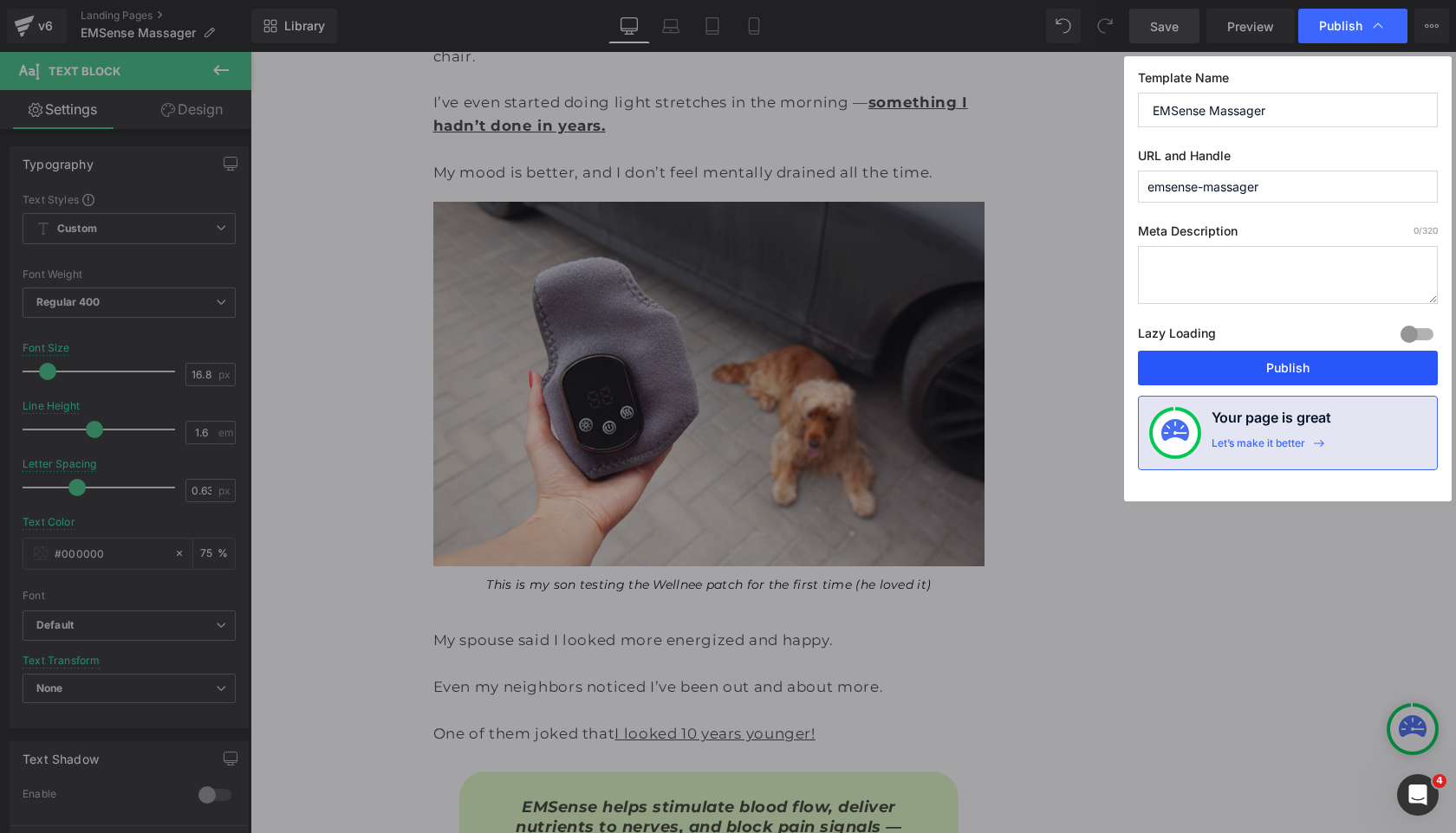
click at [1270, 363] on button "Publish" at bounding box center [1286, 369] width 299 height 35
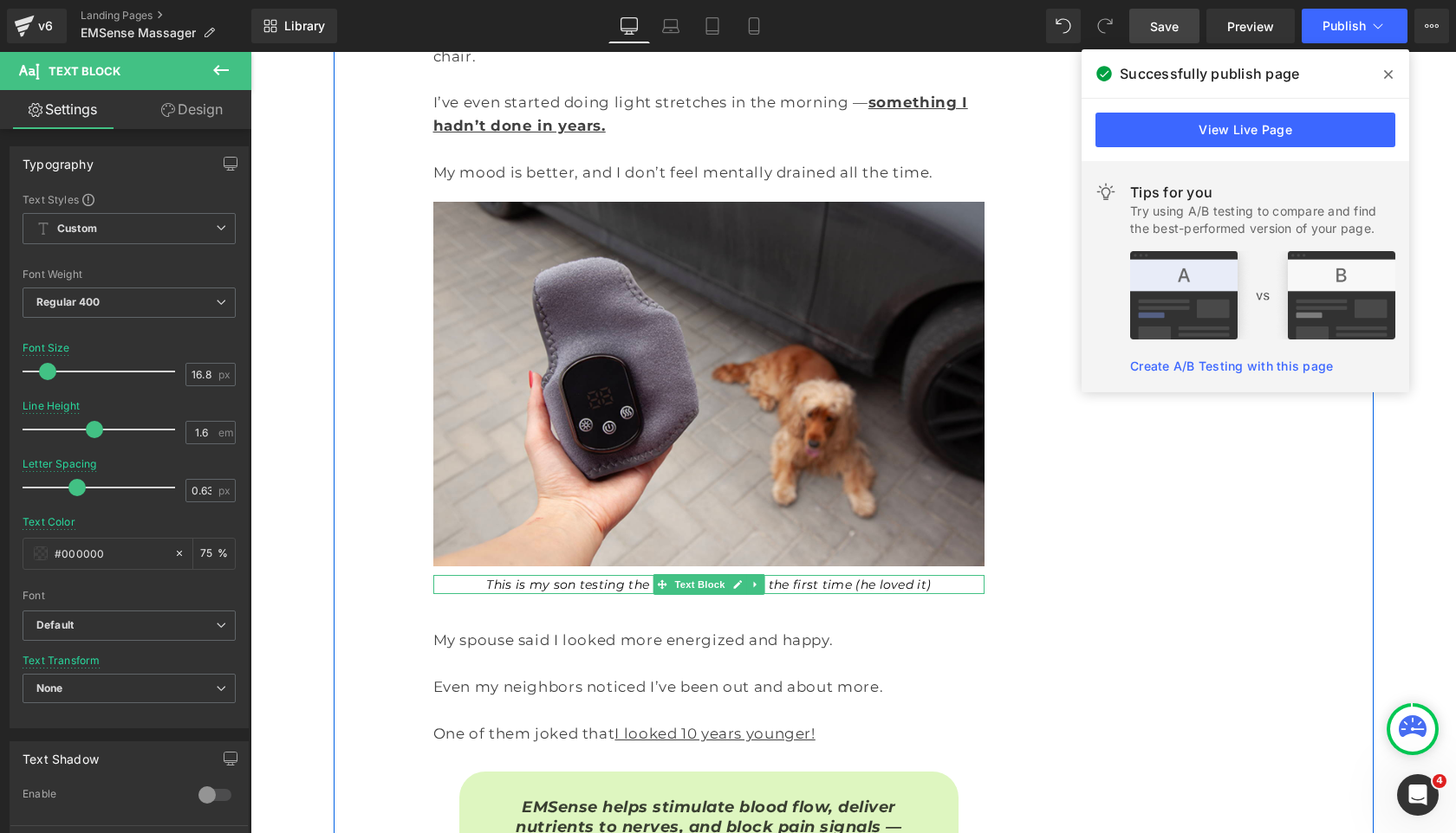
click at [549, 577] on icon "This is my son testing the Wellnee patch for the first time (he loved it)" at bounding box center [708, 584] width 444 height 16
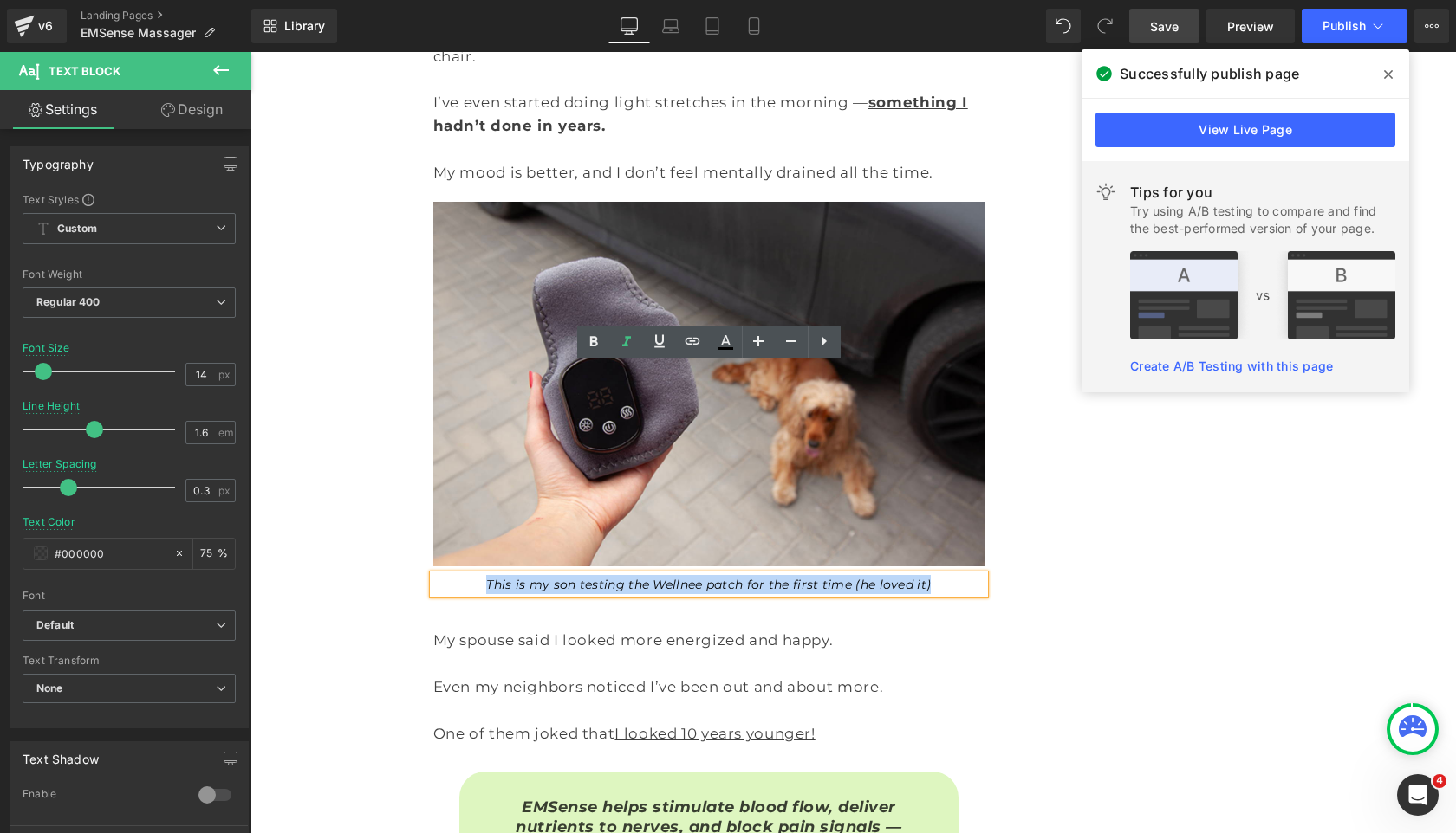
drag, startPoint x: 514, startPoint y: 376, endPoint x: 927, endPoint y: 382, distance: 413.0
click at [927, 575] on p "This is my son testing the Wellnee patch for the first time (he loved it)" at bounding box center [709, 584] width 499 height 19
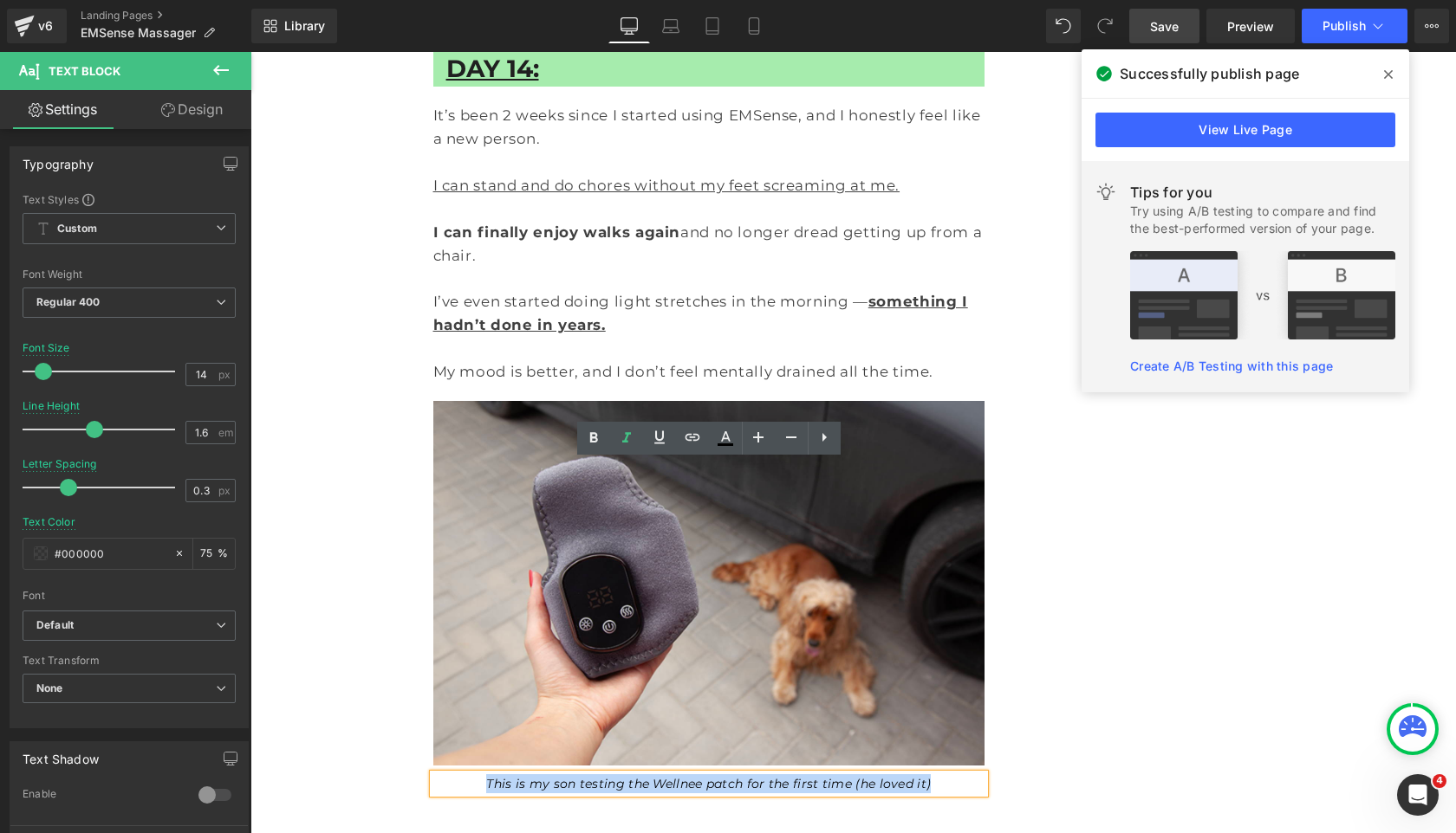
scroll to position [6451, 0]
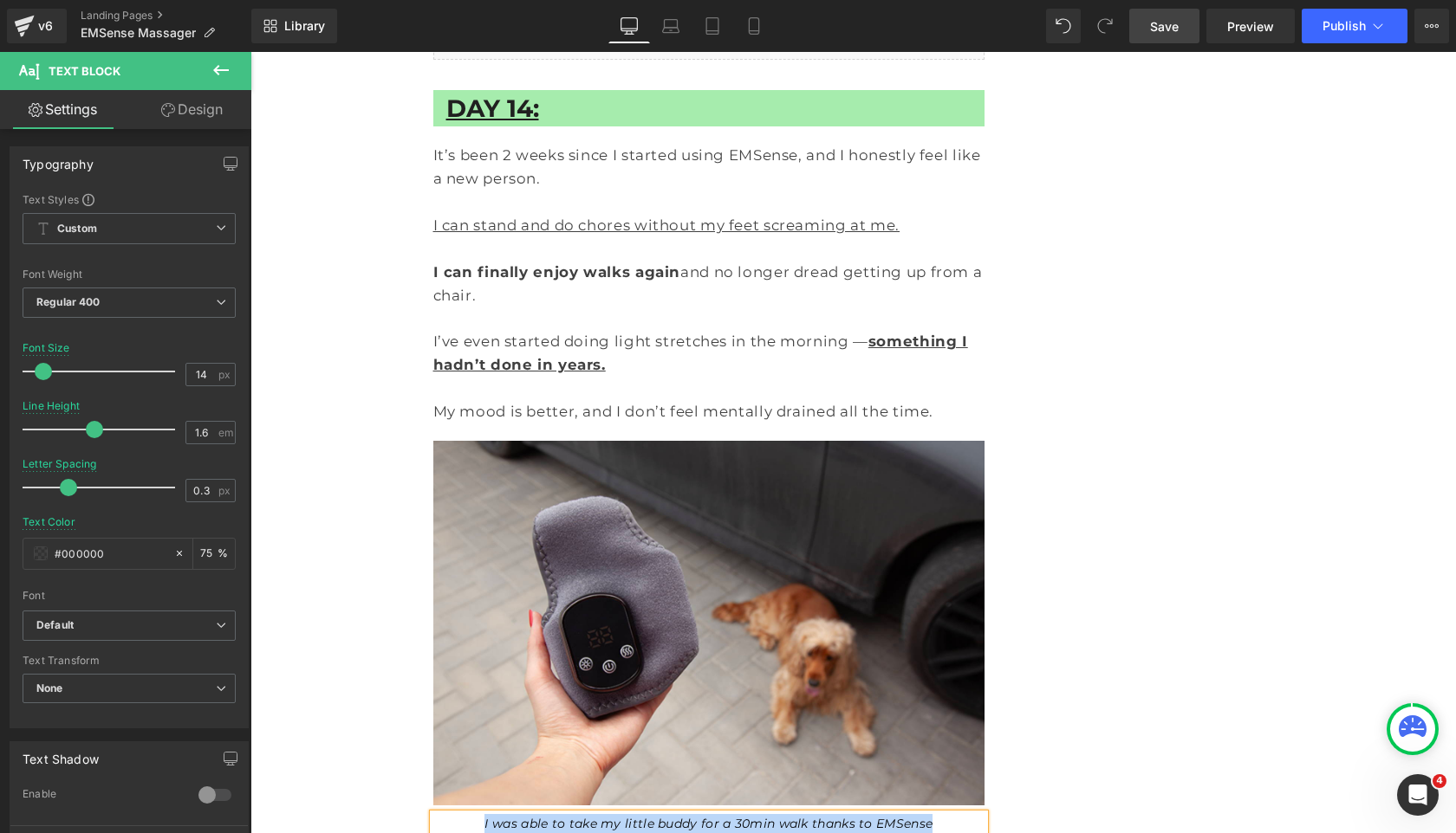
copy icon "I was able to take my little buddy for a 30min walk thanks to EMSense"
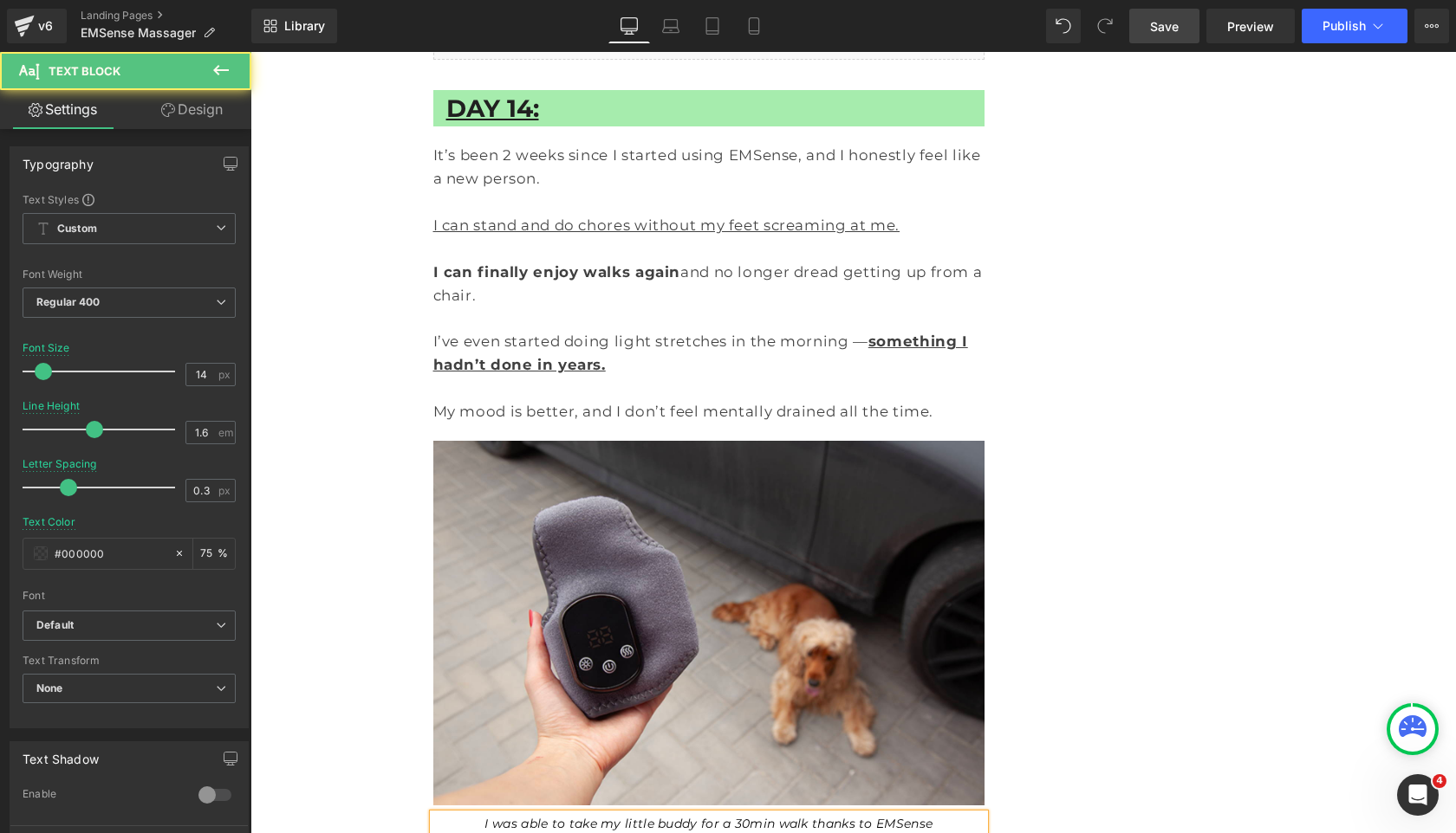
click at [510, 815] on p "I was able to take my little buddy for a 30min walk thanks to EMSense" at bounding box center [709, 824] width 499 height 19
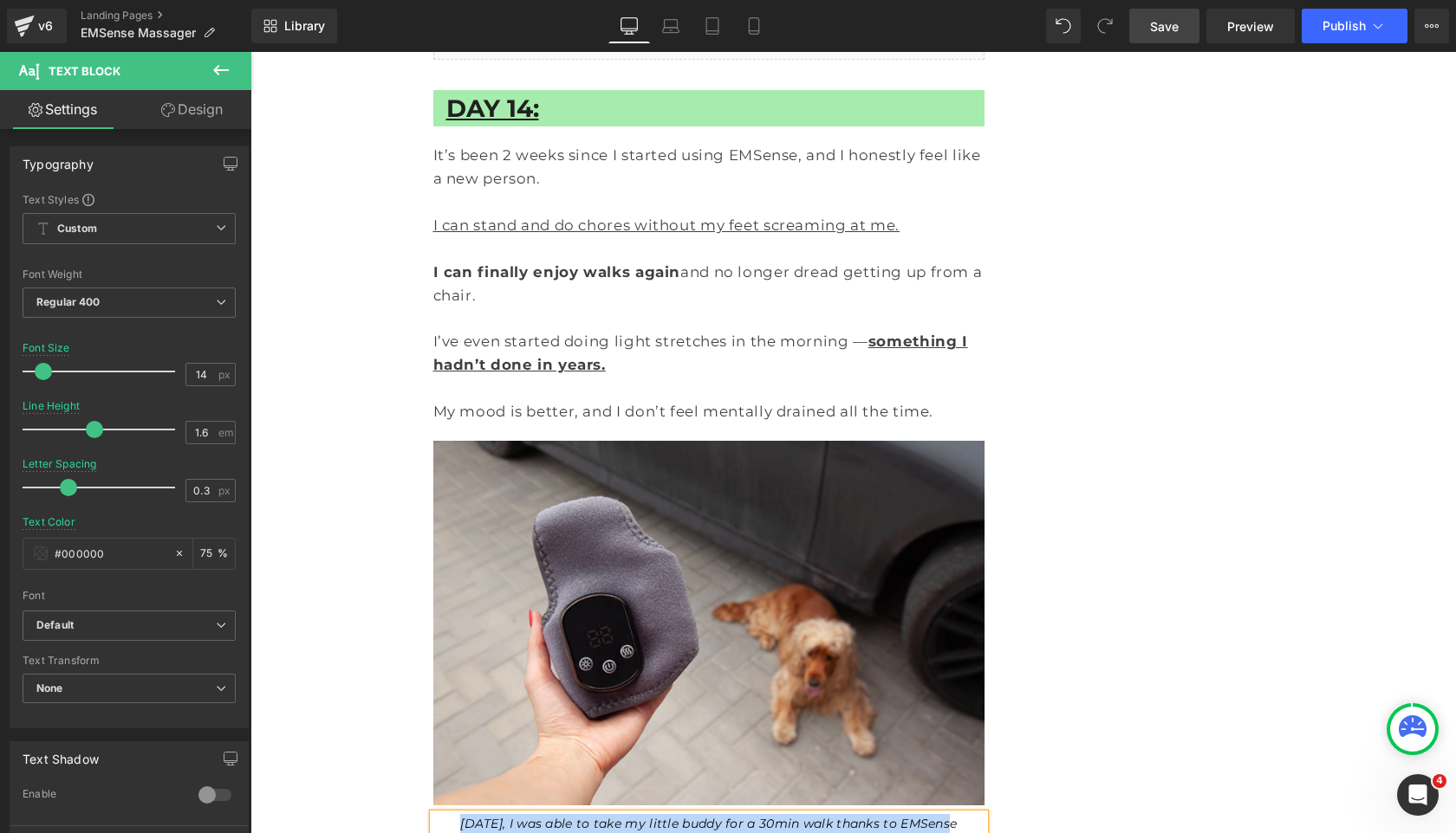
copy icon "Today, I was able to take my little buddy for a 30min walk thanks to EMSense"
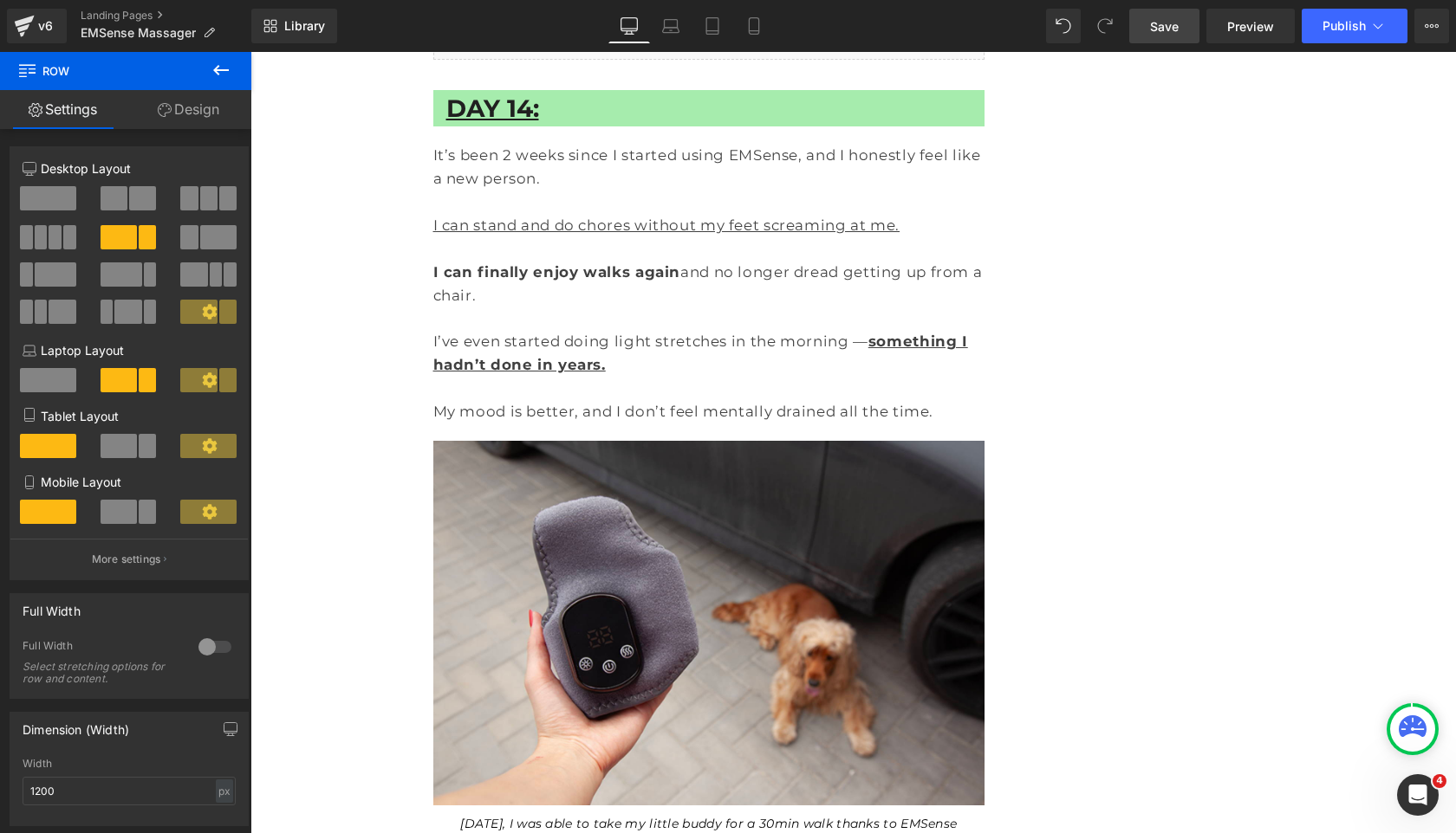
click at [491, 816] on icon "Today, I was able to take my little buddy for a 30min walk thanks to EMSense" at bounding box center [708, 824] width 497 height 16
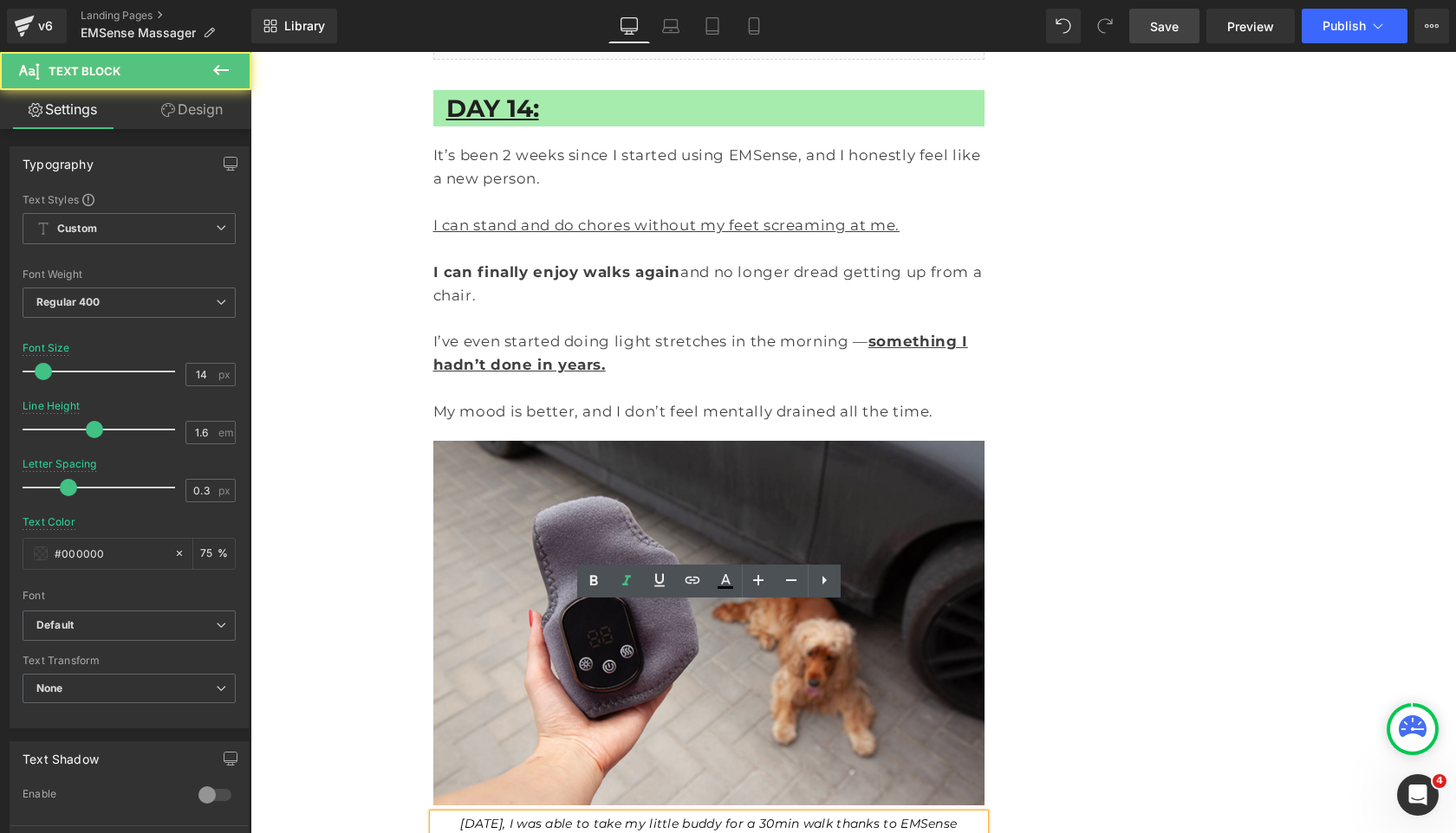
click at [499, 816] on icon "Today, I was able to take my little buddy for a 30min walk thanks to EMSense" at bounding box center [708, 824] width 497 height 16
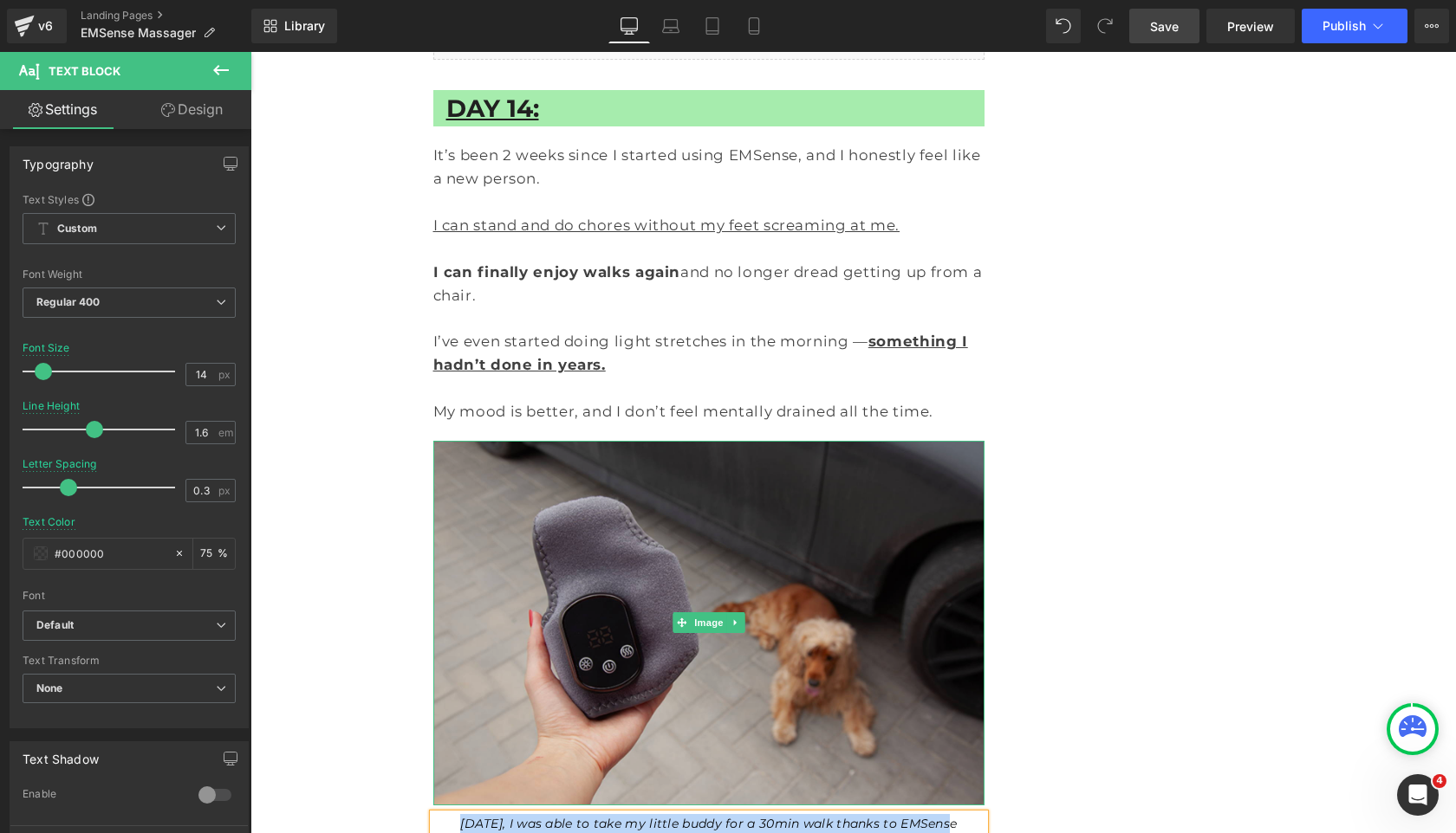
copy icon "today, I was able to take my little buddy for a 30min walk thanks to EMSense"
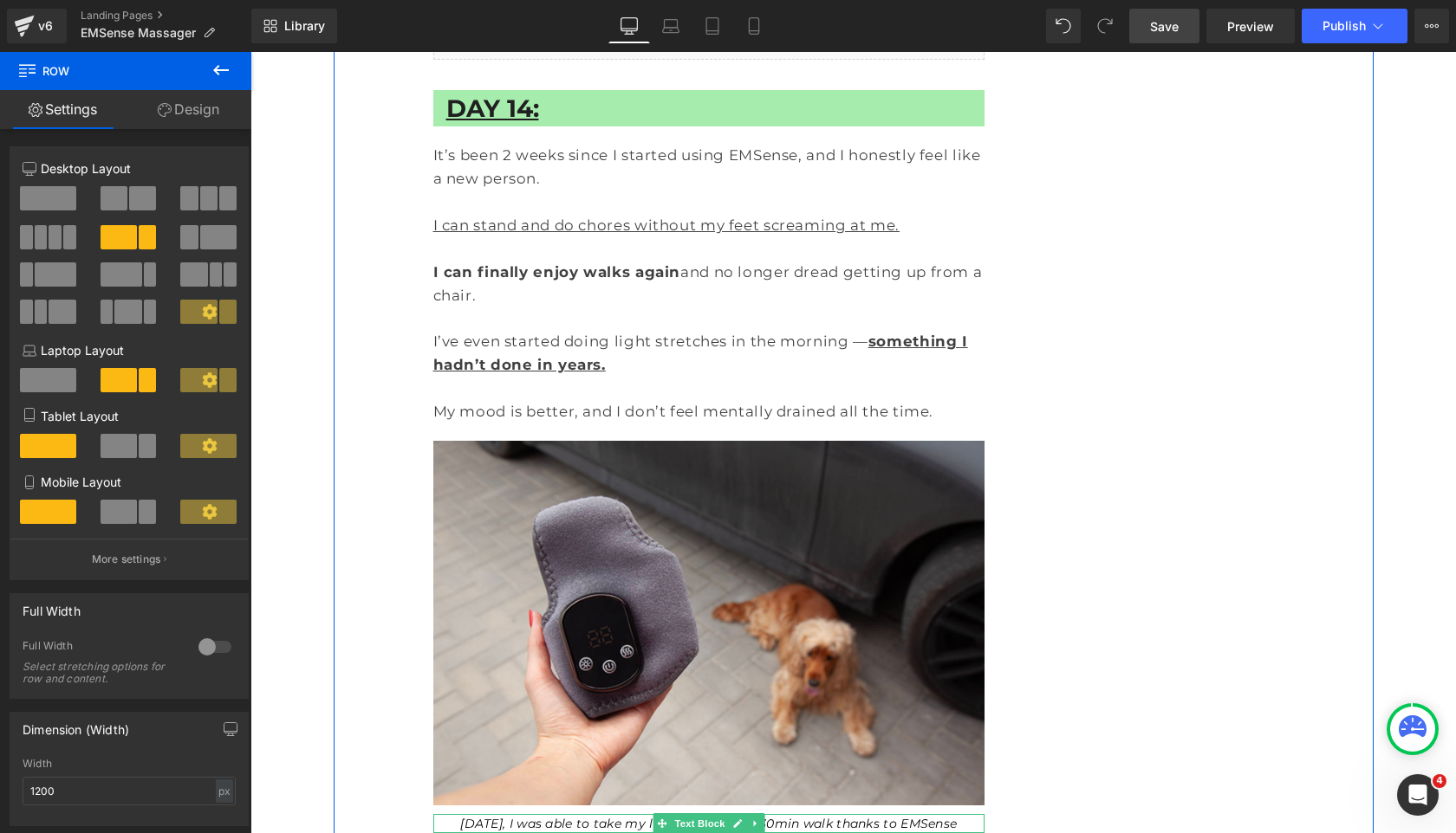
click at [896, 816] on icon "today, I was able to take my little buddy for a 30min walk thanks to EMSense" at bounding box center [708, 824] width 497 height 16
click at [928, 815] on p "today, I was able to take my little buddy for a 30min walk thanks to EMSense" at bounding box center [709, 824] width 499 height 19
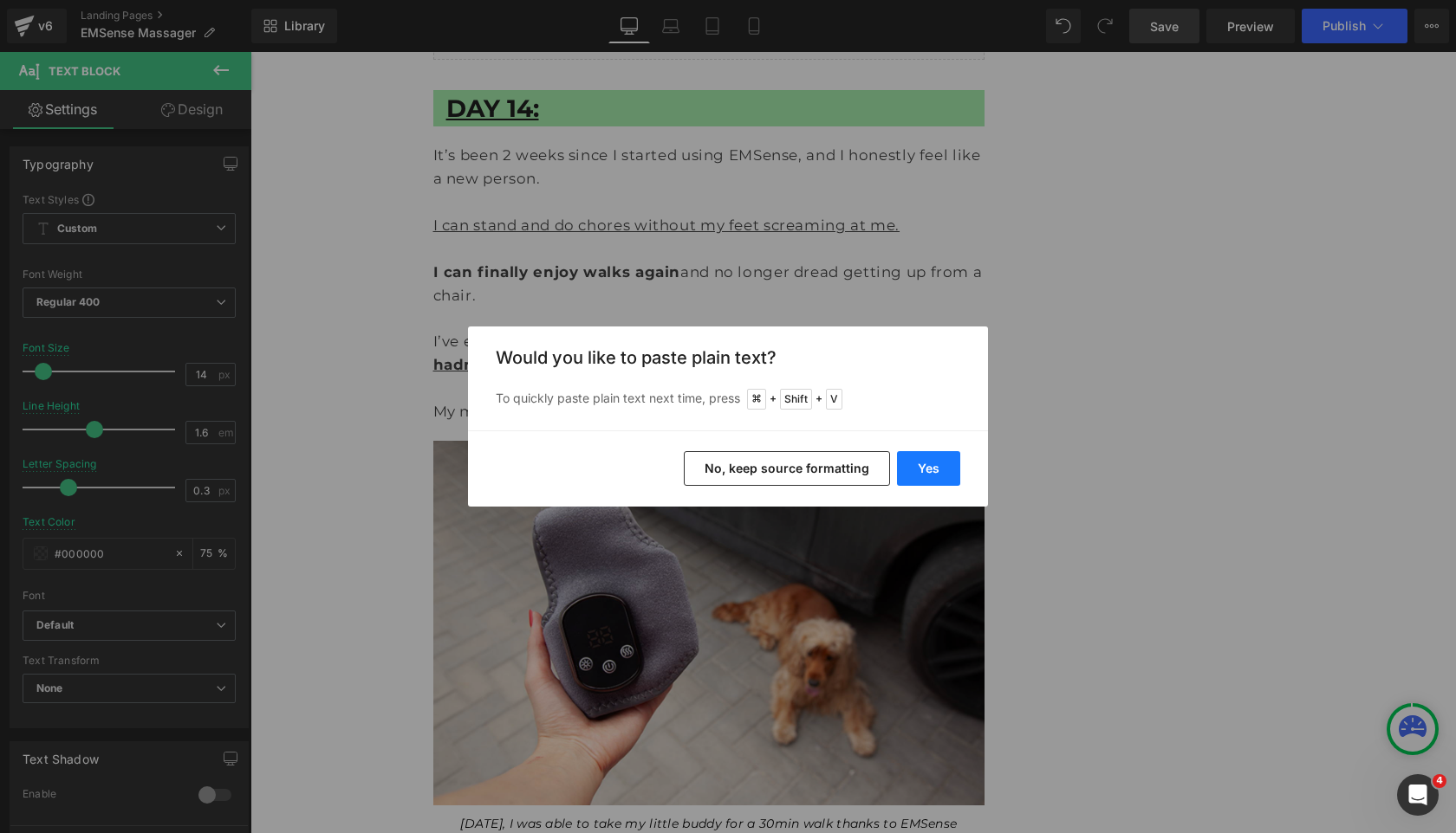
click at [913, 475] on button "Yes" at bounding box center [928, 469] width 64 height 35
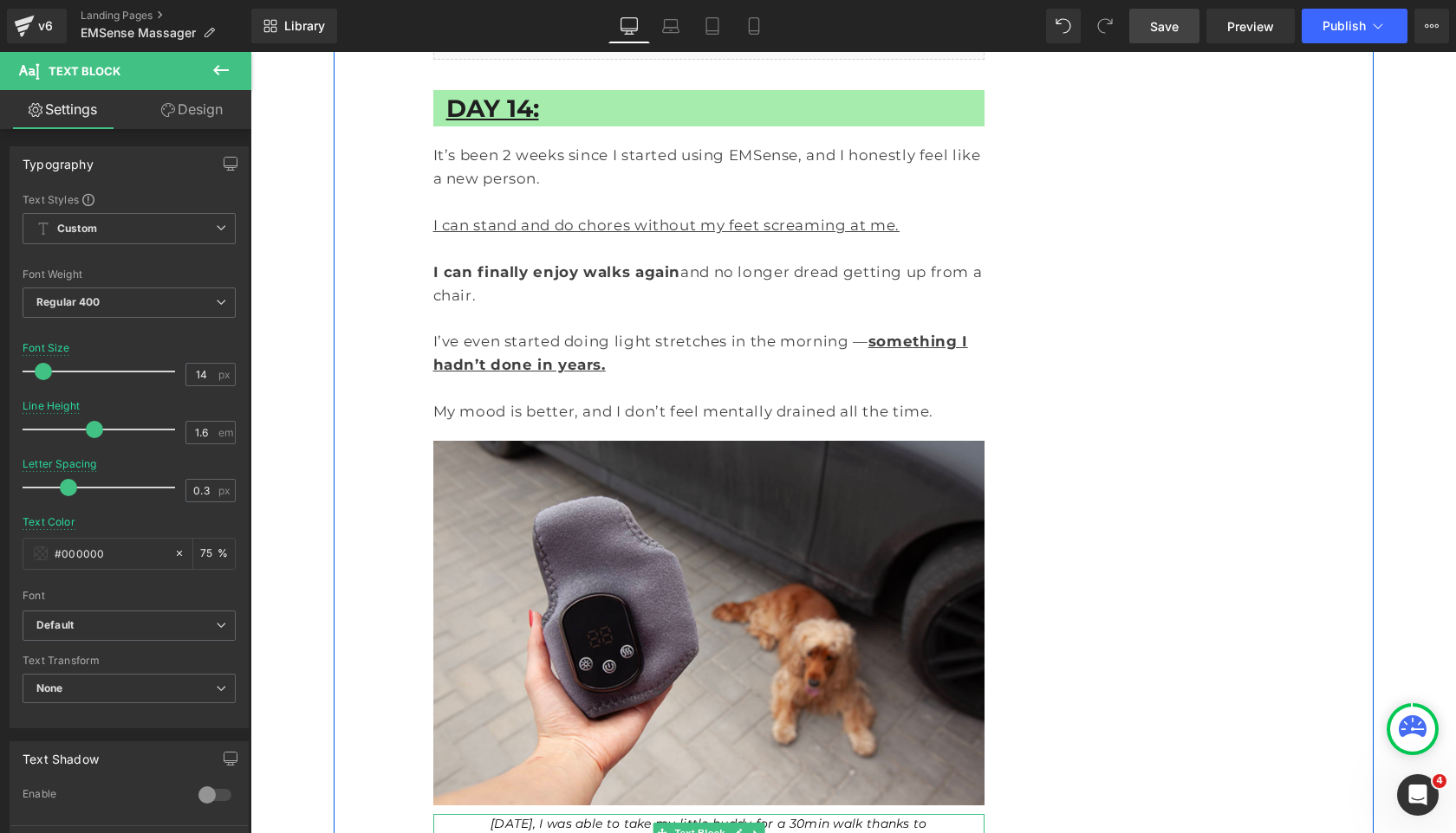
click at [898, 816] on icon "today, I was able to take my little buddy for a 30min walk thanks to EMSenseTod…" at bounding box center [709, 843] width 484 height 54
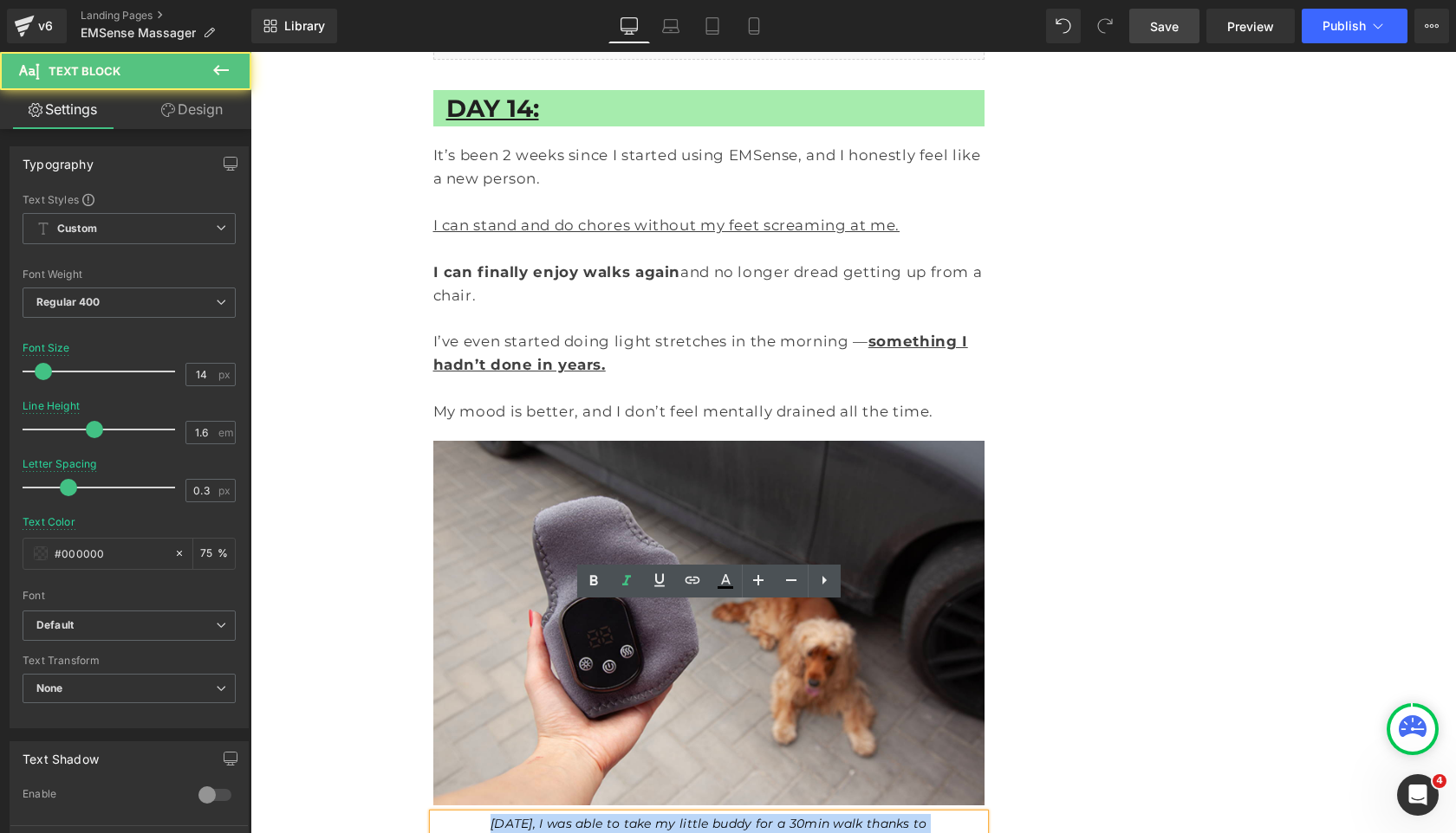
drag, startPoint x: 907, startPoint y: 614, endPoint x: 260, endPoint y: 614, distance: 647.0
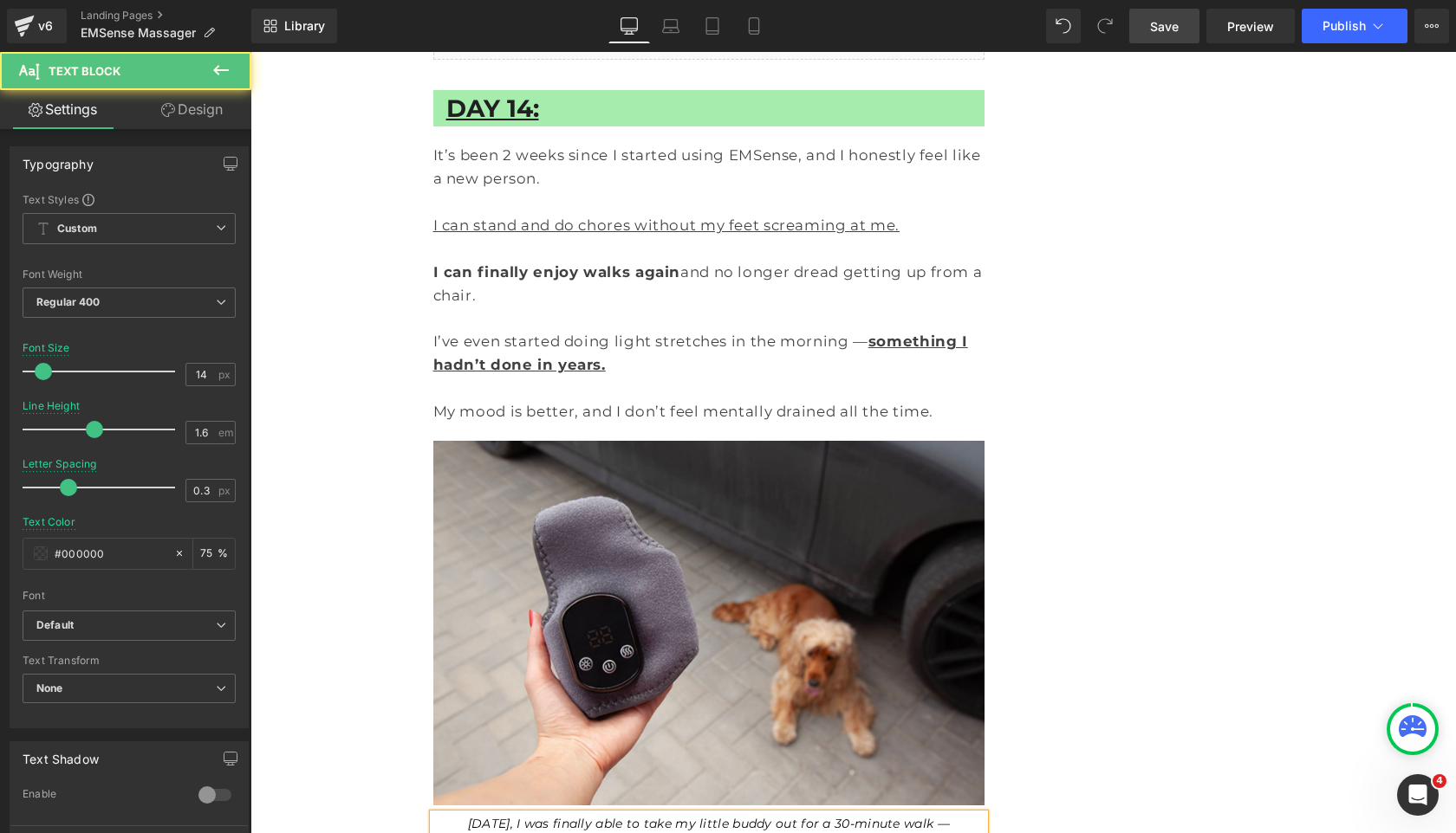
click at [890, 816] on icon "Today, I was finally able to take my little buddy out for a 30-minute walk — pa…" at bounding box center [709, 834] width 482 height 35
click at [943, 815] on p "Today, I was finally able to take my little buddy out for a 30-minute walk, pai…" at bounding box center [709, 834] width 499 height 39
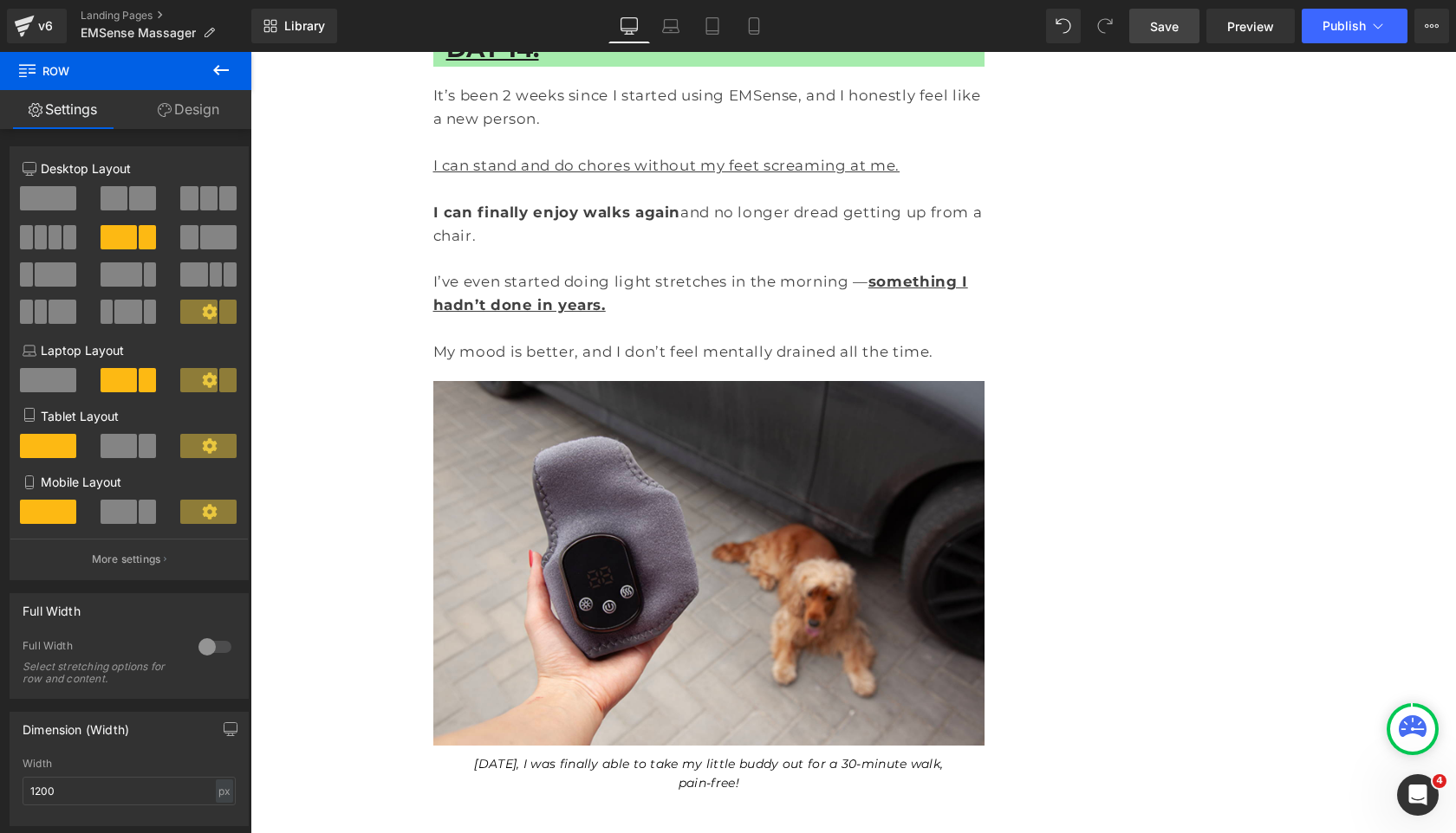
scroll to position [6517, 0]
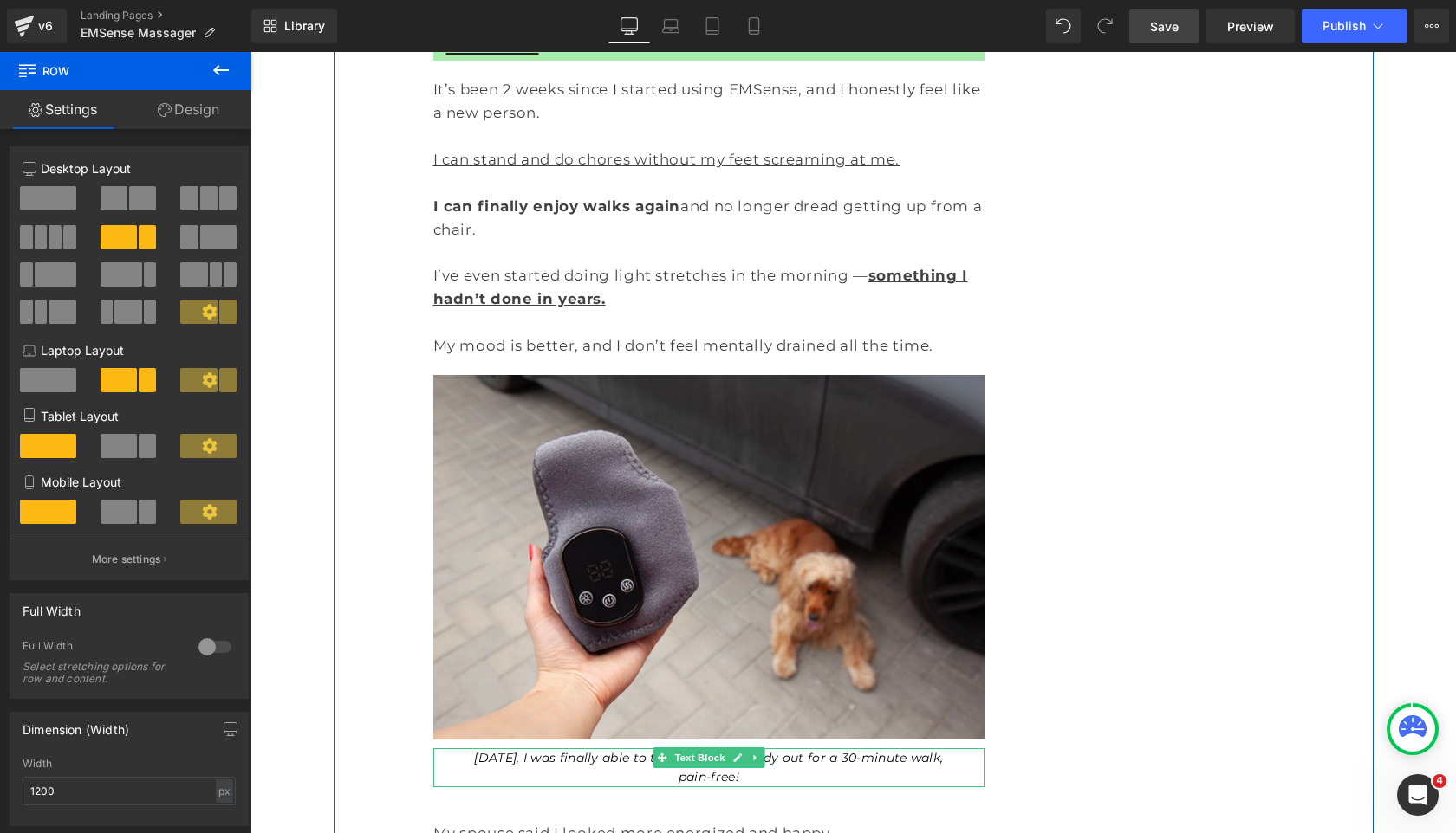
click at [887, 750] on icon "Today, I was finally able to take my little buddy out for a 30-minute walk, pai…" at bounding box center [708, 768] width 469 height 35
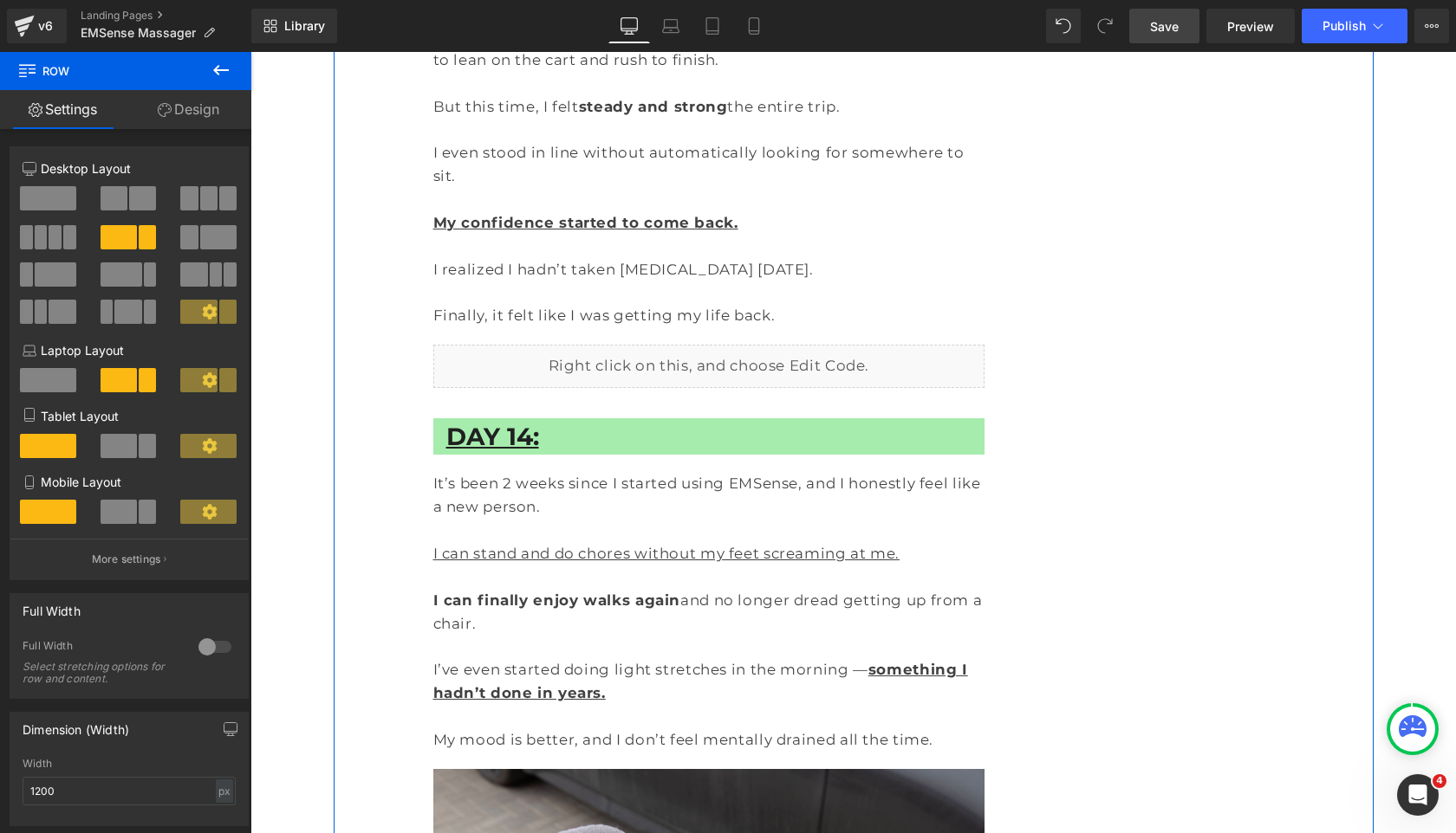
scroll to position [6045, 0]
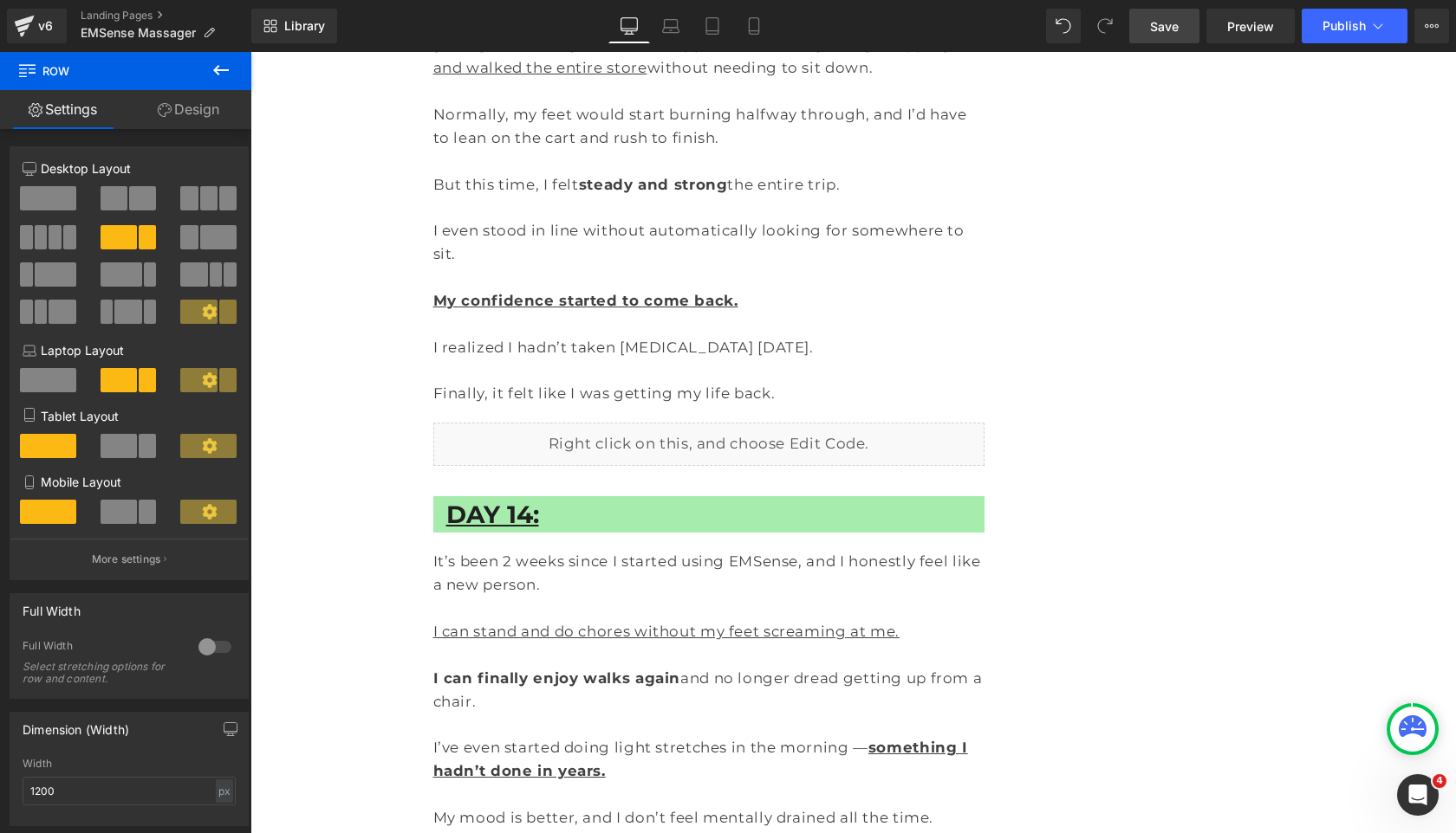
drag, startPoint x: 1160, startPoint y: 27, endPoint x: 874, endPoint y: 494, distance: 547.6
click at [1160, 27] on span "Save" at bounding box center [1164, 27] width 29 height 18
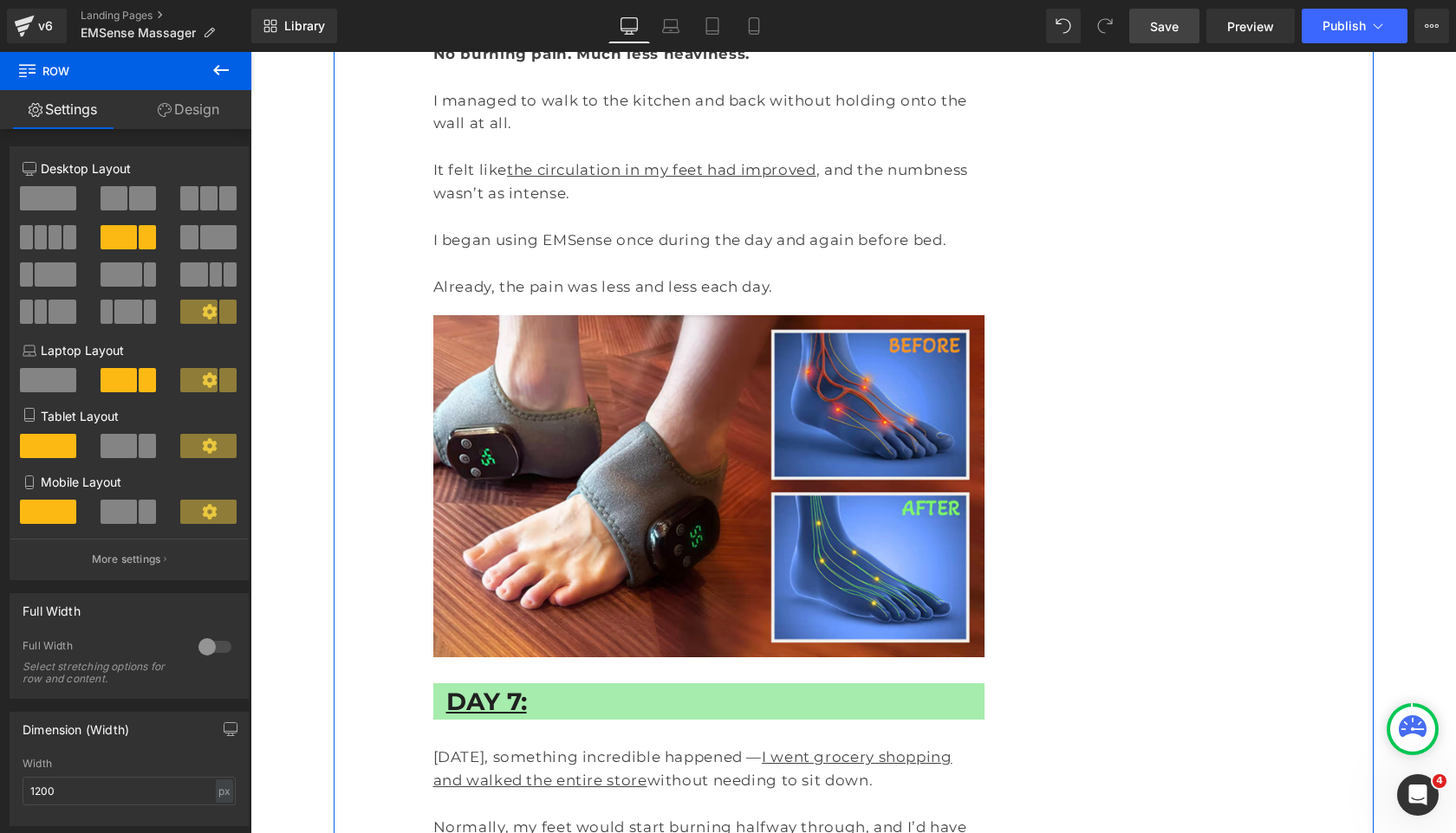
scroll to position [5581, 0]
